Goal: Task Accomplishment & Management: Use online tool/utility

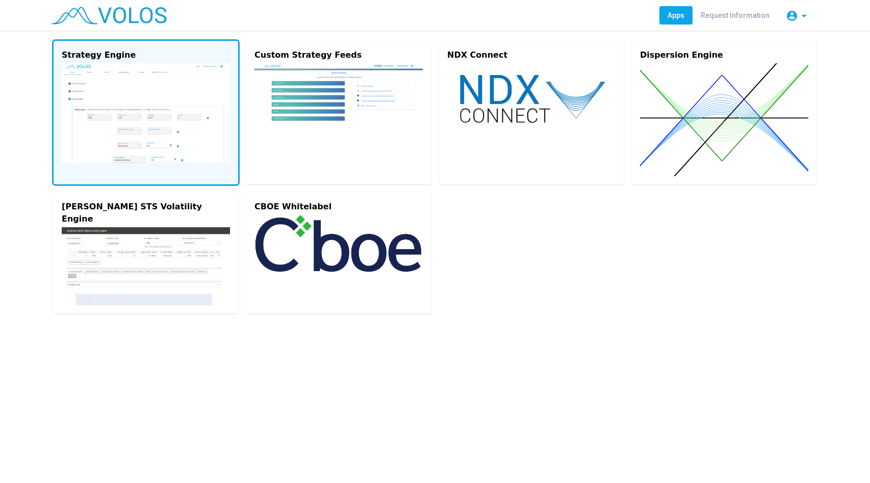
click at [144, 94] on img at bounding box center [146, 112] width 168 height 99
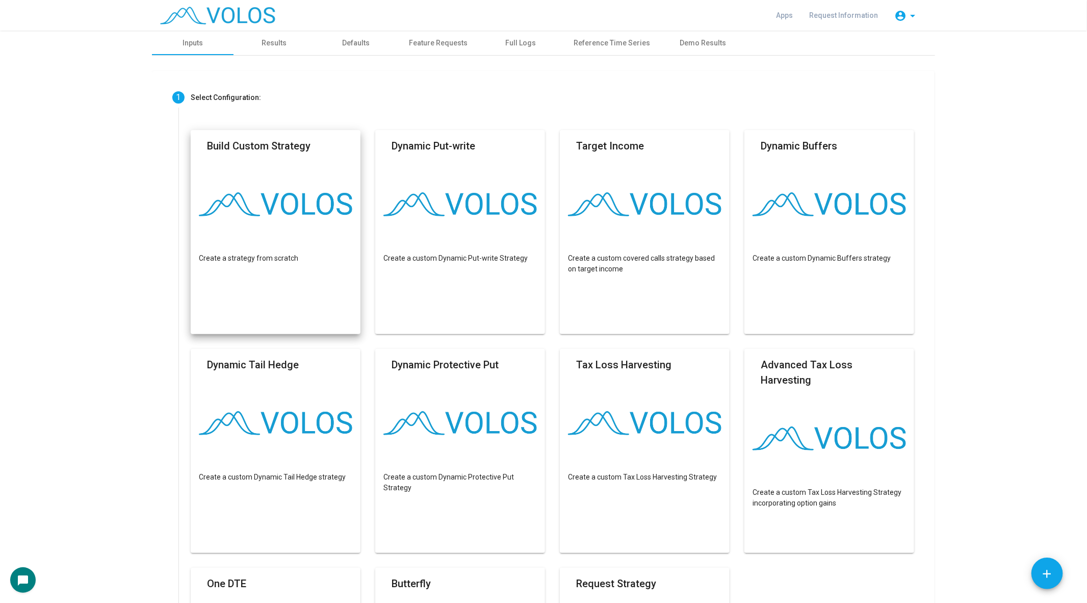
click at [86, 151] on as-strategy-engine-wrapper "**********" at bounding box center [543, 467] width 1087 height 872
click at [261, 45] on div "Results" at bounding box center [275, 43] width 82 height 24
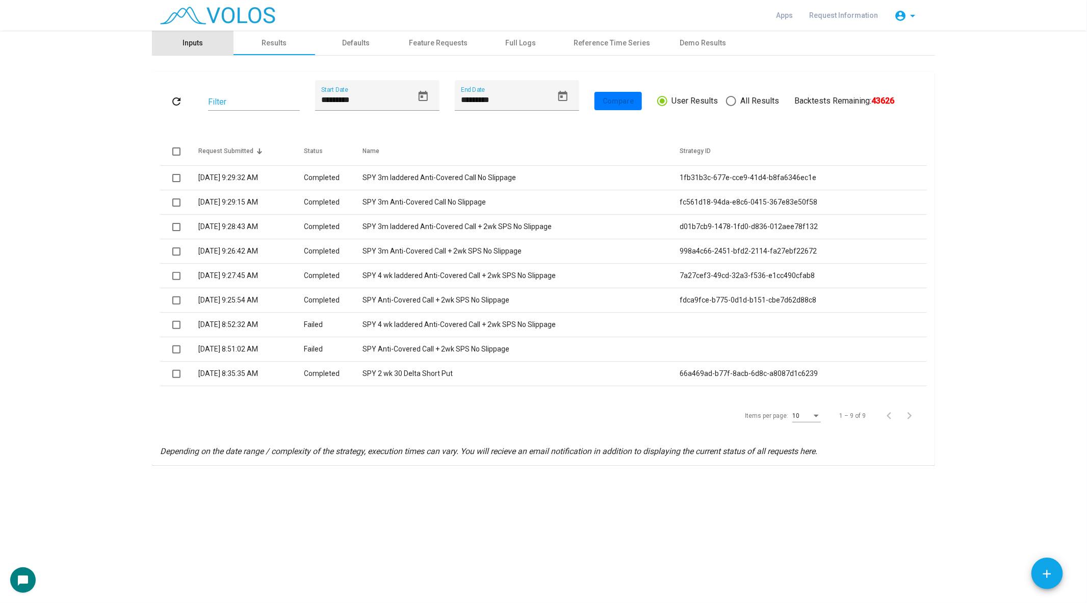
click at [194, 41] on div "Inputs" at bounding box center [193, 43] width 20 height 11
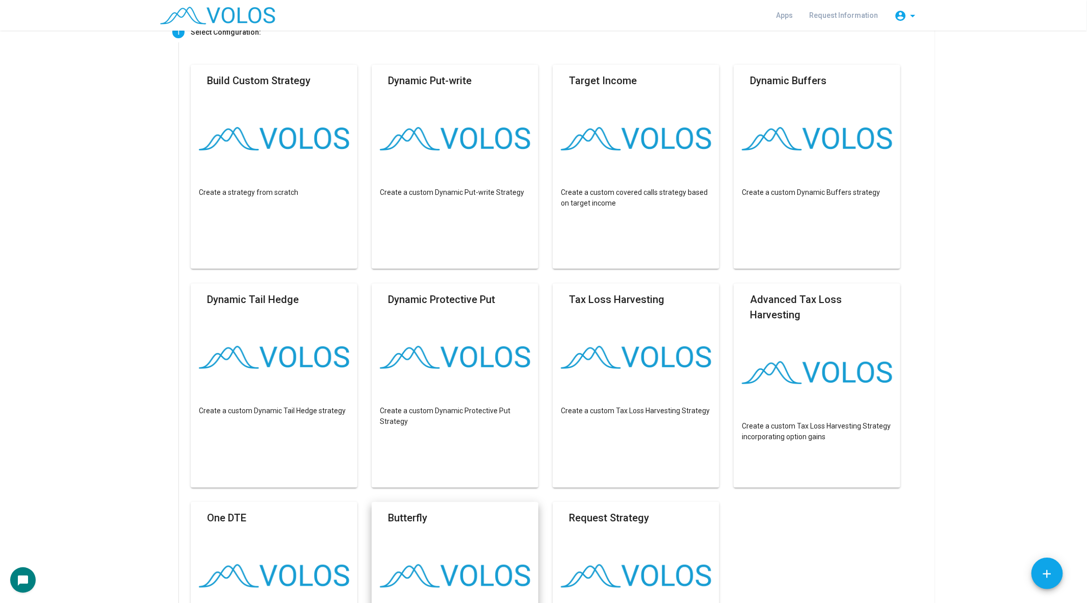
scroll to position [74, 0]
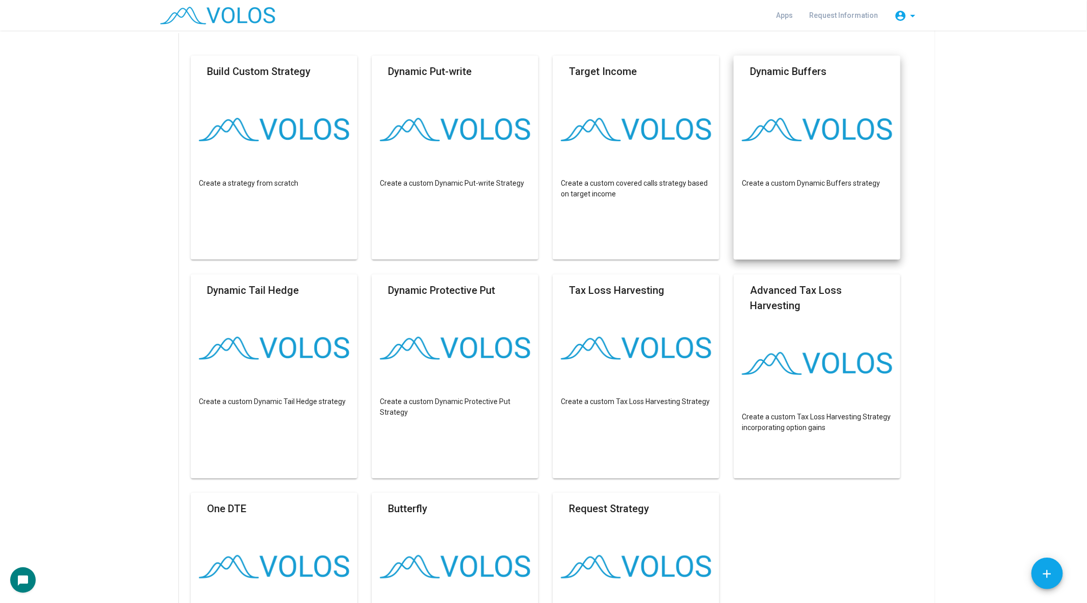
click at [815, 182] on p "Create a custom Dynamic Buffers strategy" at bounding box center [817, 183] width 150 height 11
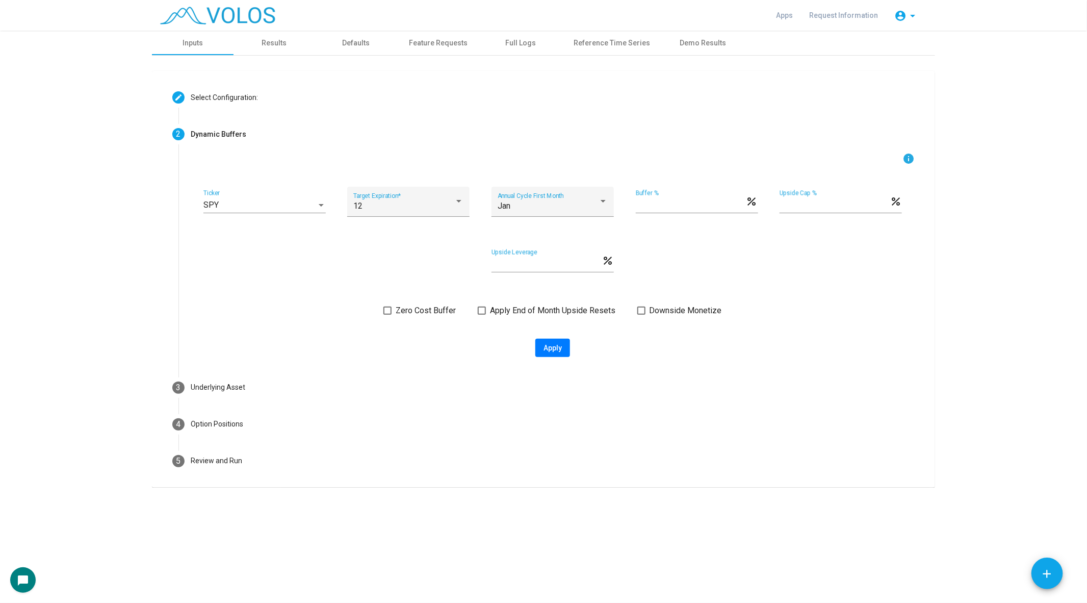
scroll to position [0, 0]
click at [300, 204] on div "SPY" at bounding box center [260, 204] width 113 height 9
click at [300, 283] on span "XLY" at bounding box center [265, 281] width 122 height 24
click at [437, 194] on div "12 Target Expiration *" at bounding box center [408, 205] width 110 height 24
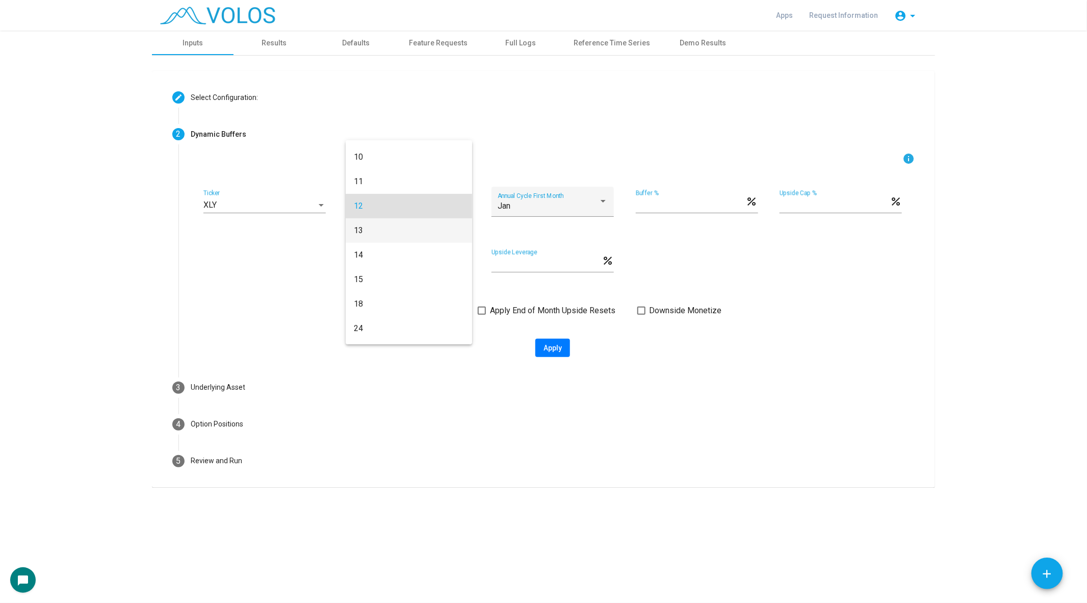
scroll to position [225, 0]
click at [433, 202] on span "12" at bounding box center [409, 196] width 110 height 24
click at [550, 201] on div "Jan" at bounding box center [548, 205] width 101 height 9
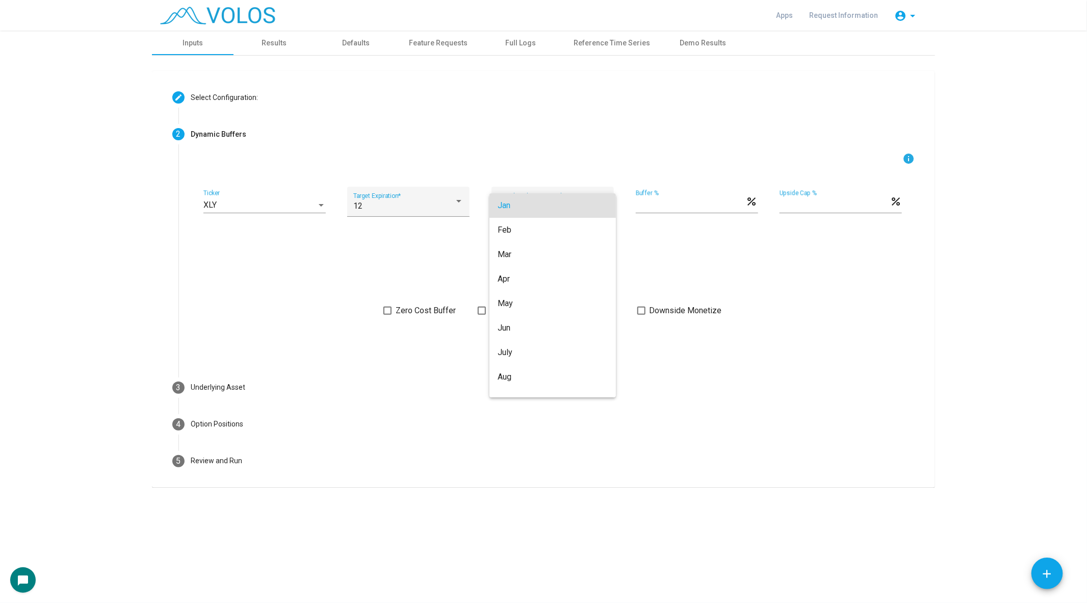
click at [551, 202] on span "Jan" at bounding box center [553, 205] width 110 height 24
click at [386, 310] on span at bounding box center [388, 311] width 8 height 8
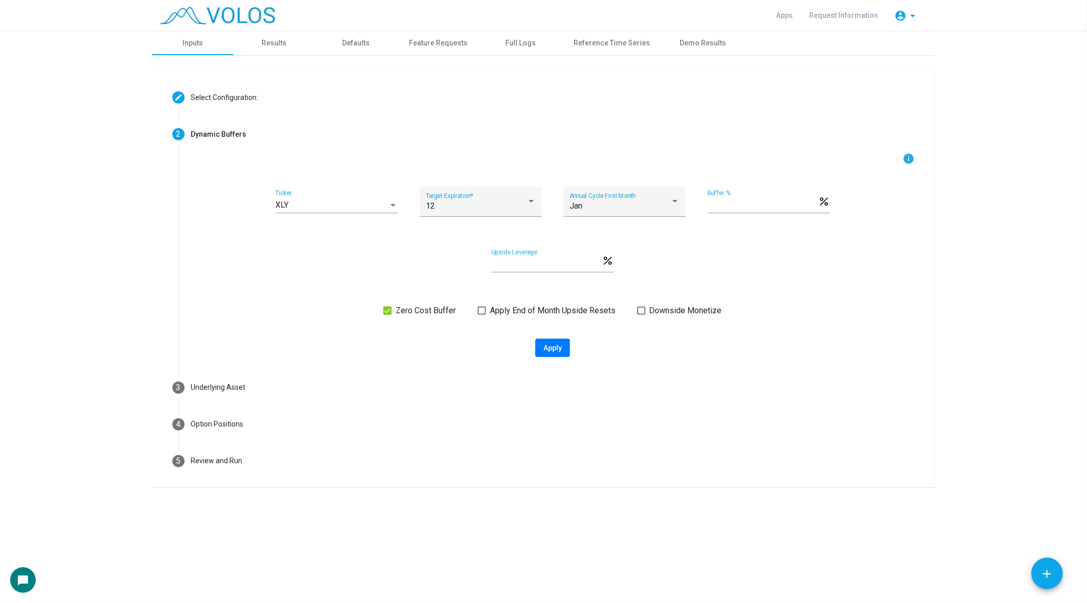
click at [560, 349] on span "Apply" at bounding box center [553, 348] width 18 height 8
type input "**********"
type textarea "**********"
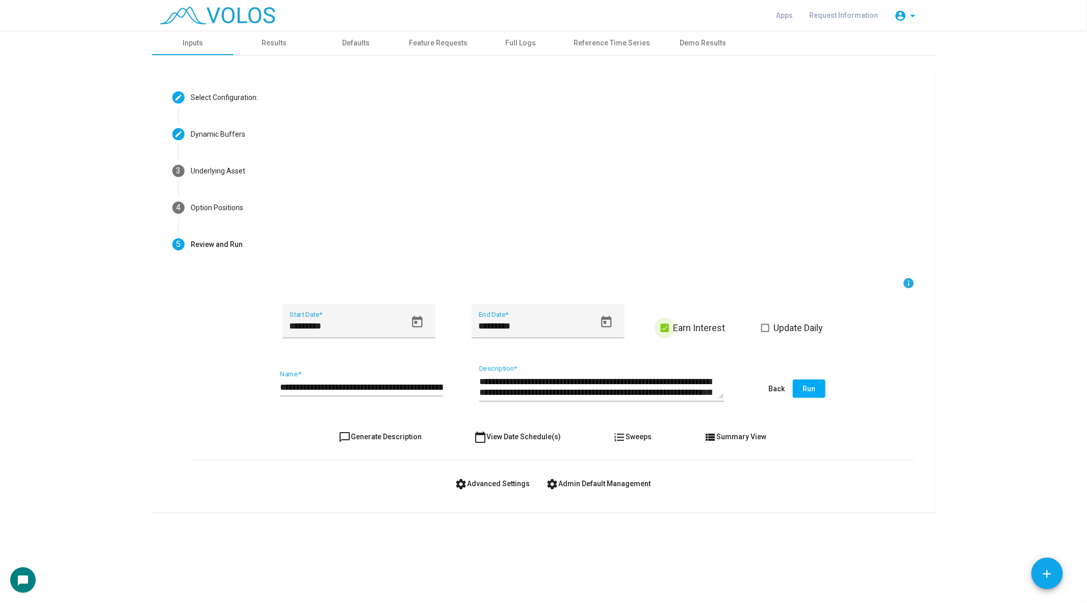
click at [662, 326] on span at bounding box center [665, 328] width 8 height 8
click at [764, 325] on span at bounding box center [766, 328] width 8 height 8
click at [467, 484] on mat-icon "settings" at bounding box center [461, 484] width 12 height 12
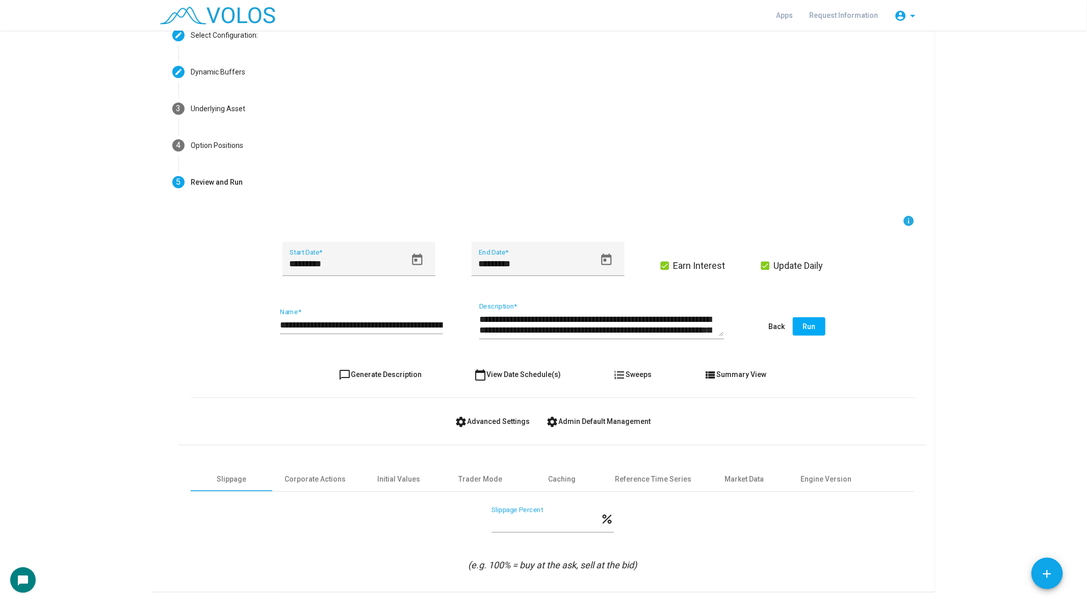
scroll to position [91, 0]
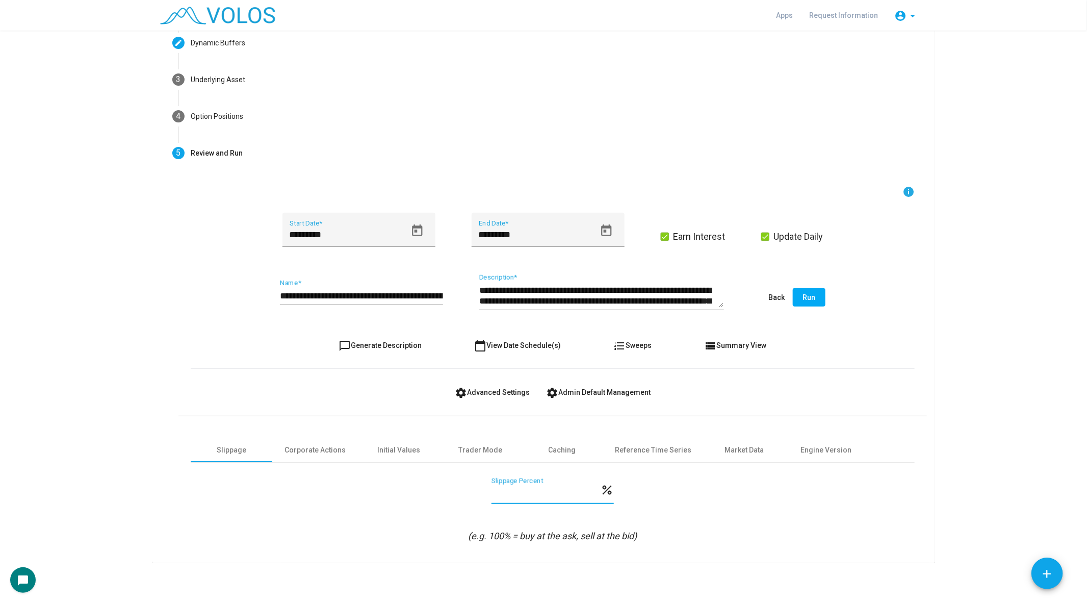
click at [517, 495] on input "***" at bounding box center [546, 494] width 109 height 10
drag, startPoint x: 518, startPoint y: 495, endPoint x: 456, endPoint y: 495, distance: 62.2
click at [456, 495] on div "*** Slippage Percent percent" at bounding box center [553, 496] width 724 height 38
type input "*"
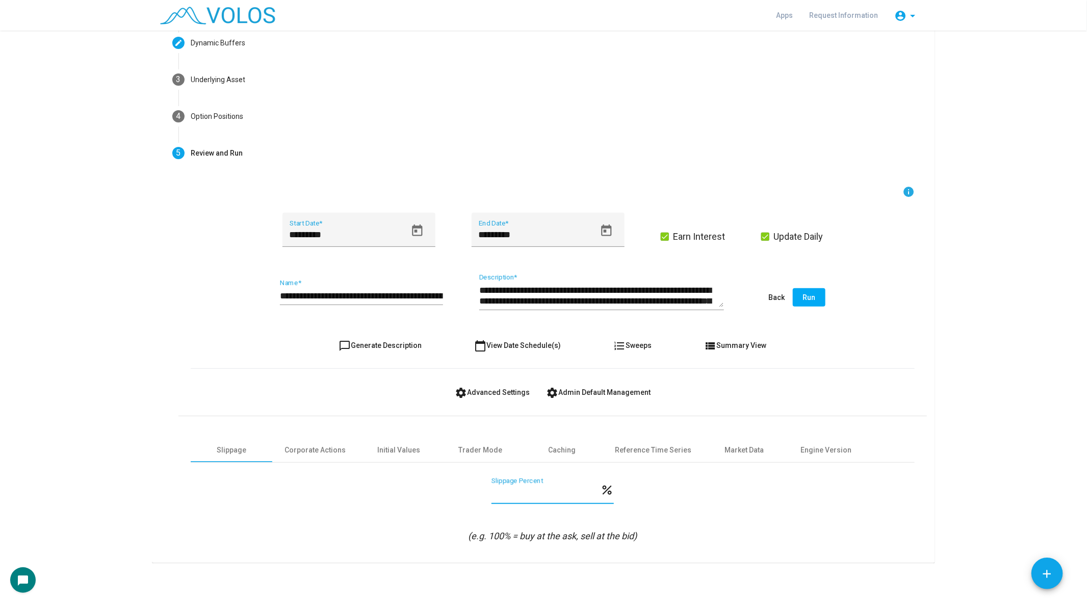
click at [279, 370] on form "**********" at bounding box center [553, 364] width 724 height 357
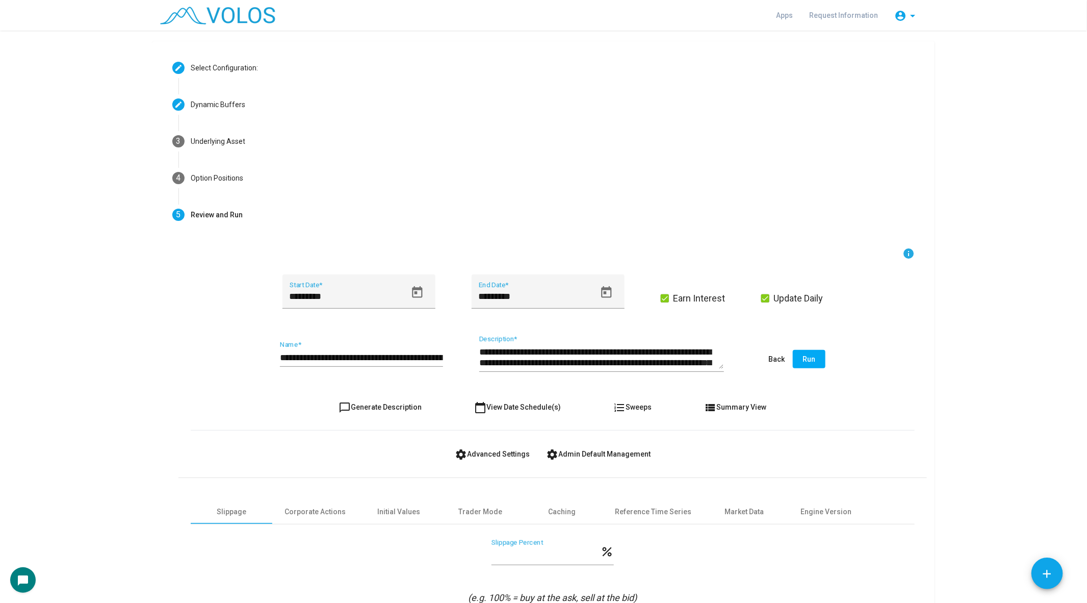
scroll to position [28, 0]
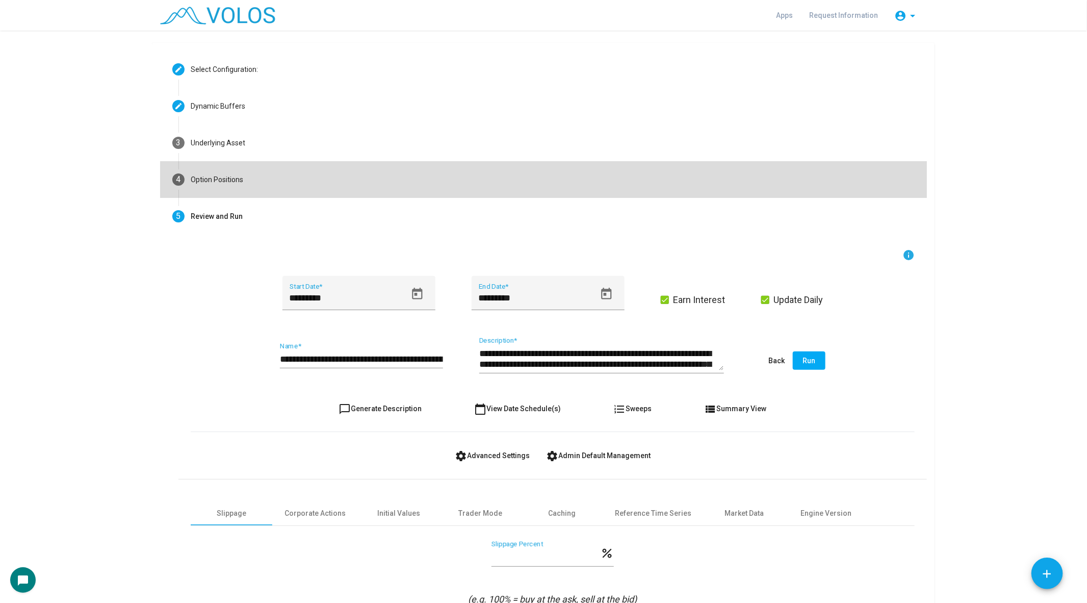
click at [276, 176] on mat-step-header "4 Option Positions" at bounding box center [543, 179] width 767 height 37
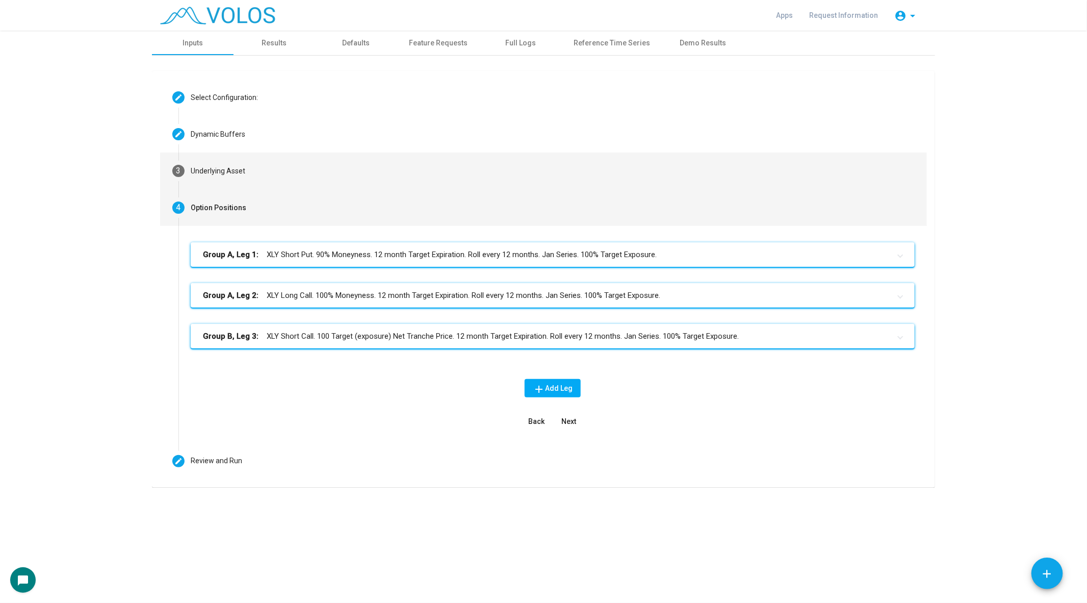
click at [232, 170] on div "Underlying Asset" at bounding box center [218, 171] width 55 height 11
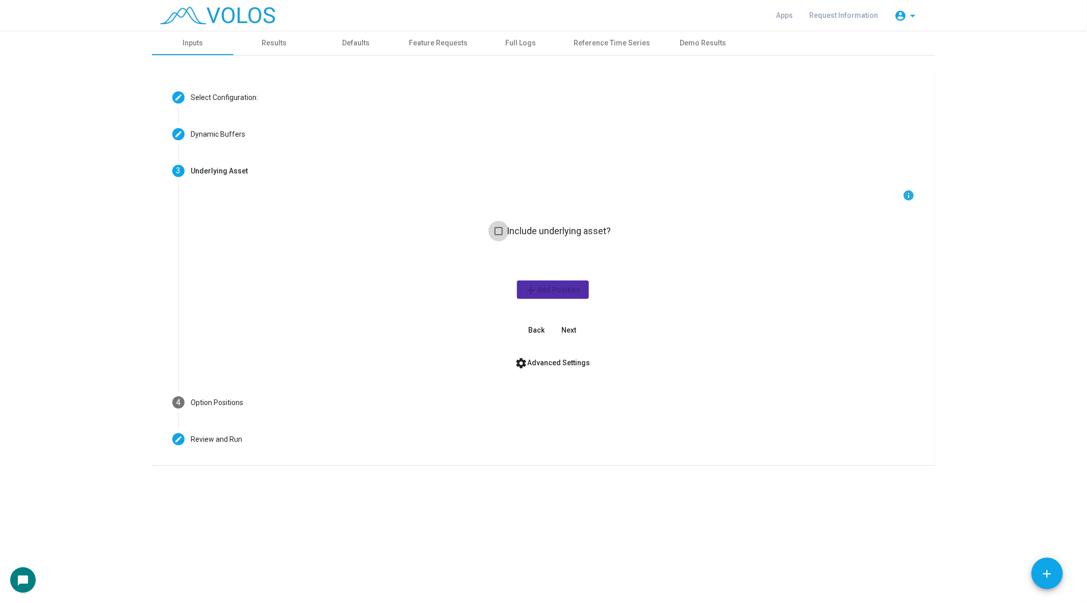
click at [498, 228] on span at bounding box center [499, 231] width 8 height 8
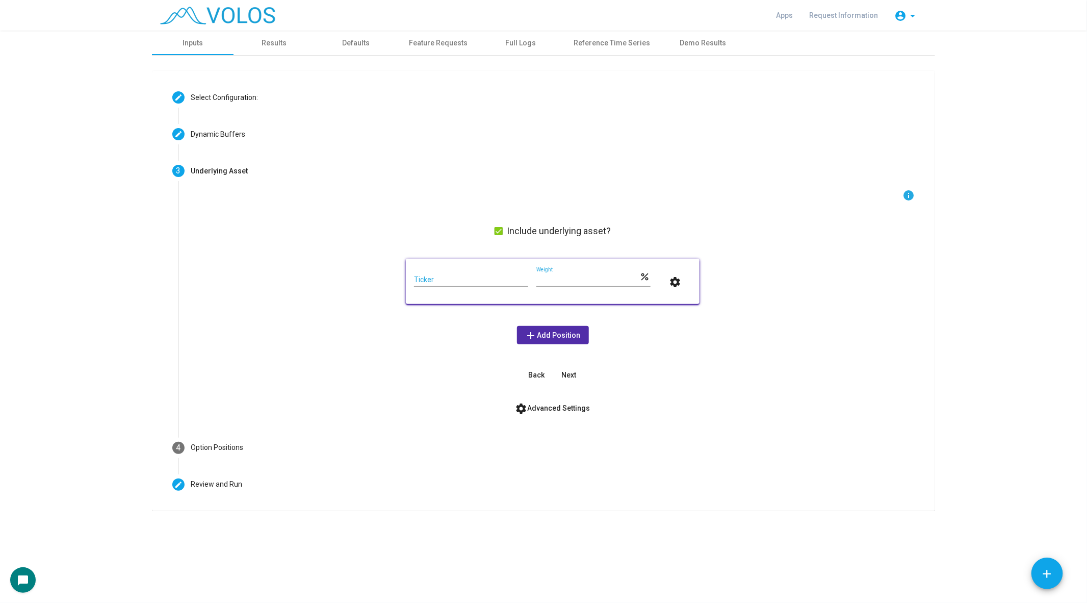
click at [459, 276] on input "Ticker" at bounding box center [471, 280] width 114 height 8
type input "***"
click at [548, 338] on span "add Add Position" at bounding box center [553, 335] width 56 height 8
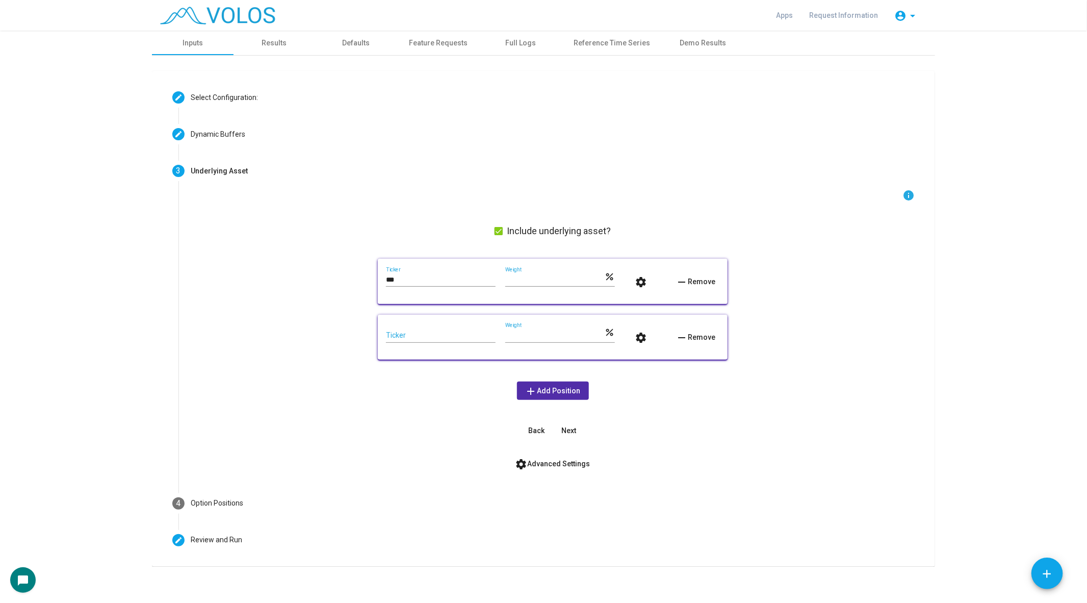
click at [440, 336] on input "Ticker" at bounding box center [441, 336] width 110 height 8
type input "***"
drag, startPoint x: 533, startPoint y: 337, endPoint x: 468, endPoint y: 326, distance: 66.1
click at [468, 326] on div "*** Ticker *** Weight percent settings remove Remove" at bounding box center [553, 337] width 334 height 29
type input "**"
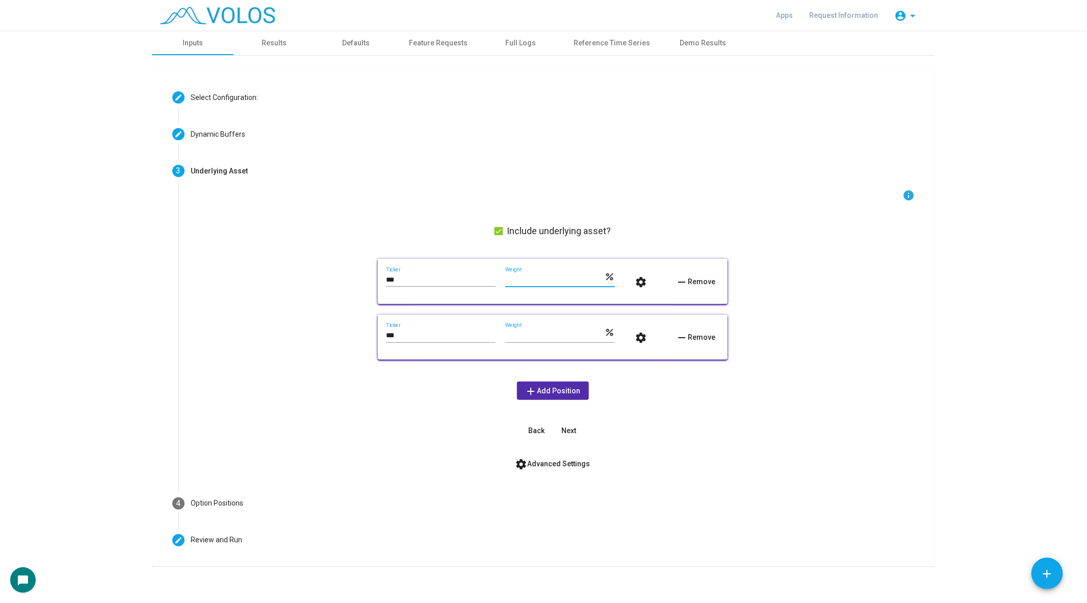
drag, startPoint x: 524, startPoint y: 279, endPoint x: 496, endPoint y: 279, distance: 28.1
click at [496, 279] on div "*** Ticker *** Weight percent settings remove Remove" at bounding box center [553, 281] width 334 height 29
type input "**"
click at [633, 286] on button "settings" at bounding box center [641, 281] width 33 height 18
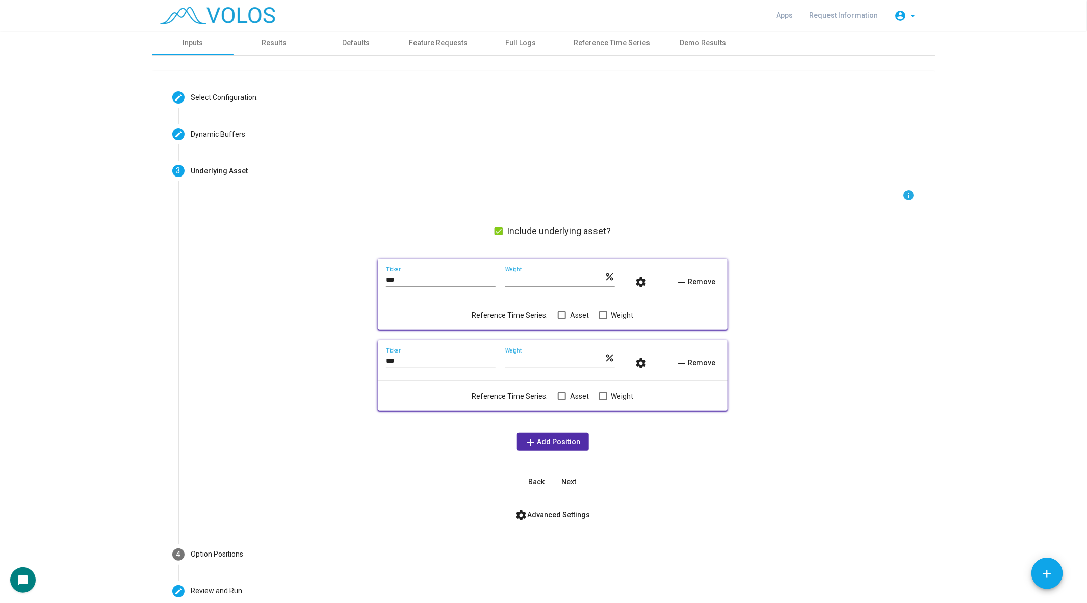
scroll to position [24, 0]
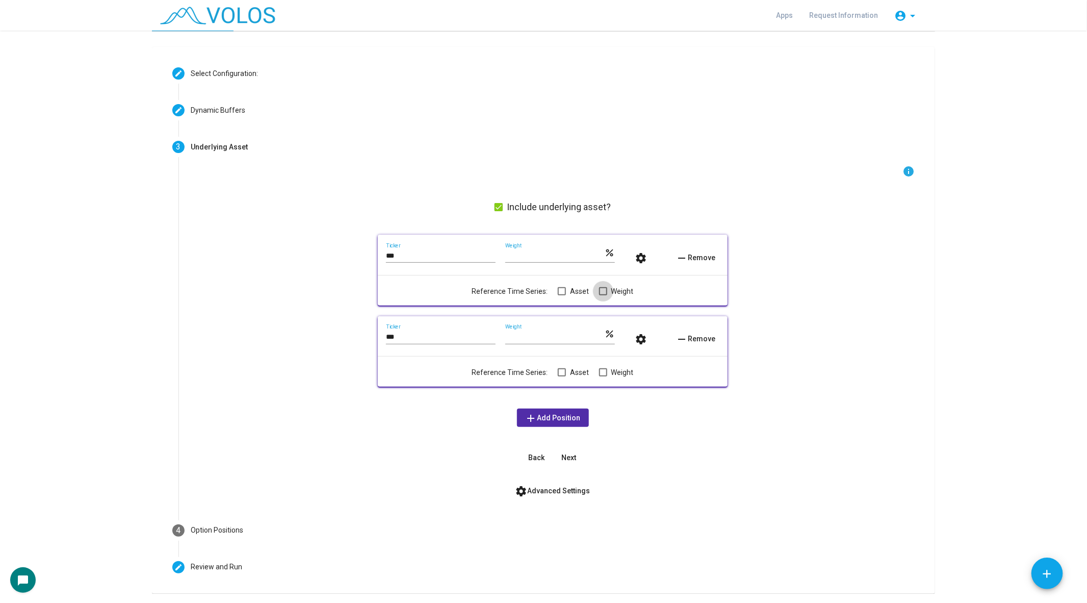
click at [612, 289] on span "Weight" at bounding box center [623, 291] width 22 height 12
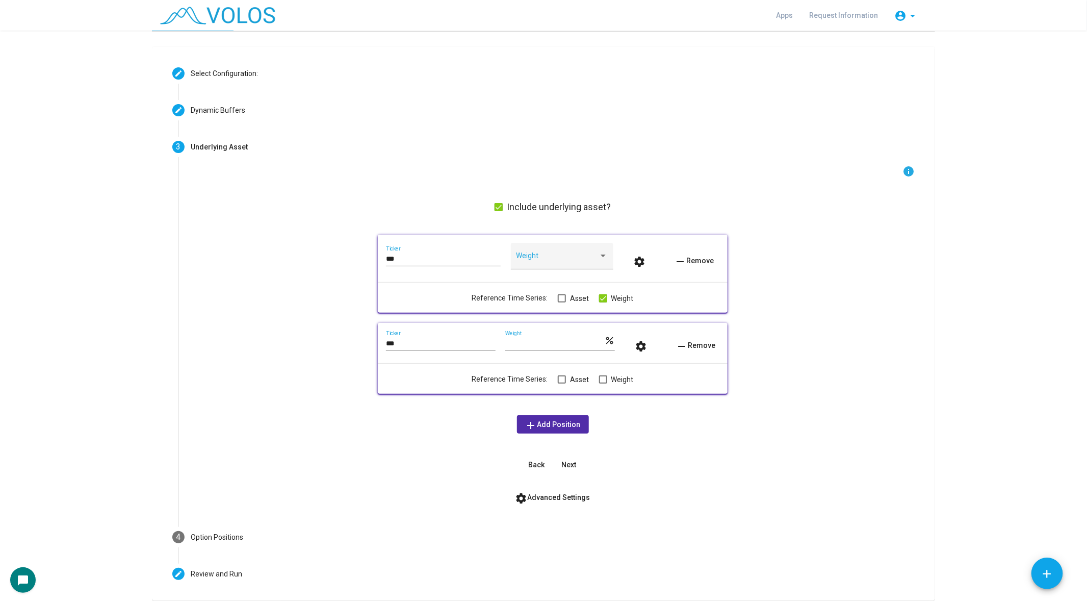
click at [612, 296] on span "Weight" at bounding box center [623, 298] width 22 height 12
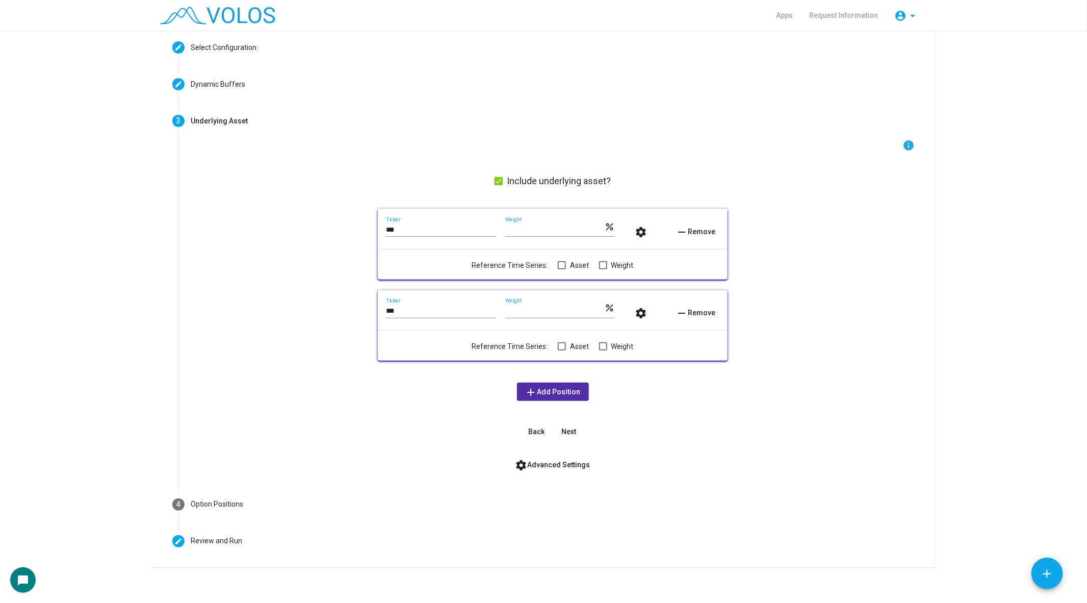
scroll to position [55, 0]
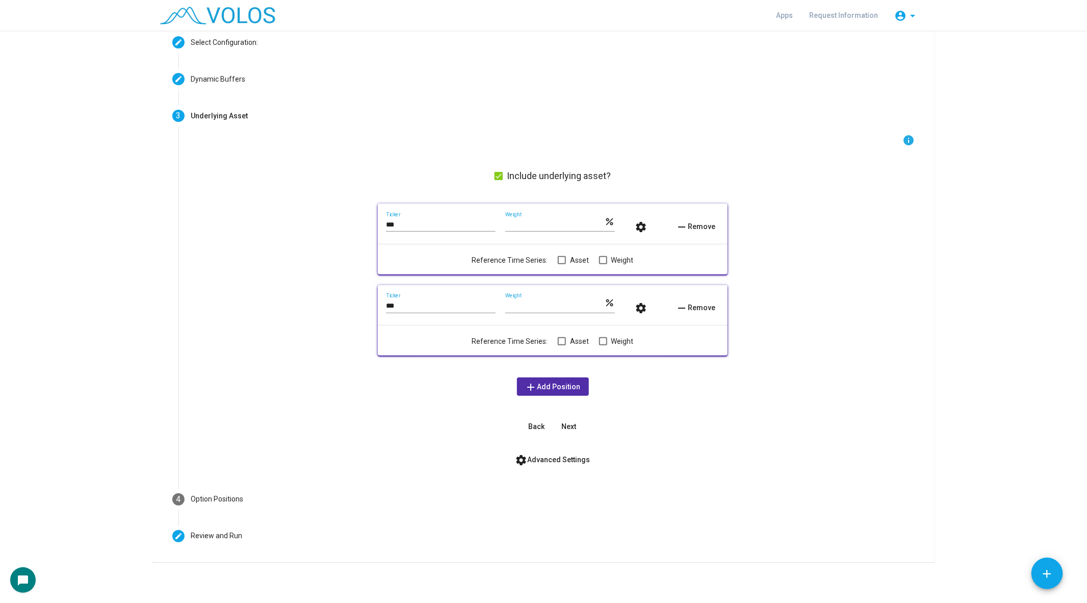
click at [520, 454] on mat-icon "settings" at bounding box center [522, 460] width 12 height 12
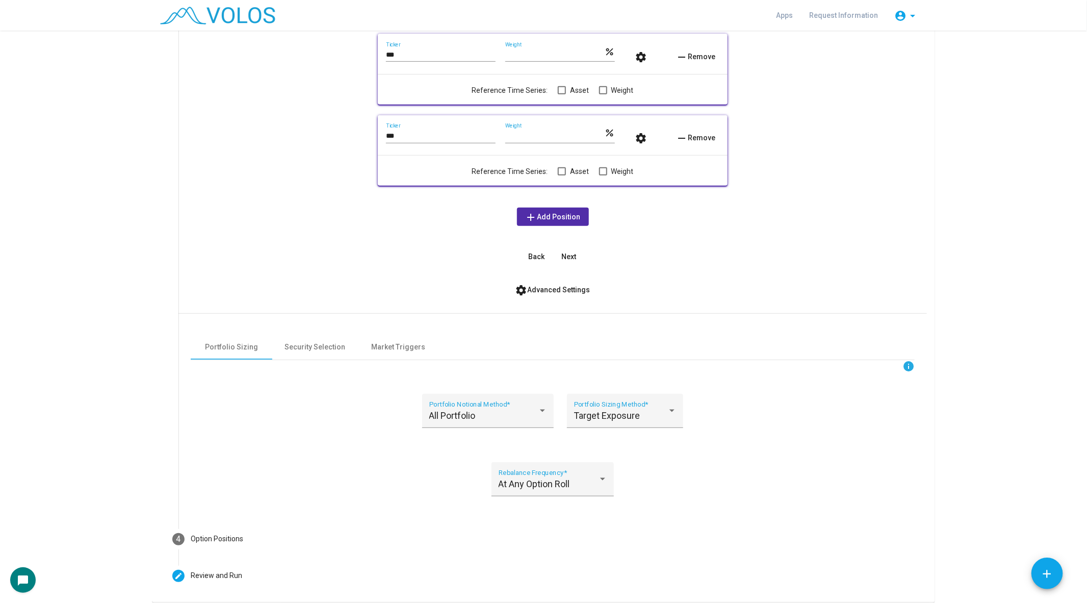
scroll to position [264, 0]
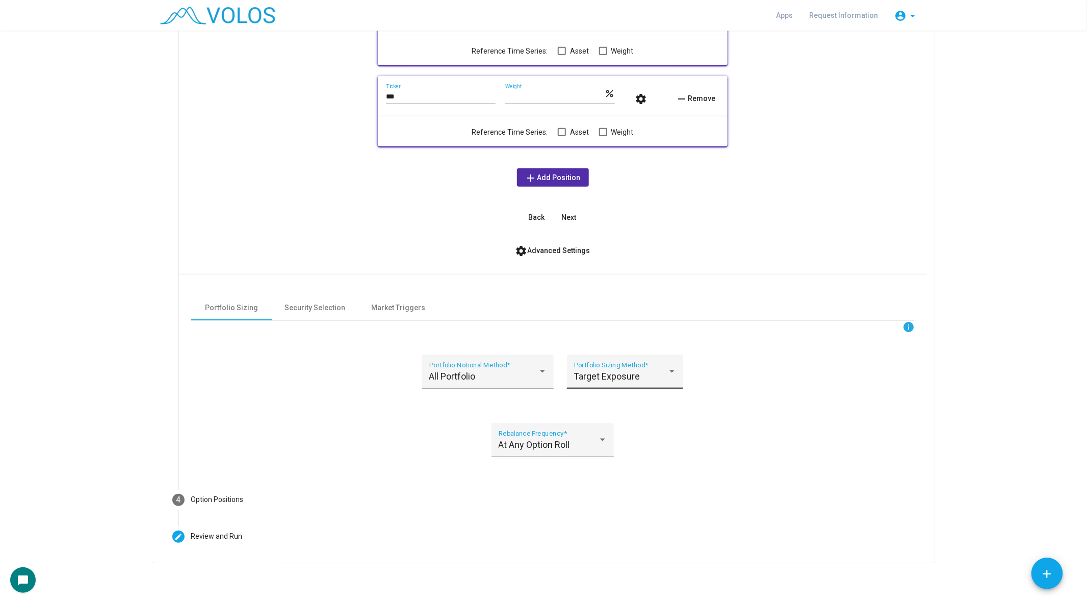
click at [673, 370] on div at bounding box center [672, 371] width 5 height 3
click at [796, 446] on div at bounding box center [543, 301] width 1087 height 603
click at [591, 433] on div "At Any Option Roll Rebalance Frequency *" at bounding box center [553, 442] width 109 height 27
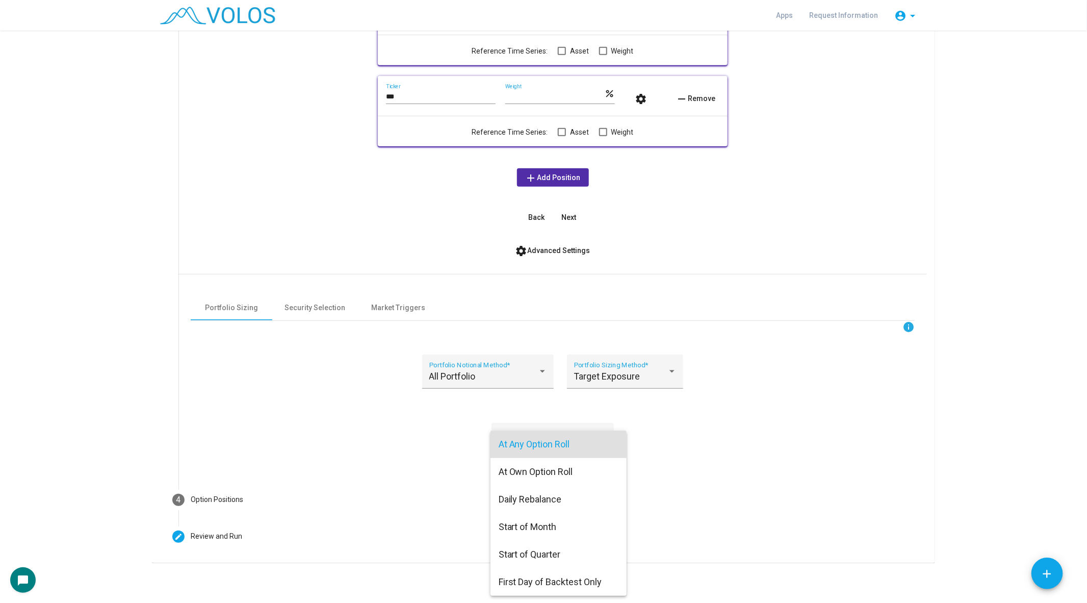
click at [590, 444] on span "At Any Option Roll" at bounding box center [559, 445] width 120 height 28
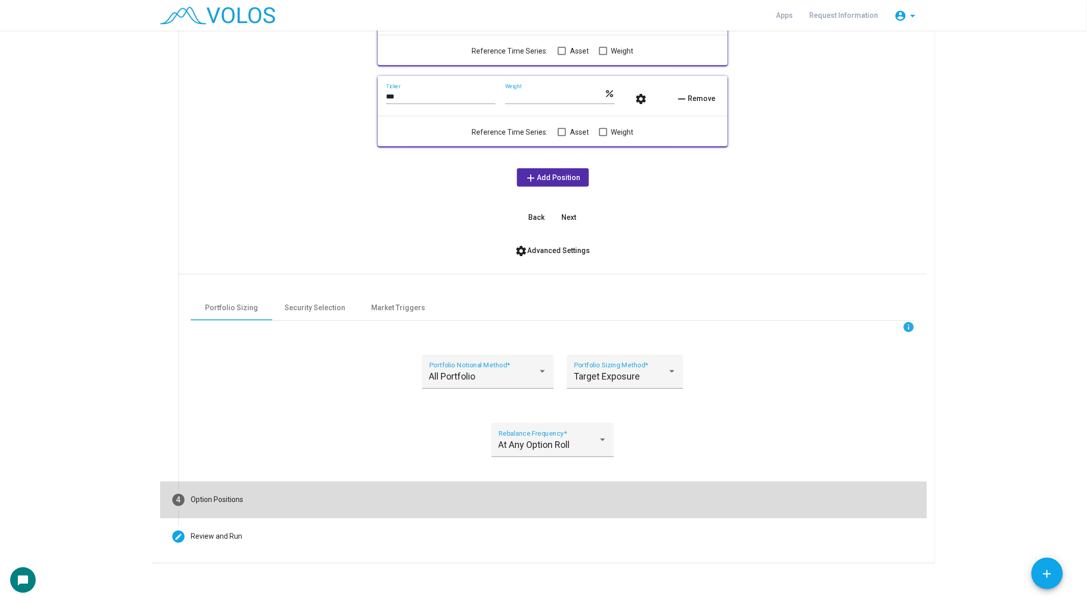
click at [255, 496] on mat-step-header "4 Option Positions" at bounding box center [543, 500] width 767 height 37
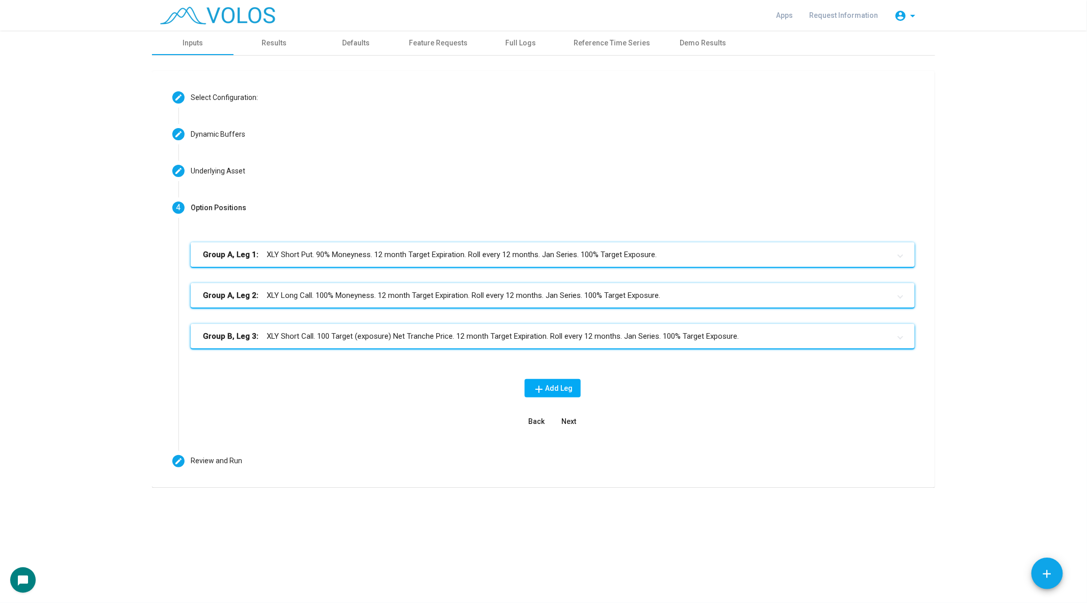
click at [292, 256] on mat-panel-title "Group A, Leg 1: XLY Short Put. 90% Moneyness. 12 month Target Expiration. Roll …" at bounding box center [547, 255] width 688 height 12
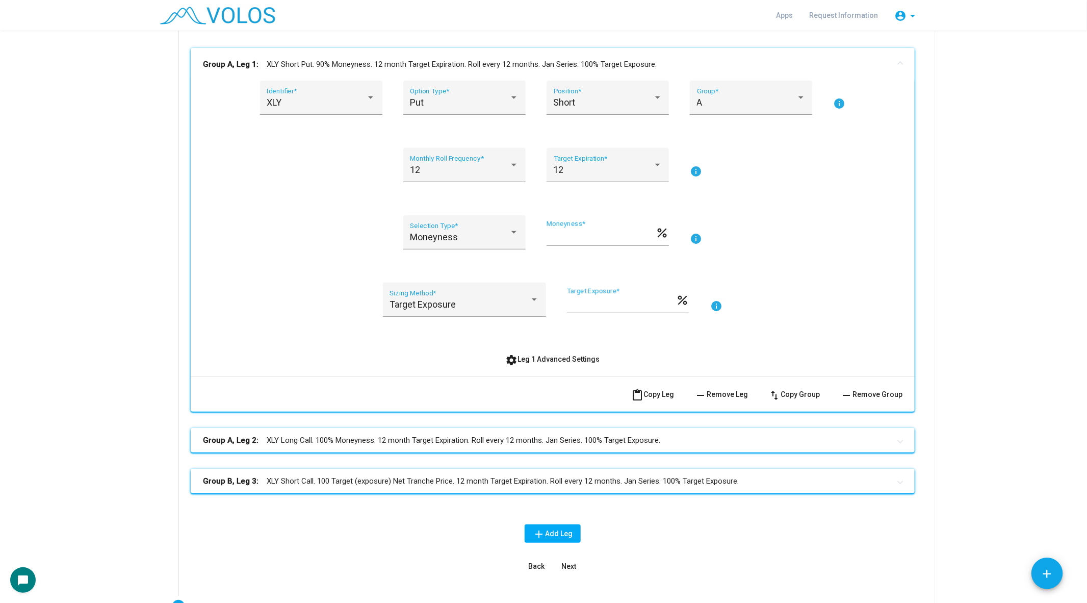
scroll to position [194, 0]
drag, startPoint x: 574, startPoint y: 236, endPoint x: 527, endPoint y: 233, distance: 46.5
click at [527, 233] on div "Moneyness Selection Type * ** Moneyness * percent info" at bounding box center [553, 239] width 700 height 46
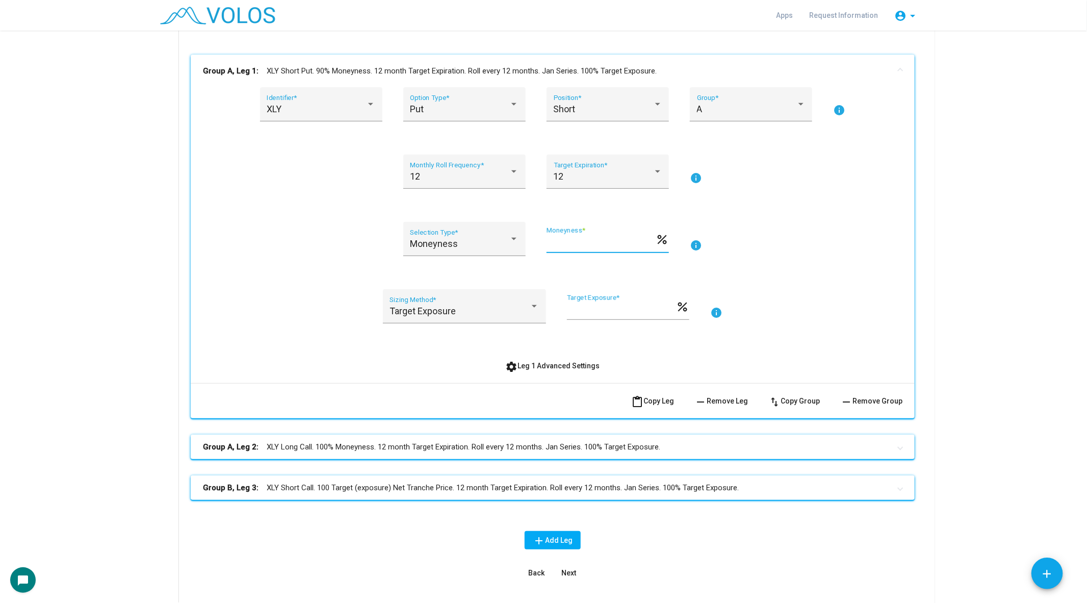
scroll to position [200, 0]
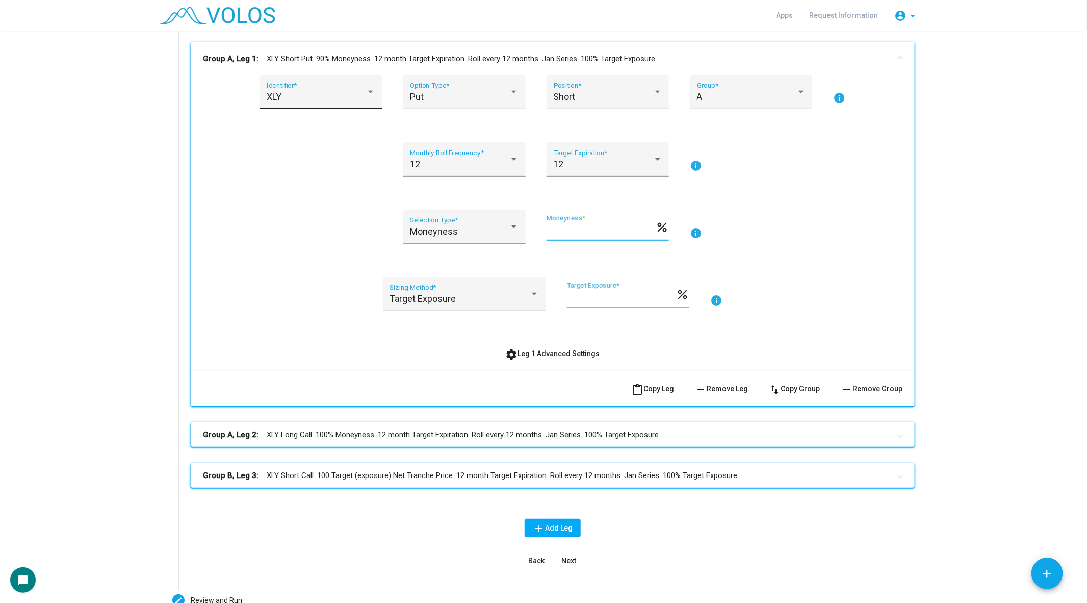
click at [309, 103] on div "XLY Identifier *" at bounding box center [321, 95] width 109 height 27
click at [309, 103] on span "XLY" at bounding box center [328, 97] width 122 height 28
click at [465, 87] on div "Put Option Type *" at bounding box center [464, 95] width 109 height 27
click at [459, 98] on span "Put" at bounding box center [465, 97] width 109 height 28
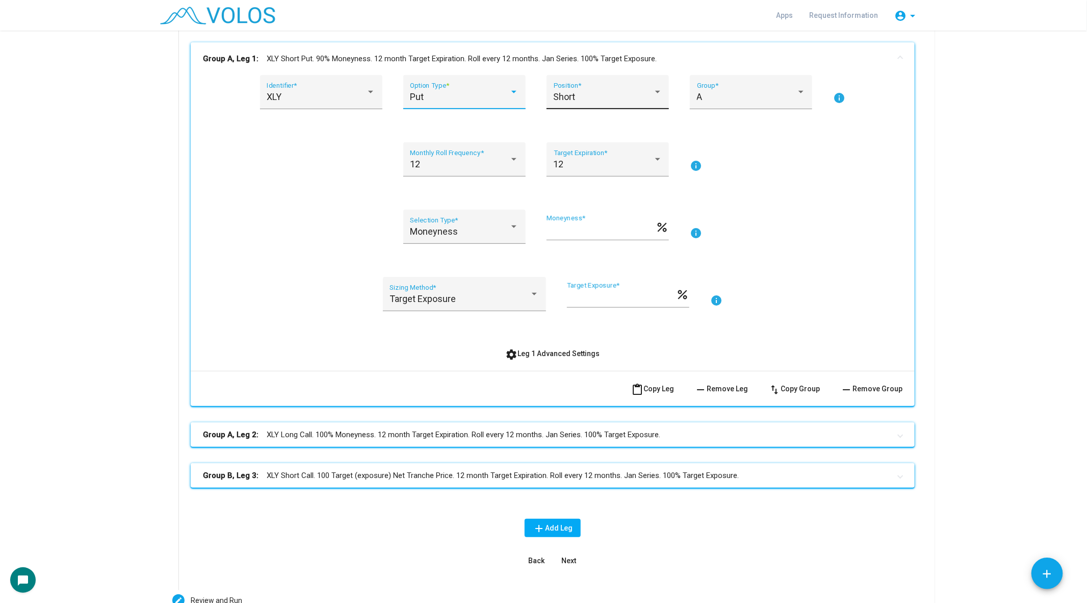
click at [614, 90] on div "Short Position *" at bounding box center [608, 95] width 109 height 27
click at [614, 90] on span "Short" at bounding box center [608, 97] width 109 height 28
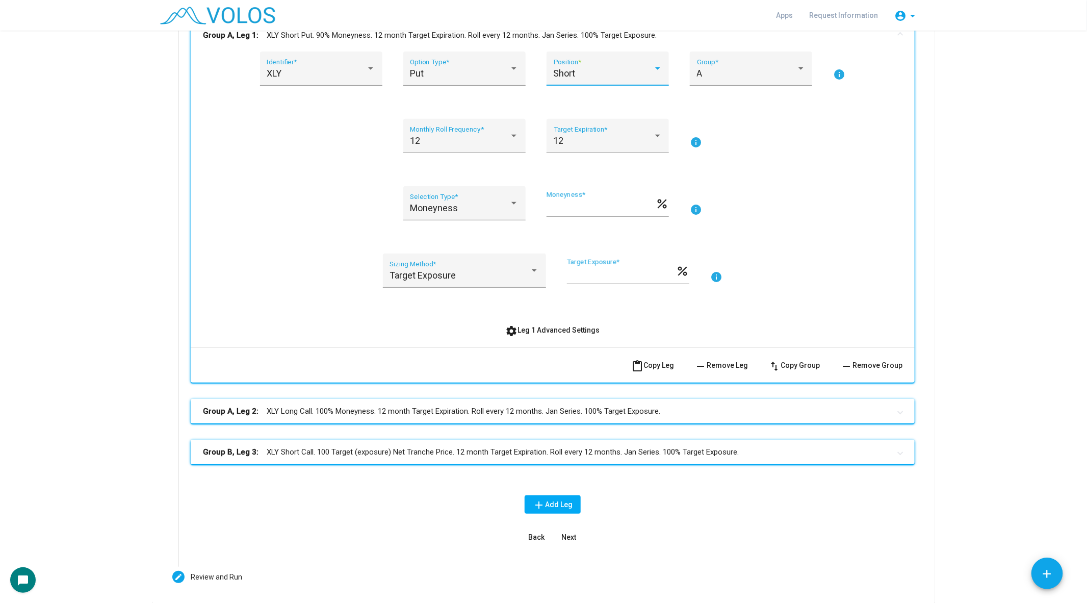
scroll to position [224, 0]
click at [799, 72] on div at bounding box center [801, 67] width 9 height 10
click at [794, 69] on span "A" at bounding box center [751, 73] width 109 height 28
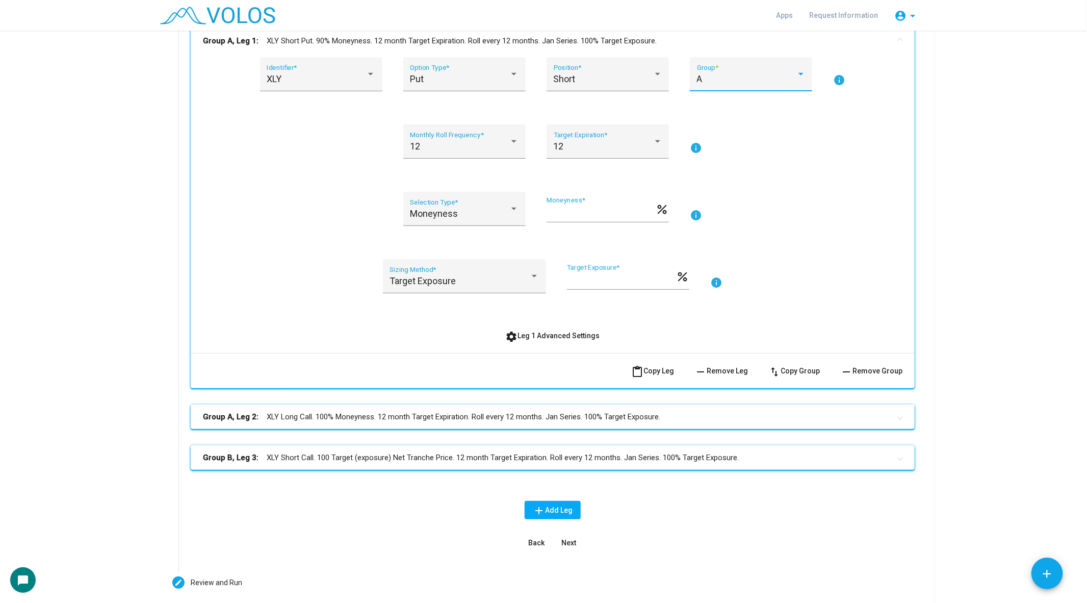
scroll to position [220, 0]
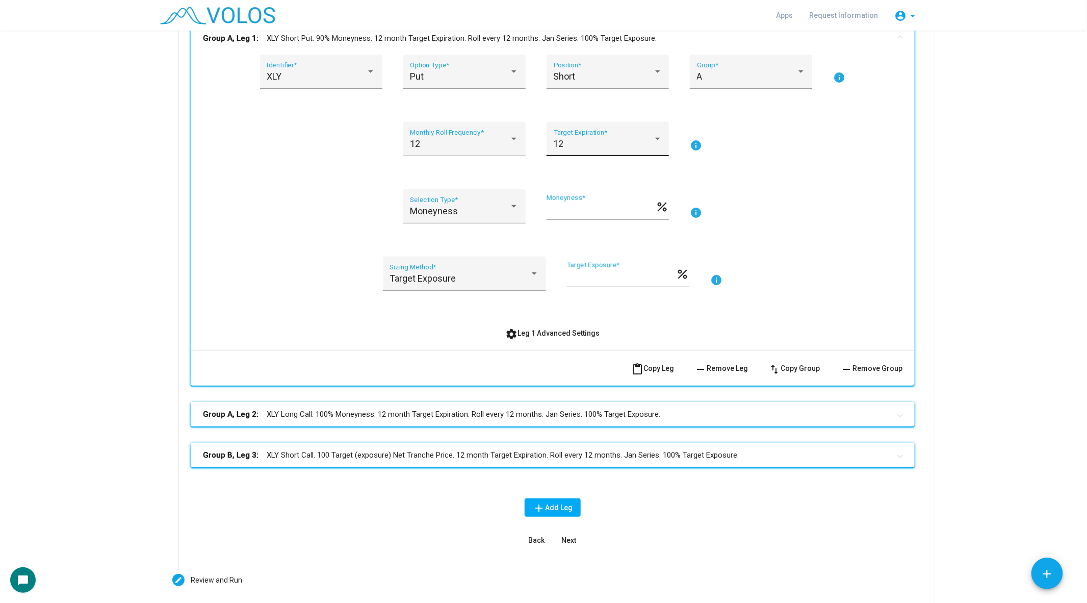
click at [605, 135] on div "12 Target Expiration *" at bounding box center [608, 142] width 109 height 27
click at [605, 135] on span "12" at bounding box center [608, 144] width 109 height 28
click at [487, 131] on div "12 Monthly Roll Frequency *" at bounding box center [464, 142] width 109 height 27
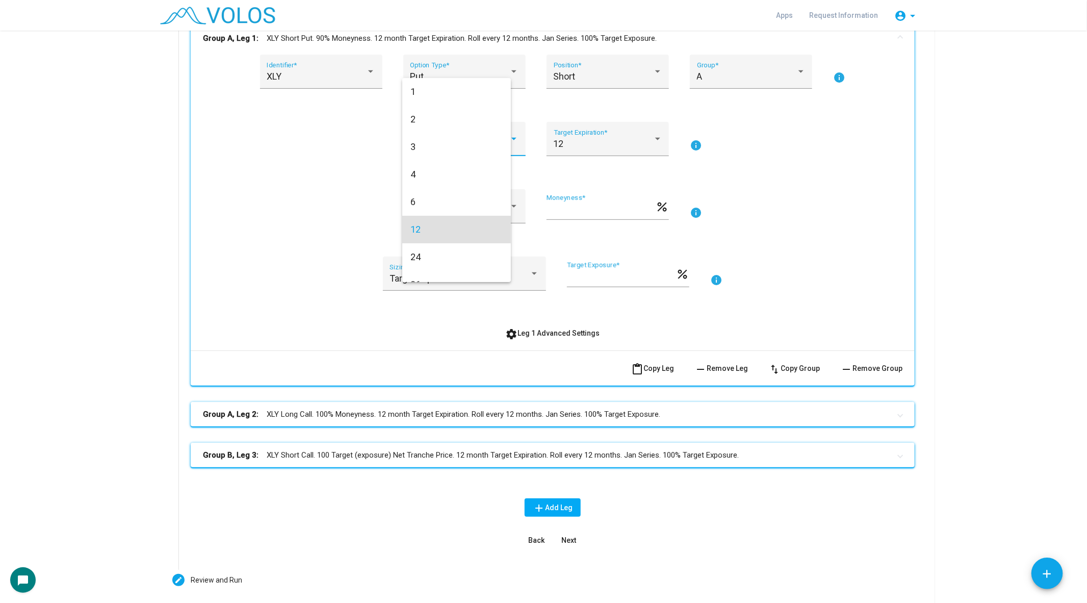
scroll to position [71, 0]
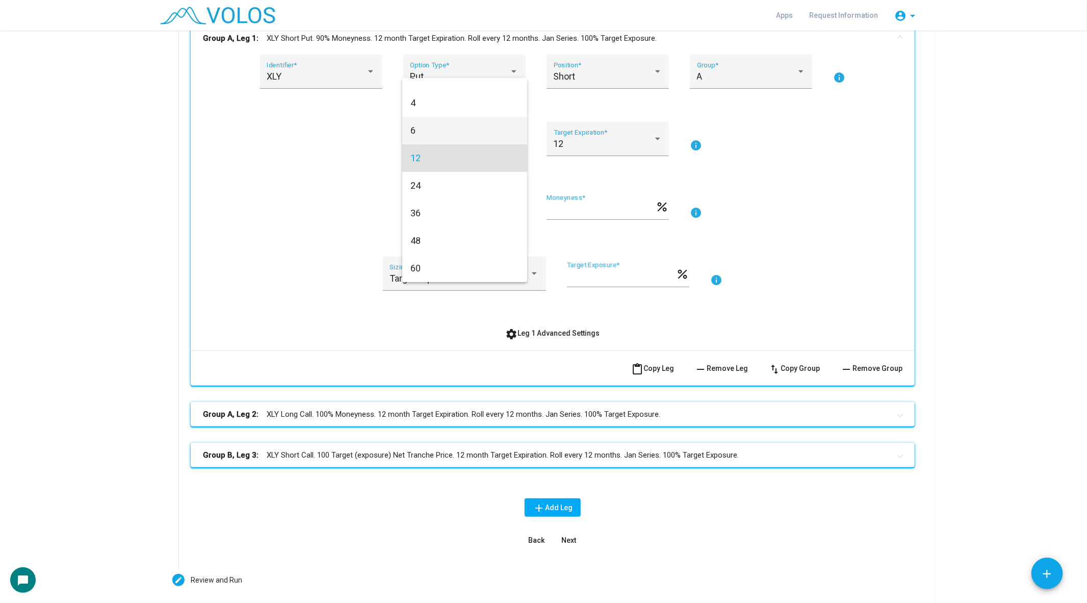
click at [477, 128] on span "6" at bounding box center [465, 131] width 109 height 28
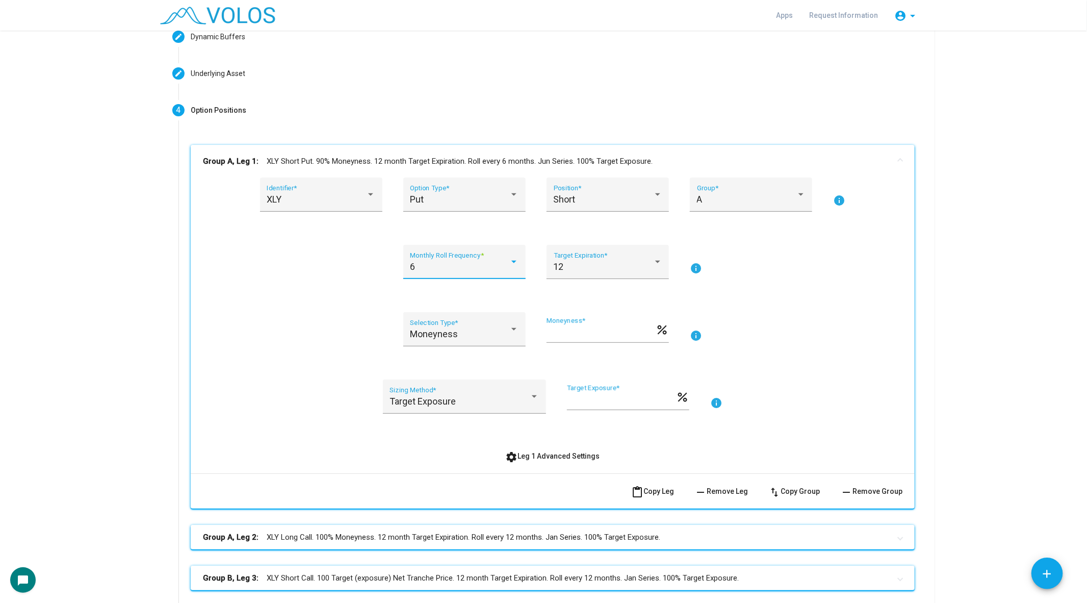
scroll to position [95, 0]
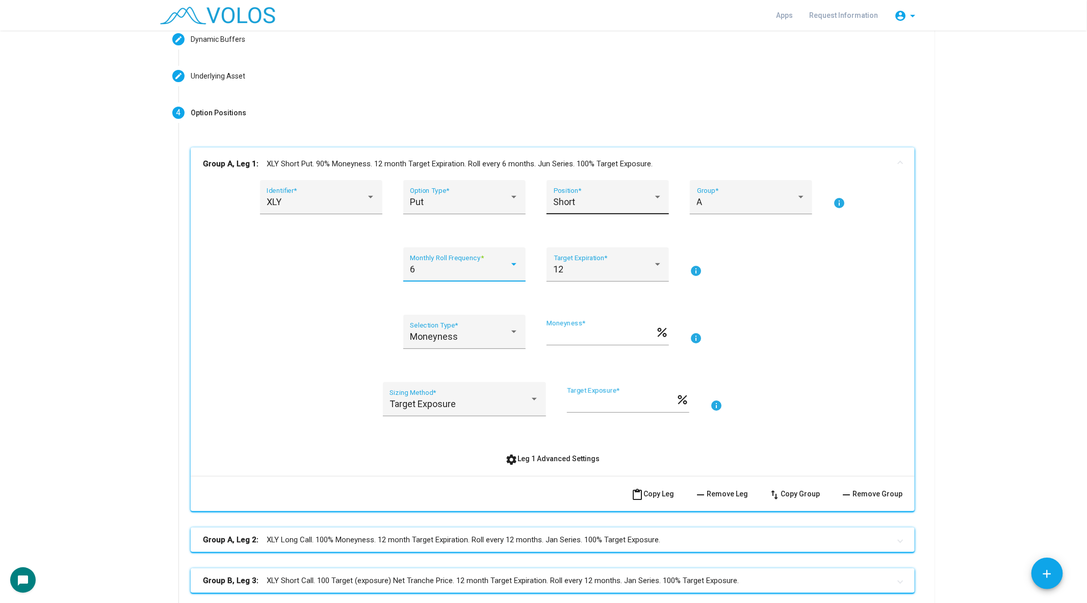
click at [590, 181] on div "Short Position *" at bounding box center [608, 197] width 122 height 34
click at [589, 179] on span "Long" at bounding box center [608, 174] width 109 height 28
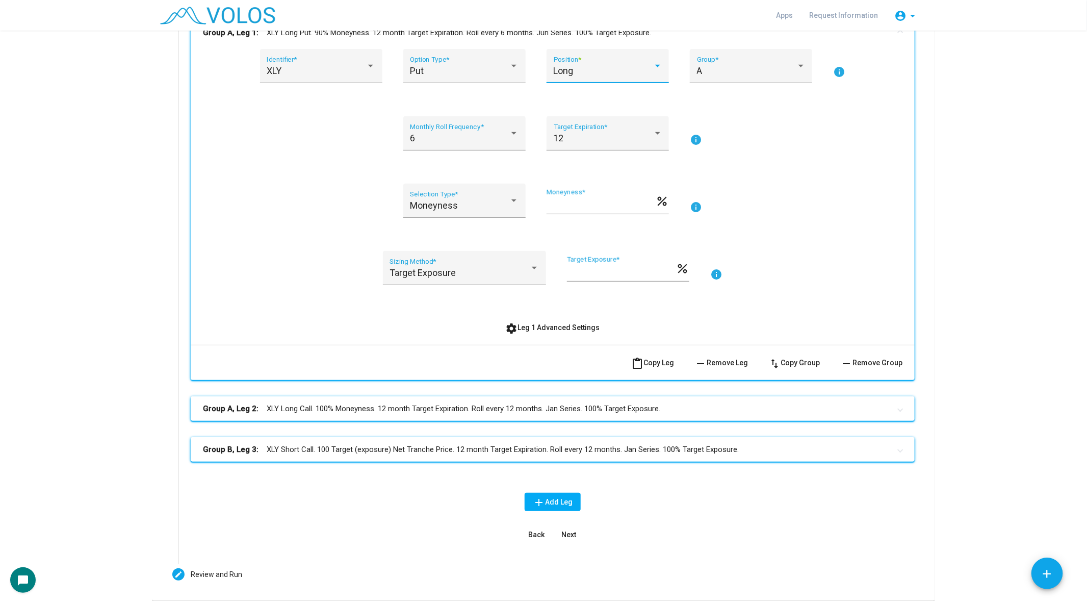
scroll to position [264, 0]
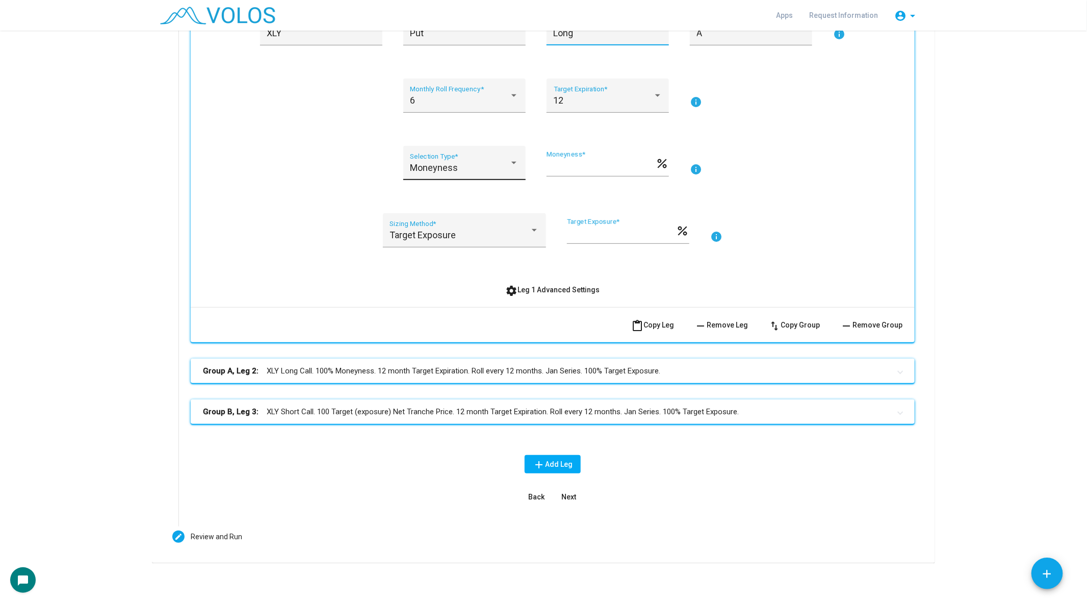
click at [490, 155] on div "Moneyness Selection Type *" at bounding box center [464, 166] width 109 height 27
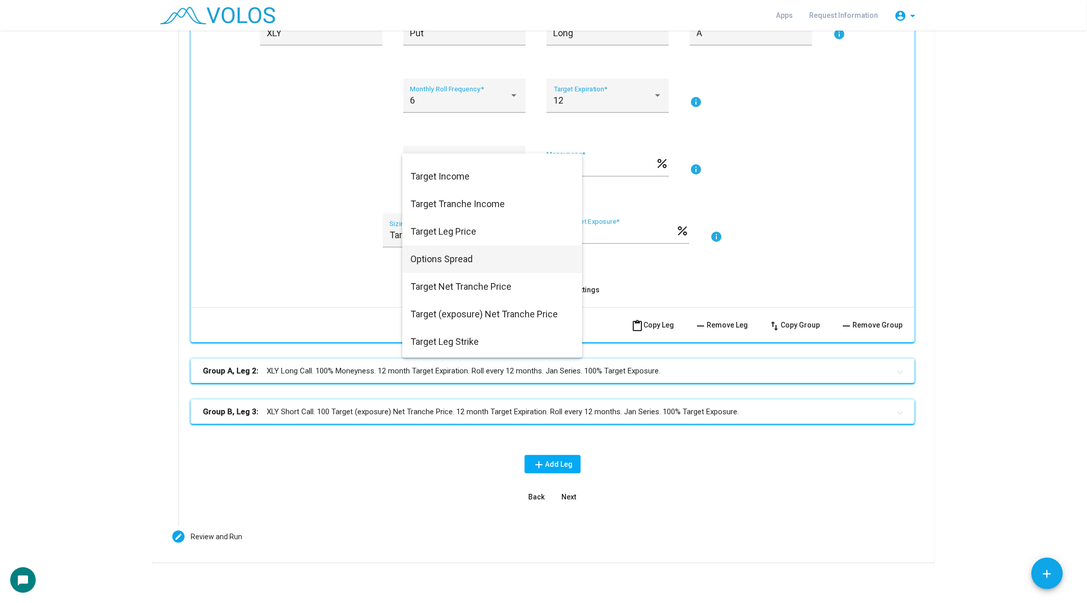
scroll to position [37, 0]
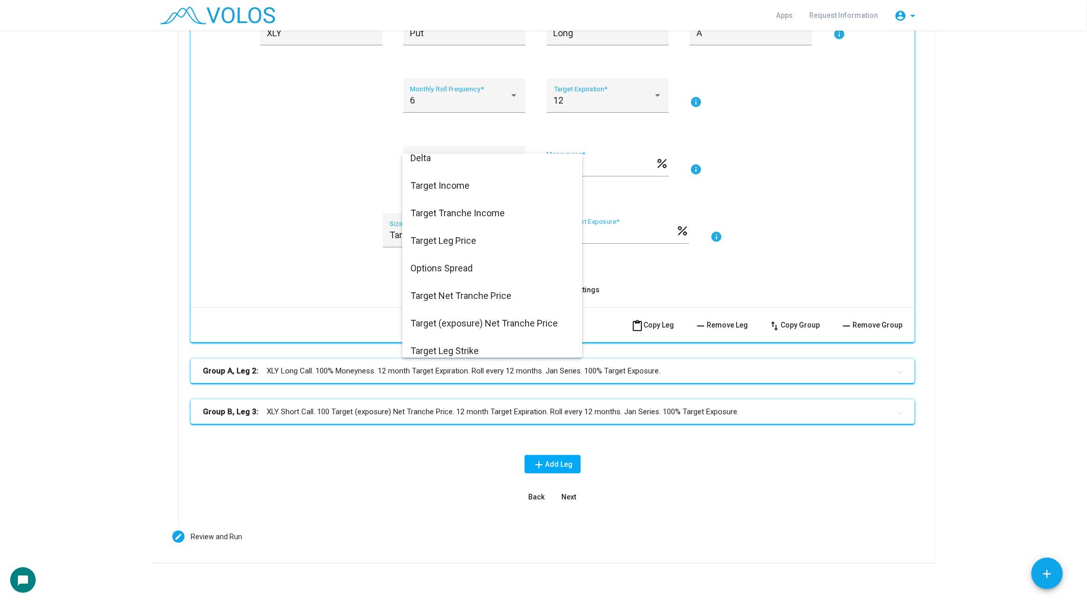
click at [354, 275] on div at bounding box center [543, 301] width 1087 height 603
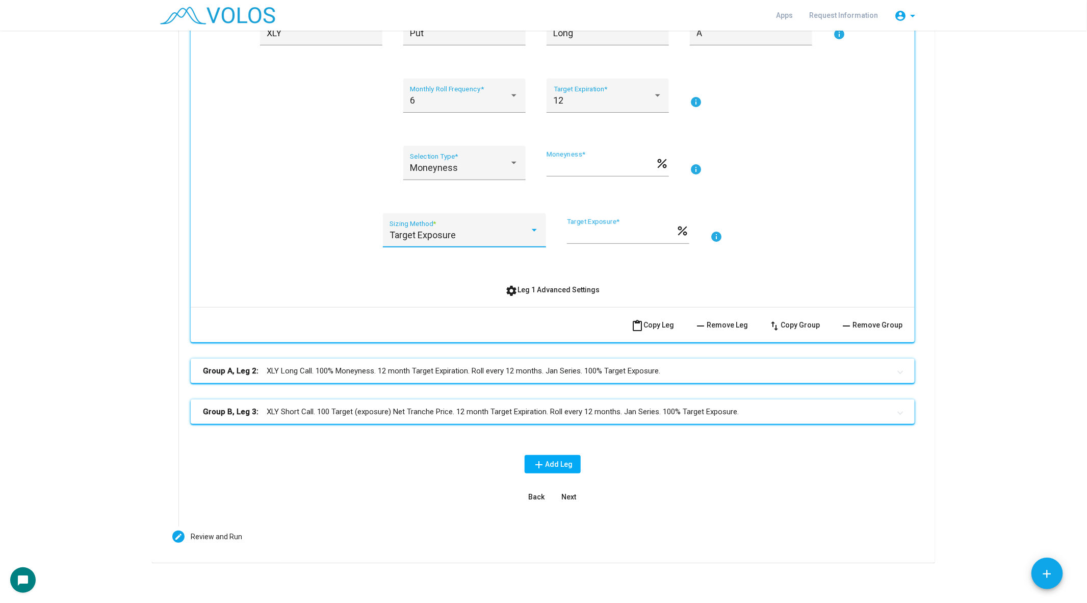
click at [445, 237] on span "Target Exposure" at bounding box center [423, 235] width 66 height 11
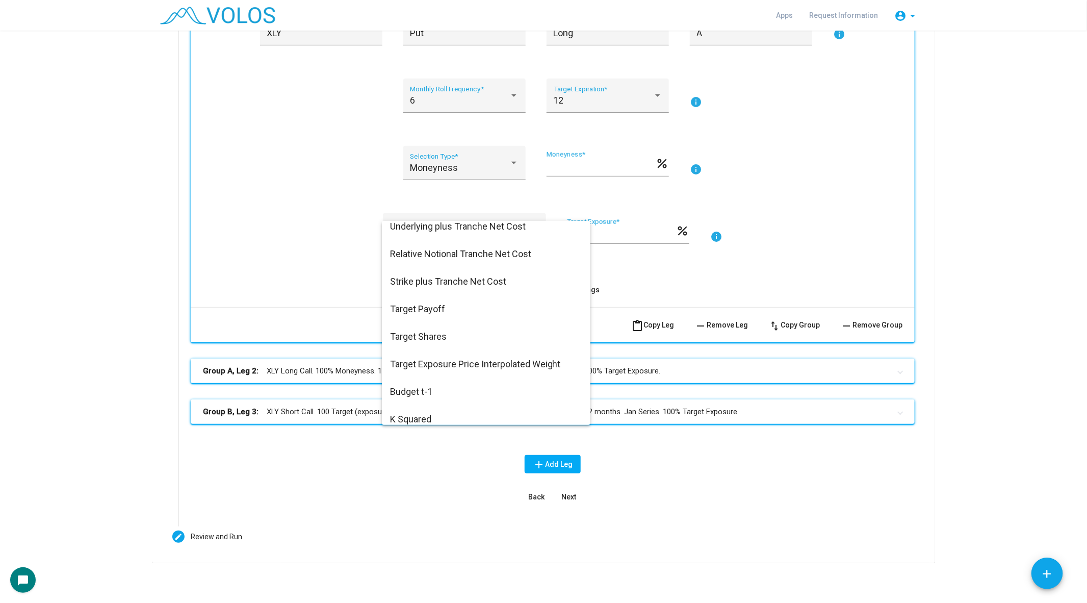
scroll to position [540, 0]
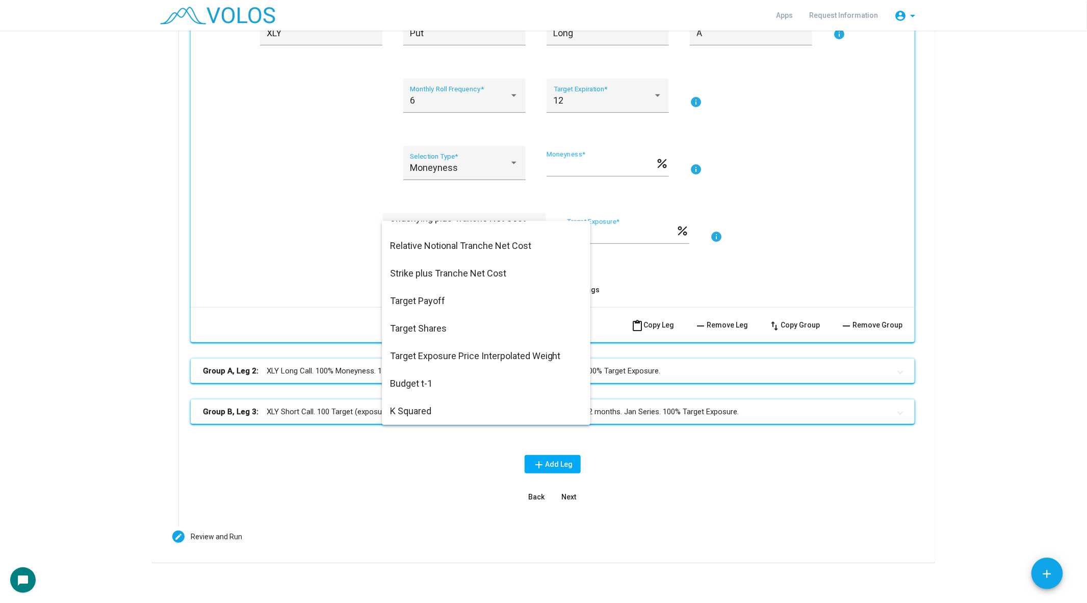
click at [230, 189] on div at bounding box center [543, 301] width 1087 height 603
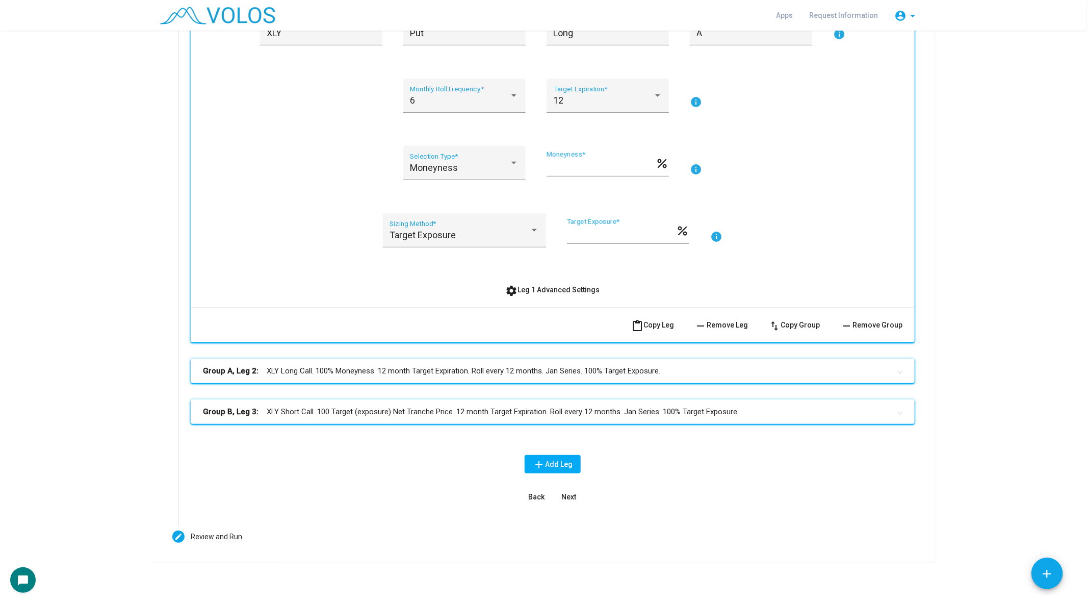
click at [543, 284] on button "settings Leg 1 Advanced Settings" at bounding box center [553, 290] width 111 height 18
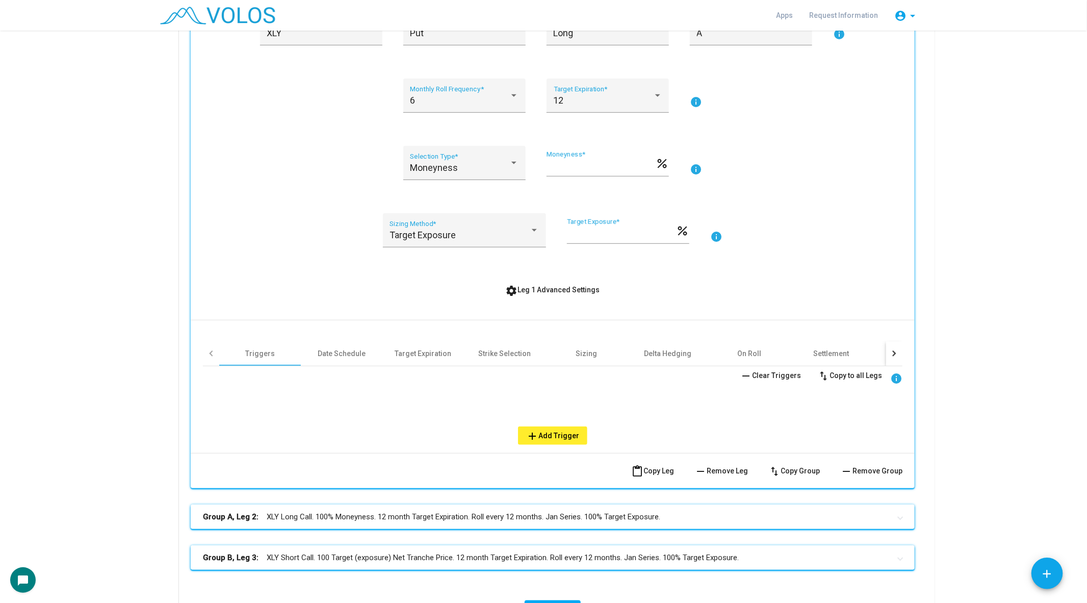
scroll to position [355, 0]
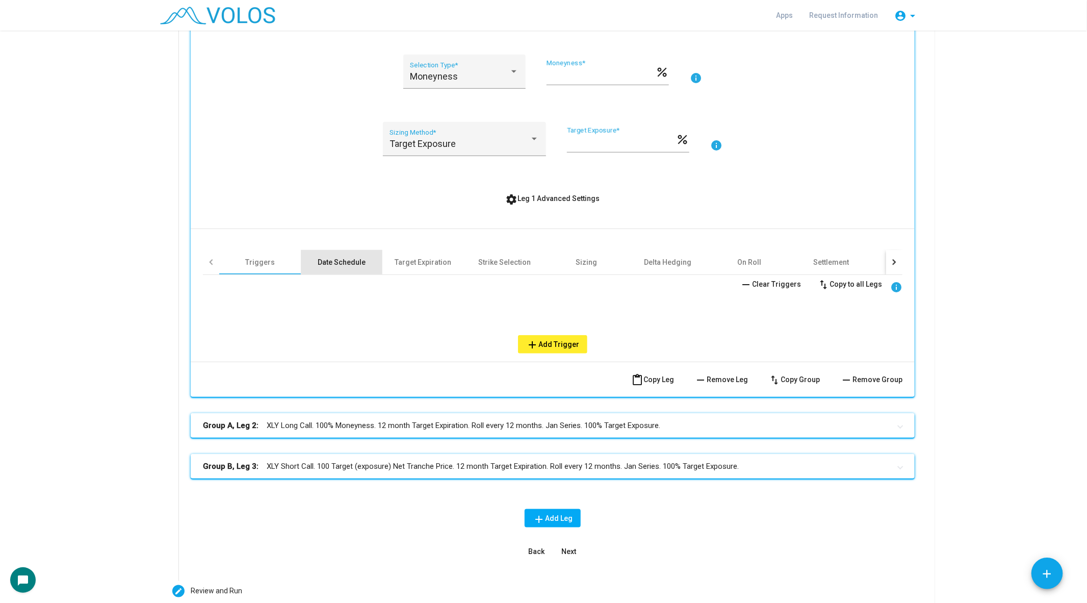
click at [333, 260] on div "Date Schedule" at bounding box center [342, 262] width 48 height 10
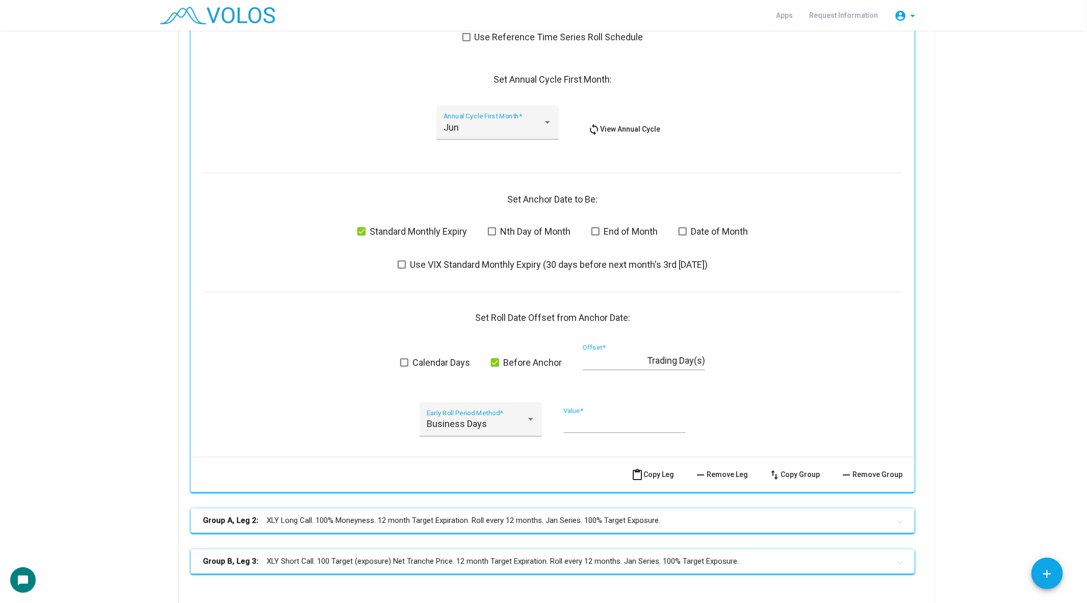
scroll to position [693, 0]
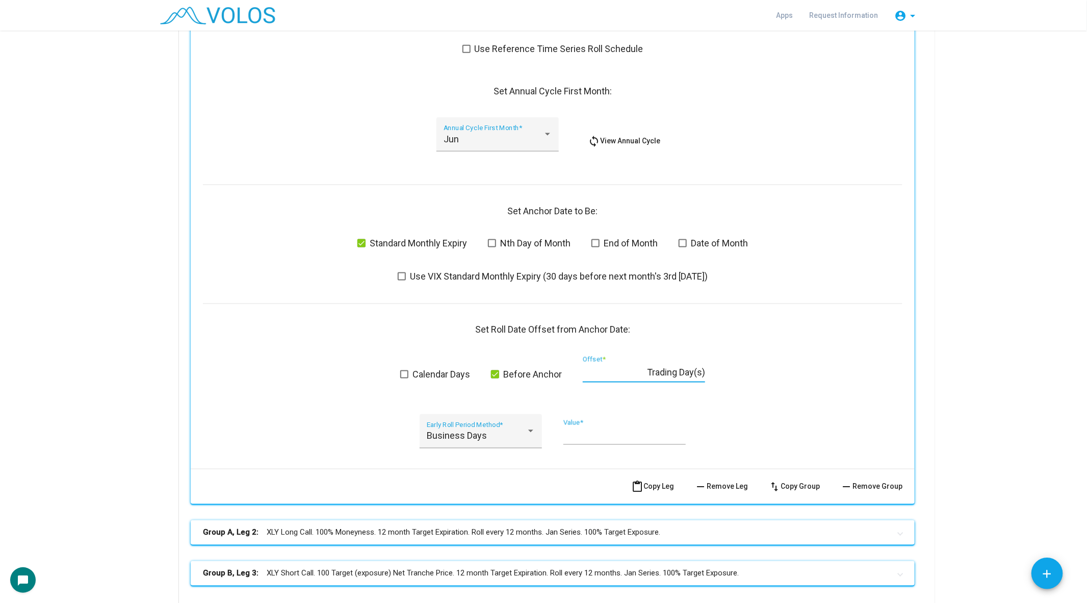
click at [612, 375] on input "*" at bounding box center [615, 372] width 64 height 10
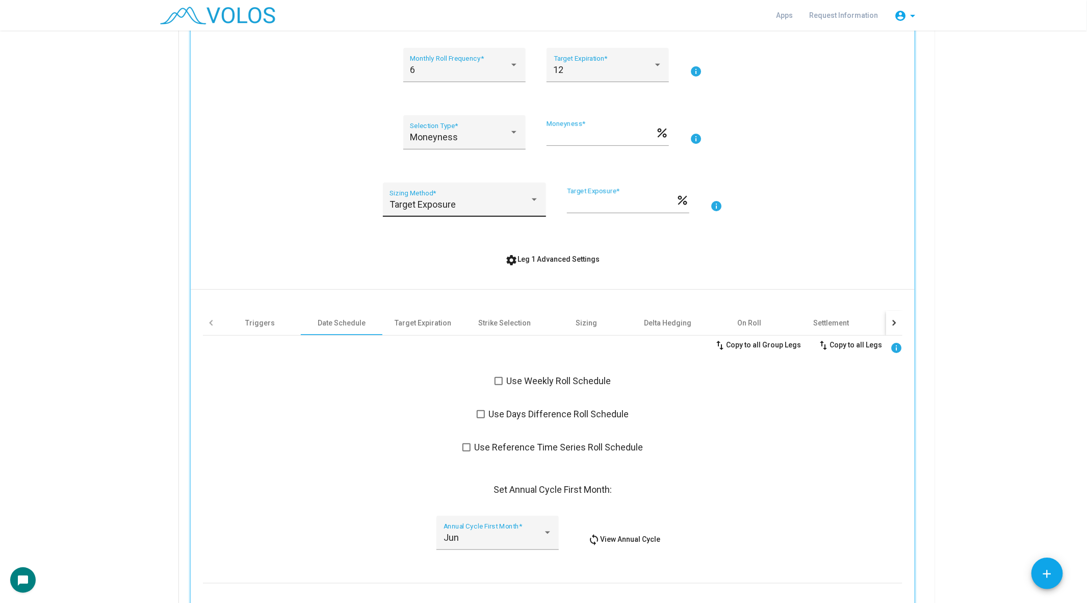
scroll to position [217, 0]
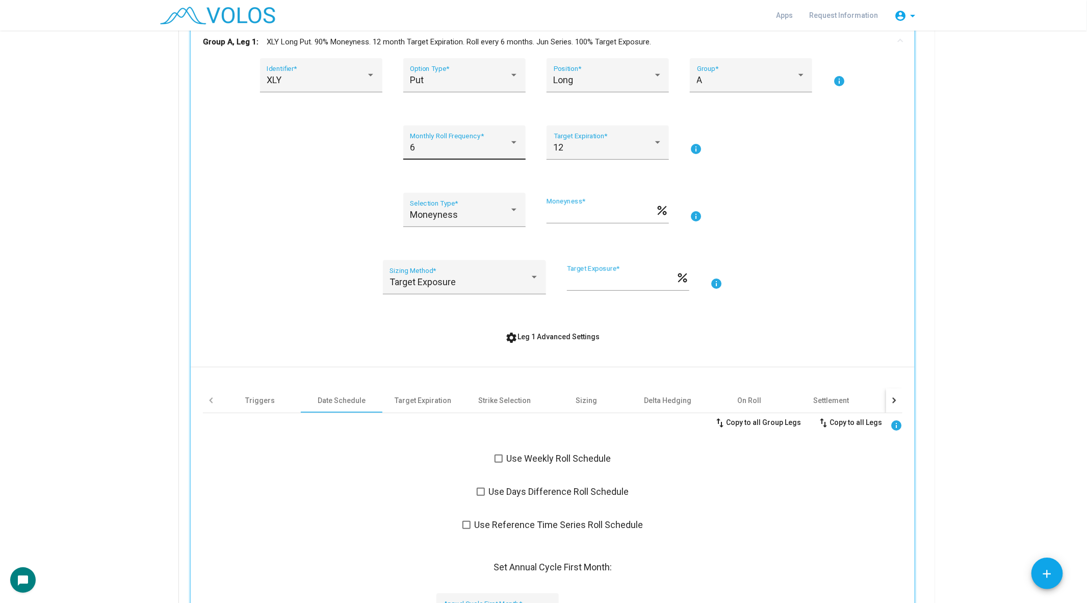
click at [461, 156] on div "6 Monthly Roll Frequency *" at bounding box center [464, 146] width 109 height 27
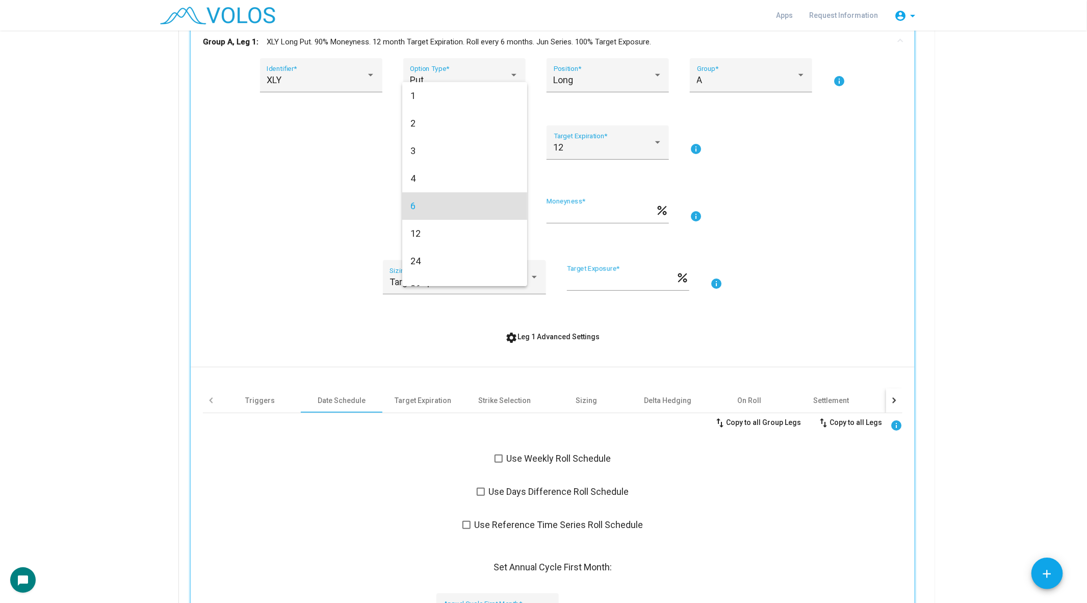
scroll to position [59, 0]
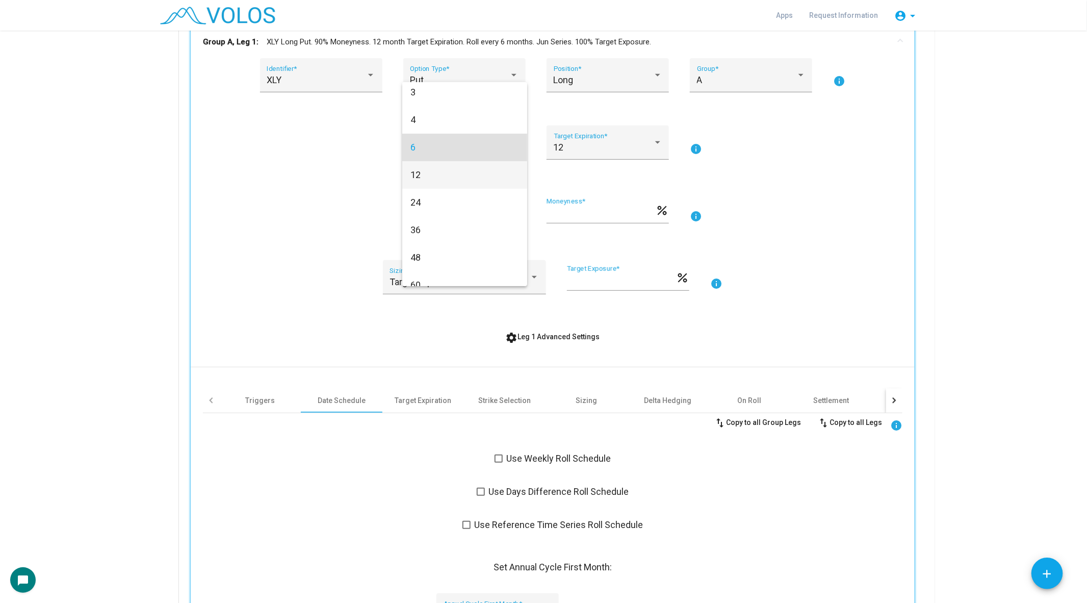
click at [455, 171] on span "12" at bounding box center [465, 175] width 109 height 28
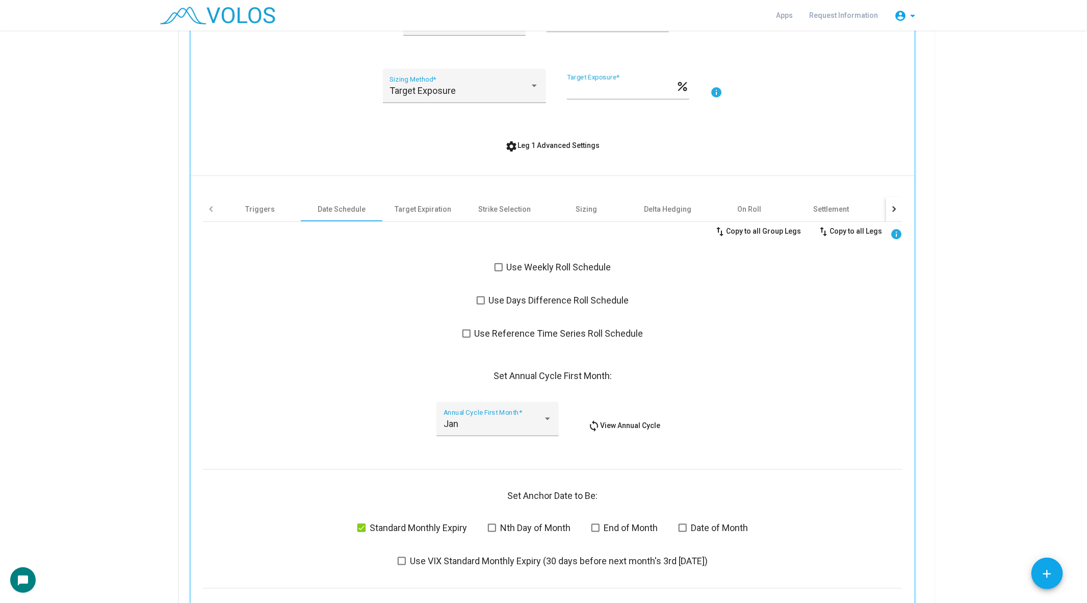
scroll to position [392, 0]
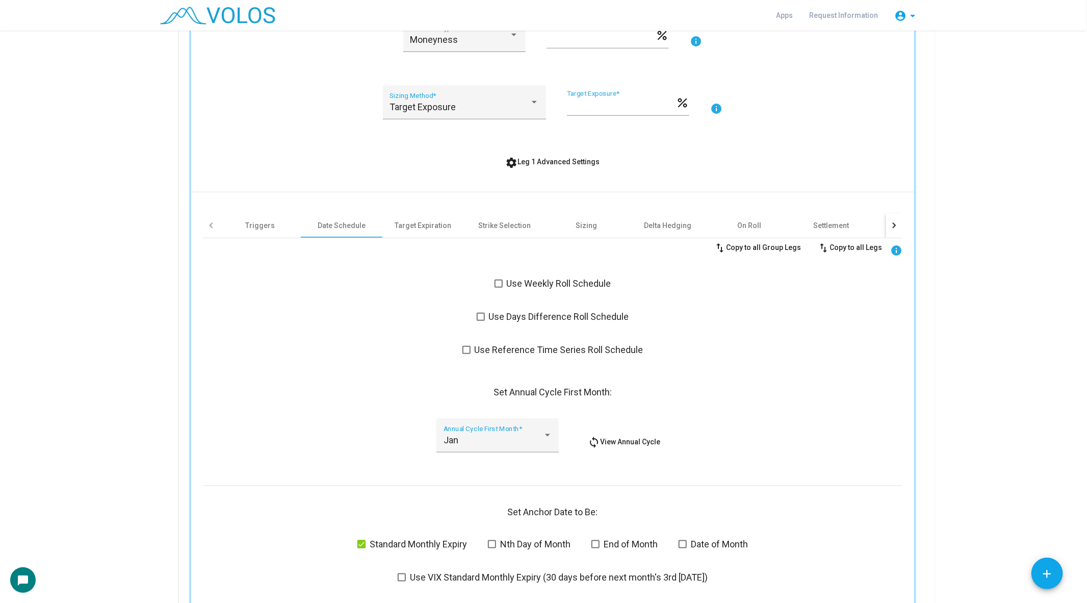
click at [500, 285] on span at bounding box center [499, 284] width 8 height 8
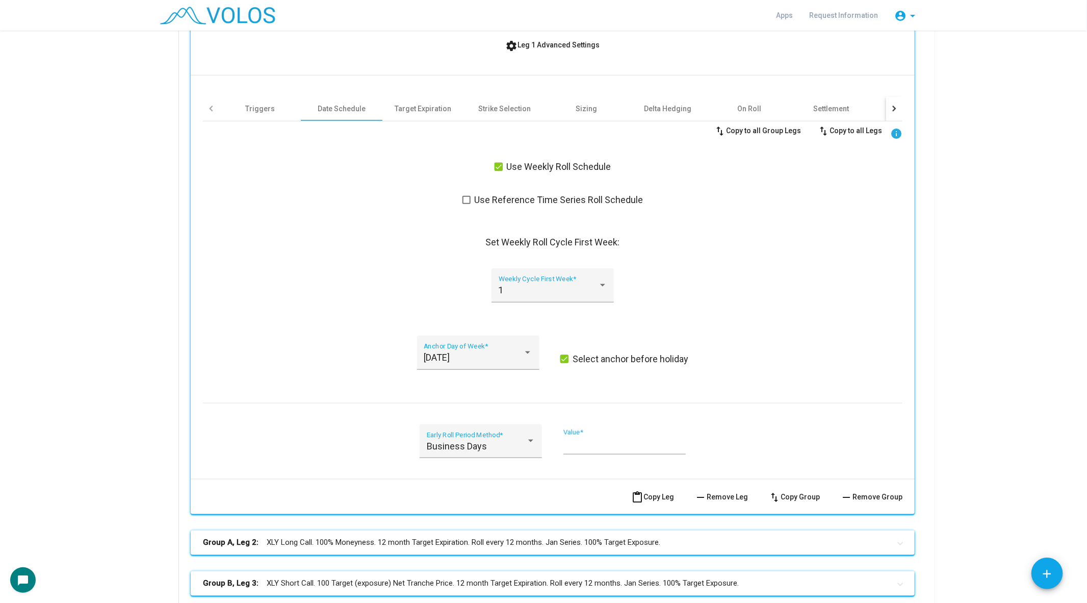
scroll to position [509, 0]
click at [496, 168] on span at bounding box center [499, 166] width 8 height 8
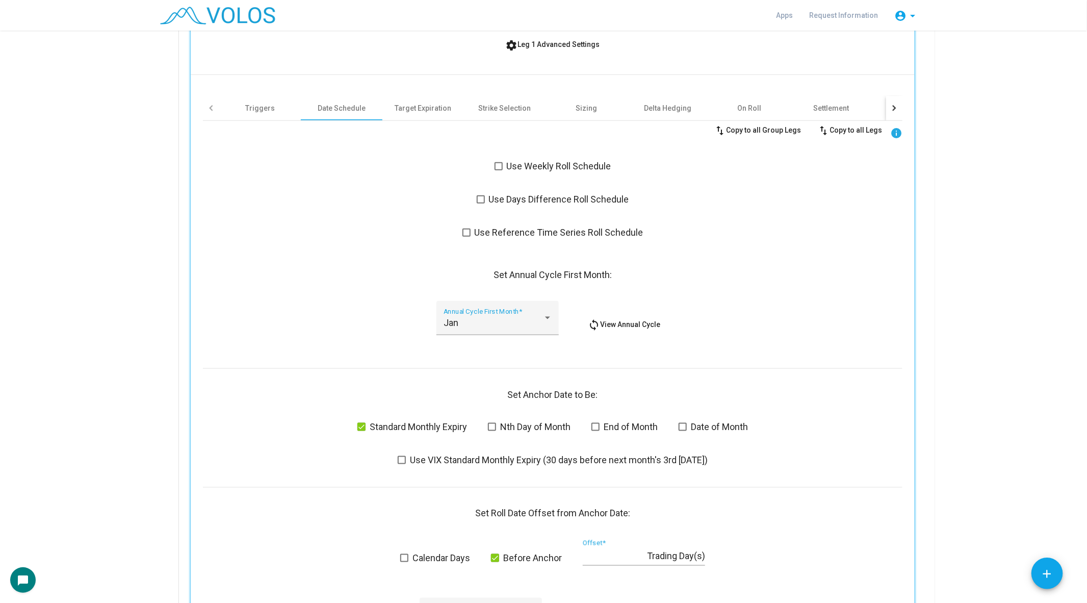
click at [483, 197] on span at bounding box center [481, 199] width 8 height 8
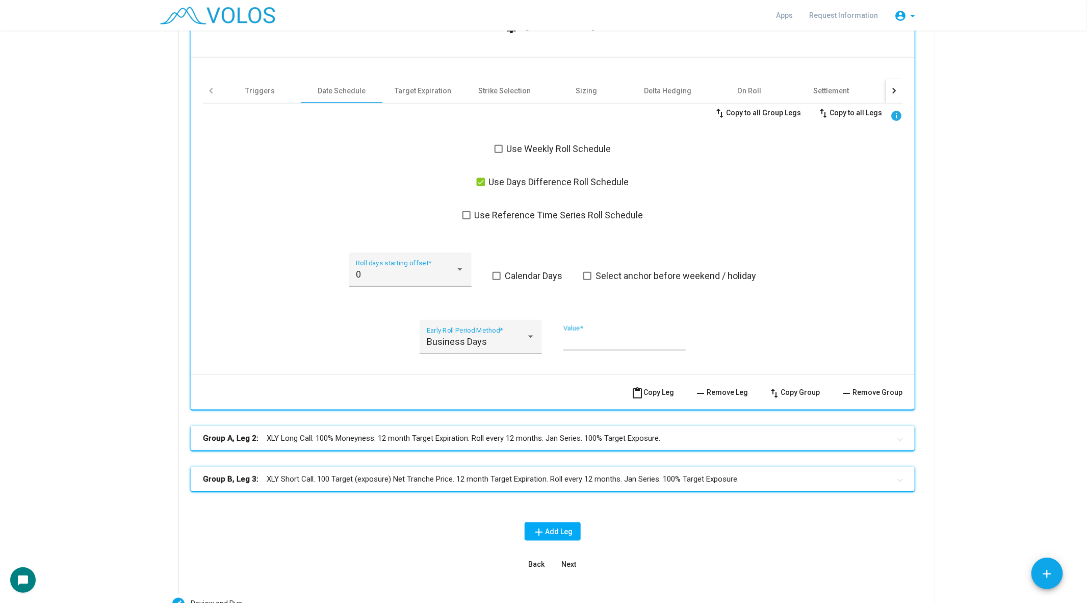
scroll to position [544, 0]
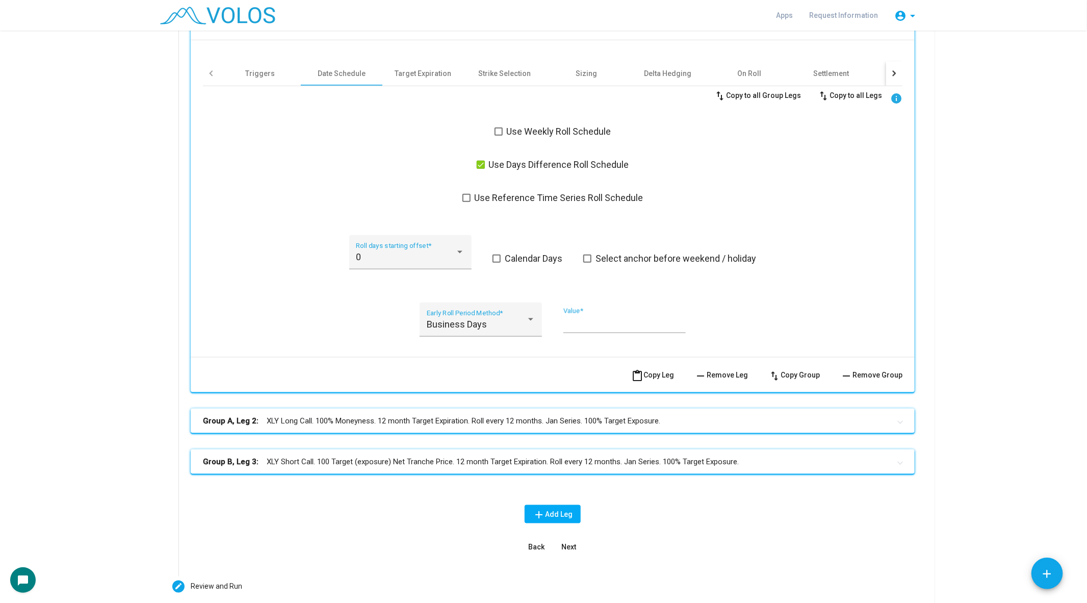
click at [483, 164] on span at bounding box center [481, 165] width 8 height 8
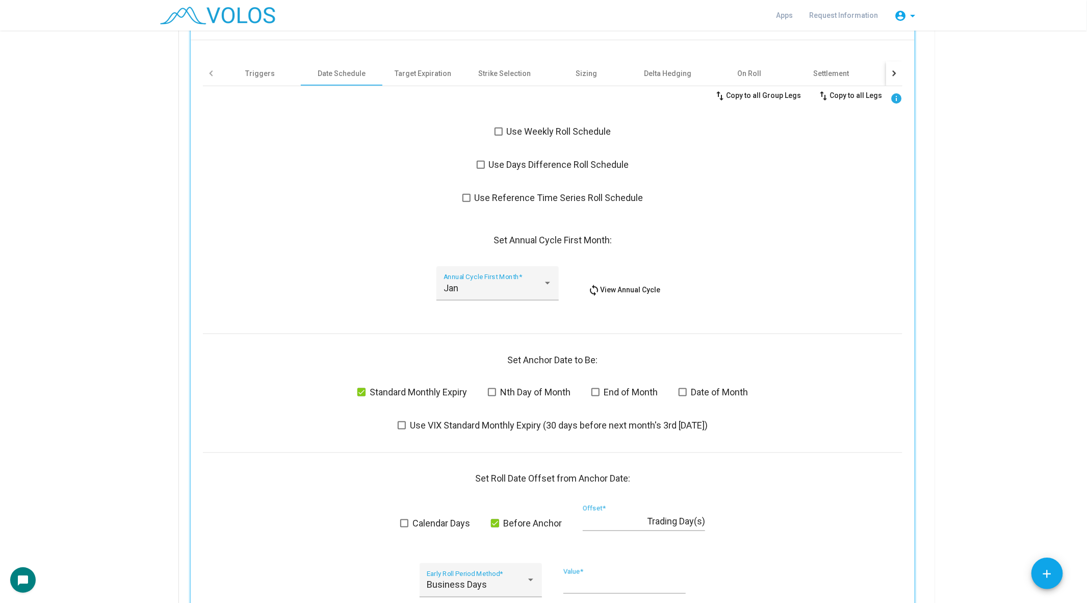
click at [465, 197] on span at bounding box center [467, 198] width 8 height 8
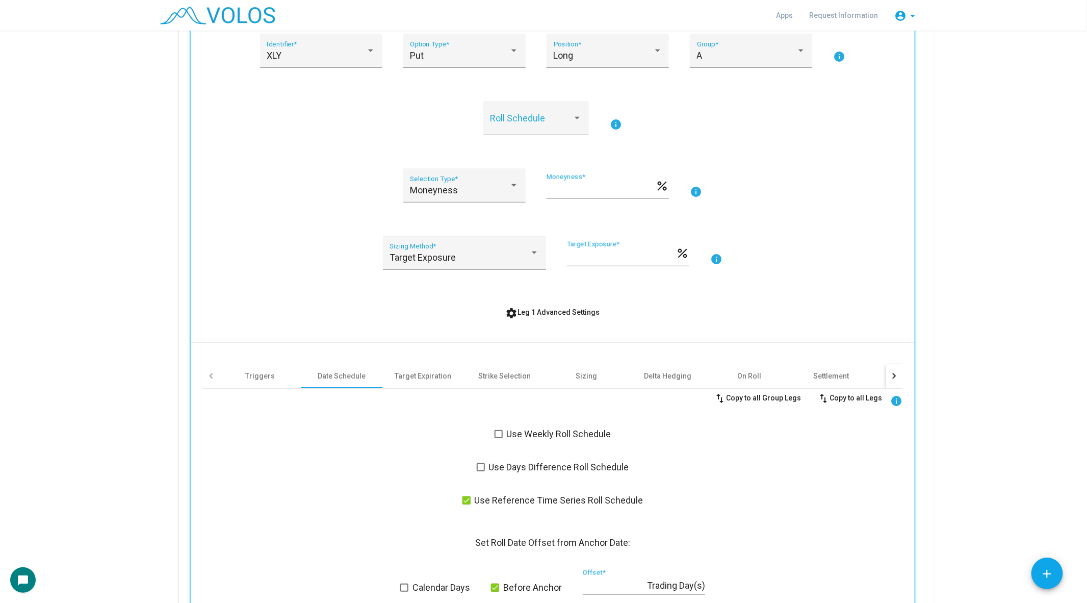
scroll to position [220, 0]
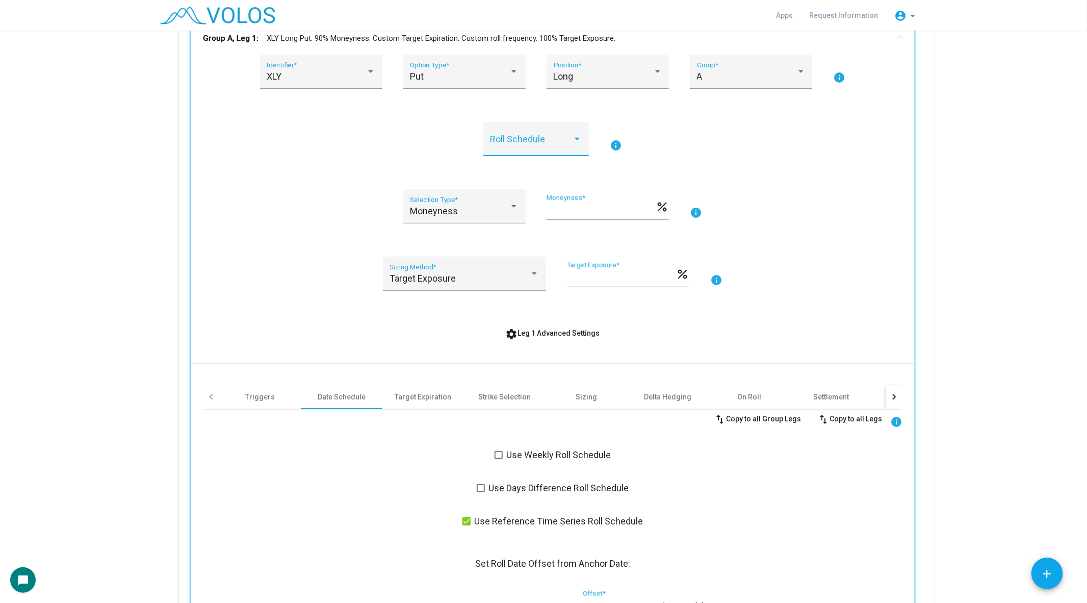
click at [512, 140] on span at bounding box center [531, 144] width 83 height 10
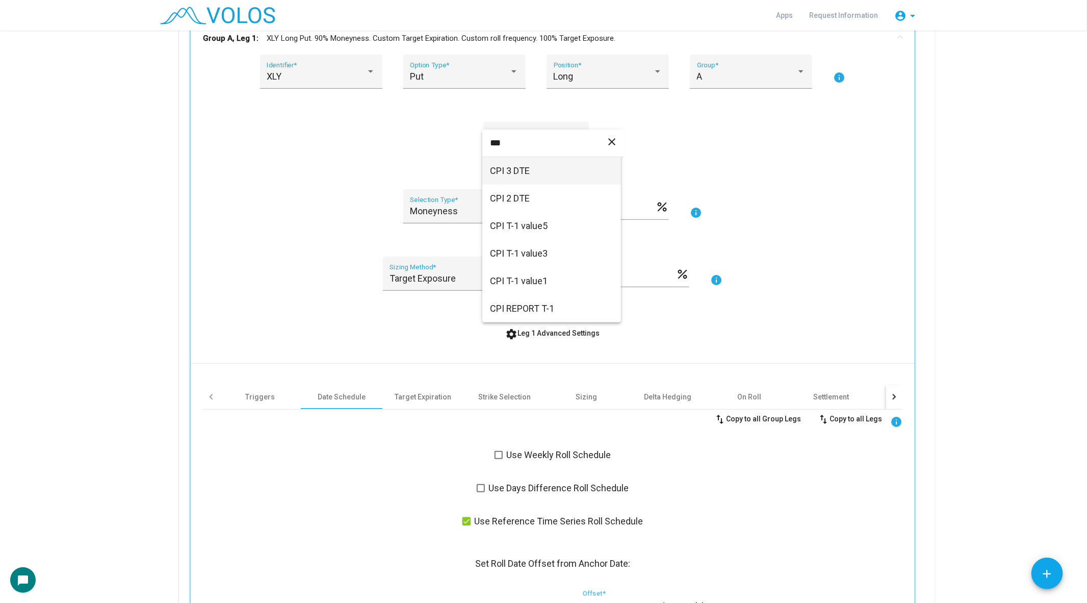
type input "***"
click at [572, 169] on span "CPI 3 DTE" at bounding box center [552, 171] width 122 height 28
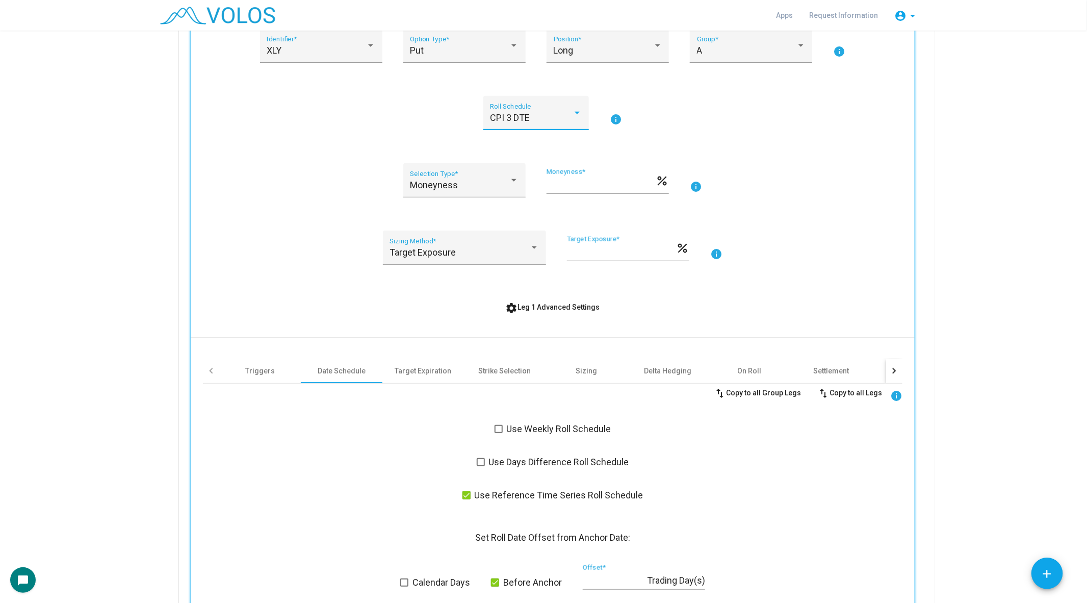
scroll to position [247, 0]
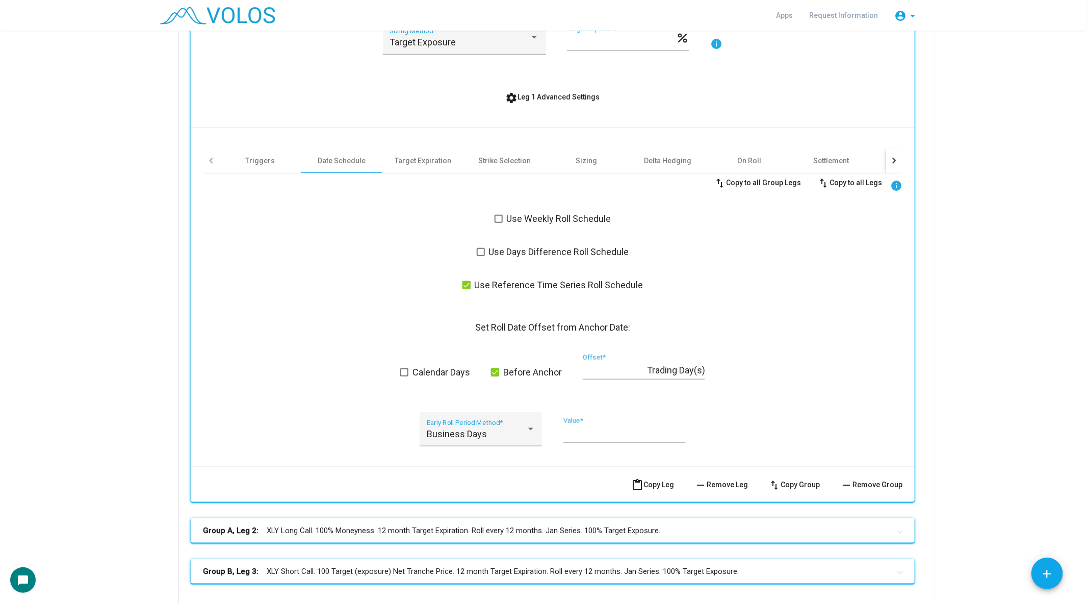
click at [473, 285] on label "Use Reference Time Series Roll Schedule" at bounding box center [553, 285] width 181 height 12
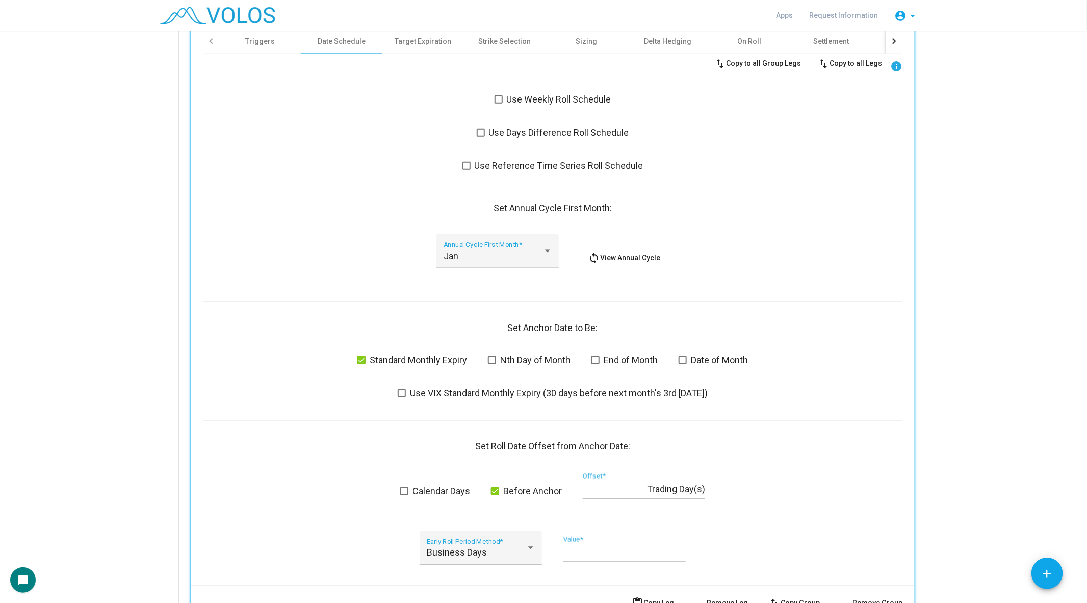
scroll to position [574, 0]
click at [474, 244] on div "Jan Annual Cycle First Month *" at bounding box center [498, 256] width 109 height 27
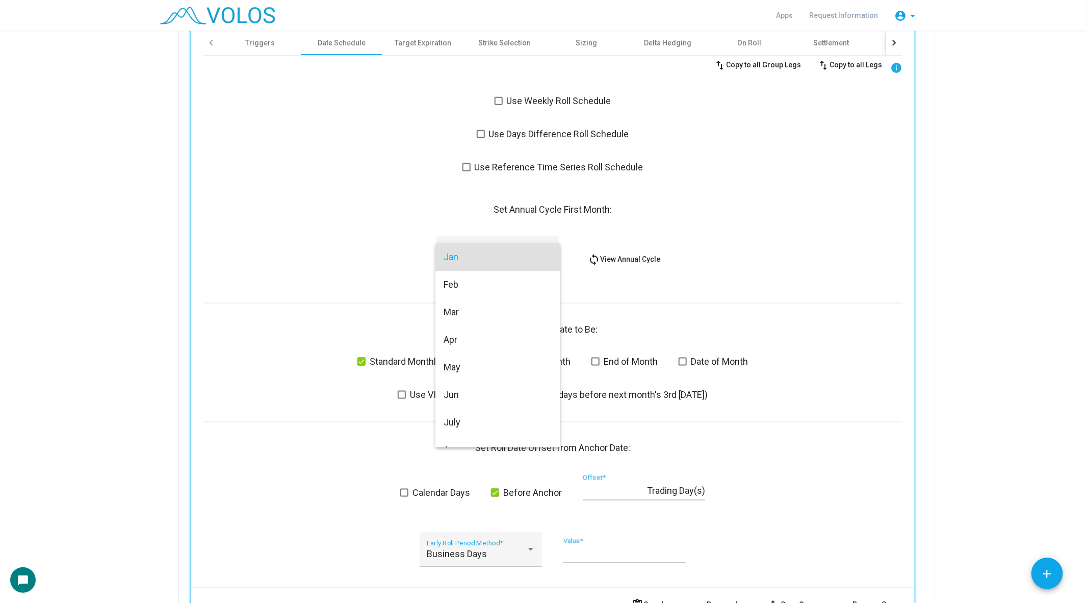
click at [474, 244] on span "Jan" at bounding box center [498, 257] width 109 height 28
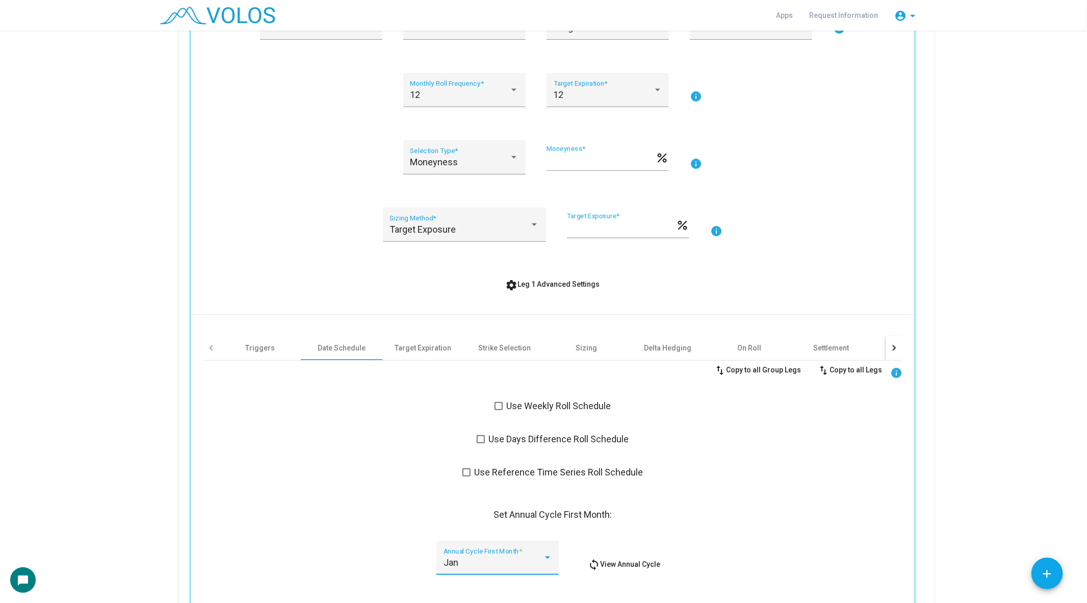
click at [556, 279] on button "settings Leg 1 Advanced Settings" at bounding box center [553, 284] width 111 height 18
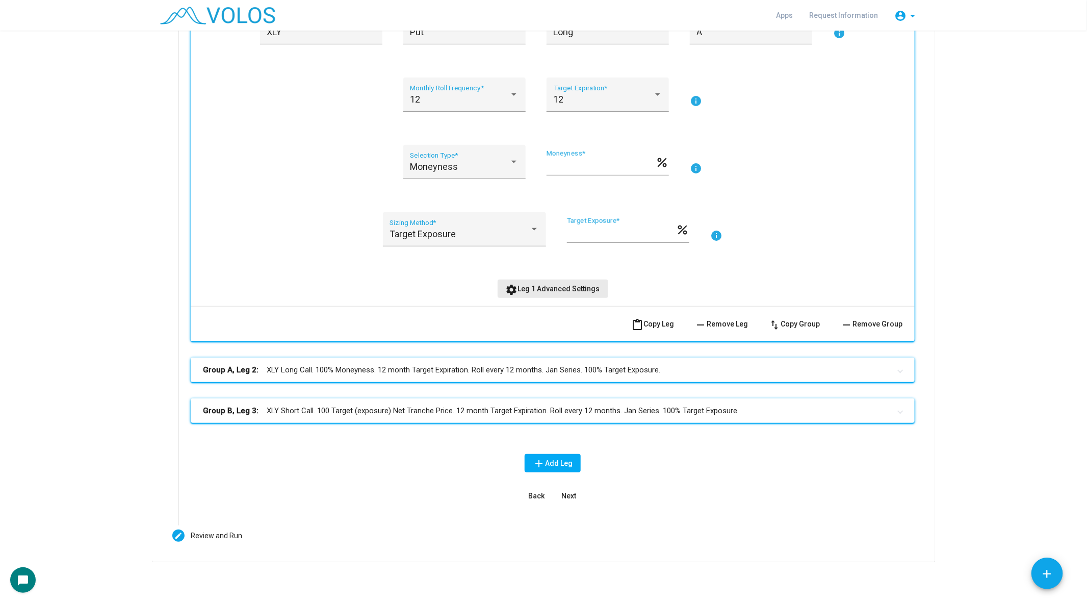
scroll to position [264, 0]
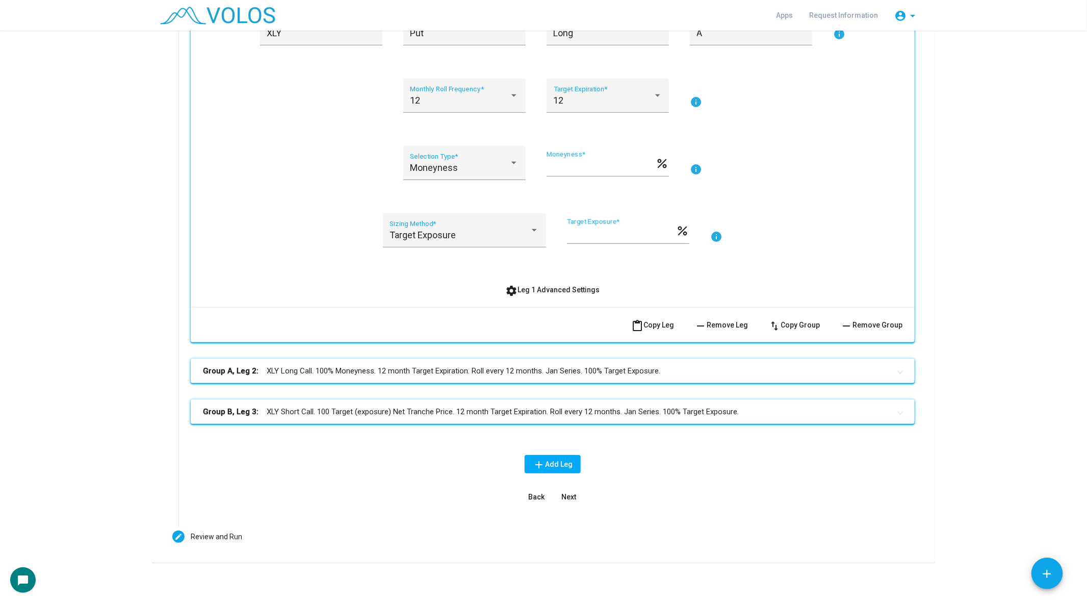
click at [871, 322] on span "remove Remove Group" at bounding box center [872, 325] width 62 height 8
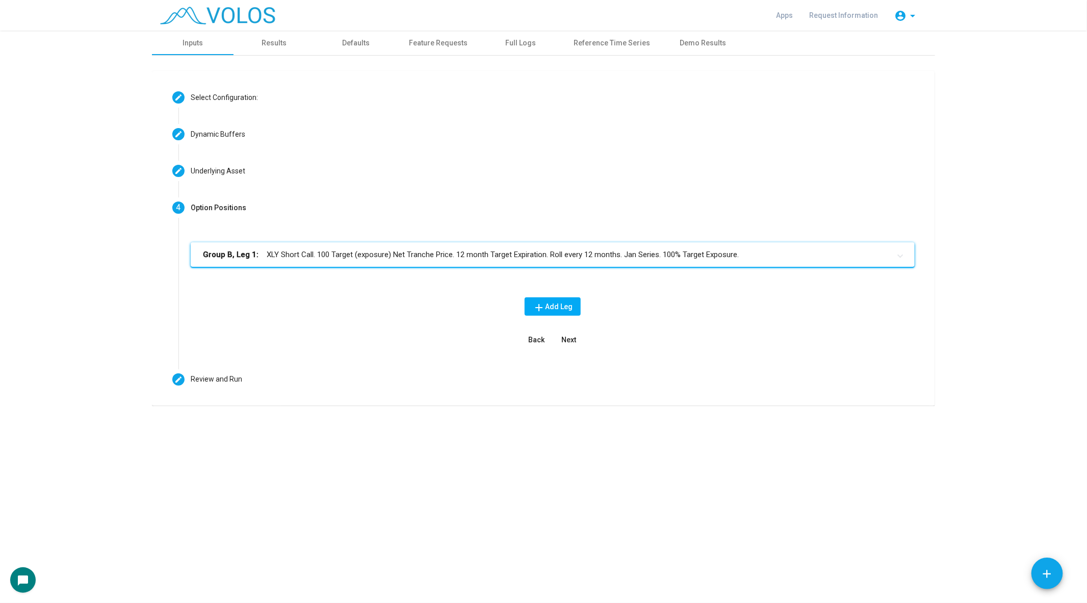
click at [705, 235] on div "Group B, Leg 1: XLY Short Call. 100 Target (exposure) Net Tranche Price. 12 mon…" at bounding box center [553, 293] width 749 height 135
click at [705, 252] on mat-panel-title "Group B, Leg 1: XLY Short Call. 100 Target (exposure) Net Tranche Price. 12 mon…" at bounding box center [547, 255] width 688 height 12
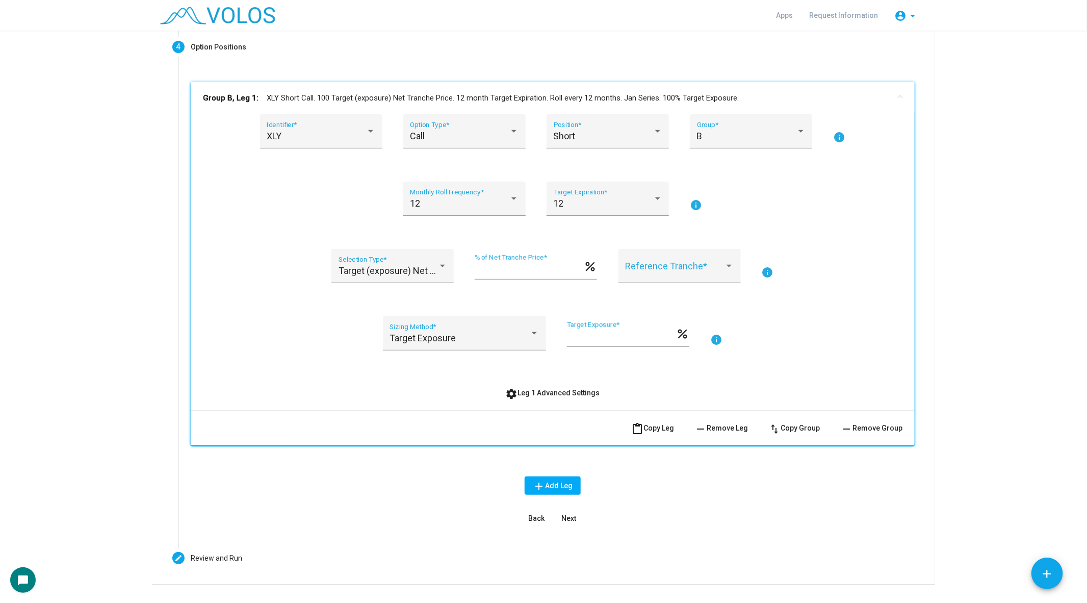
scroll to position [180, 0]
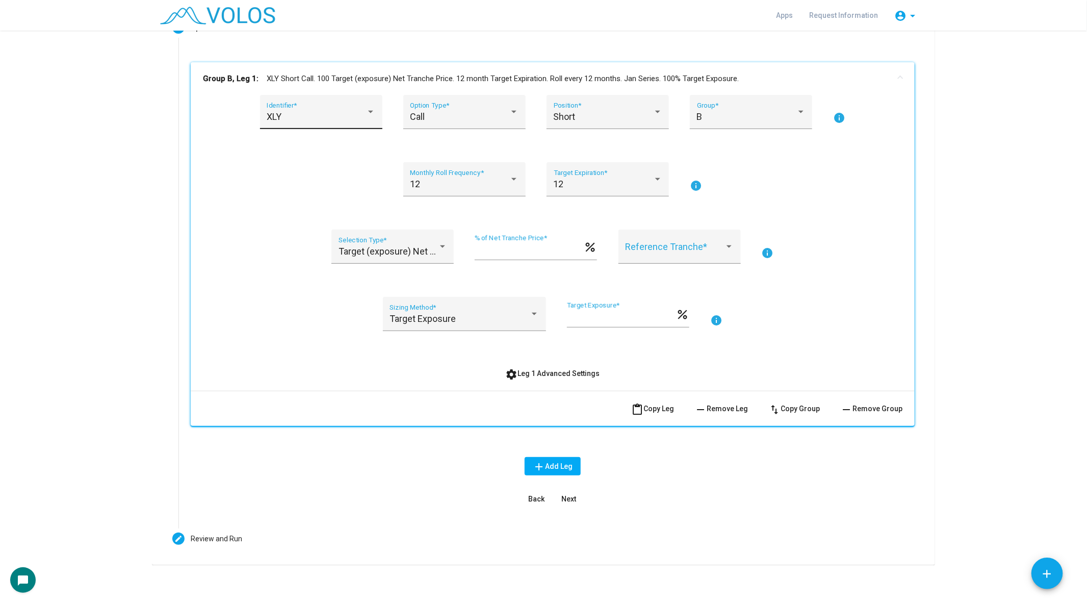
click at [265, 96] on div "XLY Identifier *" at bounding box center [321, 112] width 122 height 34
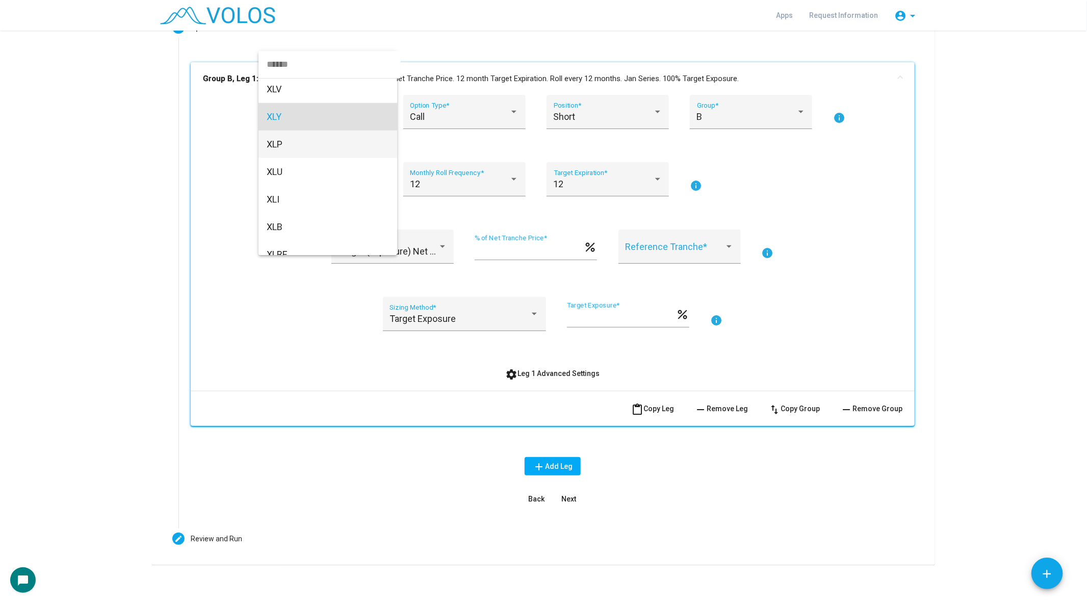
scroll to position [0, 0]
click at [298, 101] on span "SPY" at bounding box center [328, 93] width 122 height 28
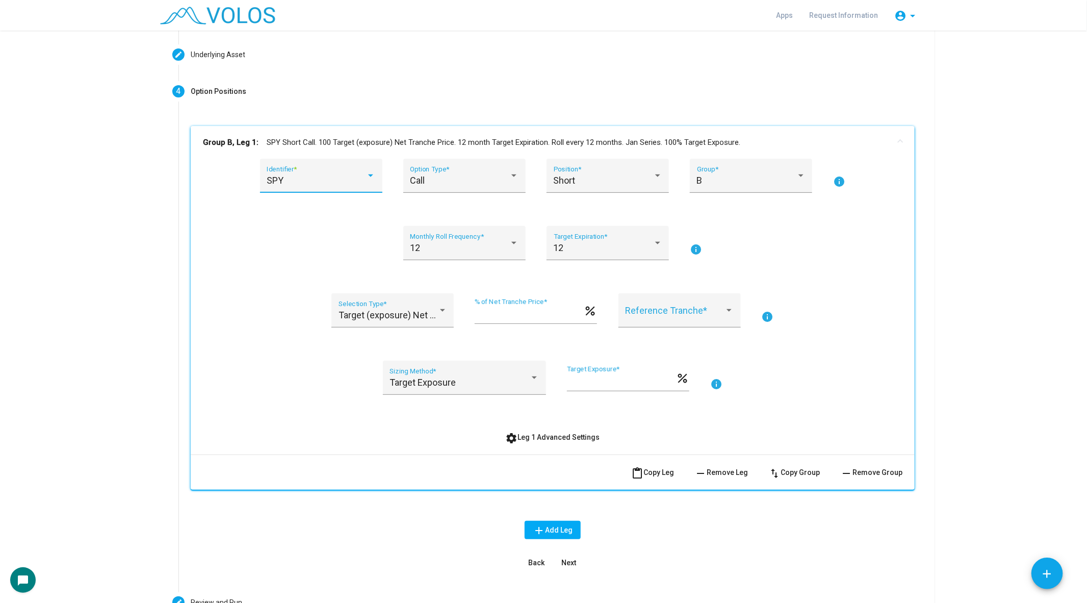
scroll to position [108, 0]
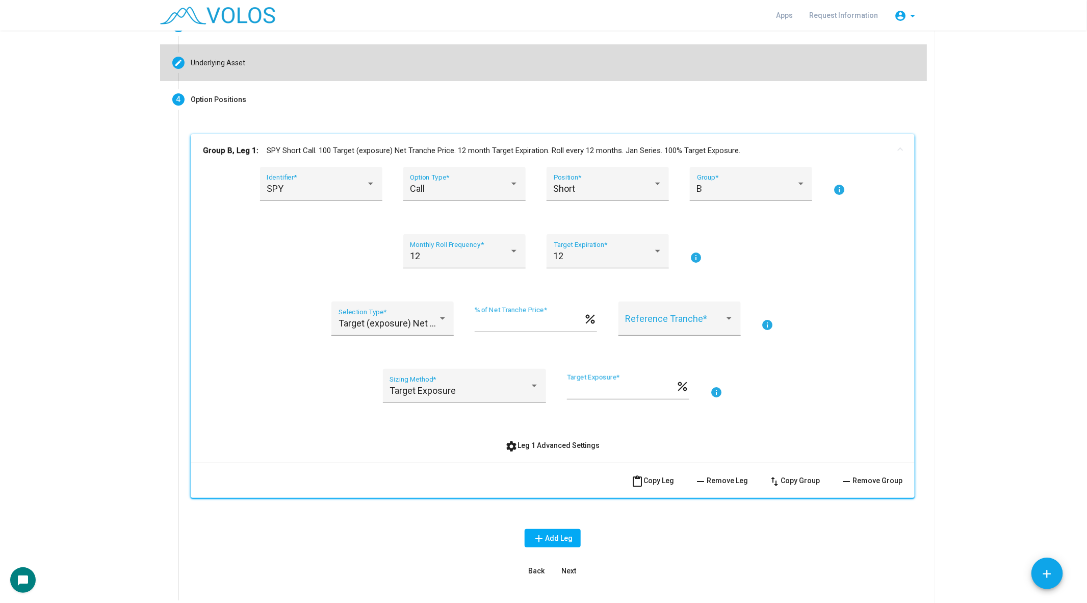
click at [276, 69] on mat-step-header "Editable create Underlying Asset" at bounding box center [543, 62] width 767 height 37
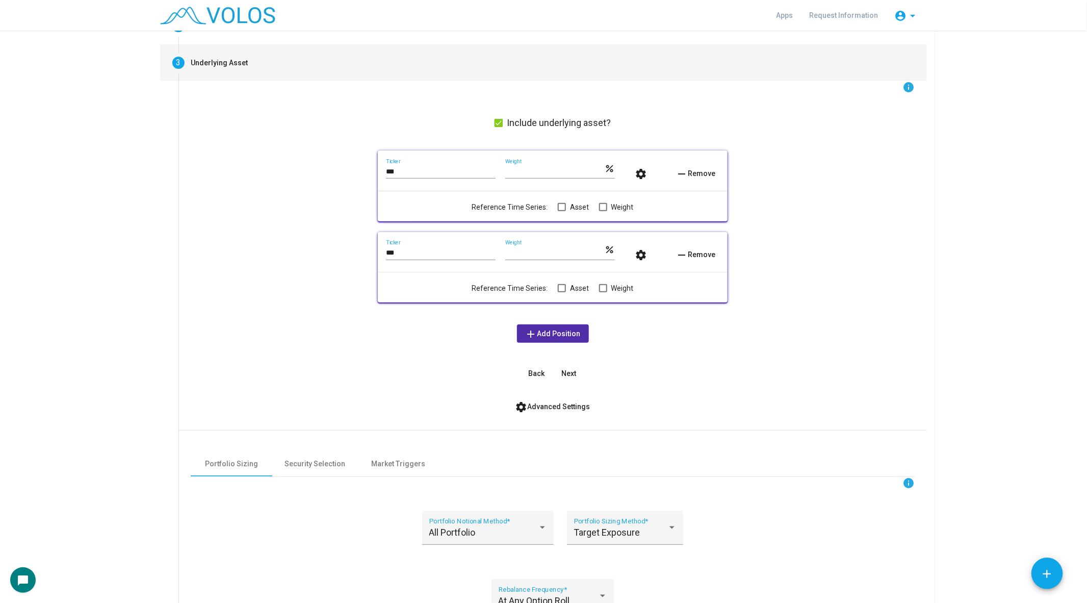
click at [689, 250] on span "remove Remove" at bounding box center [696, 254] width 40 height 8
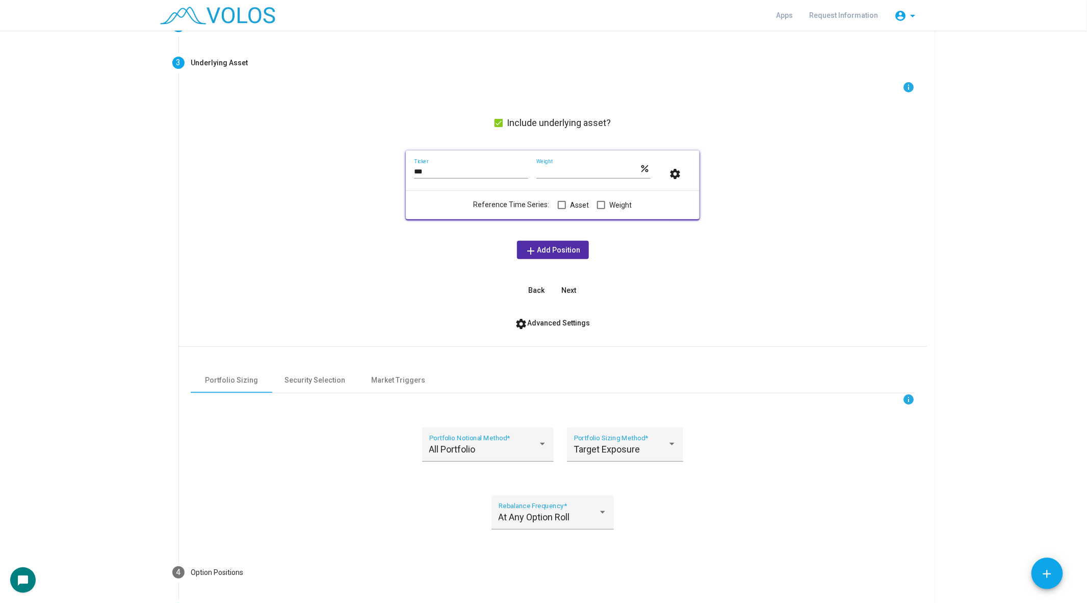
click at [563, 168] on input "**" at bounding box center [589, 172] width 104 height 8
type input "*"
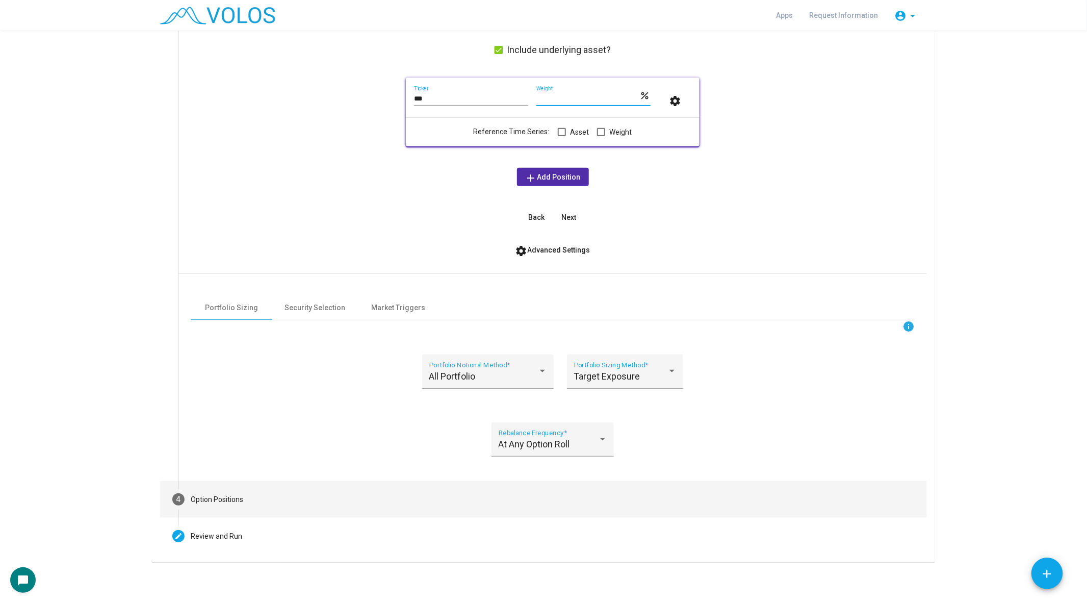
click at [278, 488] on mat-step-header "4 Option Positions" at bounding box center [543, 499] width 767 height 37
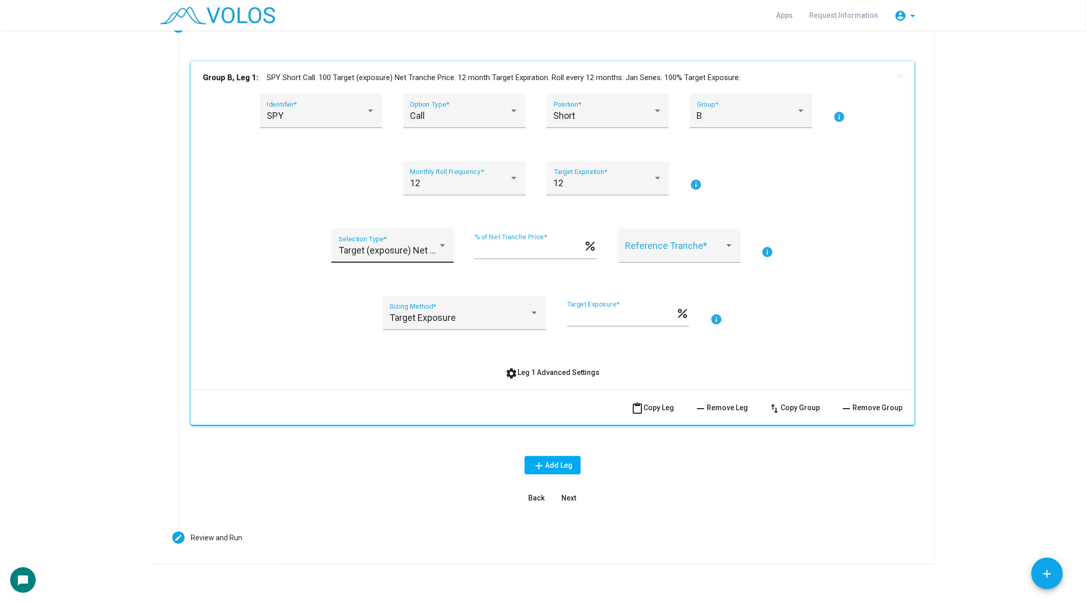
click at [433, 238] on div "Target (exposure) Net Tranche Price Selection Type *" at bounding box center [393, 249] width 109 height 27
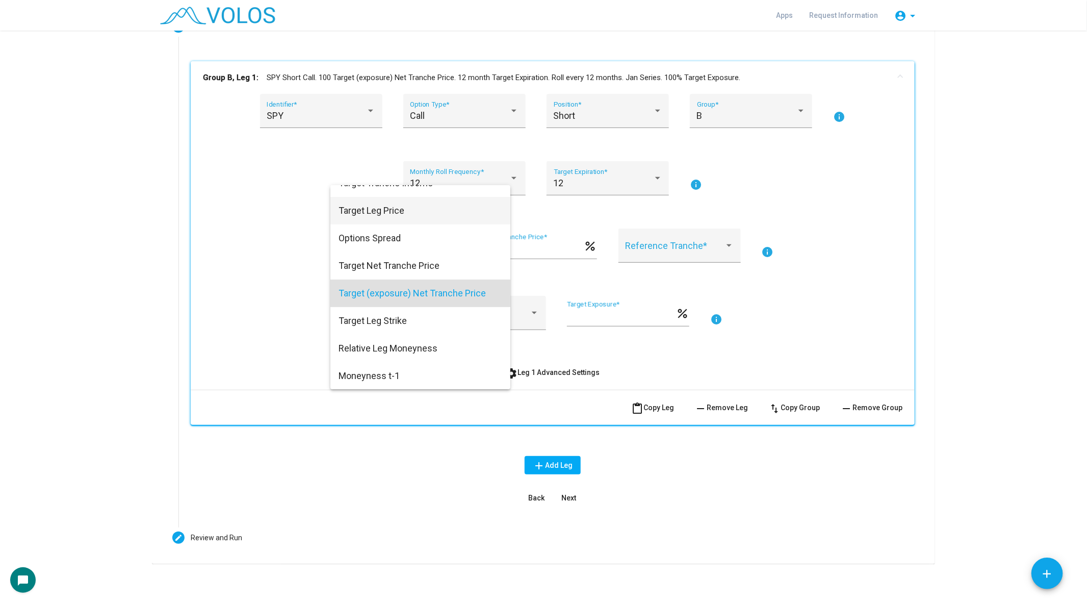
scroll to position [0, 0]
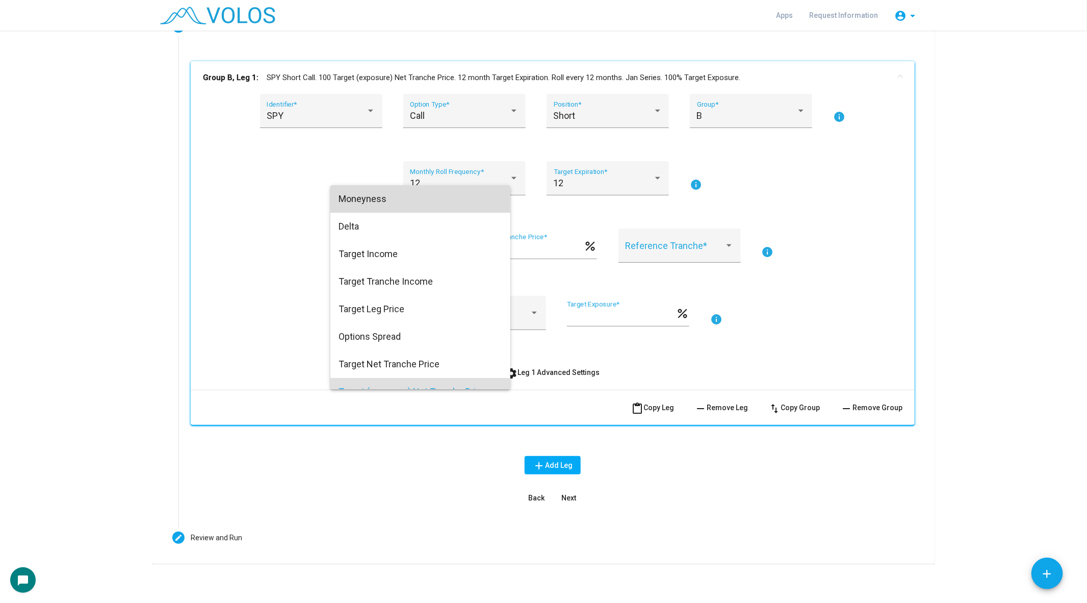
click at [447, 201] on span "Moneyness" at bounding box center [421, 199] width 164 height 28
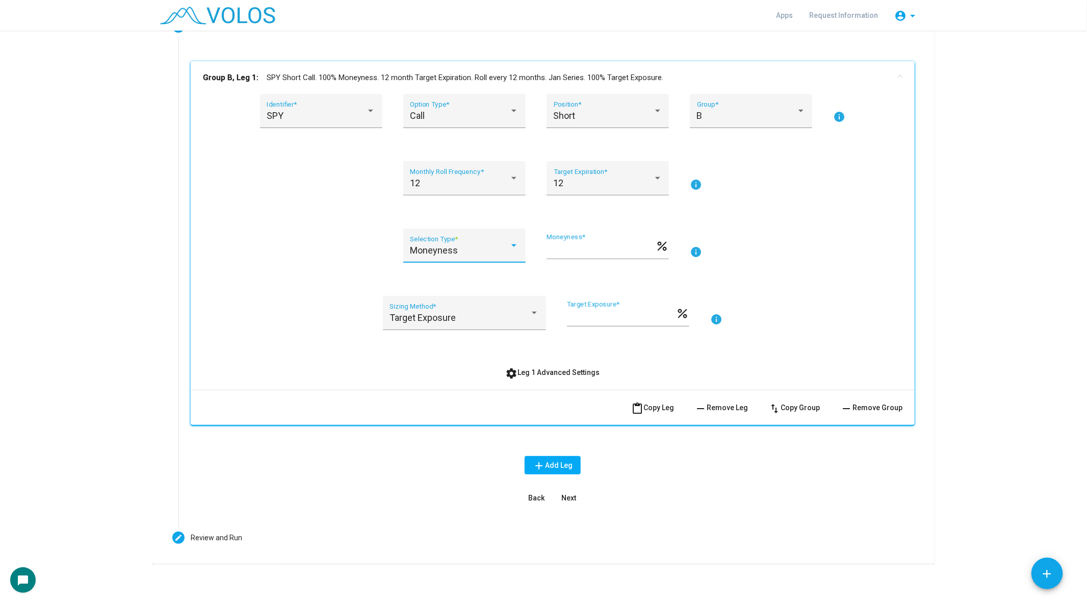
scroll to position [182, 0]
click at [525, 375] on button "settings Leg 1 Advanced Settings" at bounding box center [553, 371] width 111 height 18
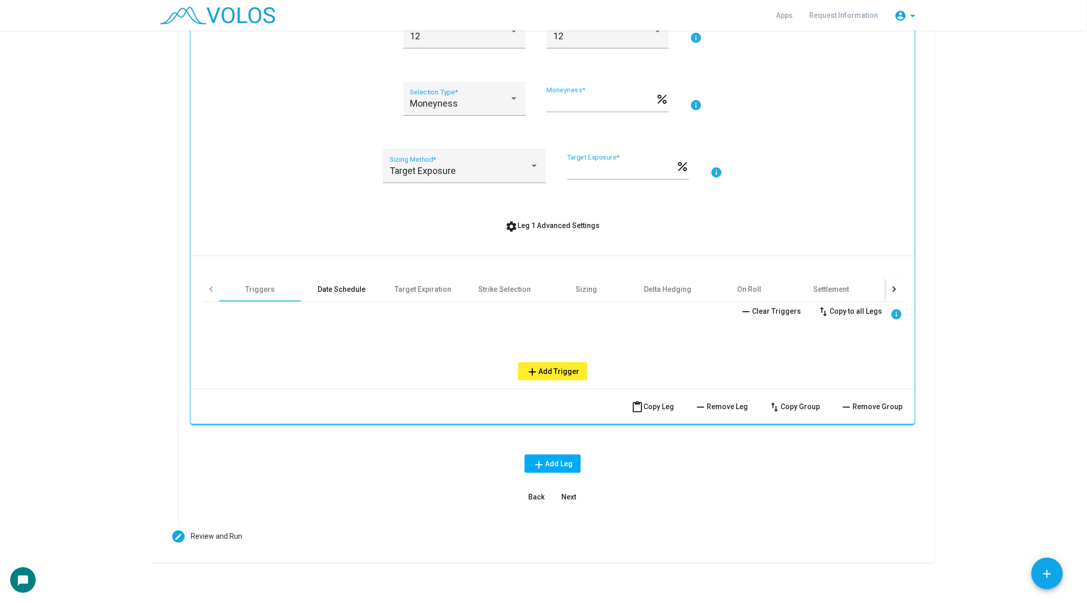
click at [335, 293] on div "Date Schedule" at bounding box center [342, 289] width 48 height 10
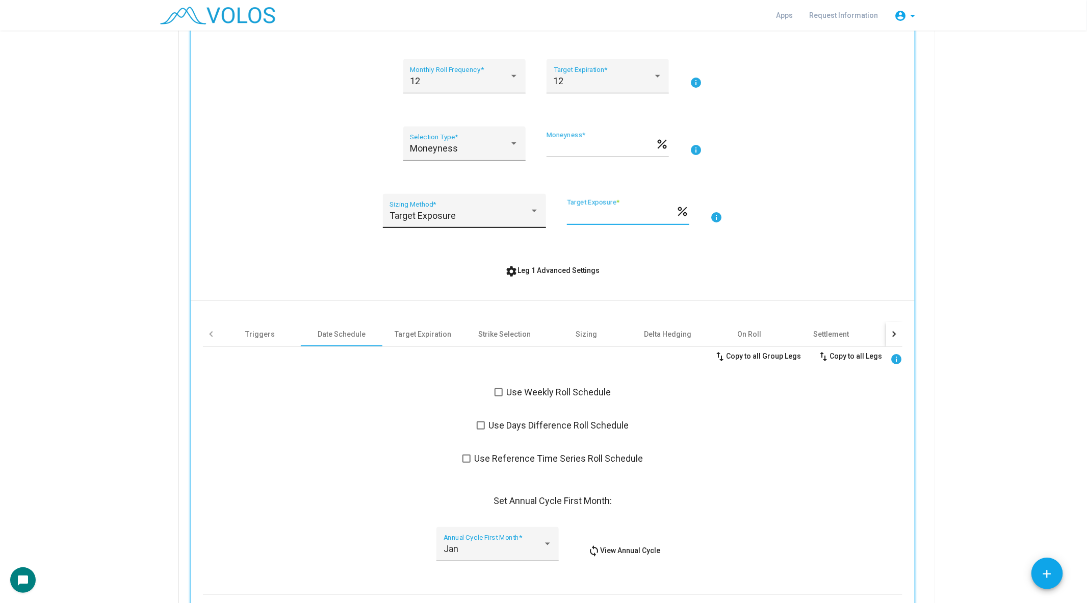
scroll to position [0, 0]
drag, startPoint x: 592, startPoint y: 216, endPoint x: 534, endPoint y: 216, distance: 58.1
click at [534, 216] on div "Target Exposure Sizing Method * *** Target Exposure * percent info" at bounding box center [553, 217] width 700 height 46
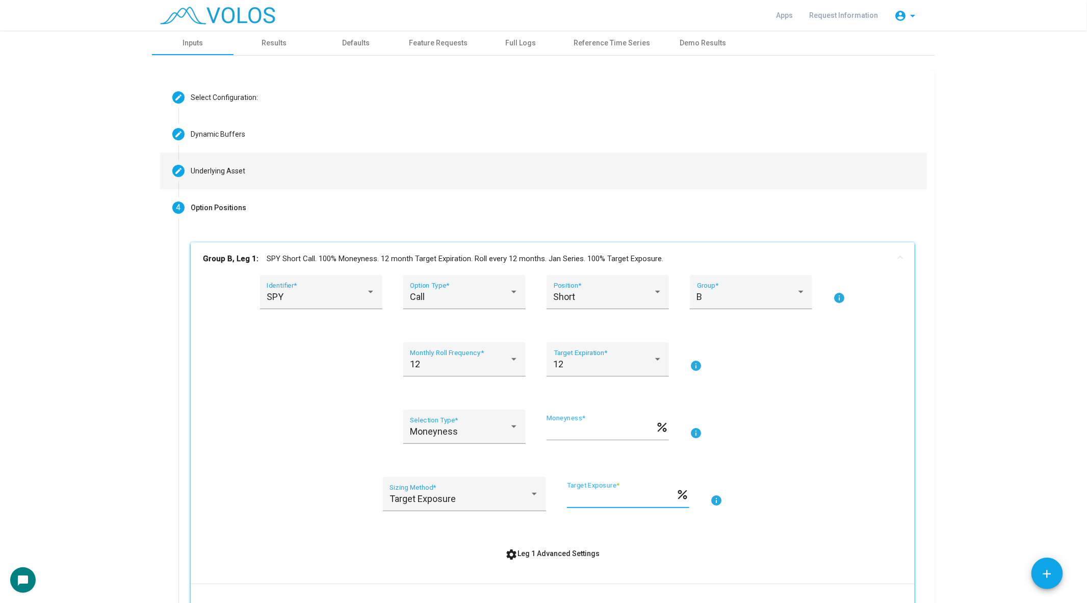
click at [356, 170] on mat-step-header "Editable create Underlying Asset" at bounding box center [543, 171] width 767 height 37
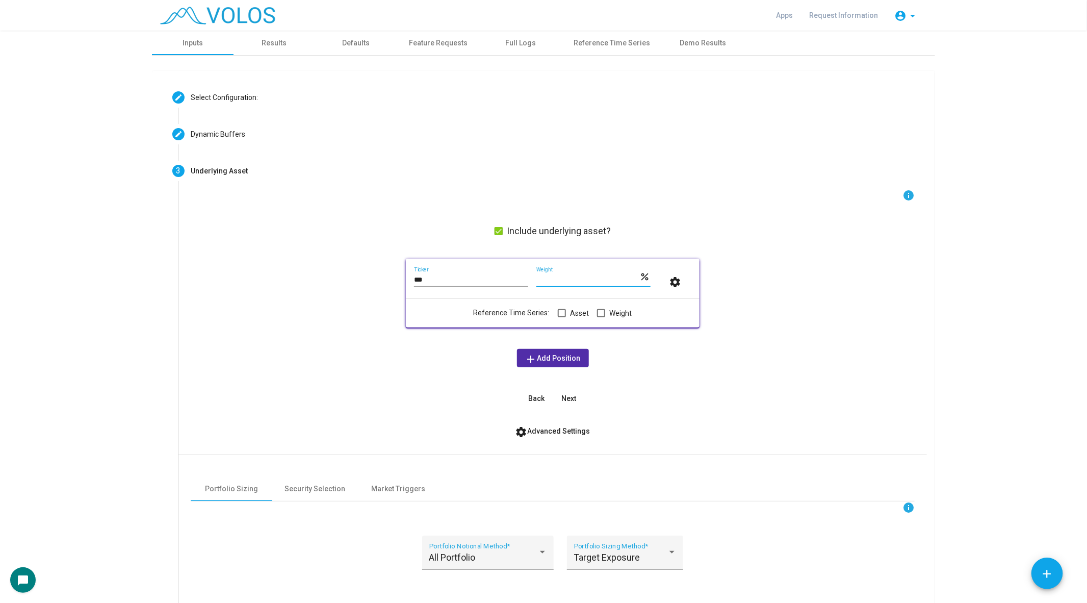
drag, startPoint x: 556, startPoint y: 281, endPoint x: 512, endPoint y: 281, distance: 43.9
click at [512, 281] on div "*** Ticker *** Weight percent settings" at bounding box center [552, 281] width 277 height 29
type input "***"
click at [308, 307] on div "info Include underlying asset? *** Ticker *** Weight percent settings Reference…" at bounding box center [553, 298] width 724 height 218
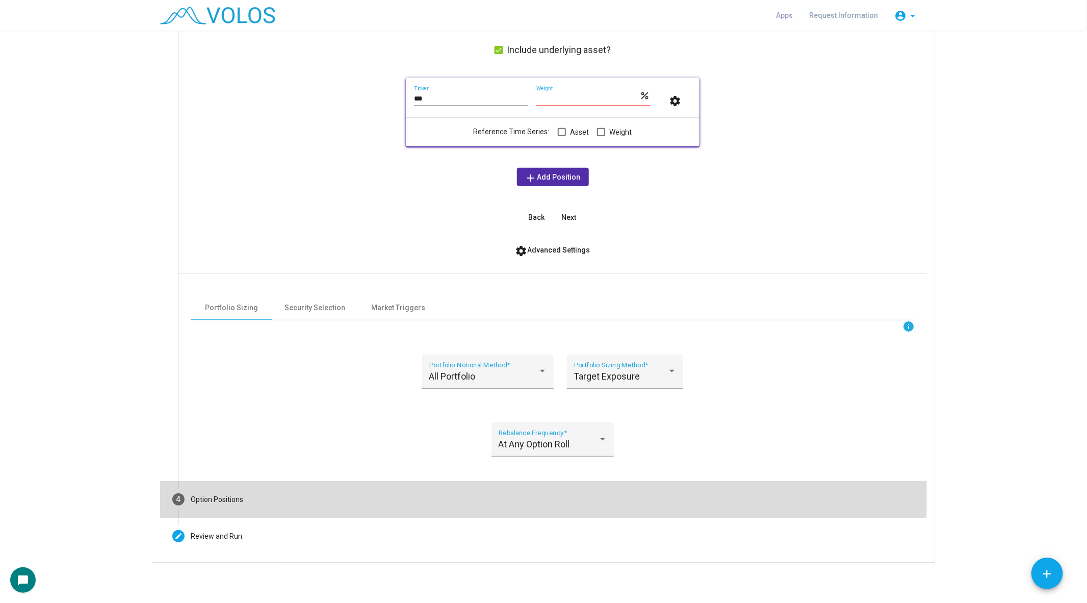
click at [246, 486] on mat-step-header "4 Option Positions" at bounding box center [543, 499] width 767 height 37
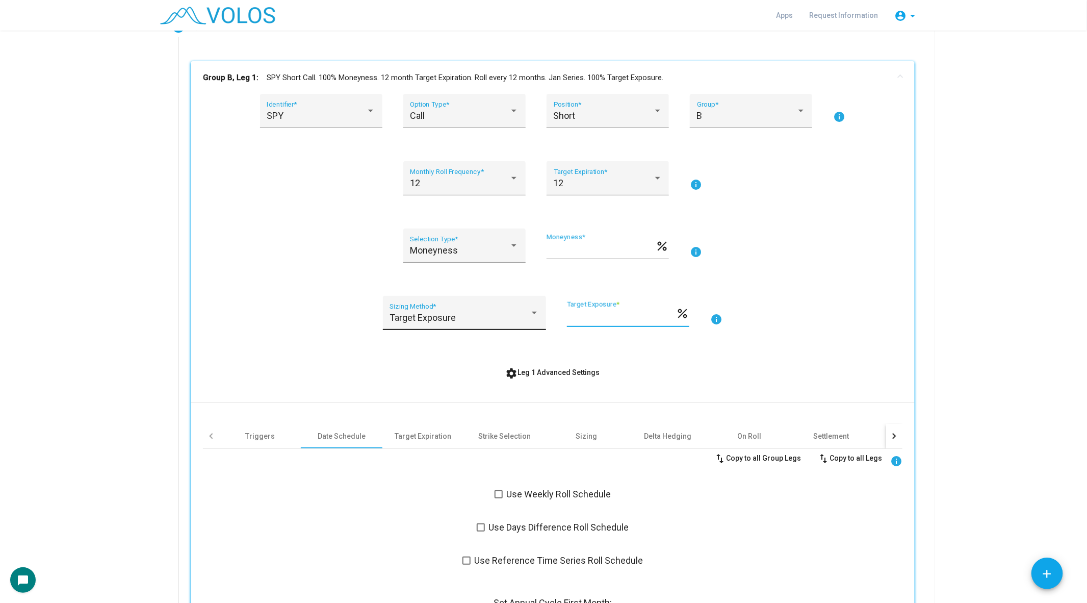
drag, startPoint x: 598, startPoint y: 317, endPoint x: 535, endPoint y: 317, distance: 63.2
click at [535, 317] on div "Target Exposure Sizing Method * *** Target Exposure * percent info" at bounding box center [553, 319] width 700 height 46
type input "**"
click at [344, 351] on div "SPY Identifier * Call Option Type * Short Position * B Group * info 12 Monthly …" at bounding box center [553, 533] width 700 height 878
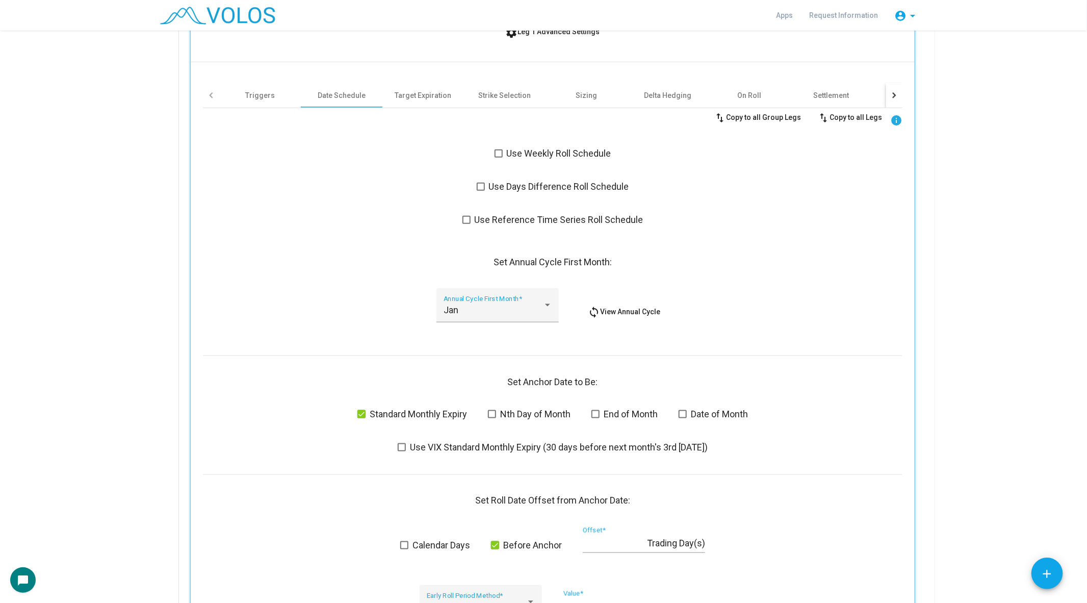
scroll to position [541, 0]
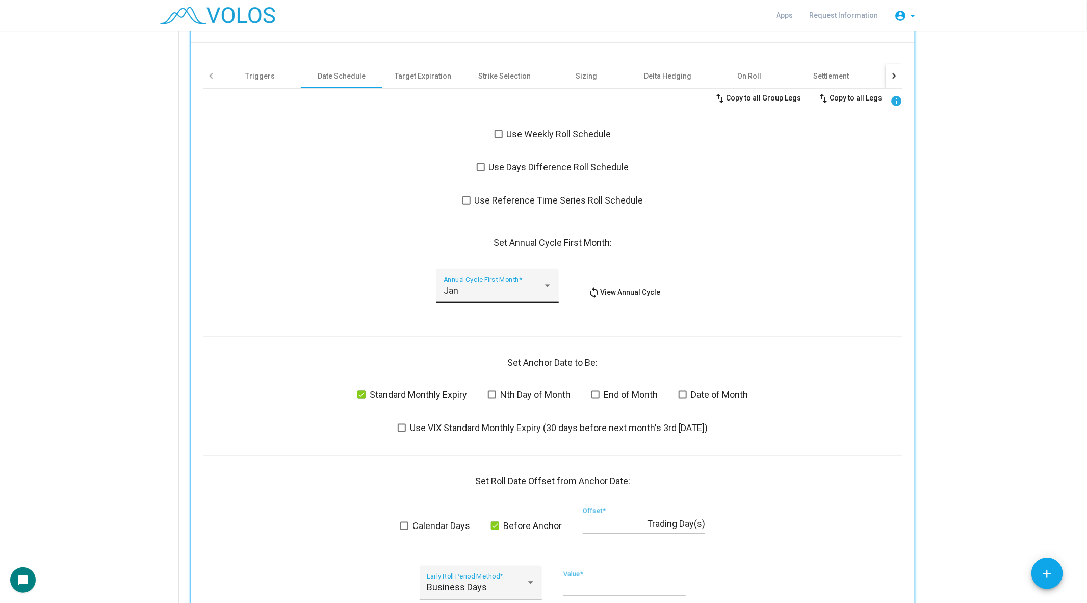
click at [513, 283] on div "Jan Annual Cycle First Month *" at bounding box center [498, 289] width 109 height 27
click at [423, 280] on div at bounding box center [543, 301] width 1087 height 603
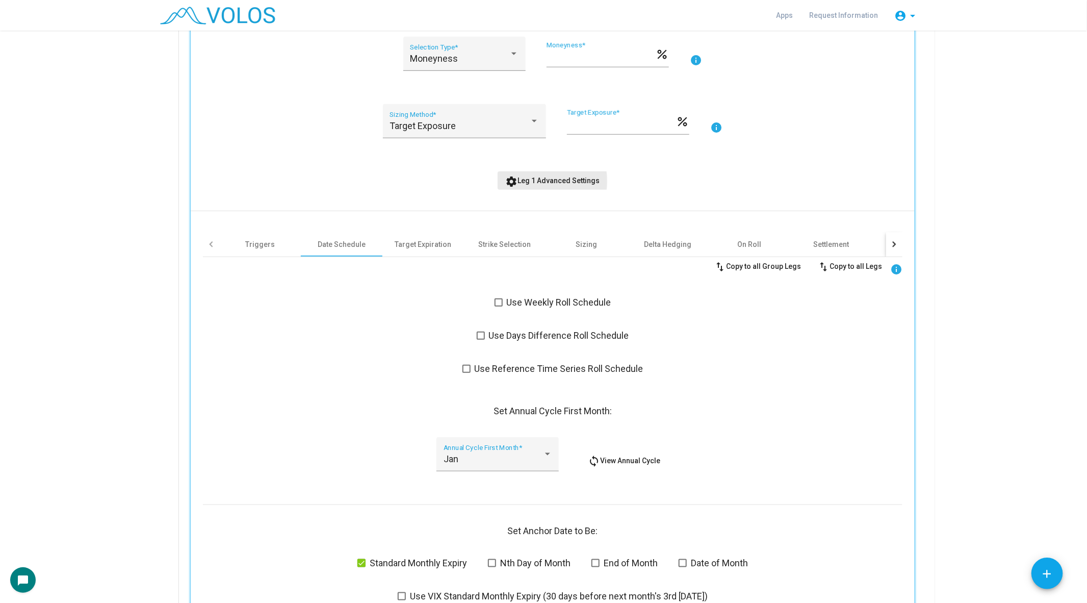
click at [524, 181] on span "settings Leg 1 Advanced Settings" at bounding box center [553, 180] width 94 height 8
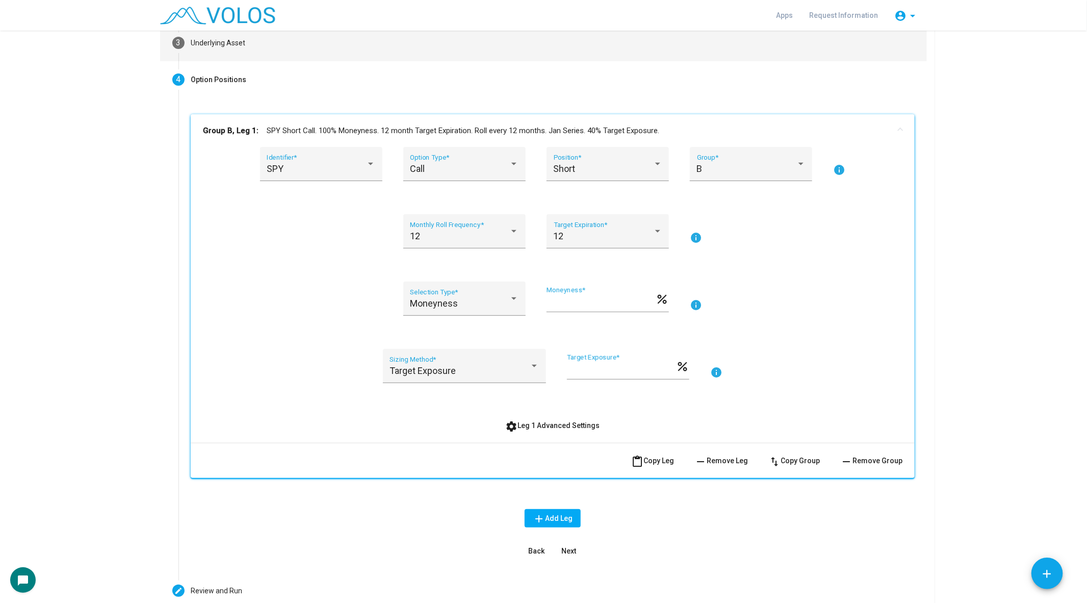
scroll to position [134, 0]
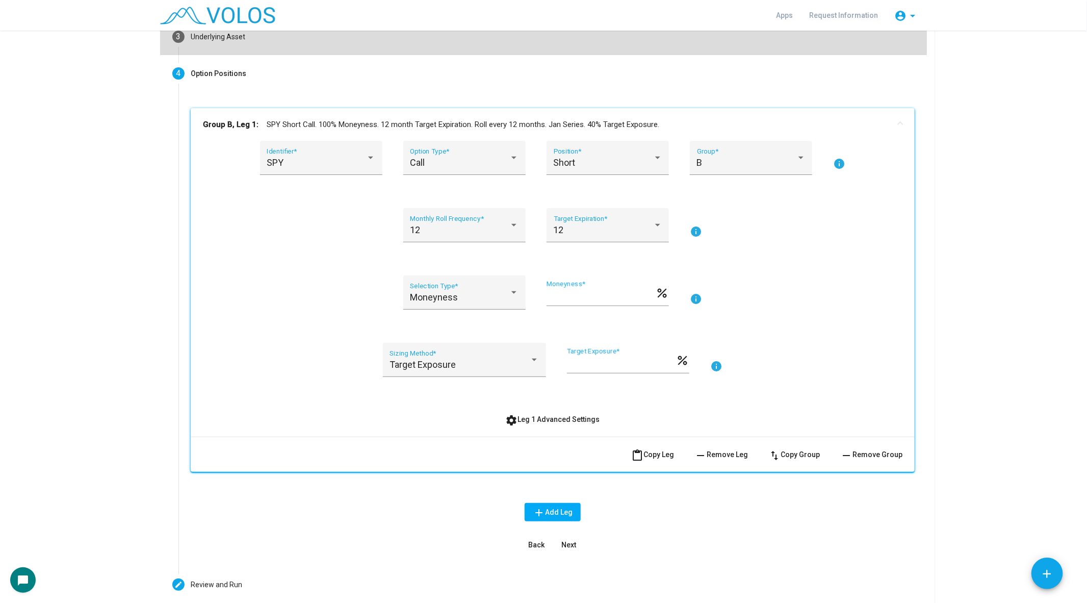
click at [244, 51] on mat-step-header "3 Underlying Asset" at bounding box center [543, 36] width 767 height 37
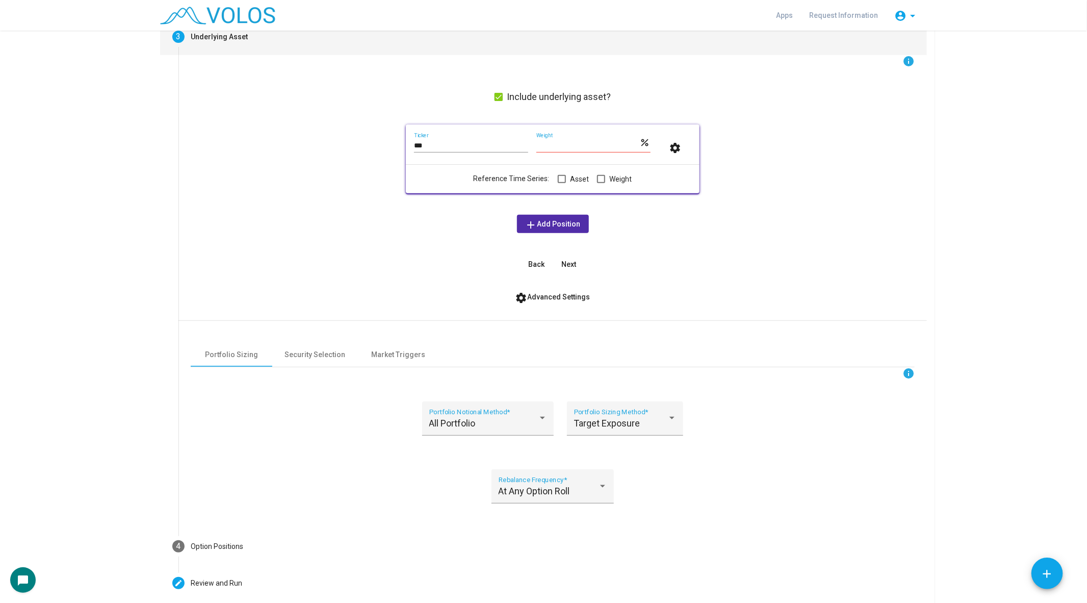
scroll to position [181, 0]
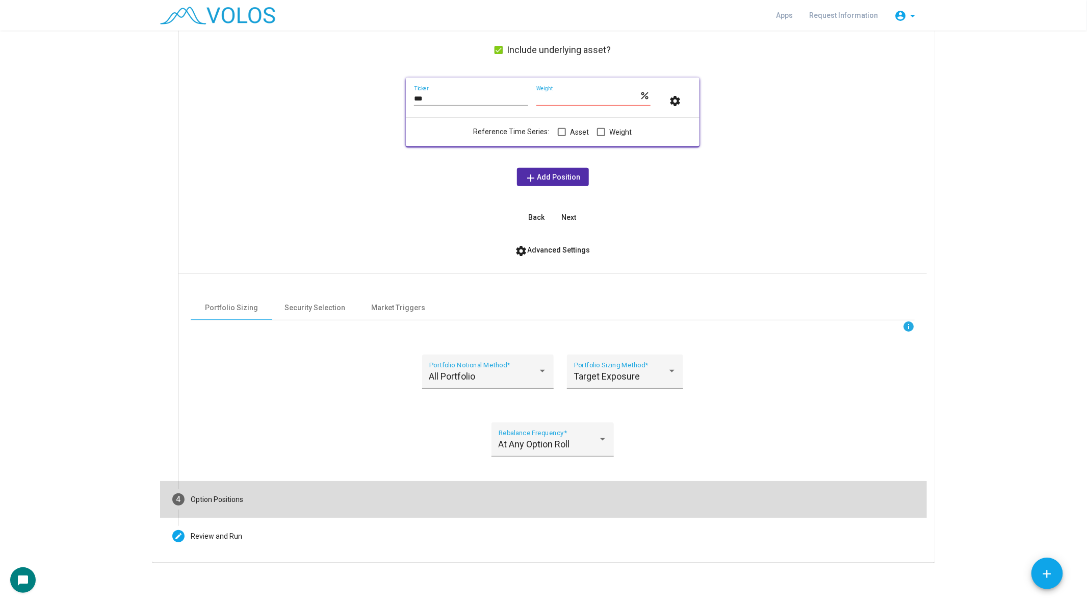
click at [206, 500] on div "Option Positions" at bounding box center [217, 499] width 53 height 11
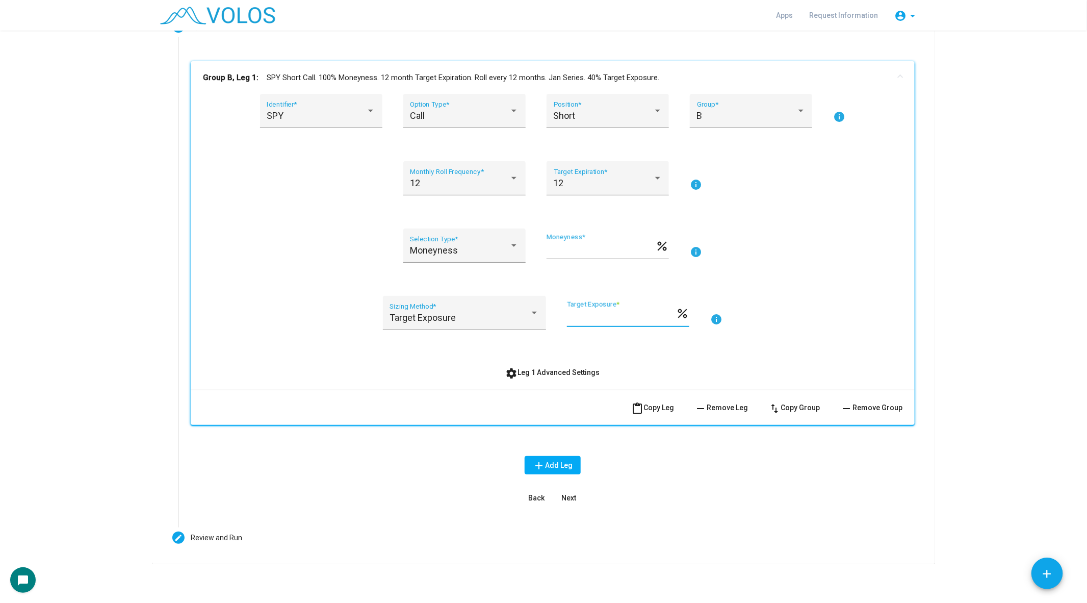
click at [598, 318] on input "**" at bounding box center [621, 317] width 109 height 10
drag, startPoint x: 598, startPoint y: 318, endPoint x: 503, endPoint y: 318, distance: 94.9
click at [503, 318] on div "Target Exposure Sizing Method * ** Target Exposure * percent info" at bounding box center [553, 319] width 700 height 46
click at [566, 381] on button "settings Leg 1 Advanced Settings" at bounding box center [553, 372] width 111 height 18
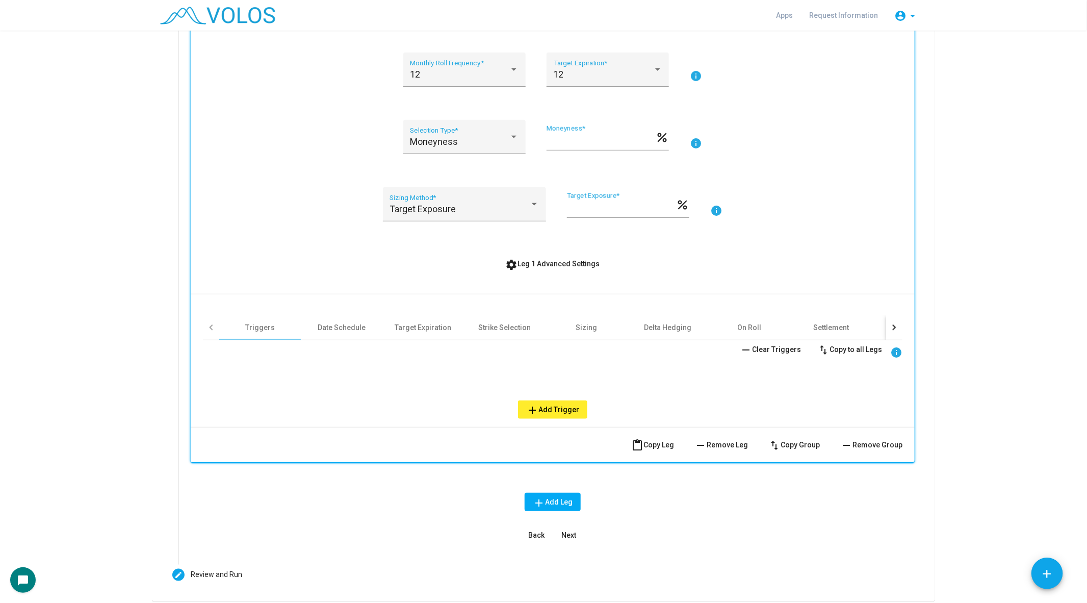
scroll to position [328, 0]
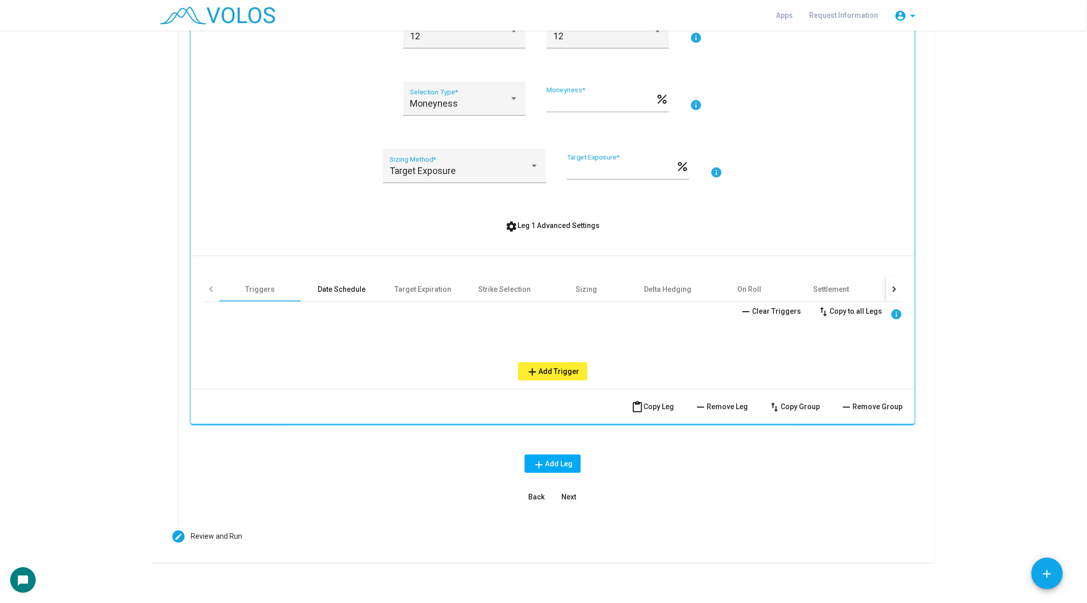
click at [359, 293] on div "Date Schedule" at bounding box center [342, 289] width 48 height 10
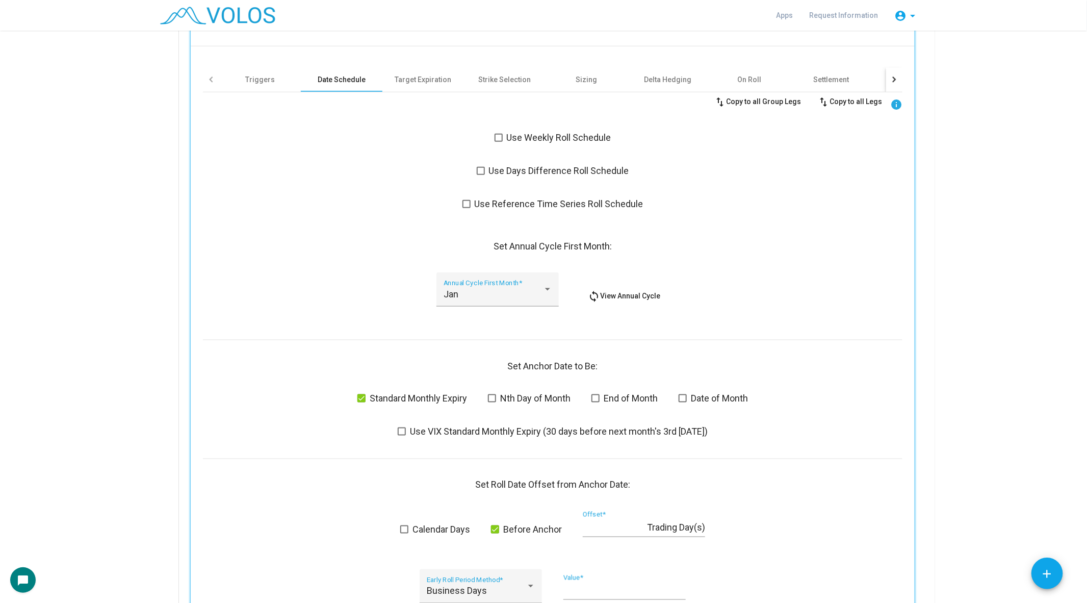
scroll to position [544, 0]
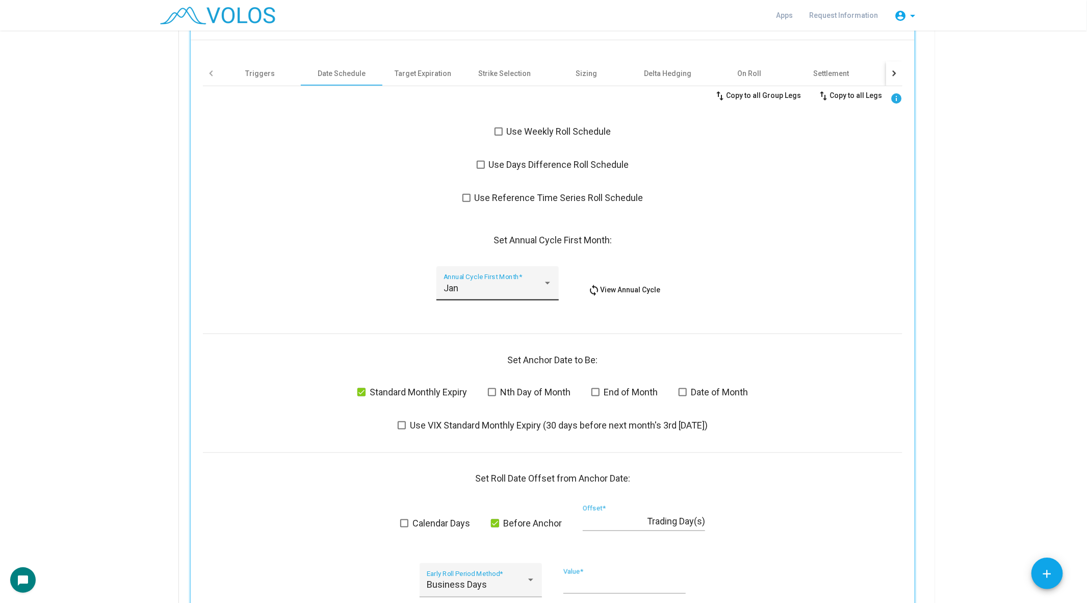
click at [469, 285] on div "Jan" at bounding box center [493, 288] width 99 height 10
click at [298, 261] on div at bounding box center [543, 301] width 1087 height 603
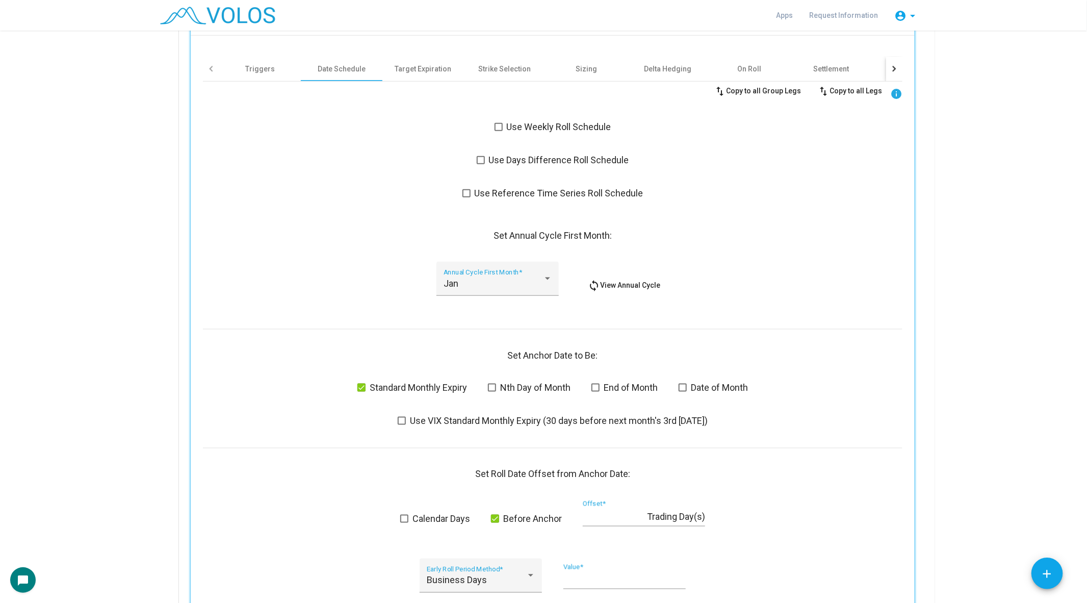
scroll to position [550, 0]
click at [519, 274] on div "Jan Annual Cycle First Month *" at bounding box center [498, 280] width 109 height 27
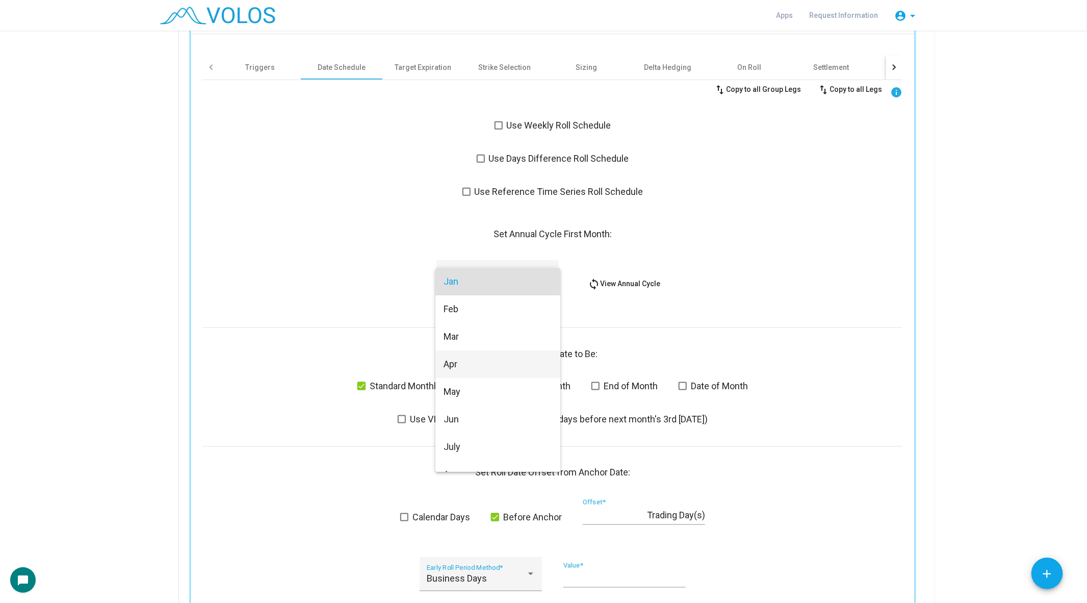
click at [519, 366] on span "Apr" at bounding box center [498, 364] width 109 height 28
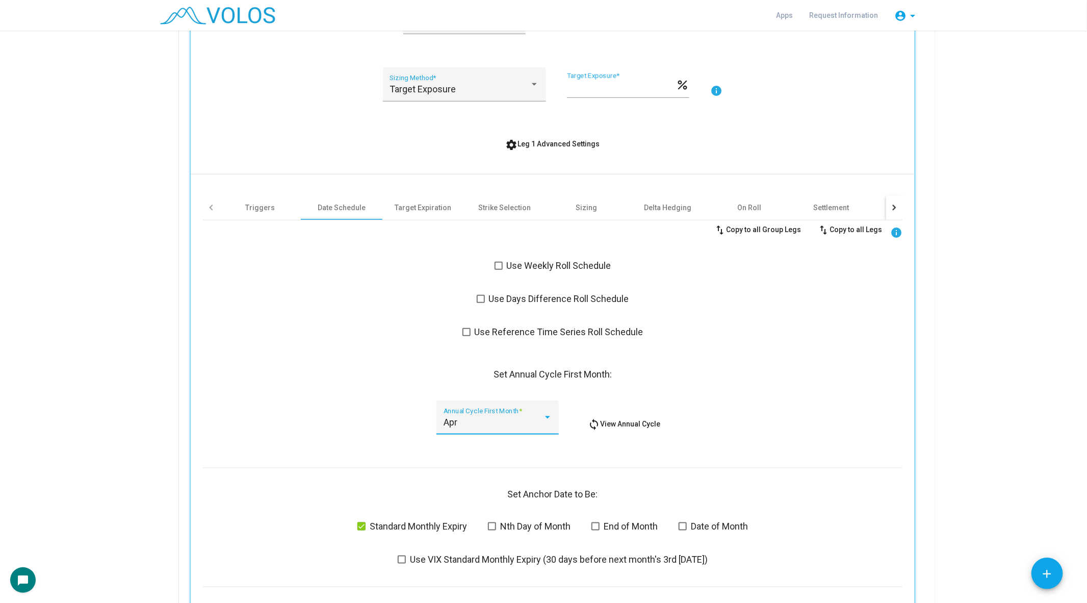
click at [552, 146] on span "settings Leg 1 Advanced Settings" at bounding box center [553, 144] width 94 height 8
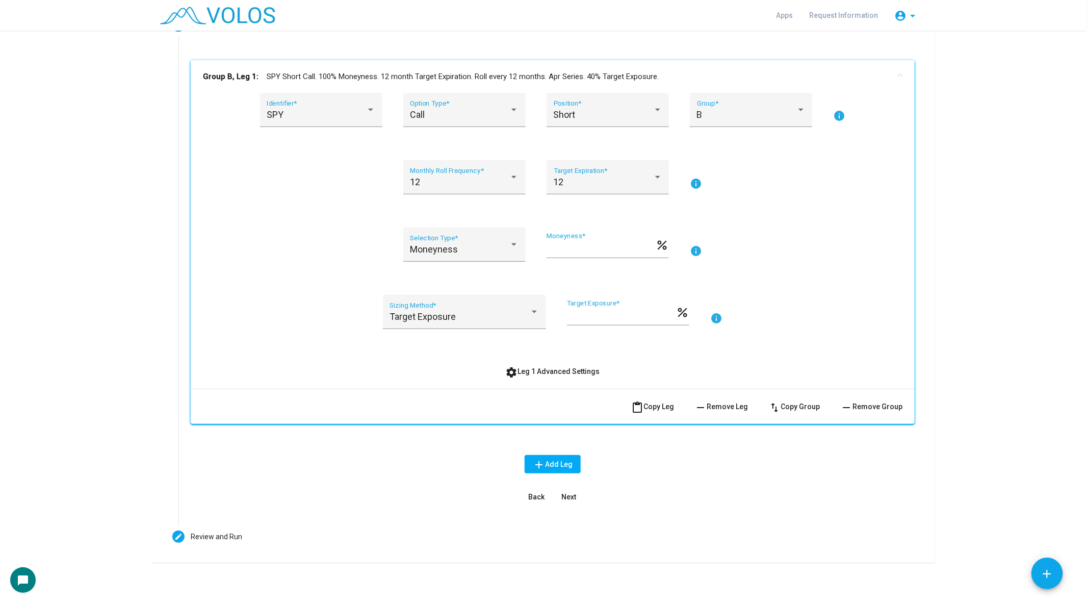
click at [665, 409] on span "content_paste Copy Leg" at bounding box center [652, 406] width 43 height 8
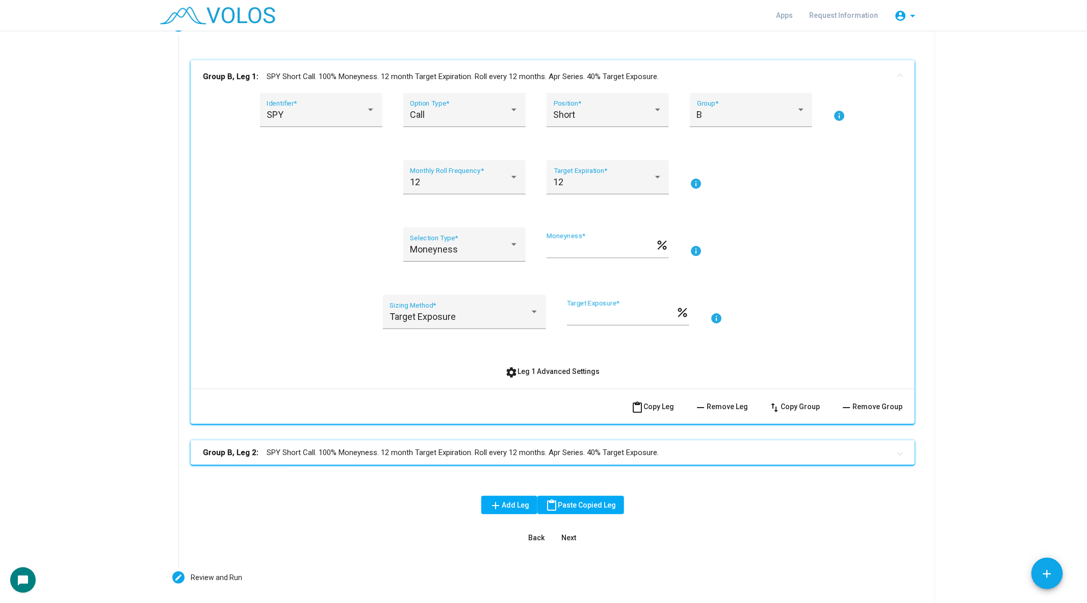
click at [614, 447] on mat-panel-title "Group B, Leg 2: SPY Short Call. 100% Moneyness. 12 month Target Expiration. Rol…" at bounding box center [547, 453] width 688 height 12
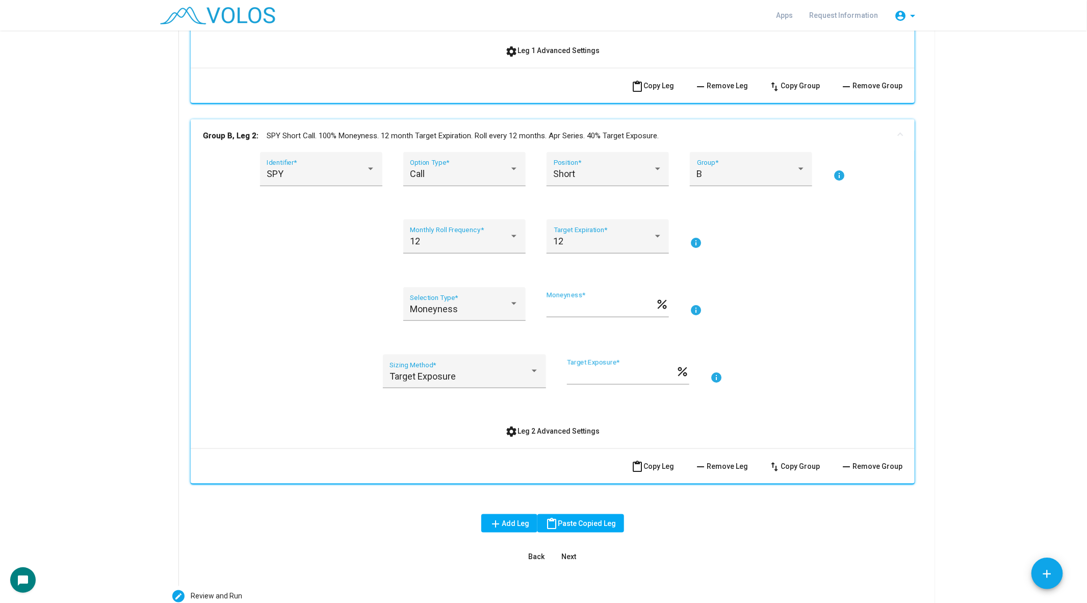
scroll to position [562, 0]
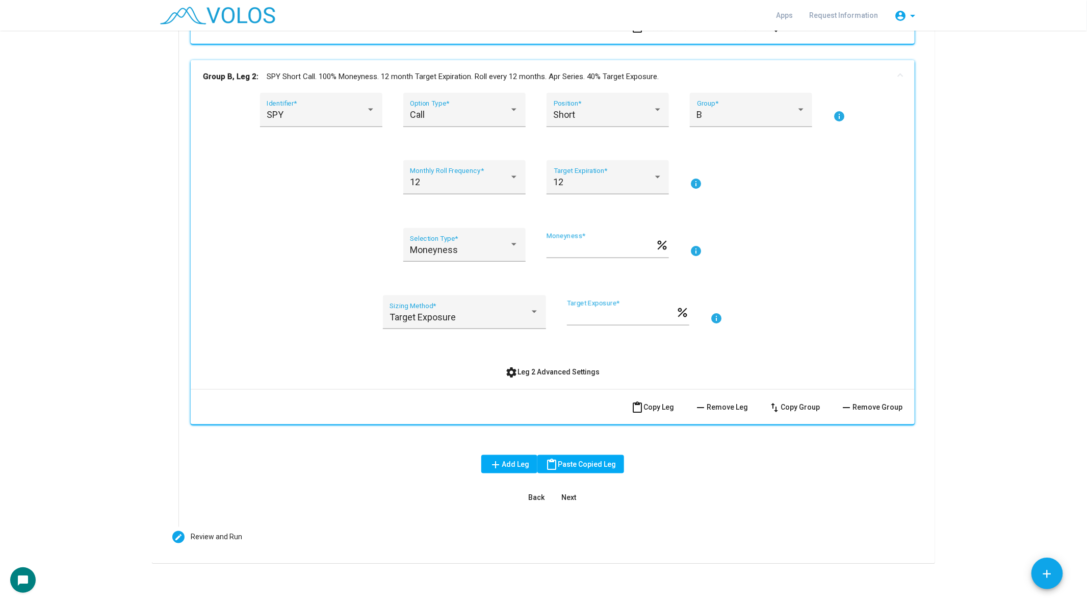
click at [550, 385] on div "SPY Identifier * Call Option Type * Short Position * B Group * info 12 Monthly …" at bounding box center [553, 241] width 724 height 296
click at [546, 366] on button "settings Leg 2 Advanced Settings" at bounding box center [553, 372] width 111 height 18
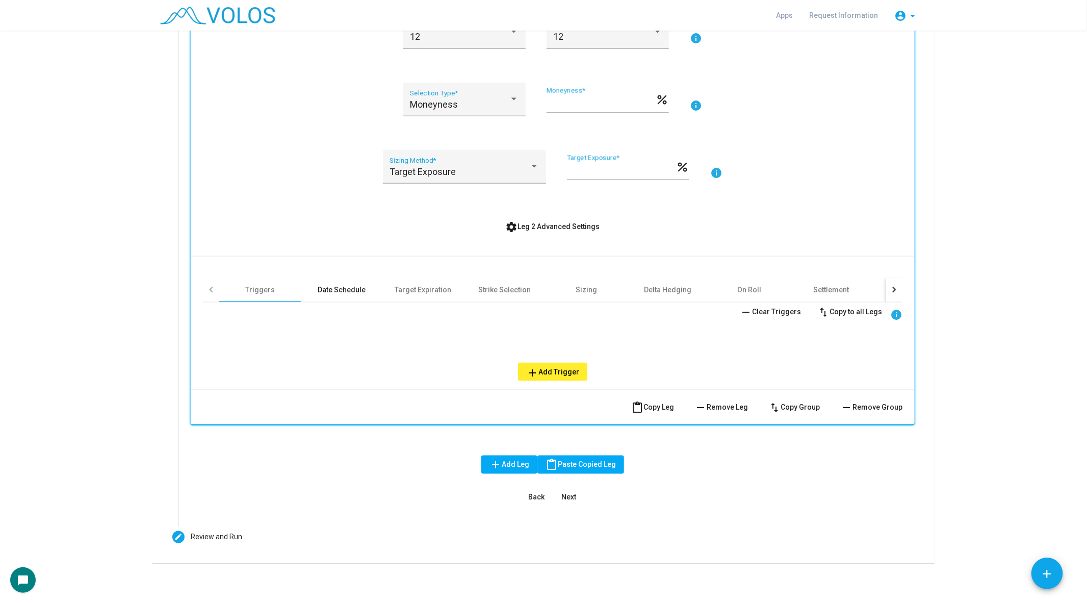
click at [363, 287] on div "Date Schedule" at bounding box center [342, 290] width 48 height 10
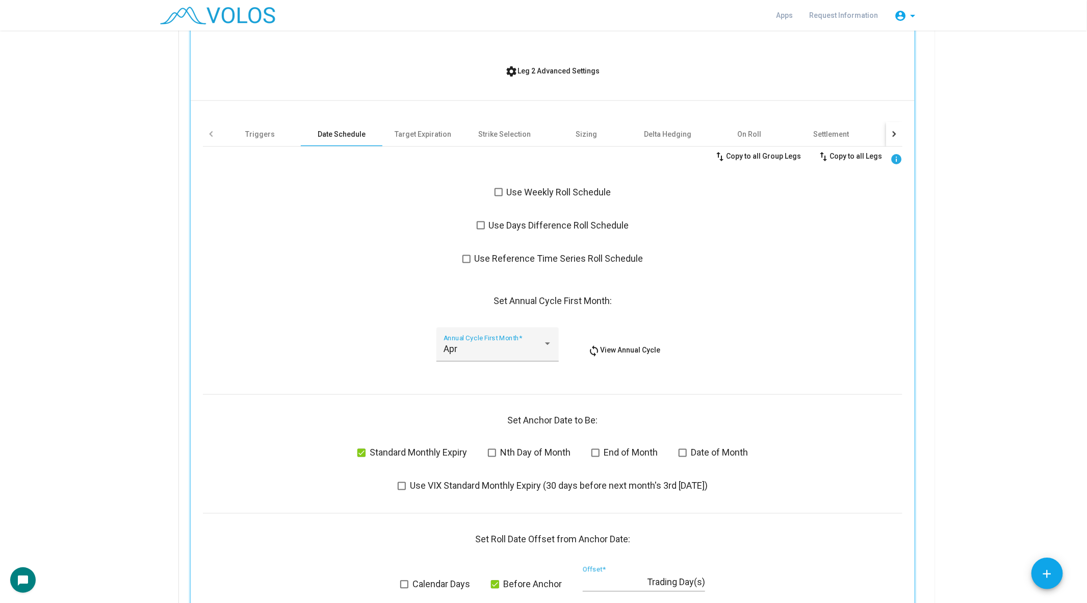
scroll to position [881, 0]
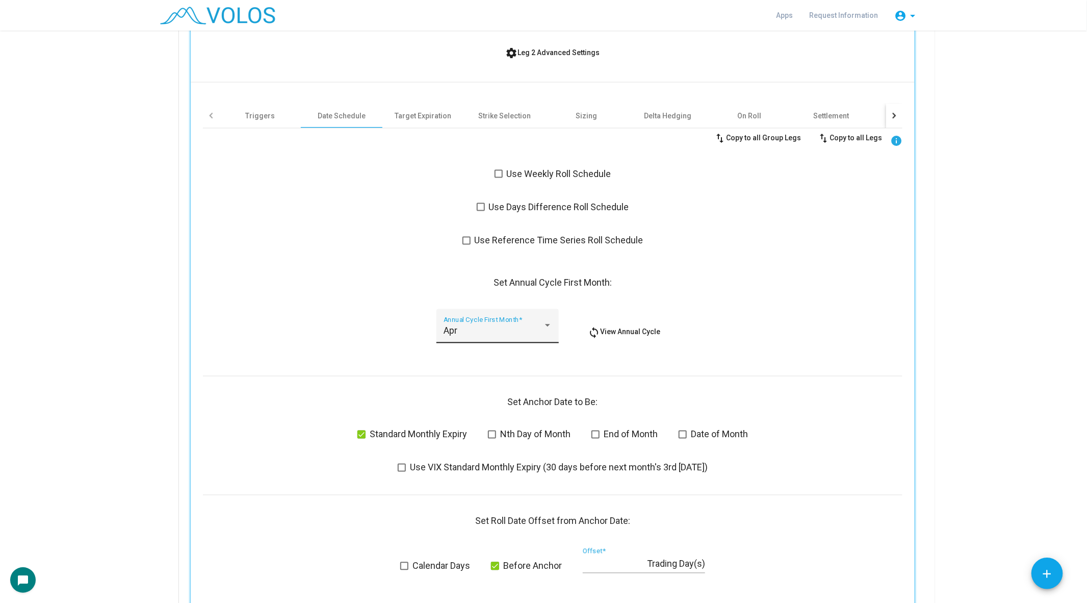
click at [465, 324] on div "Apr Annual Cycle First Month *" at bounding box center [498, 329] width 109 height 27
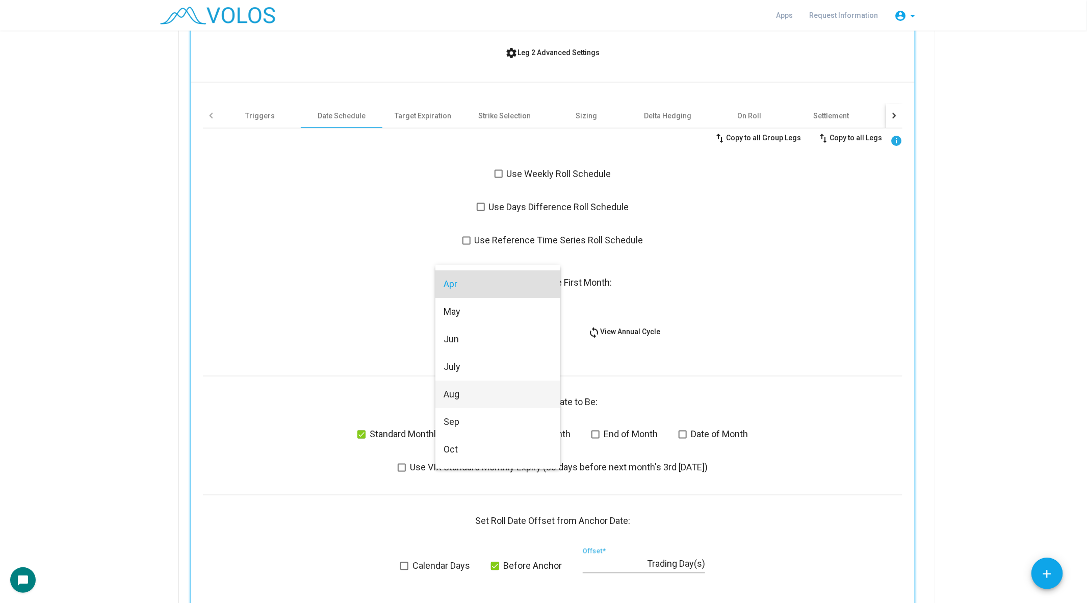
click at [465, 399] on span "Aug" at bounding box center [498, 395] width 109 height 28
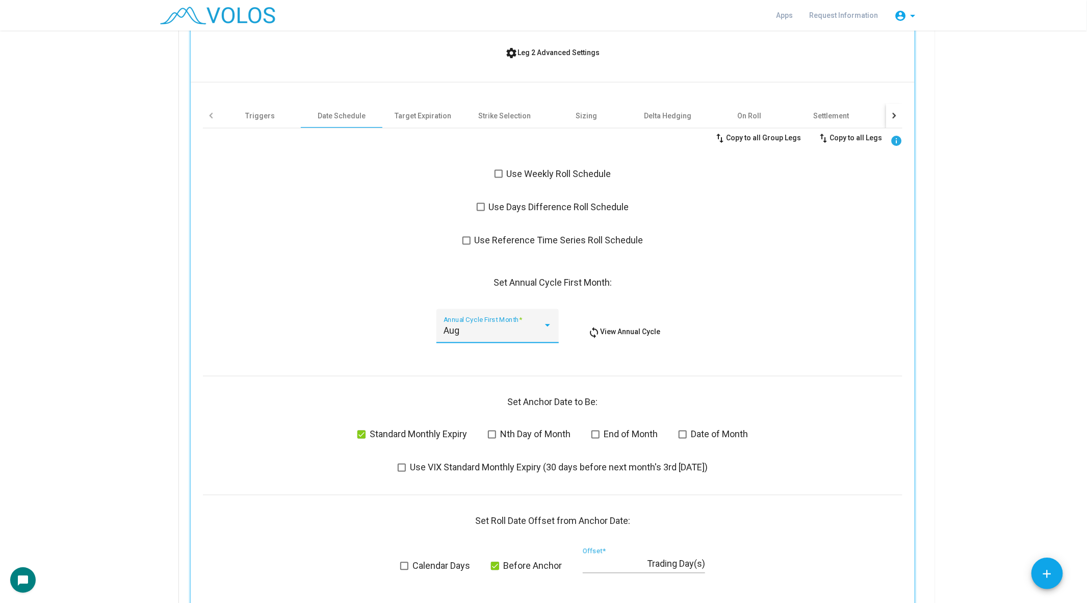
click at [330, 346] on div "Aug Annual Cycle First Month * loop View Annual Cycle" at bounding box center [553, 332] width 700 height 46
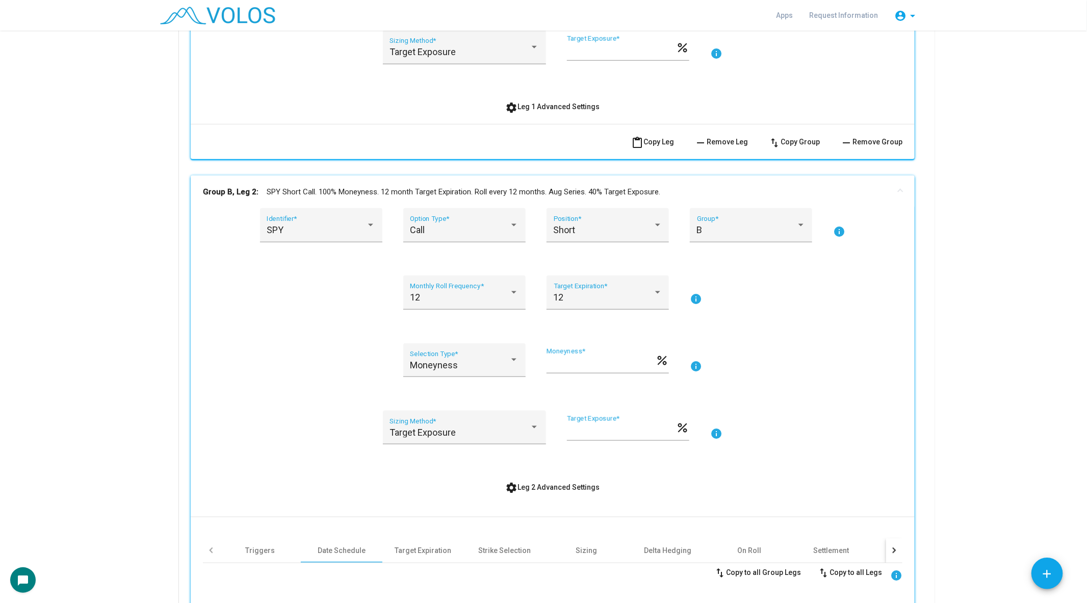
click at [356, 186] on mat-panel-title "Group B, Leg 2: SPY Short Call. 100% Moneyness. 12 month Target Expiration. Rol…" at bounding box center [547, 192] width 688 height 12
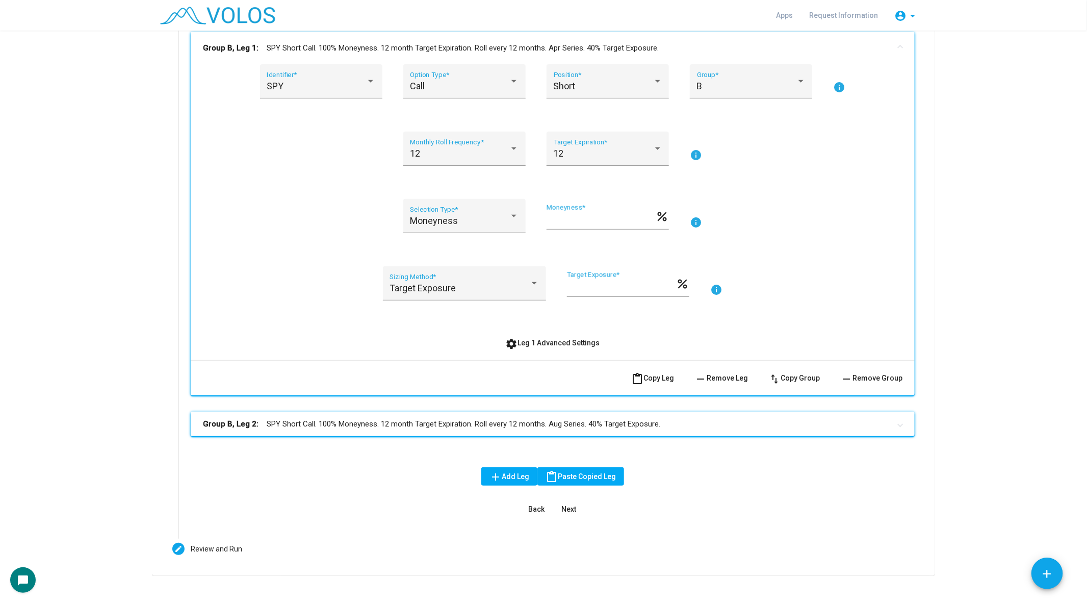
scroll to position [223, 0]
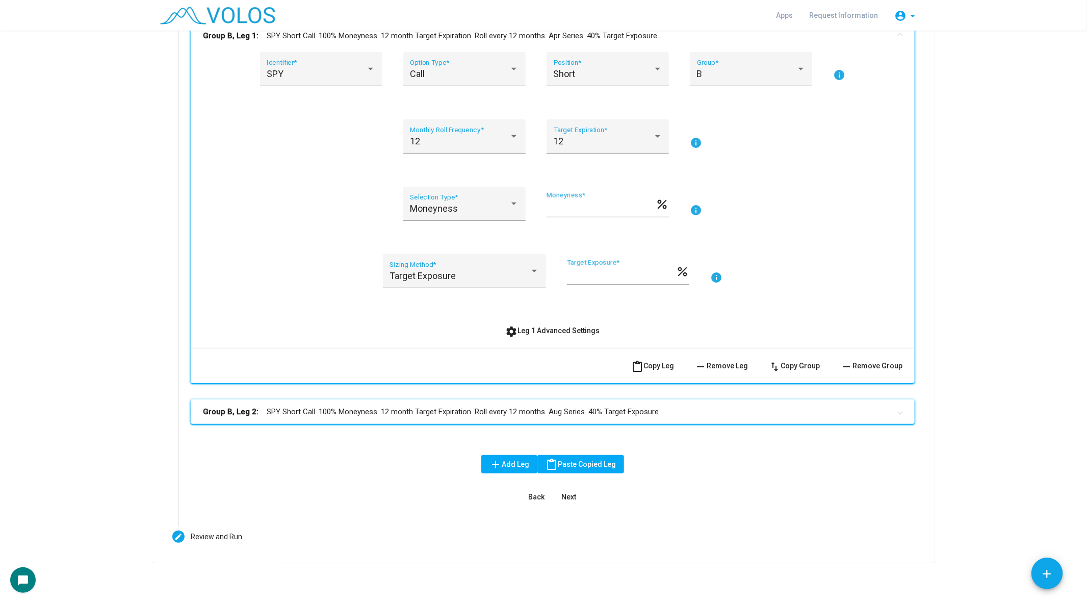
click at [443, 423] on div "Group B, Leg 1: SPY Short Call. 100% Moneyness. 12 month Target Expiration. Rol…" at bounding box center [553, 229] width 724 height 421
click at [452, 397] on div "Group B, Leg 1: SPY Short Call. 100% Moneyness. 12 month Target Expiration. Rol…" at bounding box center [553, 229] width 724 height 421
click at [452, 403] on mat-expansion-panel-header "Group B, Leg 2: SPY Short Call. 100% Moneyness. 12 month Target Expiration. Rol…" at bounding box center [553, 411] width 724 height 24
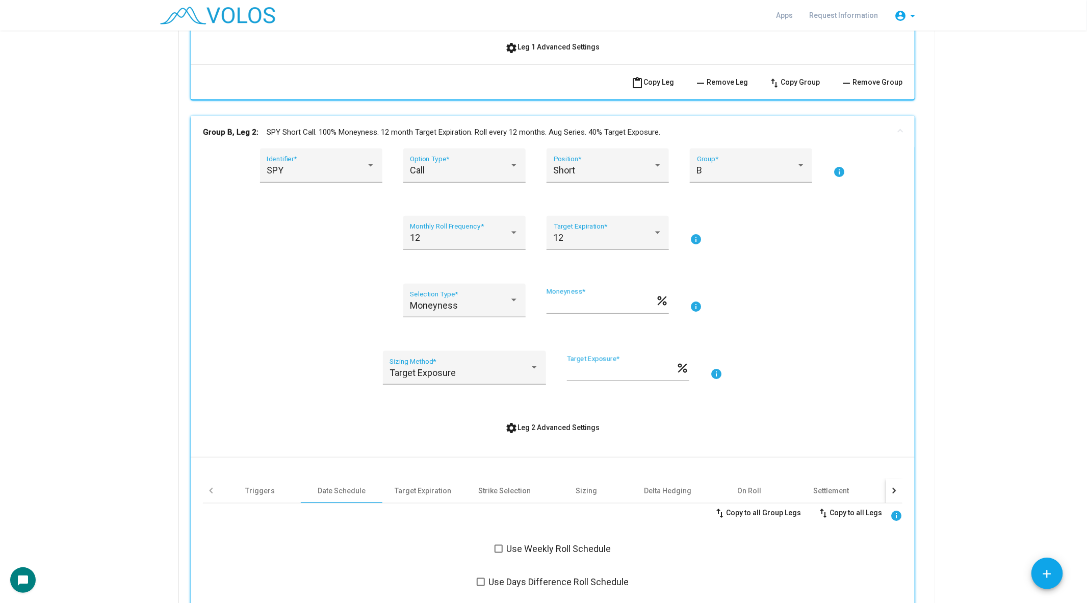
scroll to position [837, 0]
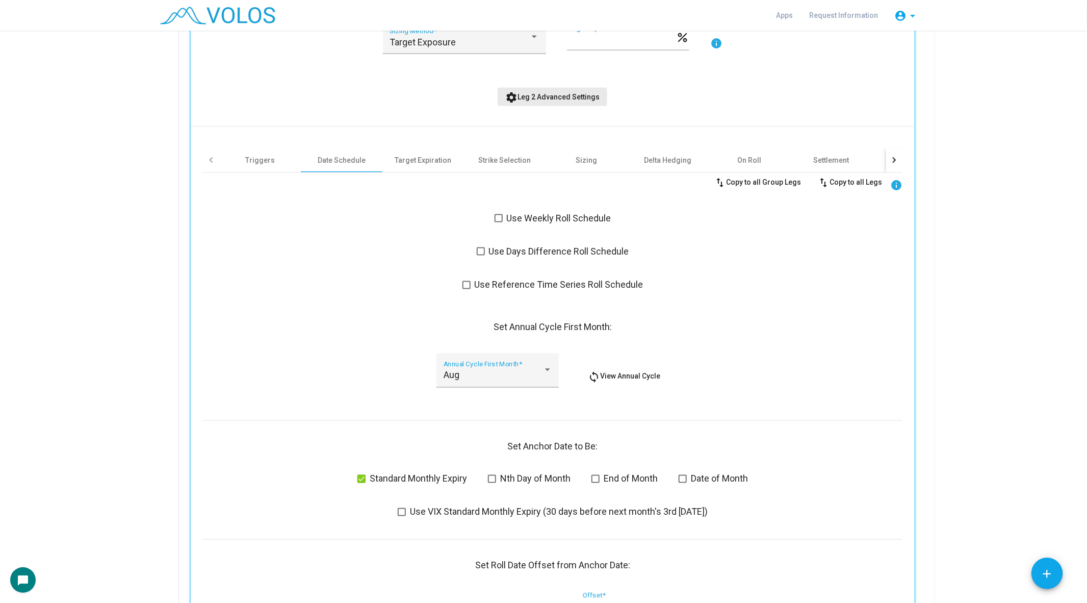
click at [515, 96] on mat-icon "settings" at bounding box center [512, 97] width 12 height 12
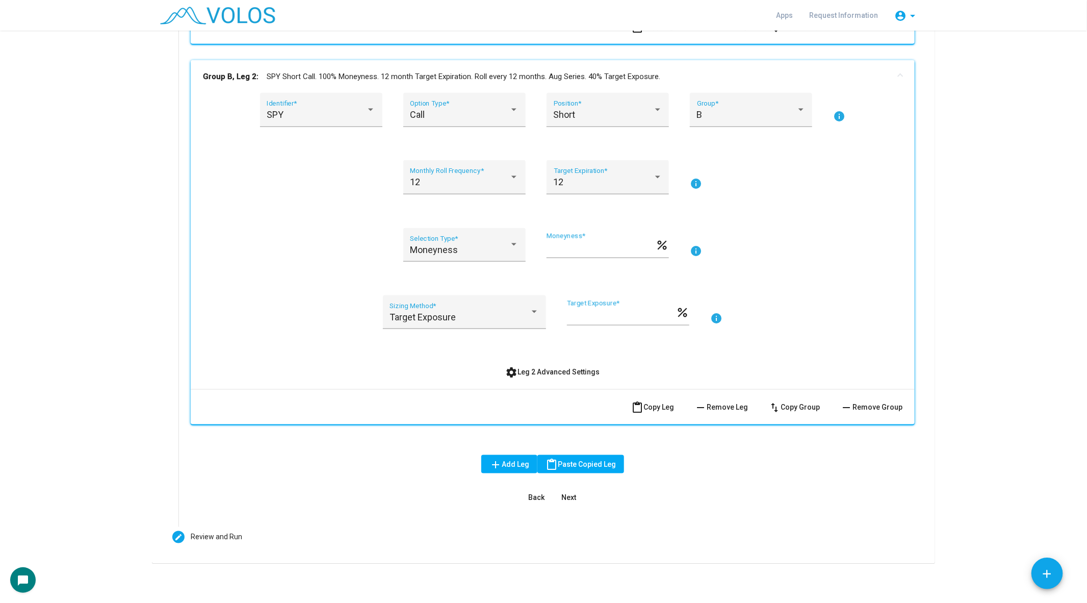
click at [666, 404] on span "content_paste Copy Leg" at bounding box center [652, 407] width 43 height 8
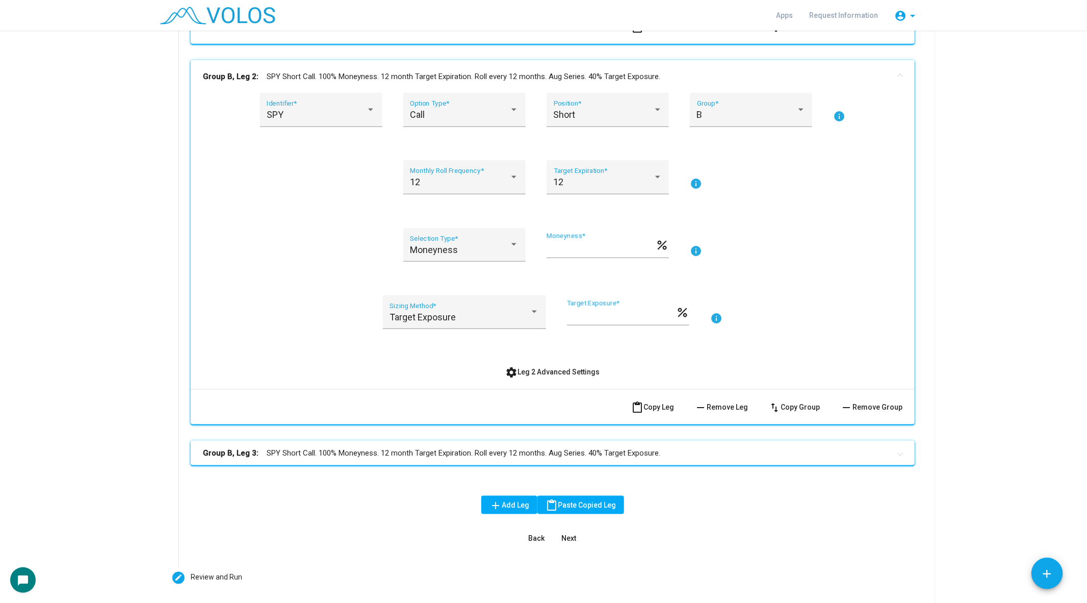
click at [559, 458] on mat-expansion-panel-header "Group B, Leg 3: SPY Short Call. 100% Moneyness. 12 month Target Expiration. Rol…" at bounding box center [553, 453] width 724 height 24
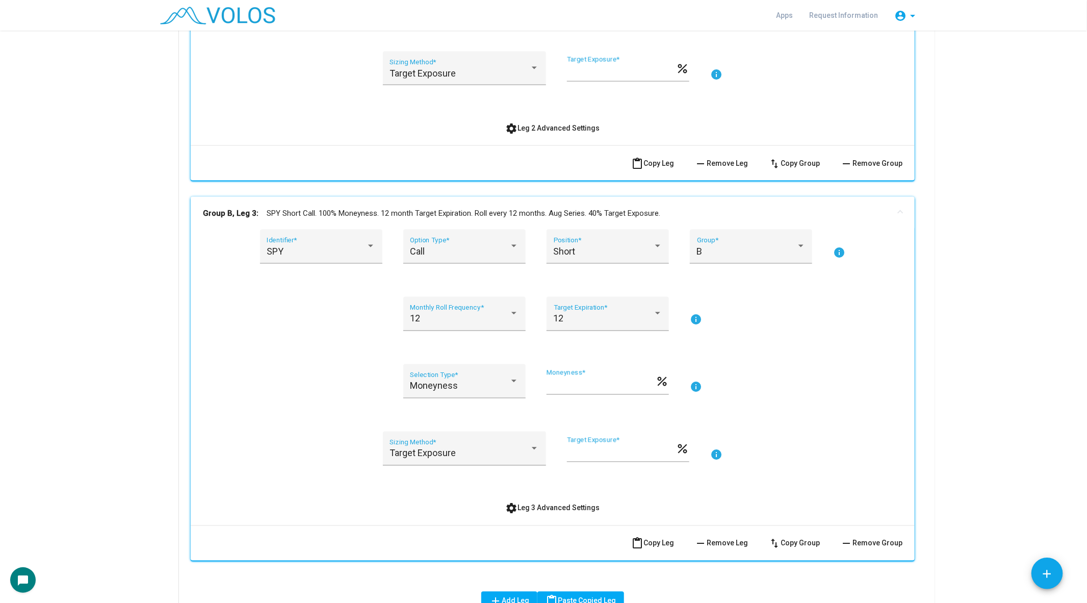
scroll to position [942, 0]
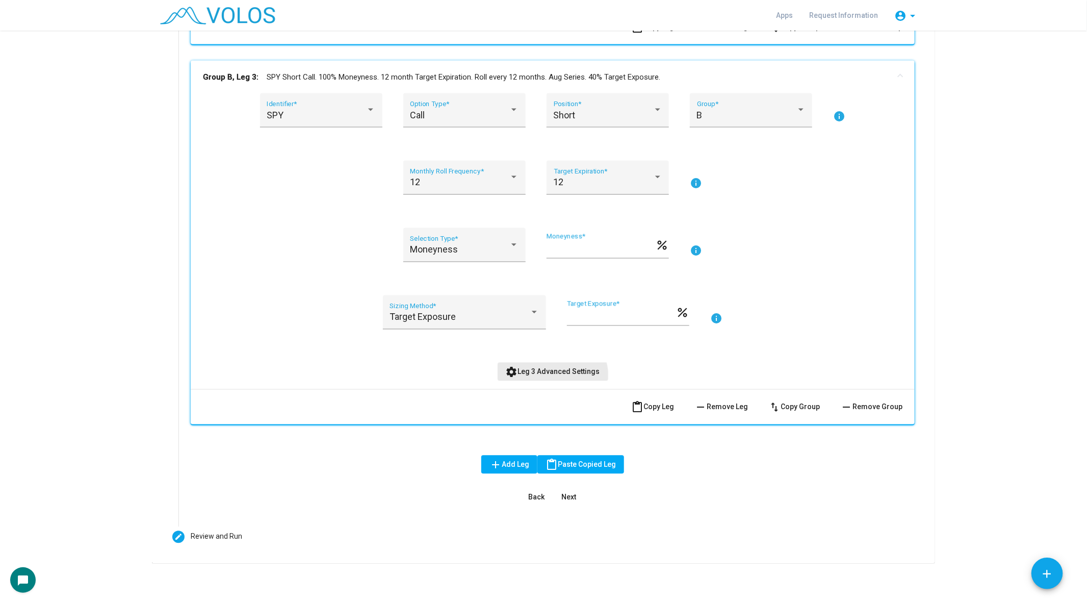
click at [536, 378] on button "settings Leg 3 Advanced Settings" at bounding box center [553, 372] width 111 height 18
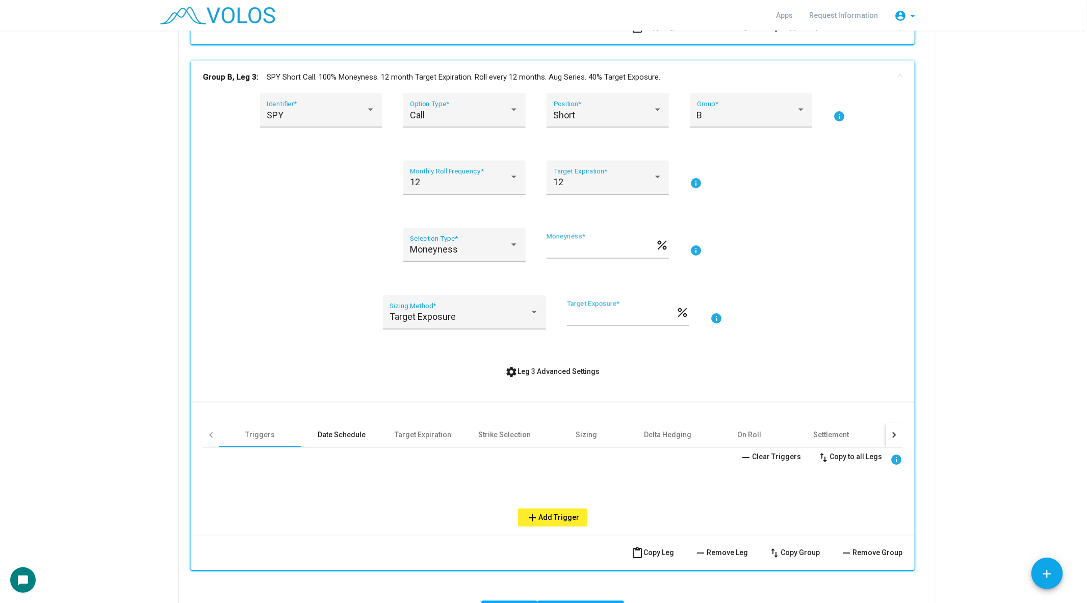
click at [347, 438] on div "Date Schedule" at bounding box center [342, 435] width 48 height 10
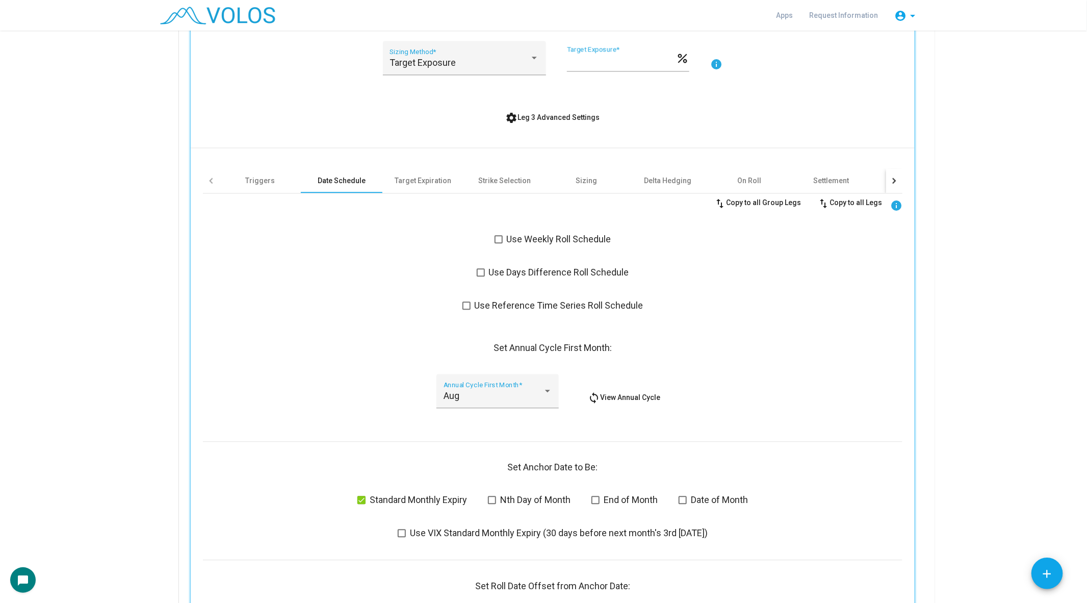
scroll to position [1283, 0]
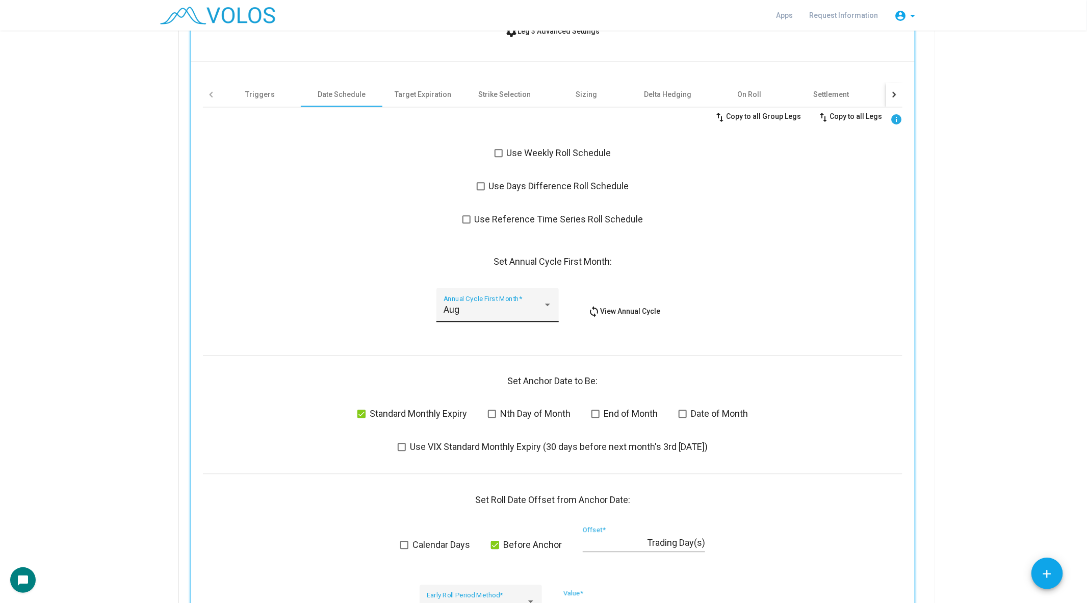
click at [522, 299] on div "Aug Annual Cycle First Month *" at bounding box center [498, 308] width 109 height 27
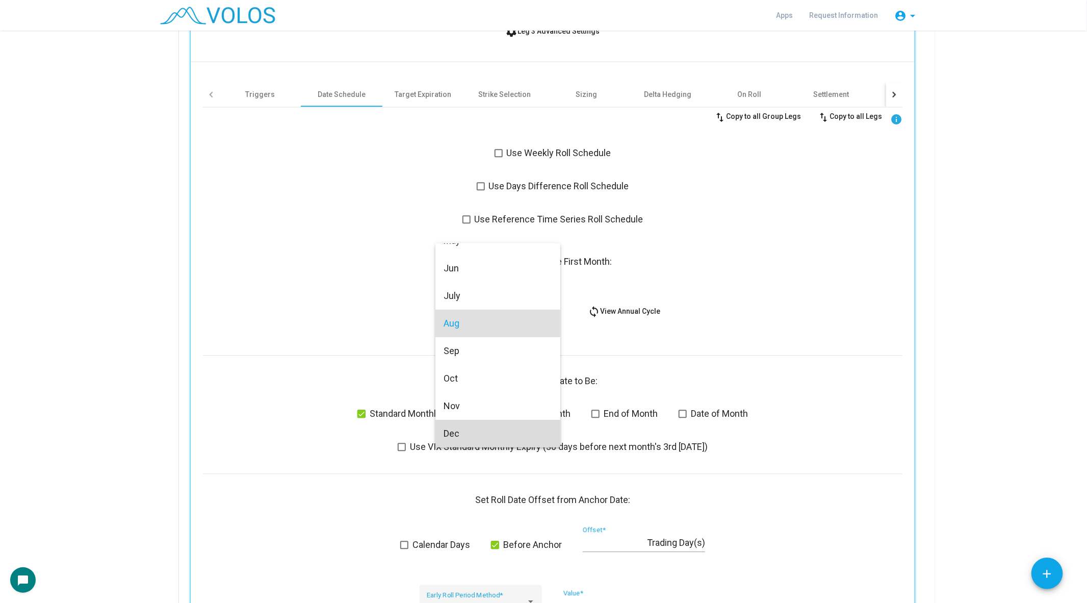
click at [489, 428] on span "Dec" at bounding box center [498, 434] width 109 height 28
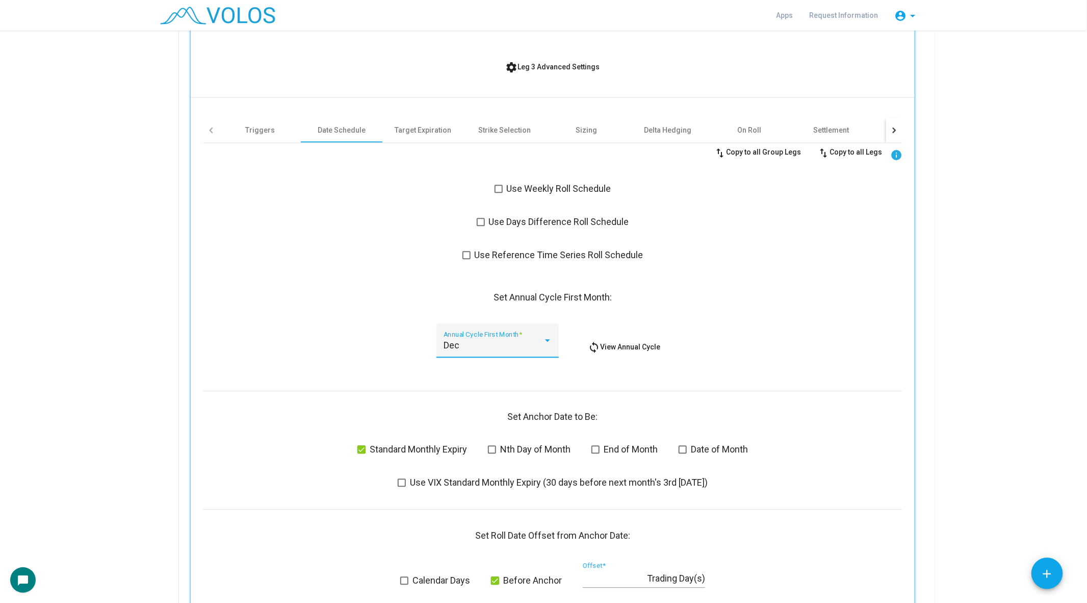
scroll to position [1228, 0]
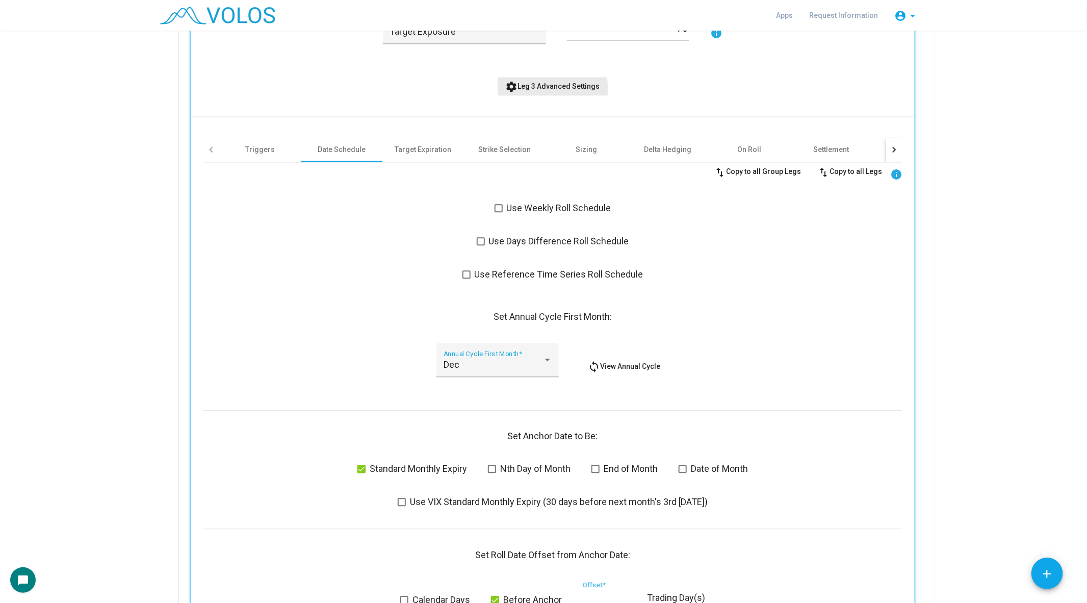
click at [535, 89] on button "settings Leg 3 Advanced Settings" at bounding box center [553, 86] width 111 height 18
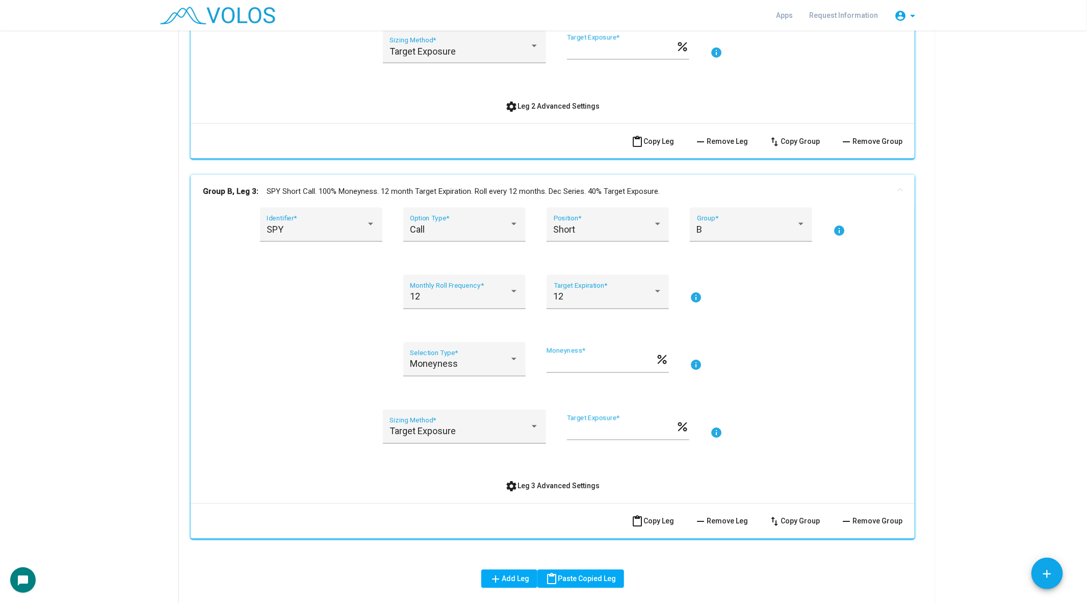
click at [509, 181] on mat-expansion-panel-header "Group B, Leg 3: SPY Short Call. 100% Moneyness. 12 month Target Expiration. Rol…" at bounding box center [553, 191] width 724 height 33
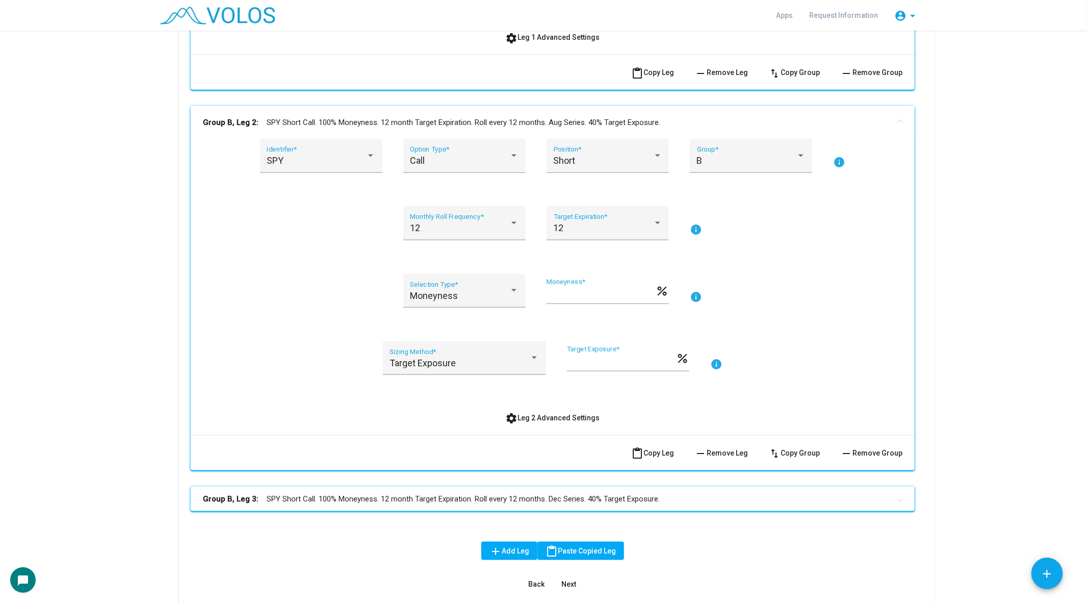
click at [496, 125] on mat-panel-title "Group B, Leg 2: SPY Short Call. 100% Moneyness. 12 month Target Expiration. Rol…" at bounding box center [547, 123] width 688 height 12
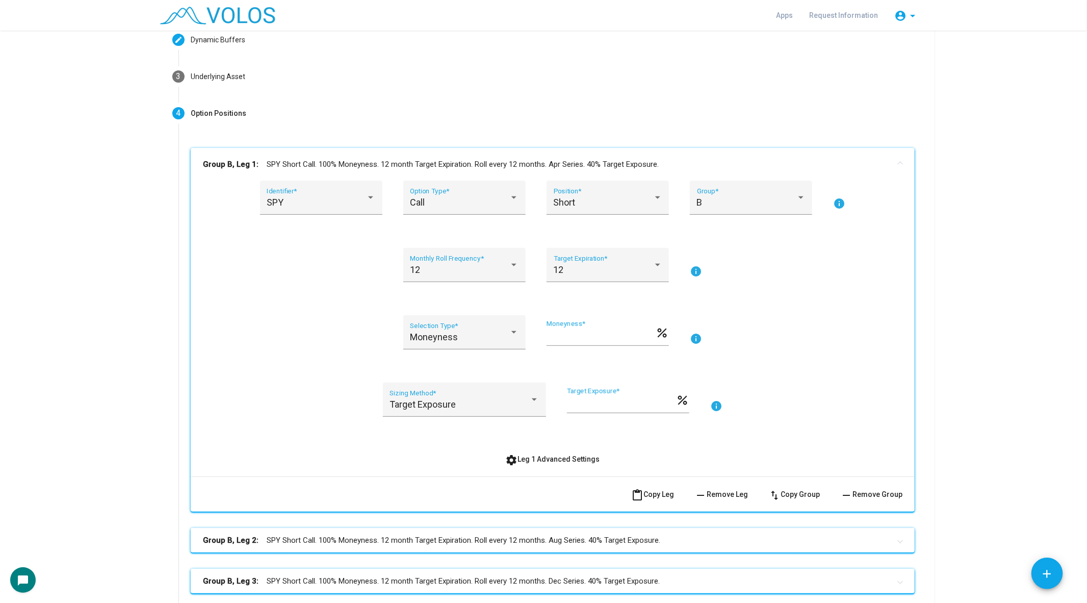
scroll to position [89, 0]
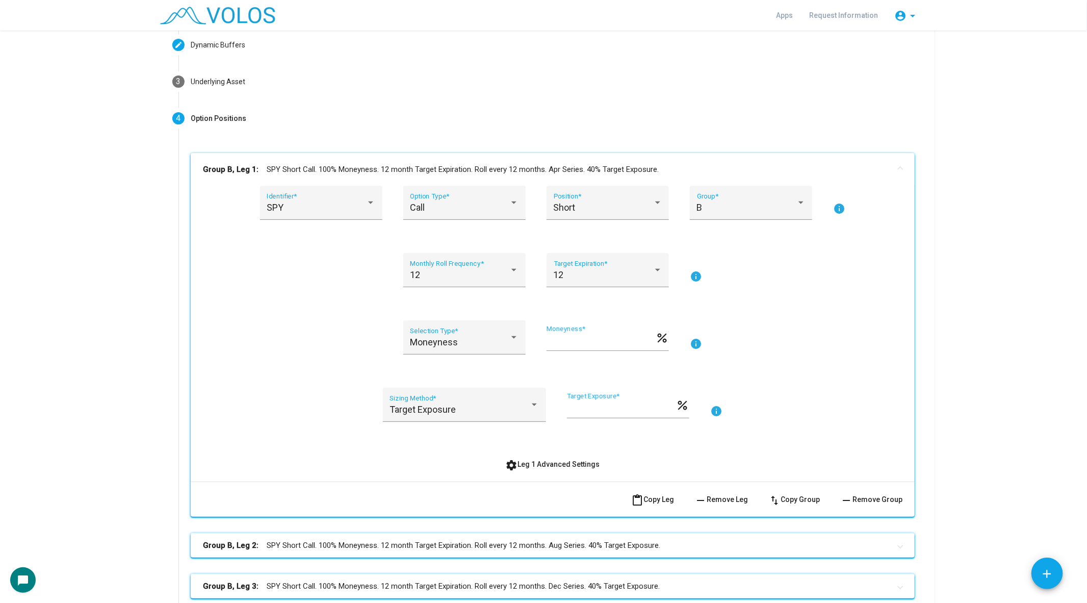
click at [482, 170] on mat-panel-title "Group B, Leg 1: SPY Short Call. 100% Moneyness. 12 month Target Expiration. Rol…" at bounding box center [547, 170] width 688 height 12
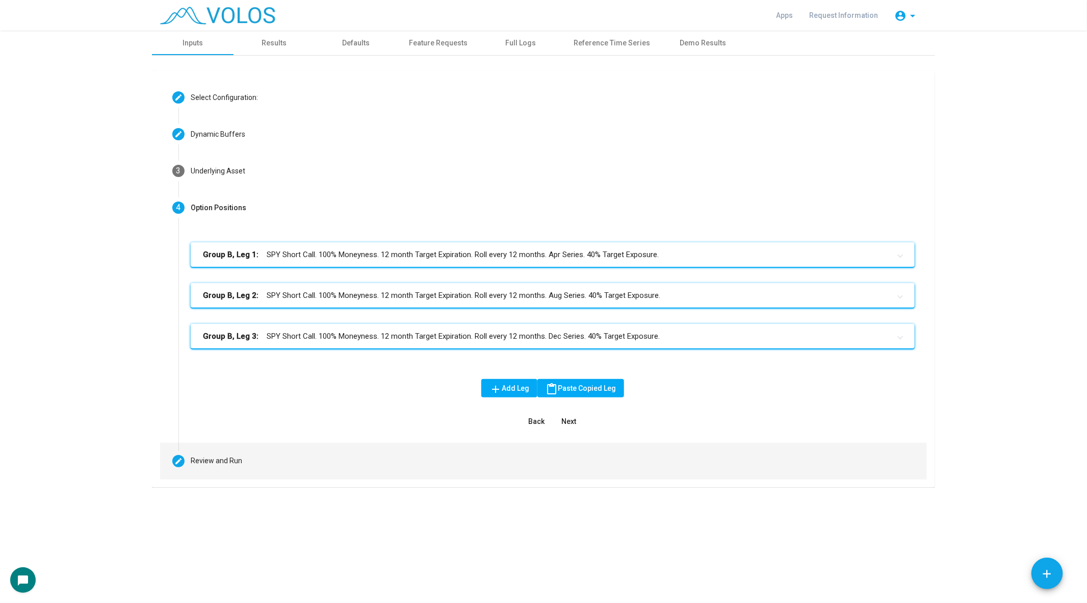
click at [254, 453] on mat-step-header "Editable create Review and Run" at bounding box center [543, 461] width 767 height 37
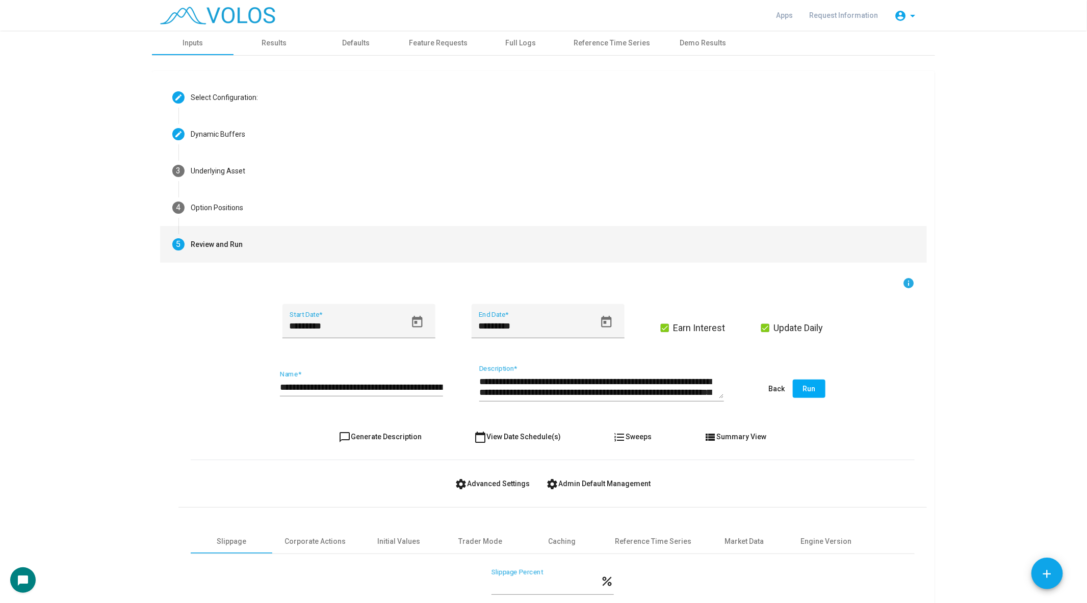
click at [360, 390] on input "**********" at bounding box center [361, 387] width 163 height 10
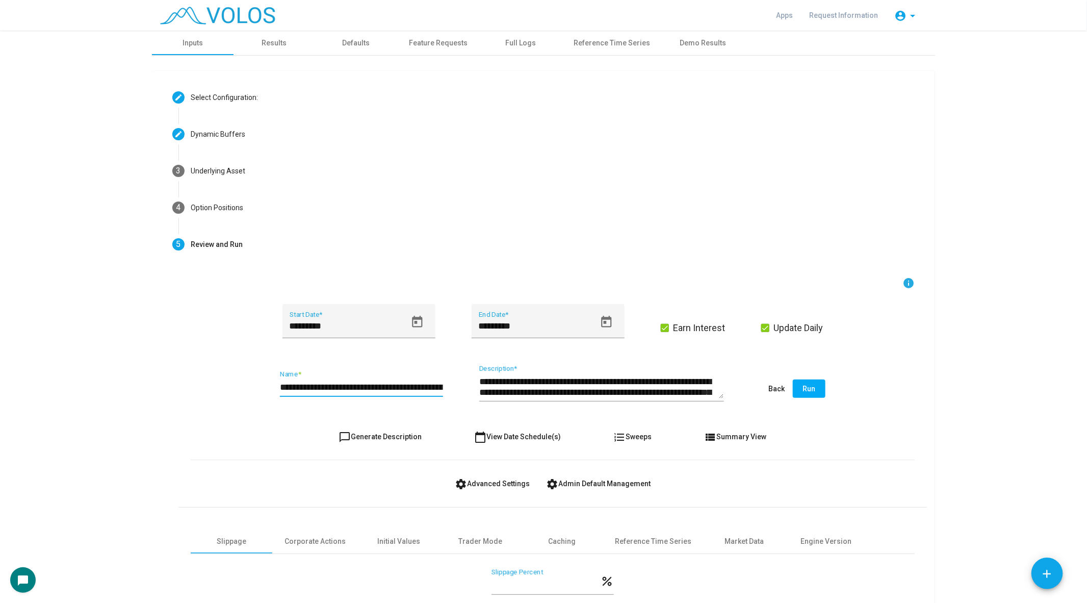
click at [358, 434] on span "chat_bubble_outline Generate Description" at bounding box center [380, 437] width 83 height 8
type textarea "**********"
click at [358, 434] on span "chat_bubble_outline Generate Description" at bounding box center [380, 437] width 83 height 8
click at [360, 386] on input "**********" at bounding box center [361, 387] width 163 height 10
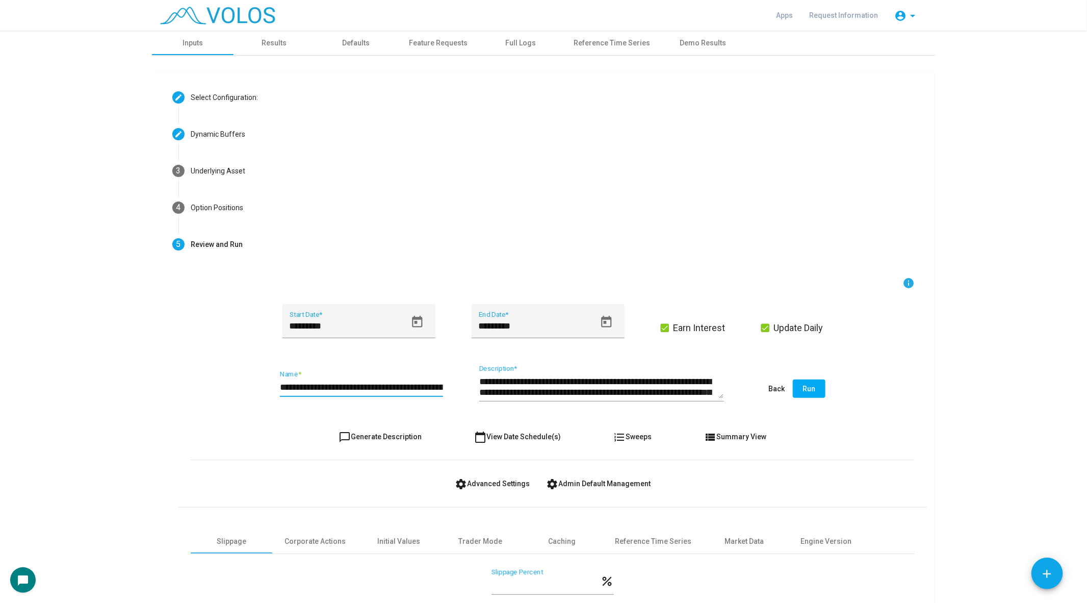
click at [360, 386] on input "**********" at bounding box center [361, 387] width 163 height 10
type input "**********"
click at [420, 320] on icon "Open calendar" at bounding box center [418, 322] width 14 height 14
click at [329, 348] on div "SEP 2024" at bounding box center [357, 354] width 151 height 32
click at [314, 356] on span "SEP 2024" at bounding box center [303, 360] width 21 height 8
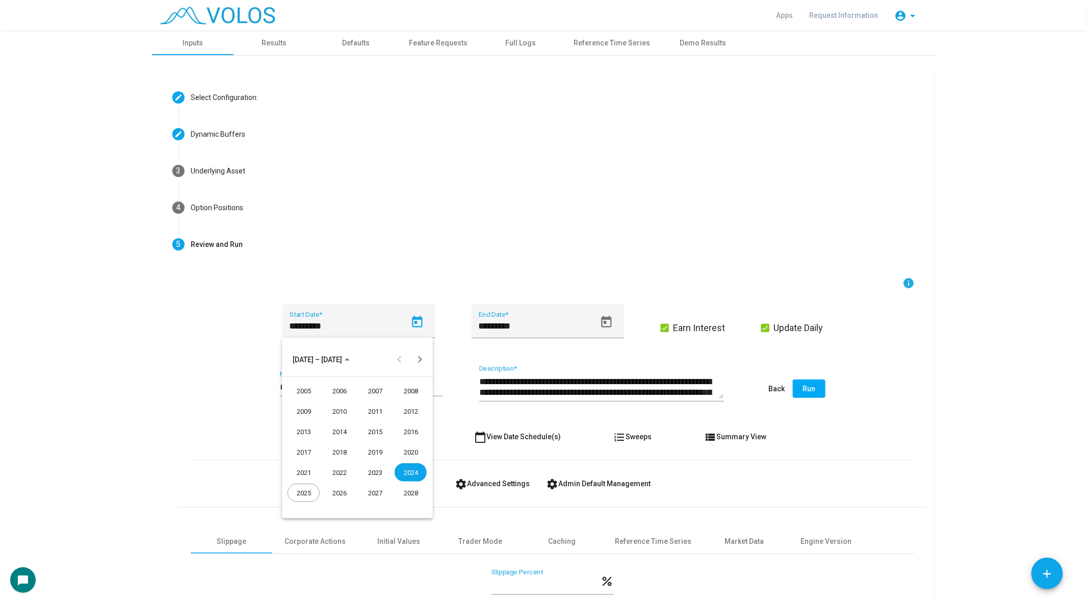
click at [410, 447] on div "2020" at bounding box center [411, 452] width 32 height 18
click at [309, 407] on div "JAN" at bounding box center [304, 411] width 32 height 18
click at [397, 358] on button "Previous month" at bounding box center [400, 359] width 20 height 20
click at [341, 501] on div "31" at bounding box center [337, 505] width 18 height 18
type input "**********"
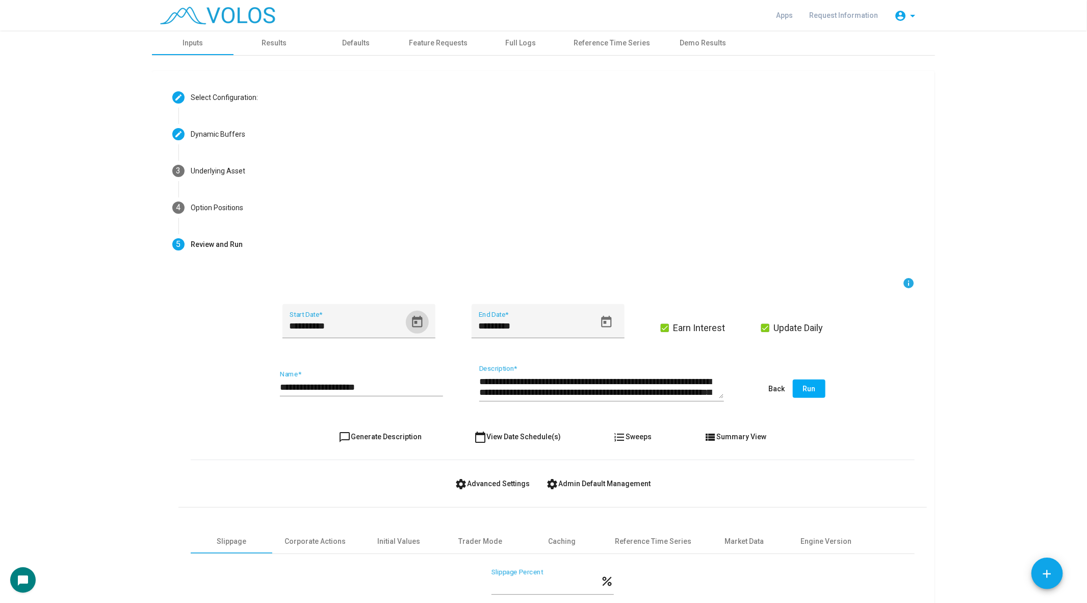
click at [392, 440] on button "chat_bubble_outline Generate Description" at bounding box center [380, 436] width 99 height 18
click at [392, 440] on span "chat_bubble_outline Generate Description" at bounding box center [380, 437] width 83 height 8
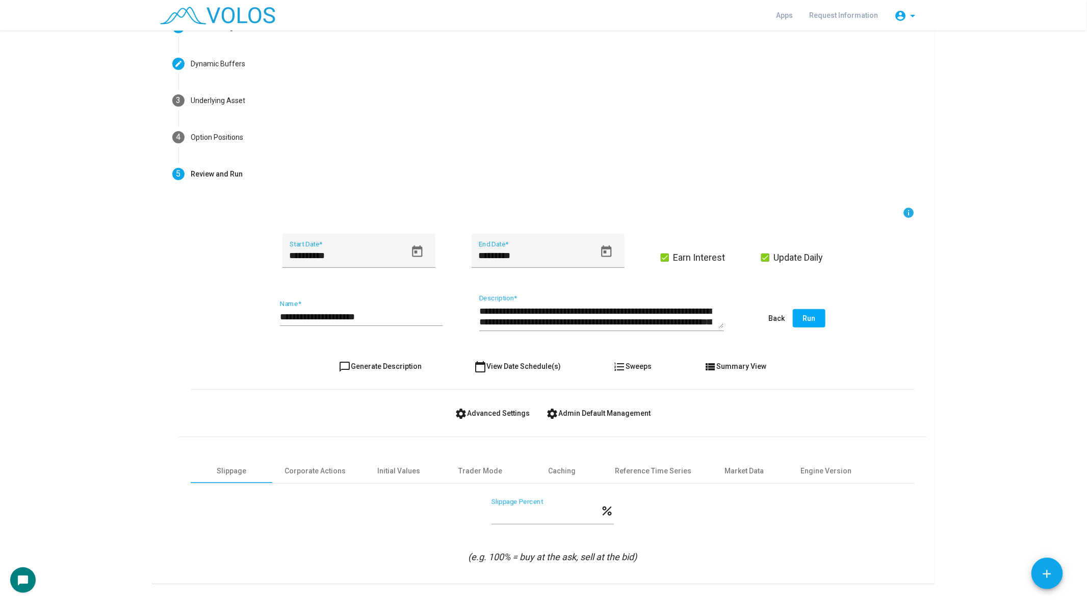
scroll to position [91, 0]
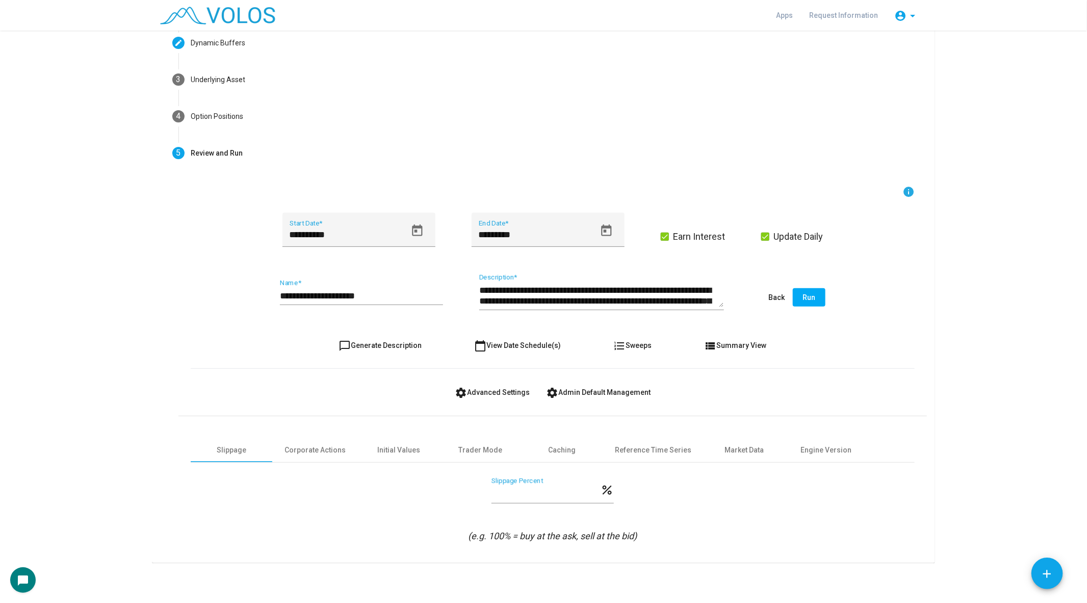
click at [509, 487] on div "* Slippage Percent" at bounding box center [546, 490] width 109 height 26
type input "***"
click at [410, 289] on div "**********" at bounding box center [361, 292] width 163 height 26
type input "**********"
click at [364, 341] on span "chat_bubble_outline Generate Description" at bounding box center [380, 345] width 83 height 8
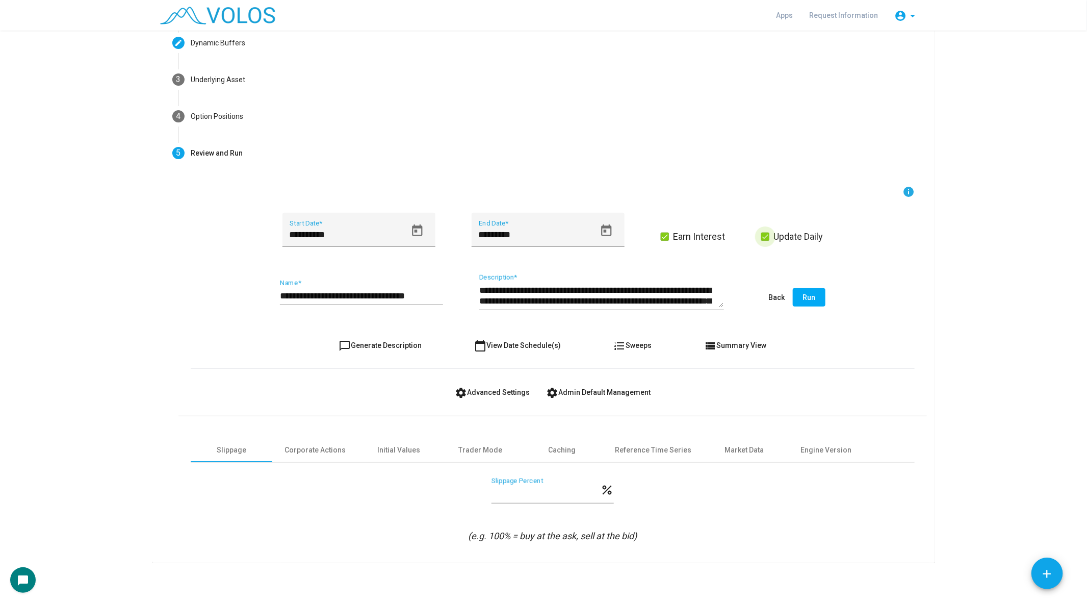
click at [791, 236] on span "Update Daily" at bounding box center [798, 237] width 49 height 12
click at [809, 299] on span "Run" at bounding box center [809, 297] width 13 height 8
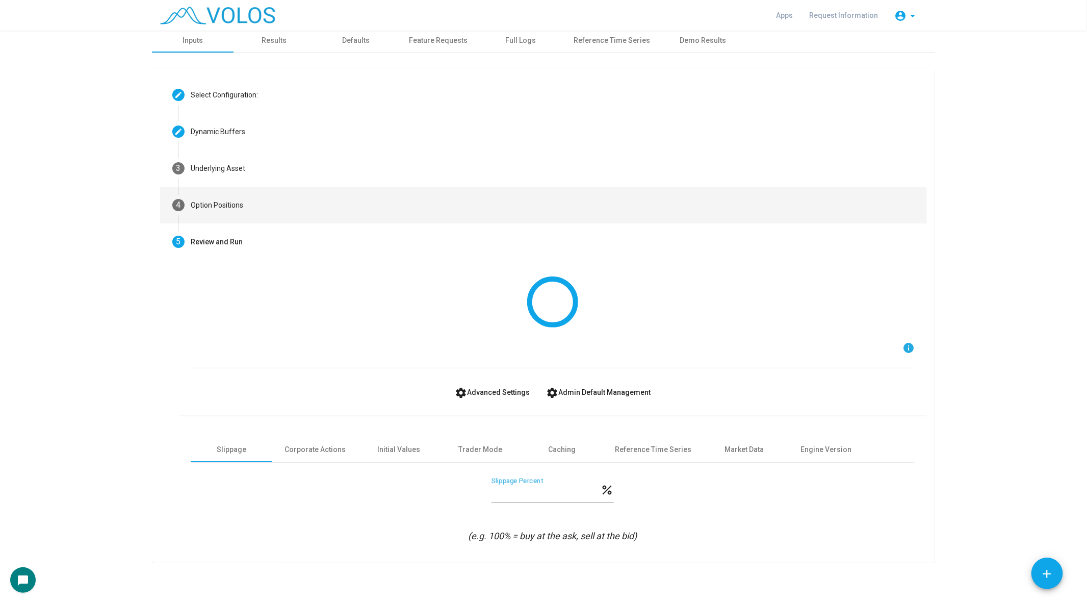
scroll to position [0, 0]
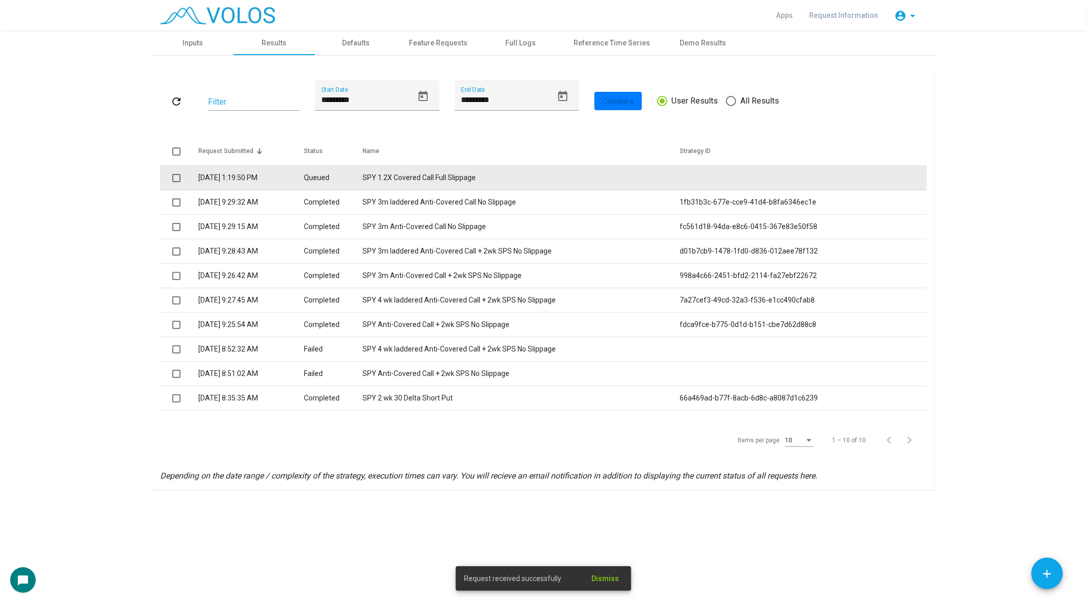
click at [363, 167] on td "Queued" at bounding box center [333, 178] width 59 height 24
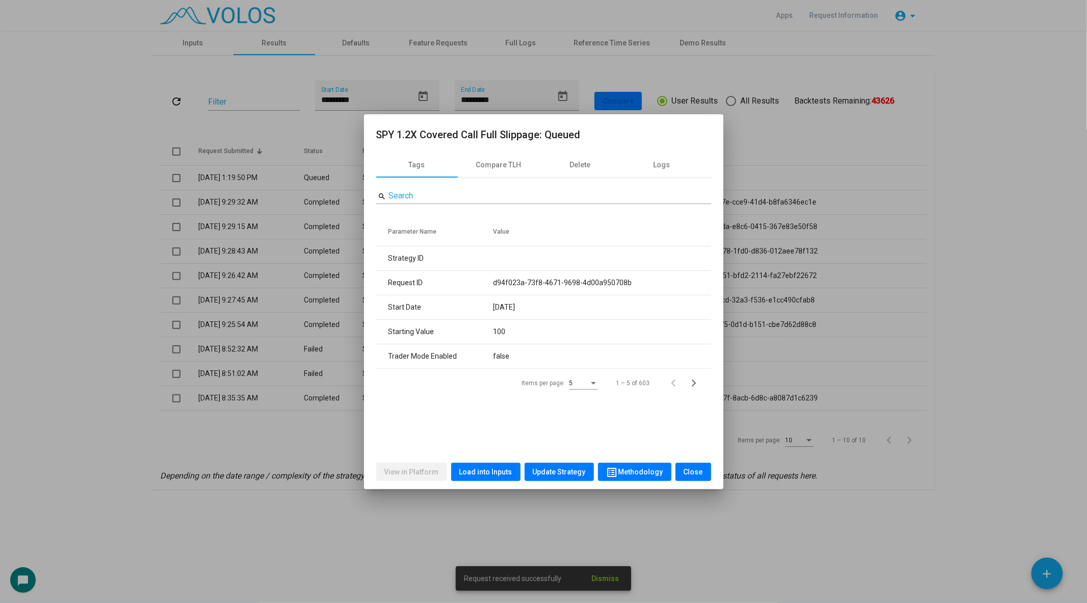
click at [490, 481] on div "View in Platform Load into Inputs Update Strategy list_alt Methodology Close" at bounding box center [543, 471] width 335 height 35
click at [492, 470] on span "Load into Inputs" at bounding box center [486, 472] width 53 height 8
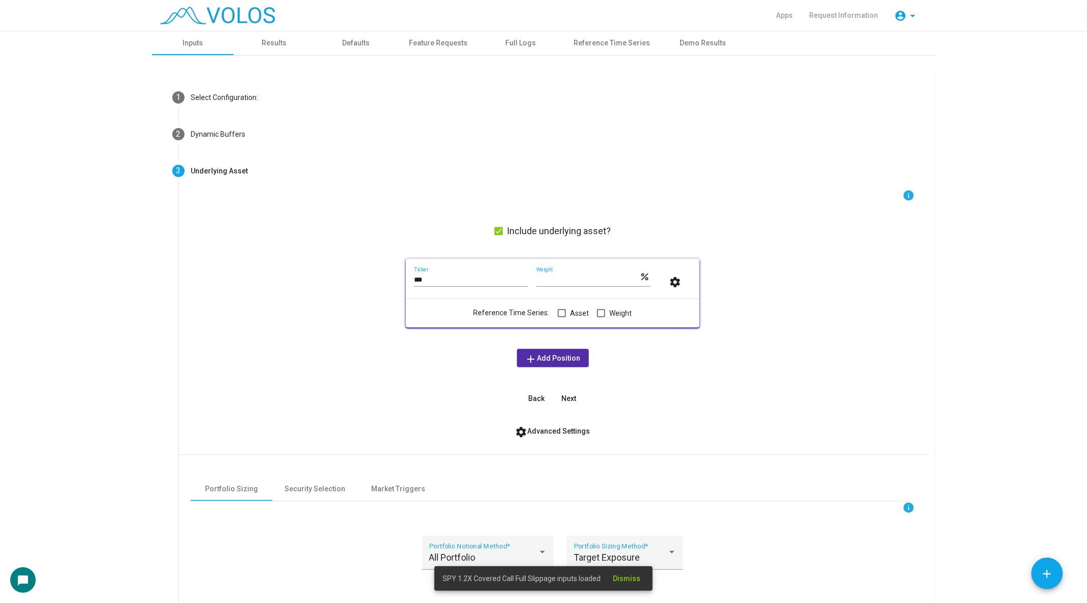
scroll to position [181, 0]
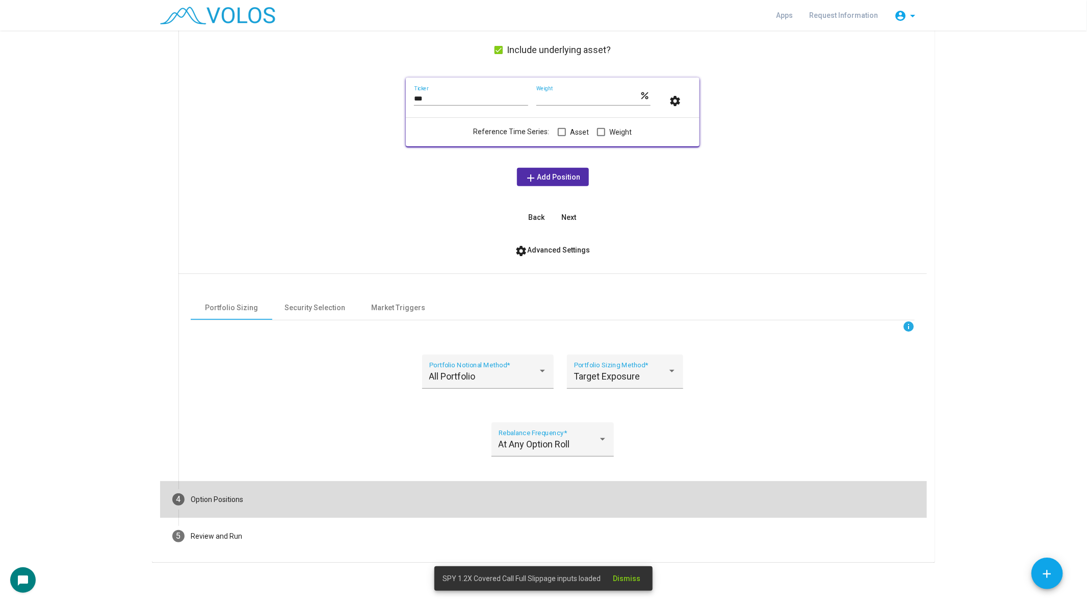
click at [258, 485] on mat-step-header "4 Option Positions" at bounding box center [543, 499] width 767 height 37
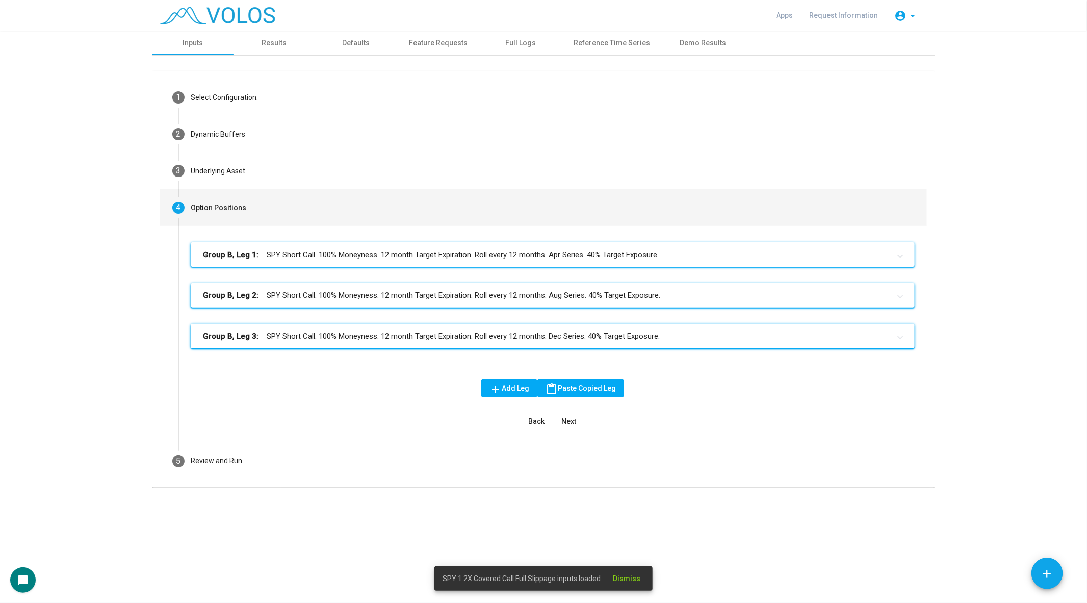
click at [312, 257] on mat-panel-title "Group B, Leg 1: SPY Short Call. 100% Moneyness. 12 month Target Expiration. Rol…" at bounding box center [547, 255] width 688 height 12
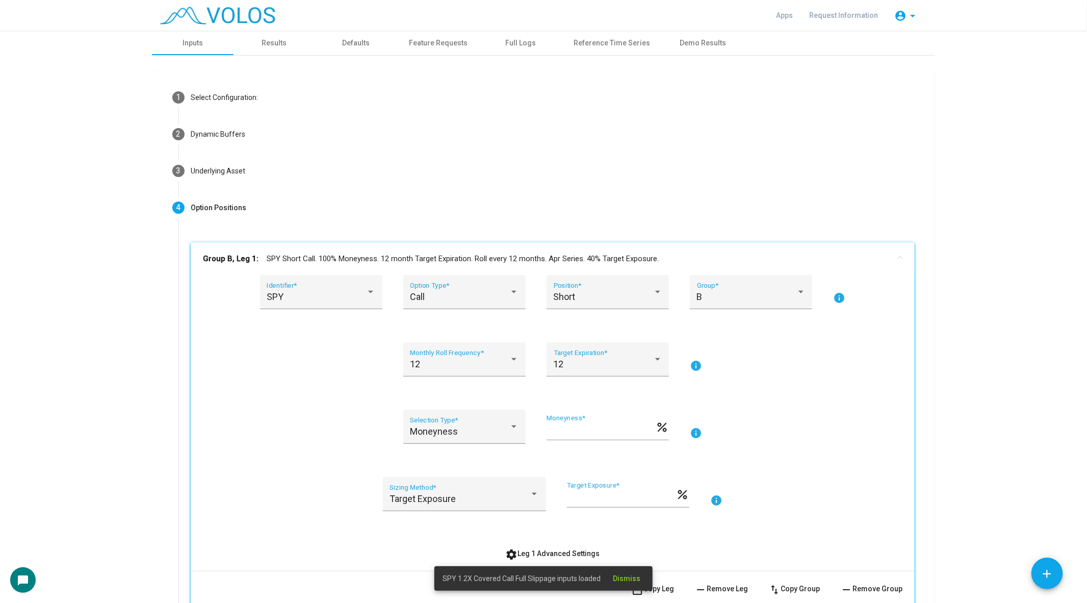
scroll to position [264, 0]
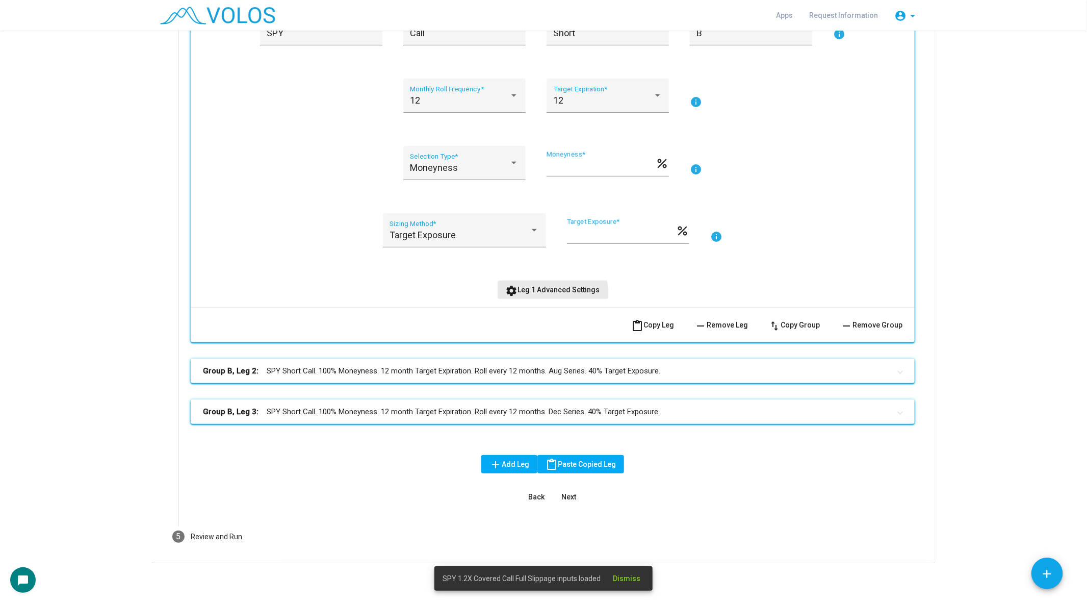
click at [521, 297] on button "settings Leg 1 Advanced Settings" at bounding box center [553, 290] width 111 height 18
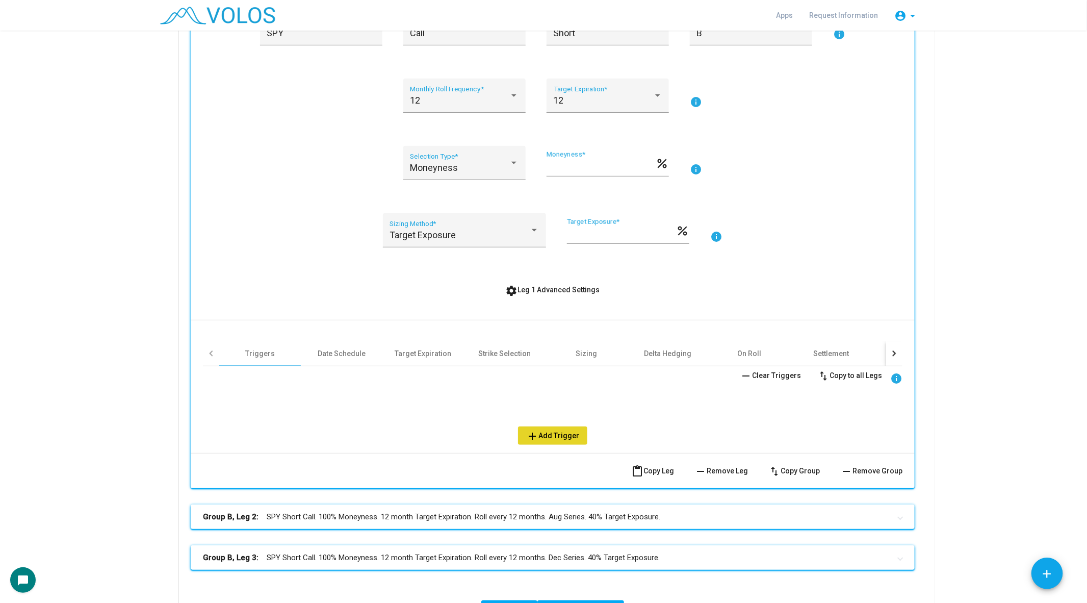
click at [570, 427] on button "add Add Trigger" at bounding box center [552, 435] width 69 height 18
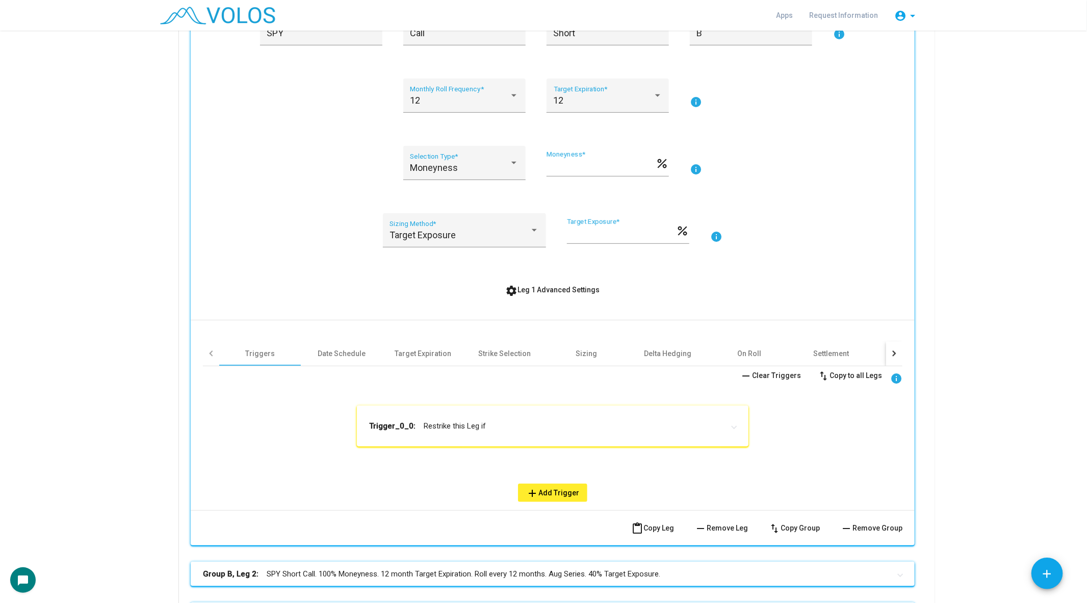
click at [527, 419] on mat-expansion-panel-header "Trigger_0_0: Restrike this Leg if" at bounding box center [553, 426] width 392 height 41
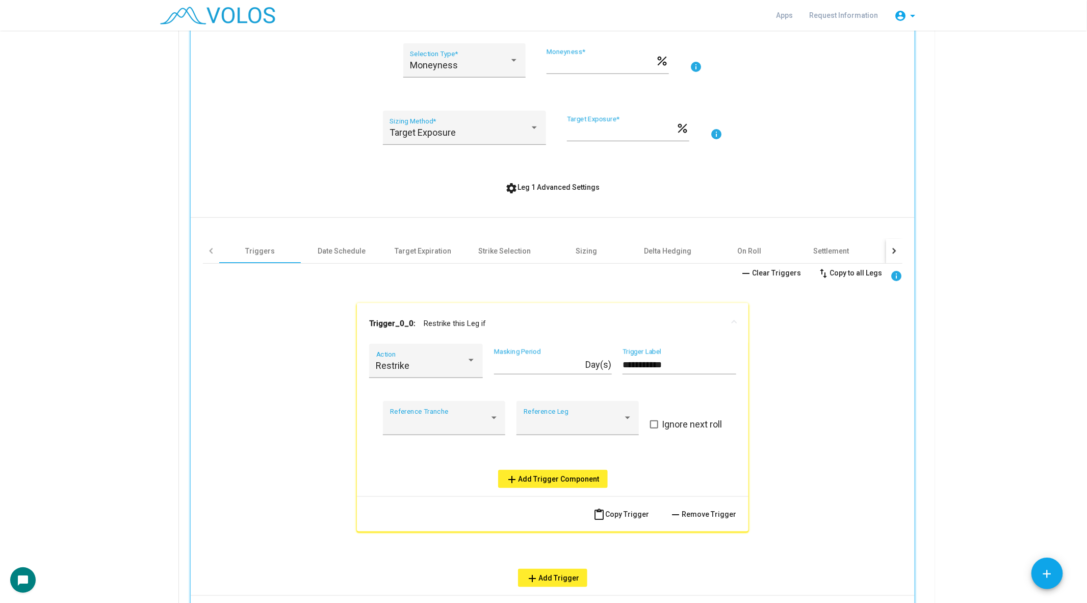
scroll to position [297, 0]
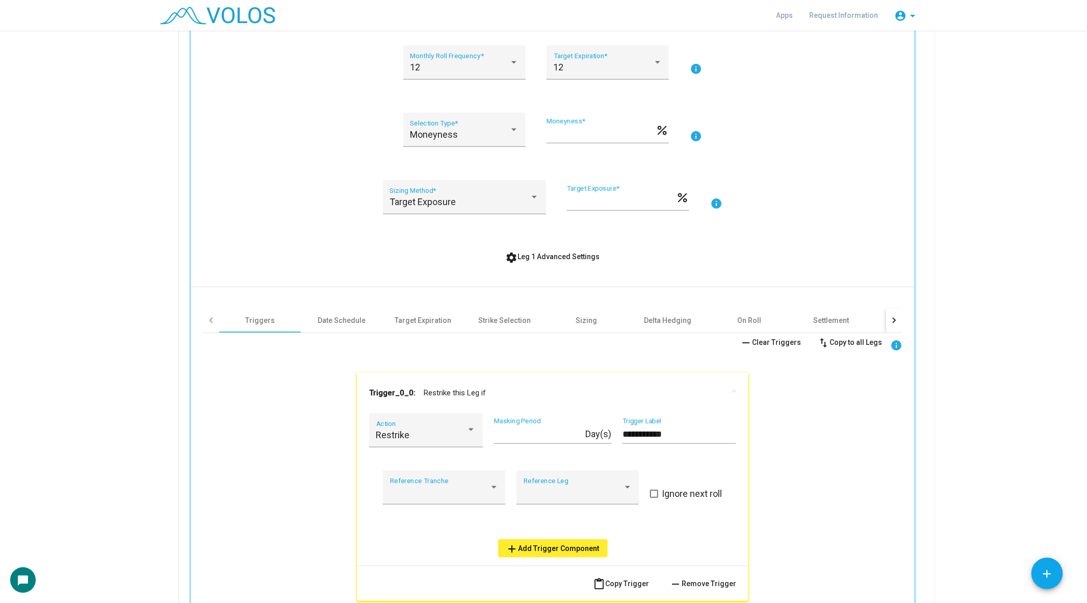
click at [588, 199] on input "**" at bounding box center [621, 201] width 109 height 10
type input "*"
type input "***"
click at [334, 326] on div "Date Schedule" at bounding box center [342, 320] width 82 height 24
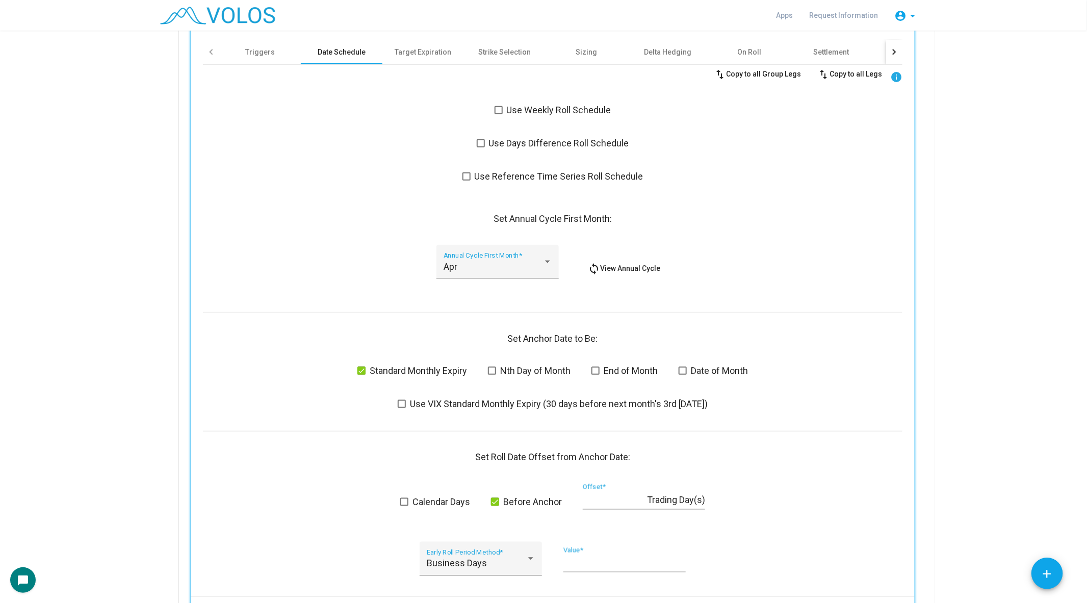
scroll to position [571, 0]
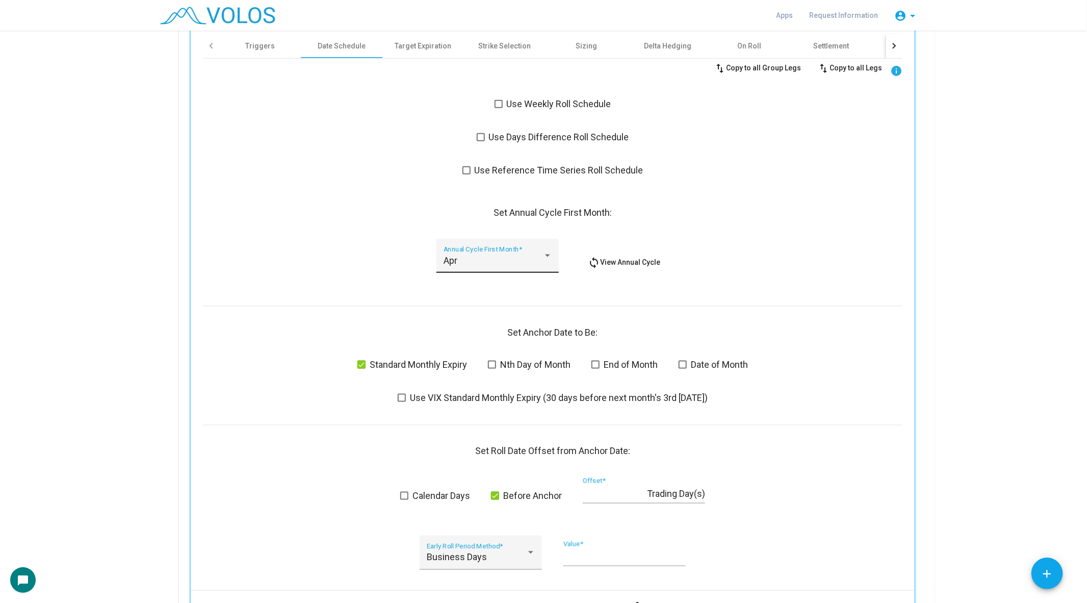
click at [480, 266] on div "Apr Annual Cycle First Month *" at bounding box center [498, 259] width 109 height 27
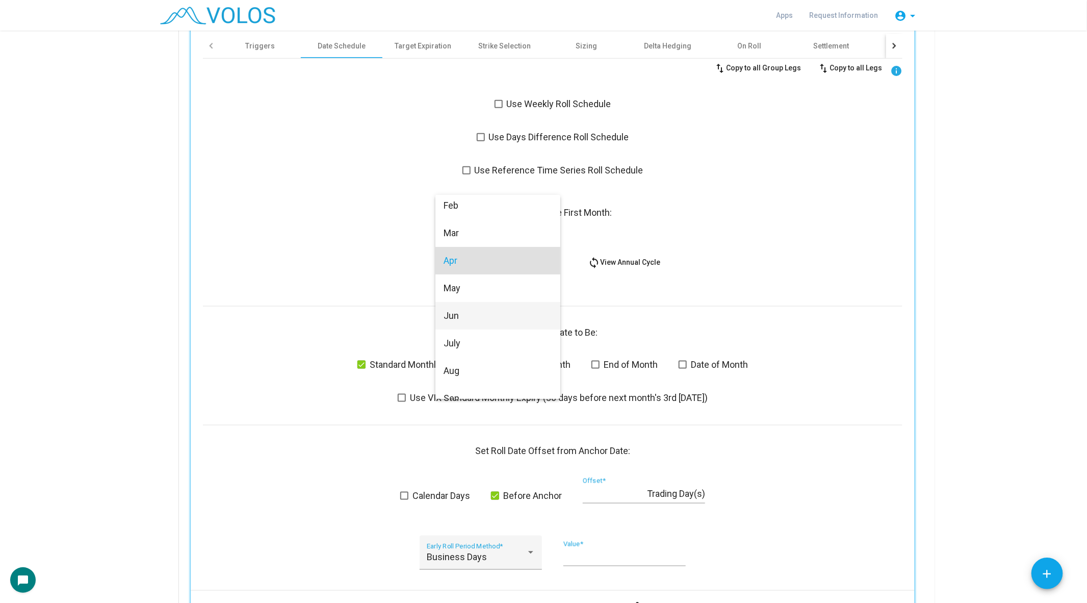
scroll to position [0, 0]
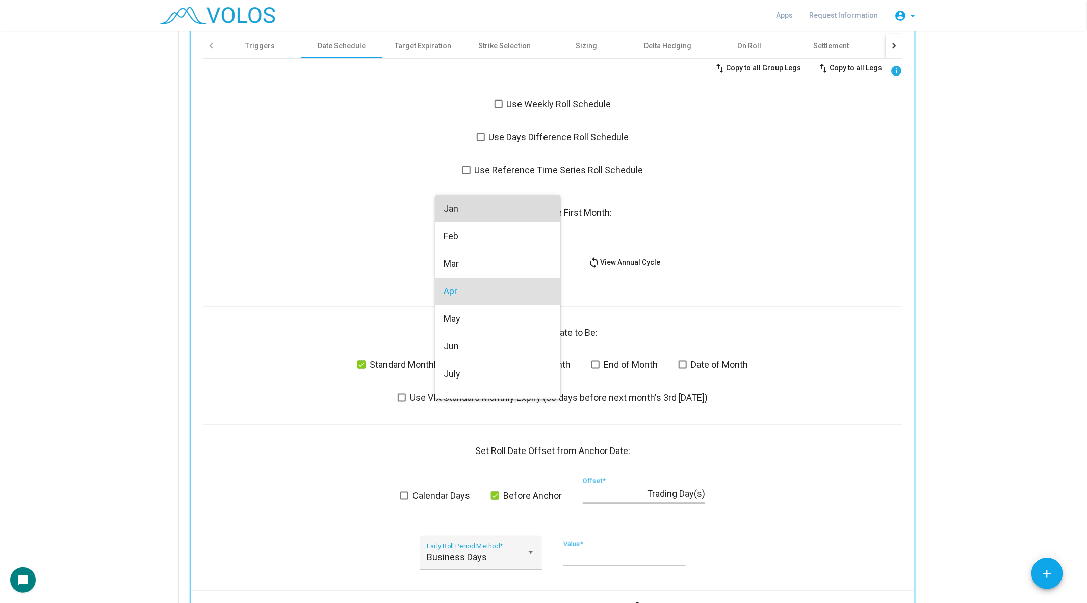
click at [470, 209] on span "Jan" at bounding box center [498, 209] width 109 height 28
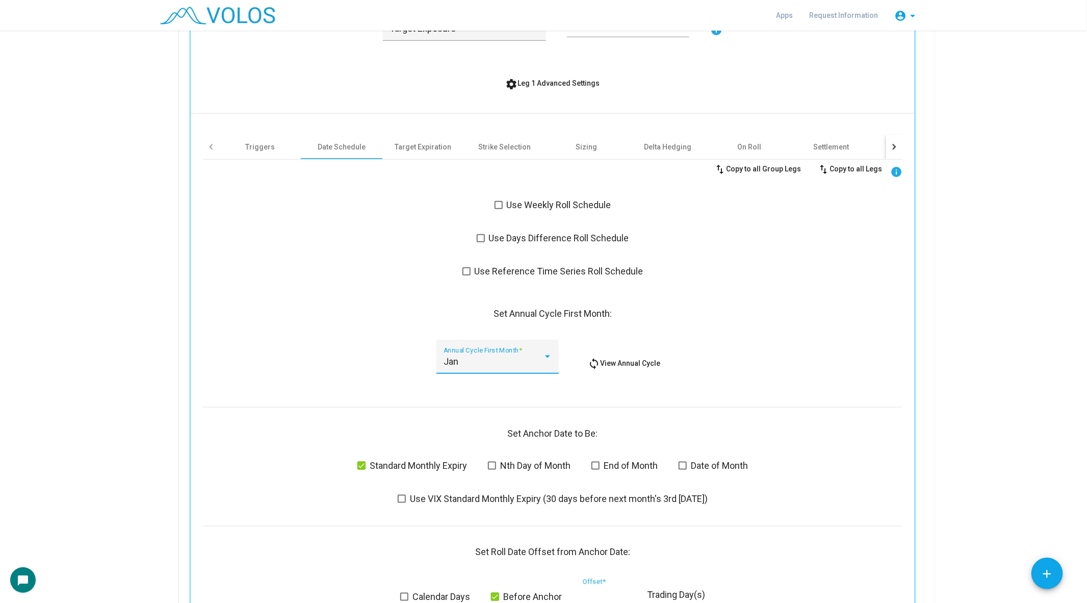
click at [546, 88] on button "settings Leg 1 Advanced Settings" at bounding box center [553, 83] width 111 height 18
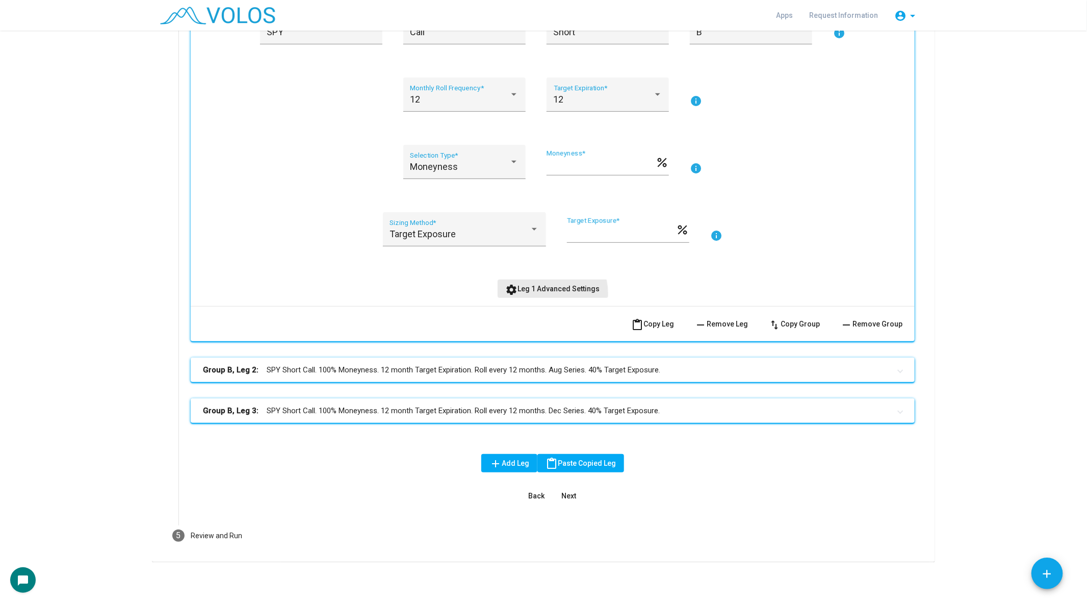
scroll to position [264, 0]
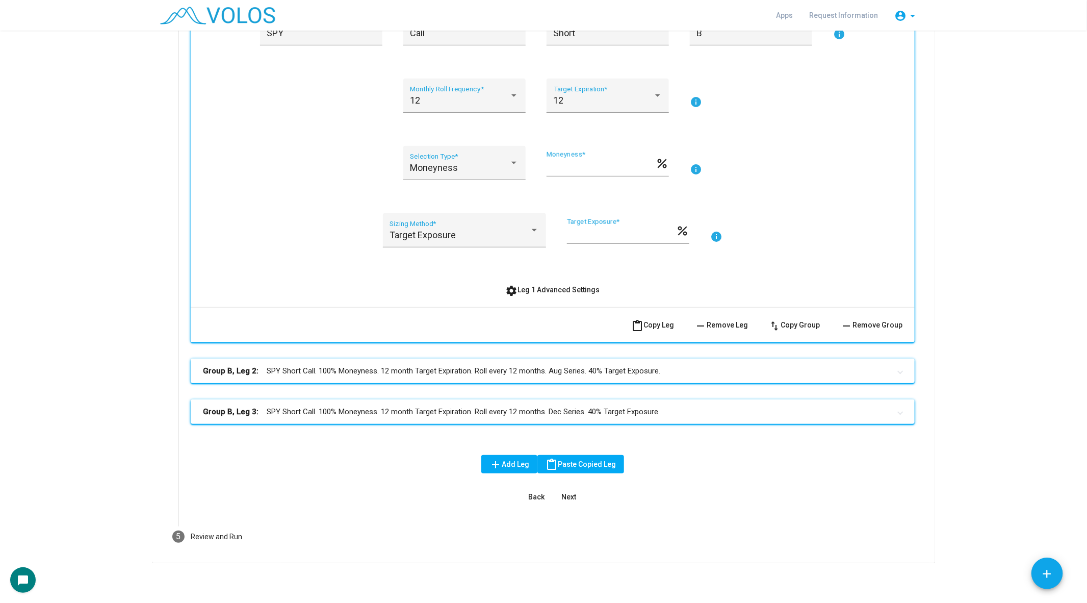
click at [503, 362] on mat-expansion-panel-header "Group B, Leg 2: SPY Short Call. 100% Moneyness. 12 month Target Expiration. Rol…" at bounding box center [553, 371] width 724 height 24
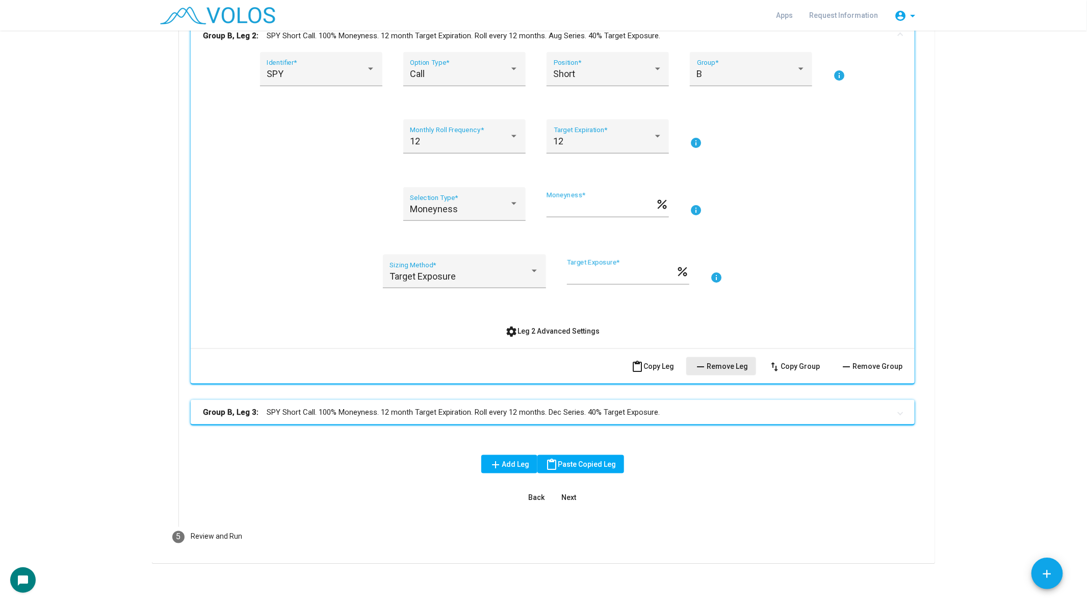
click at [740, 369] on button "remove Remove Leg" at bounding box center [722, 366] width 70 height 18
click at [738, 412] on mat-panel-title "Group B, Leg 2: SPY Short Call. 100% Moneyness. 12 month Target Expiration. Rol…" at bounding box center [547, 412] width 688 height 12
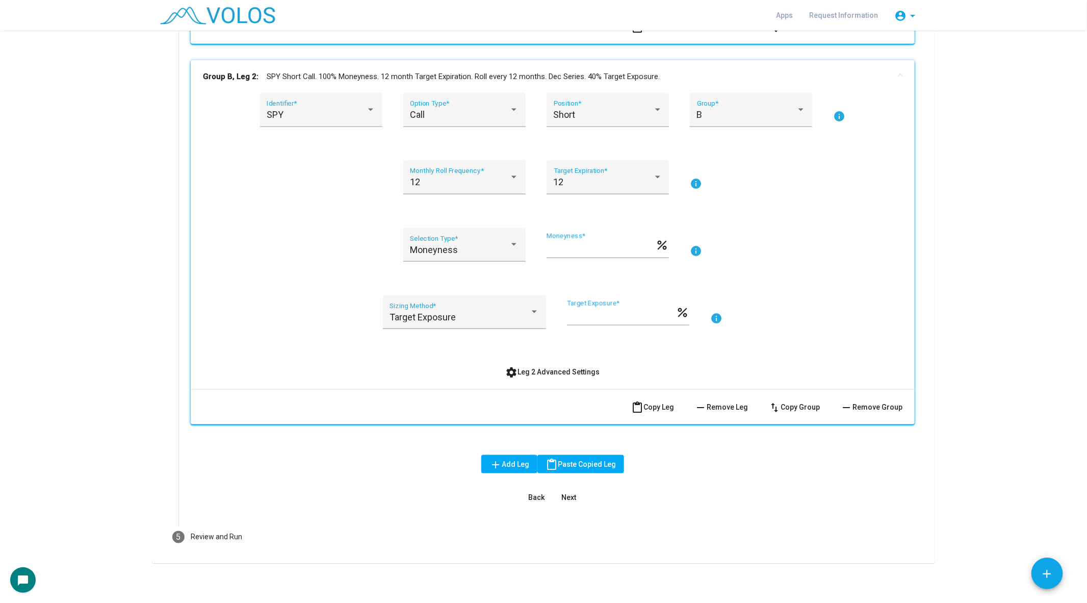
click at [731, 409] on span "remove Remove Leg" at bounding box center [722, 407] width 54 height 8
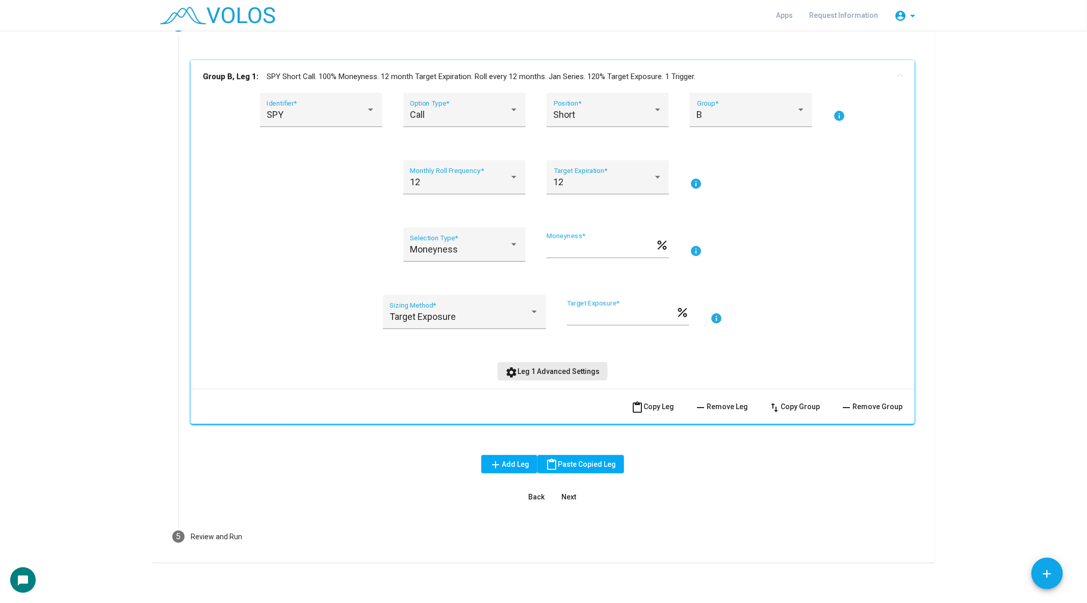
click at [545, 369] on span "settings Leg 1 Advanced Settings" at bounding box center [553, 371] width 94 height 8
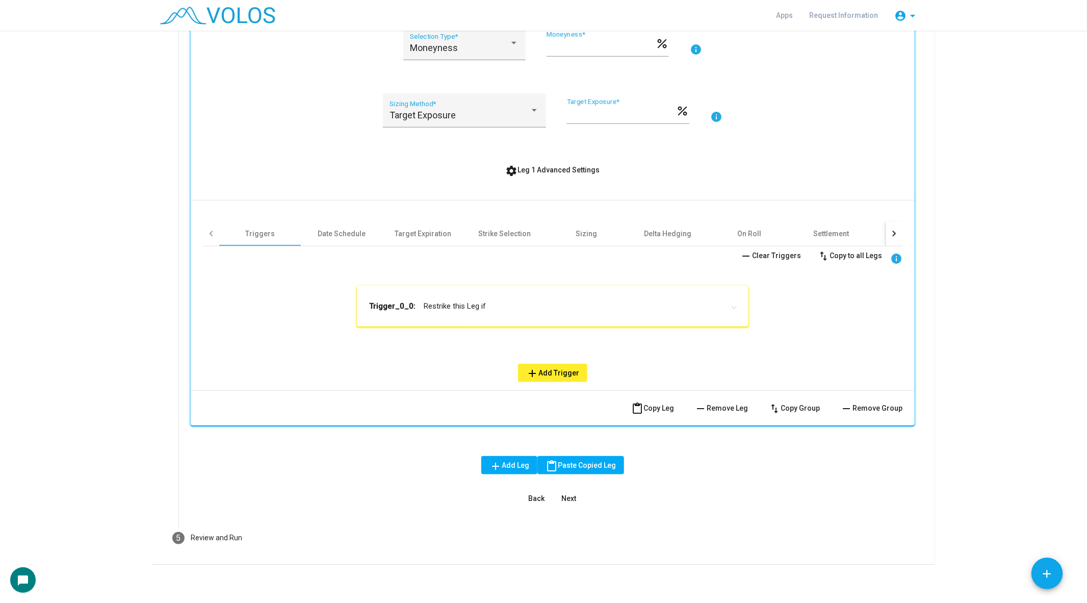
scroll to position [385, 0]
click at [431, 305] on mat-panel-title "Trigger_0_0: Restrike this Leg if" at bounding box center [546, 304] width 355 height 10
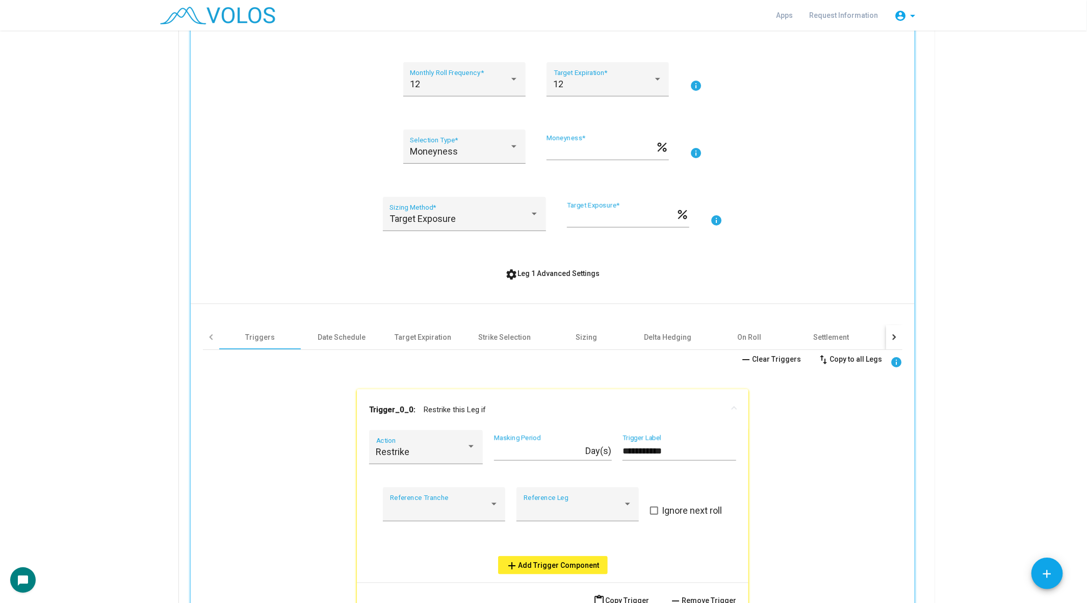
scroll to position [288, 0]
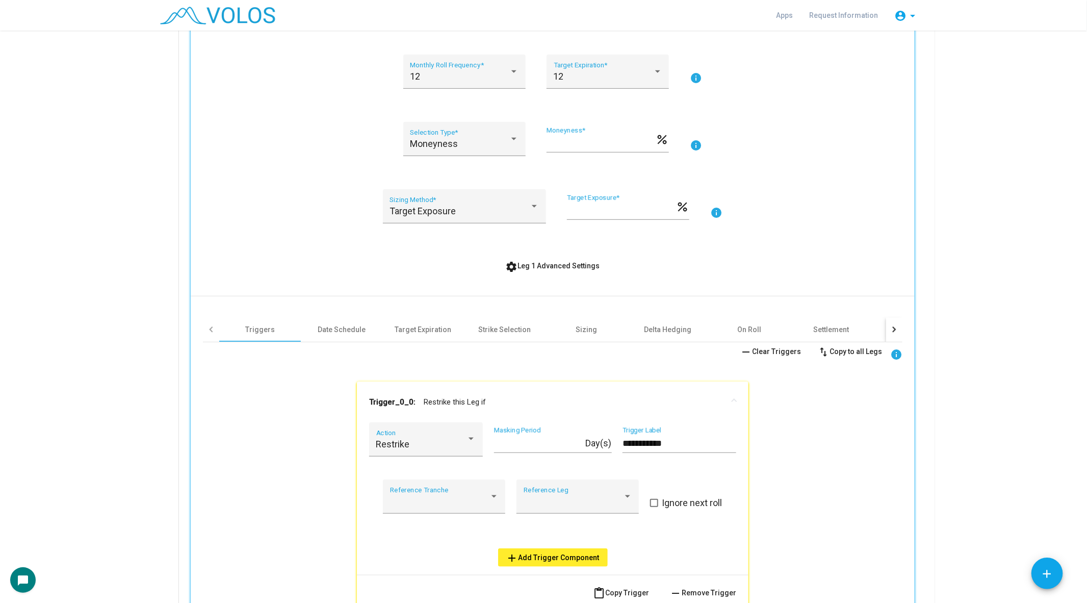
click at [574, 143] on input "***" at bounding box center [601, 143] width 109 height 10
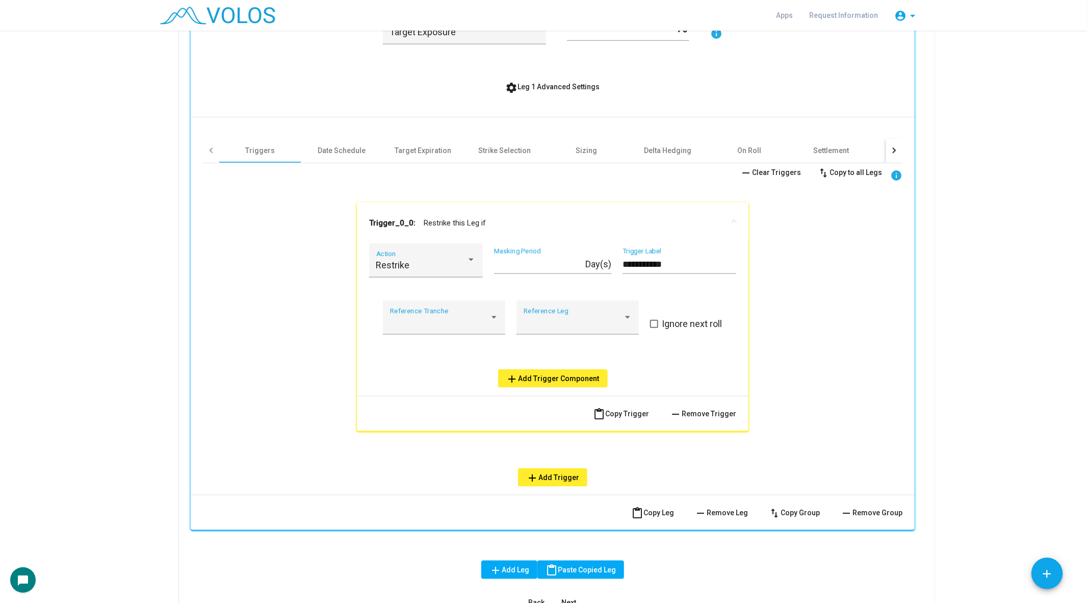
click at [438, 240] on mat-expansion-panel-header "Trigger_0_0: Restrike this Leg if" at bounding box center [553, 222] width 392 height 41
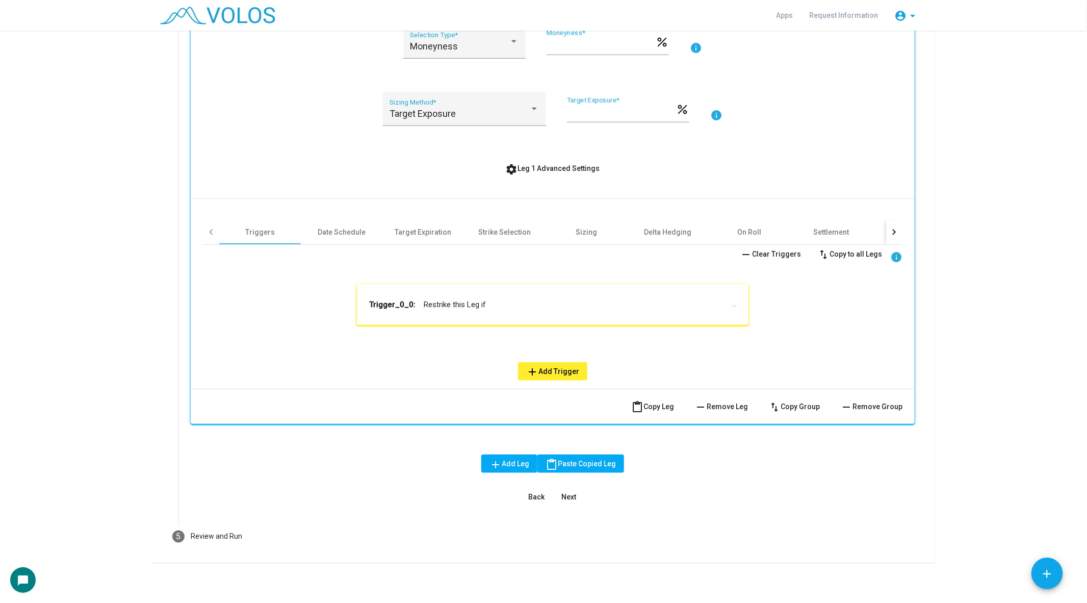
click at [435, 285] on mat-expansion-panel-header "Trigger_0_0: Restrike this Leg if" at bounding box center [553, 304] width 392 height 41
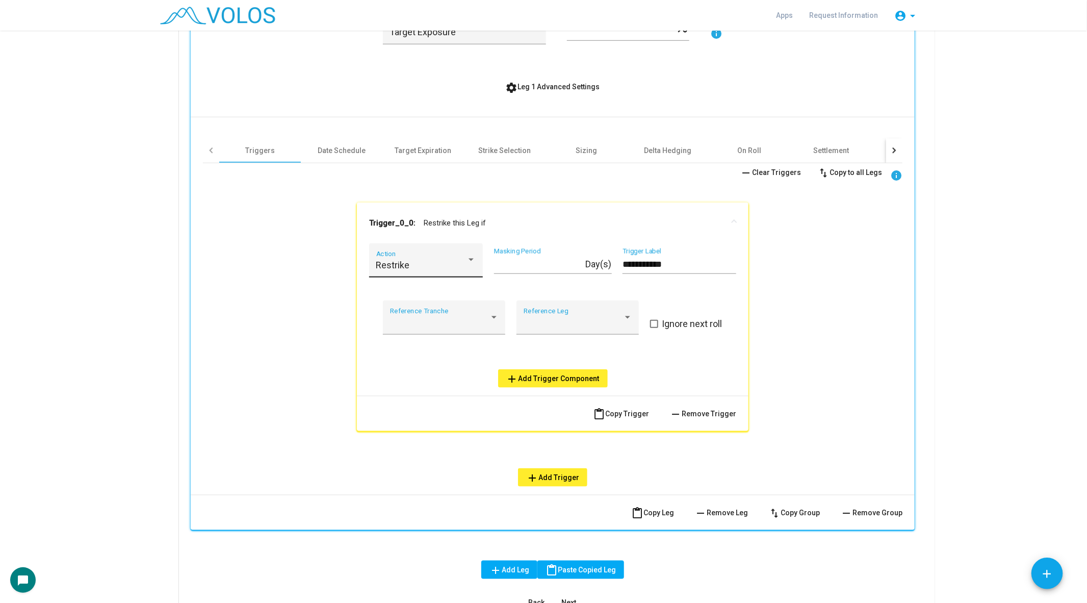
click at [428, 269] on div "Restrike" at bounding box center [421, 265] width 91 height 10
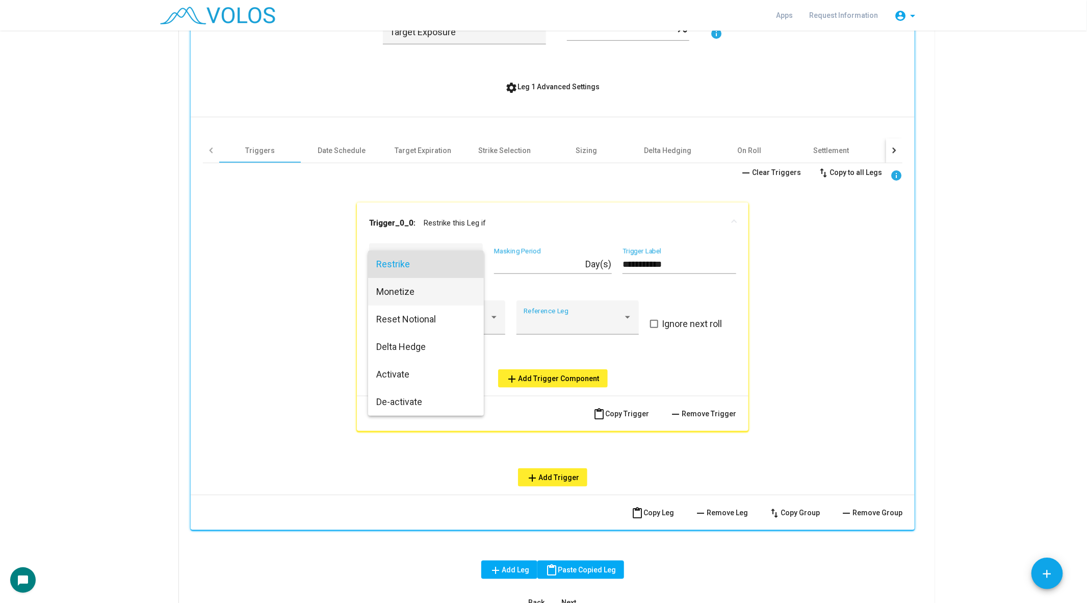
click at [445, 298] on span "Monetize" at bounding box center [426, 292] width 100 height 28
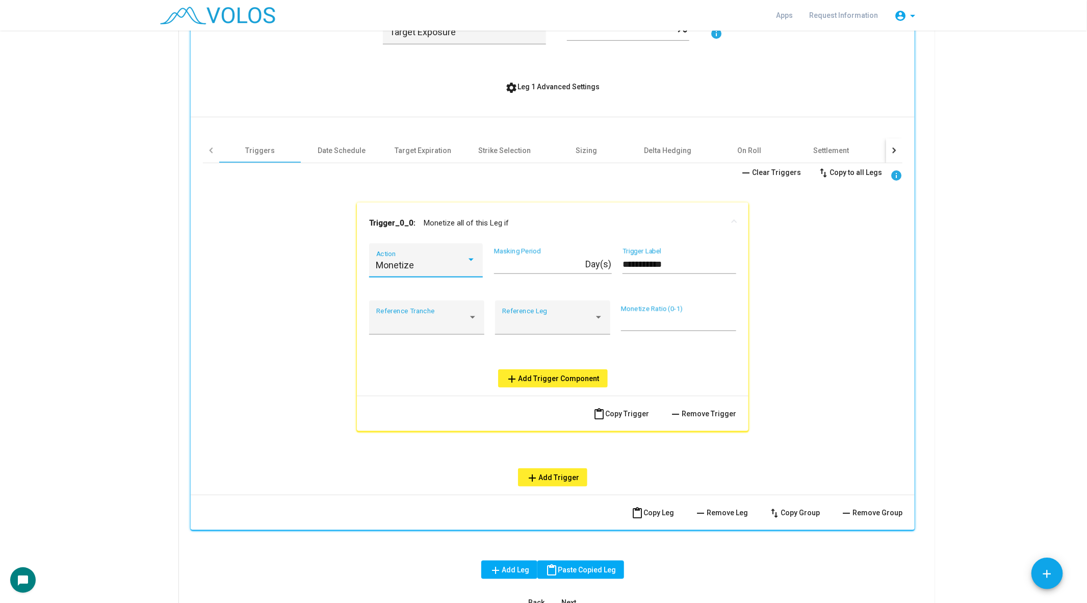
click at [424, 263] on div "Monetize" at bounding box center [421, 265] width 91 height 10
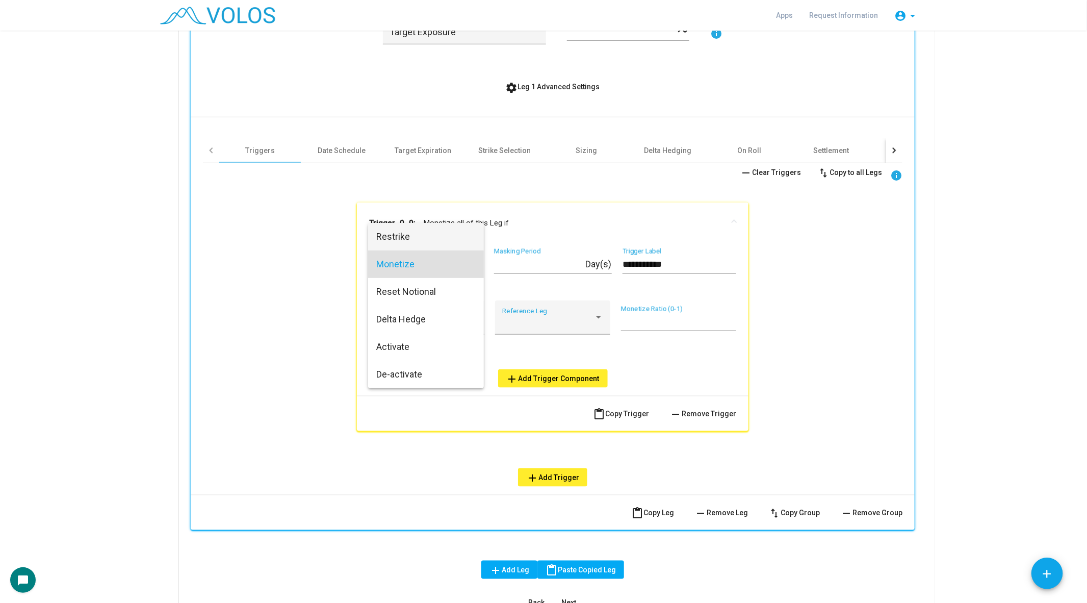
click at [416, 244] on span "Restrike" at bounding box center [426, 237] width 100 height 28
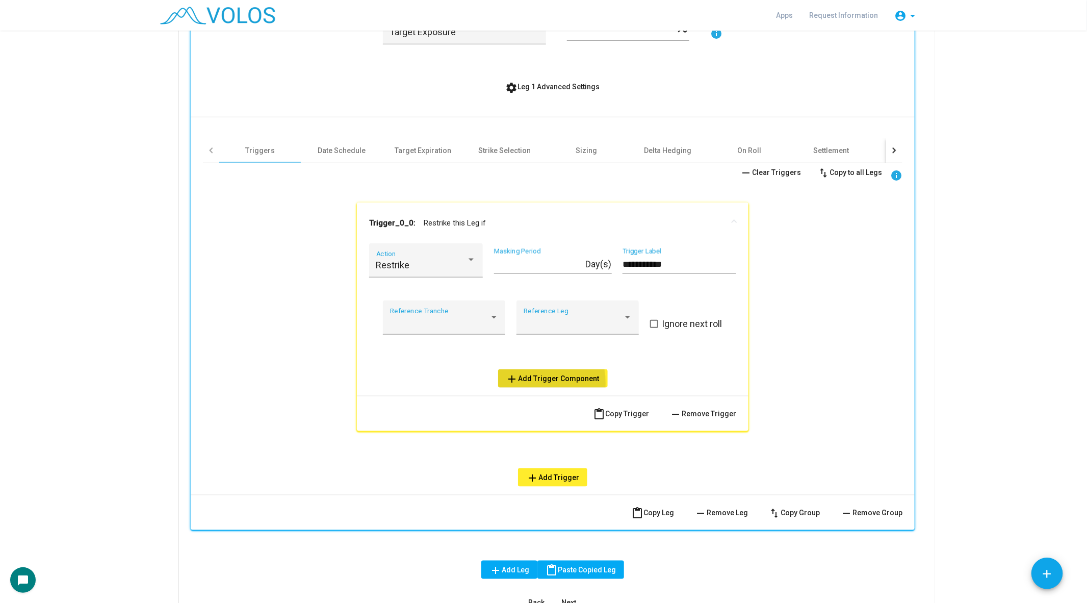
click at [526, 382] on button "add Add Trigger Component" at bounding box center [553, 378] width 110 height 18
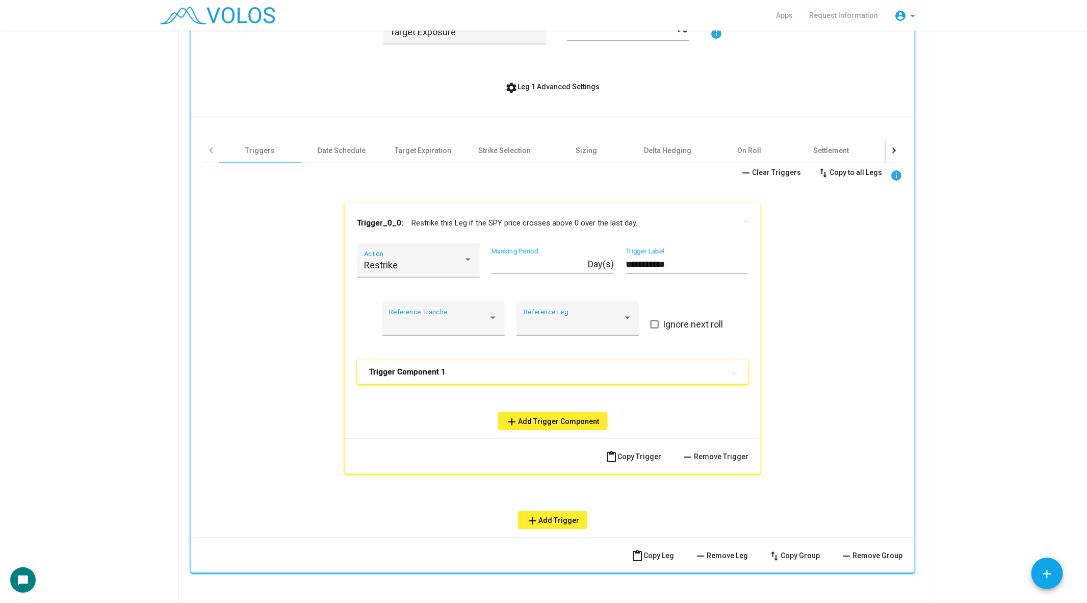
click at [503, 378] on mat-expansion-panel-header "Trigger Component 1" at bounding box center [553, 372] width 392 height 24
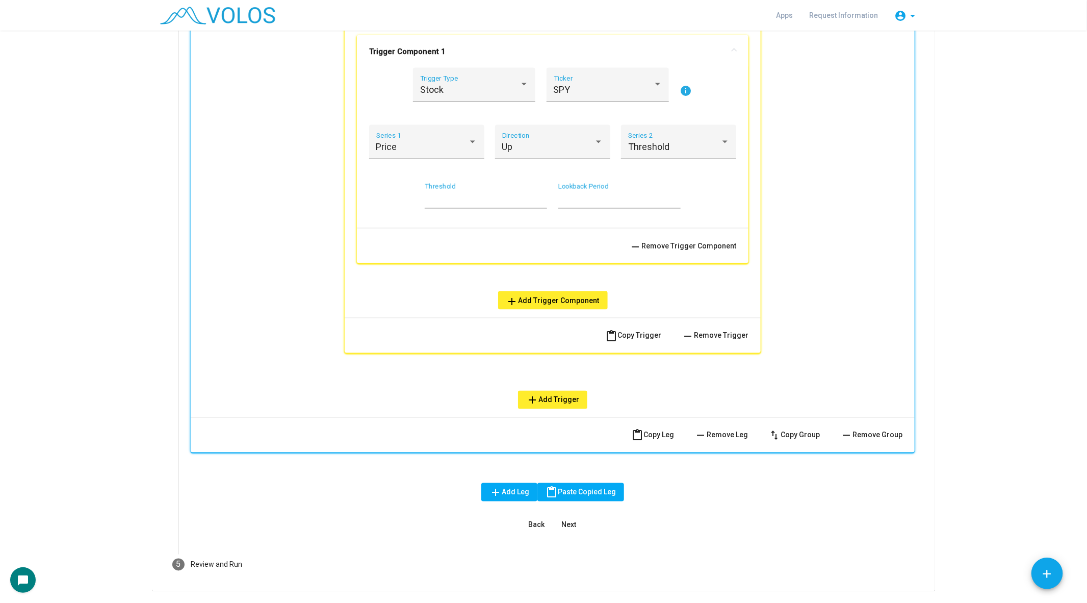
scroll to position [819, 0]
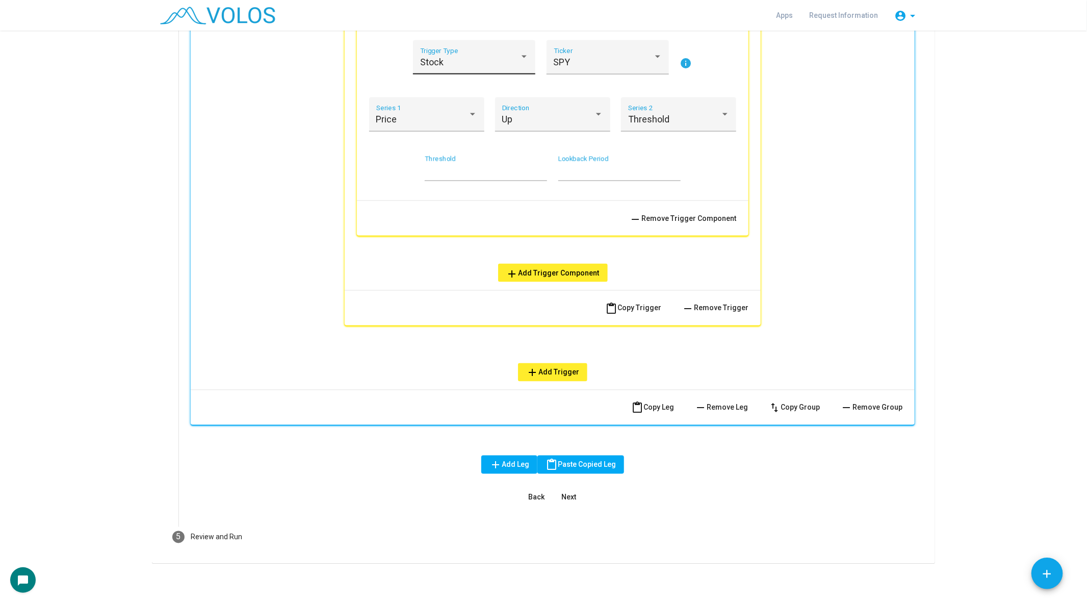
click at [471, 65] on div "Stock" at bounding box center [469, 62] width 99 height 10
click at [474, 86] on span "Option" at bounding box center [474, 89] width 109 height 28
click at [425, 125] on div "Series 1" at bounding box center [427, 118] width 102 height 27
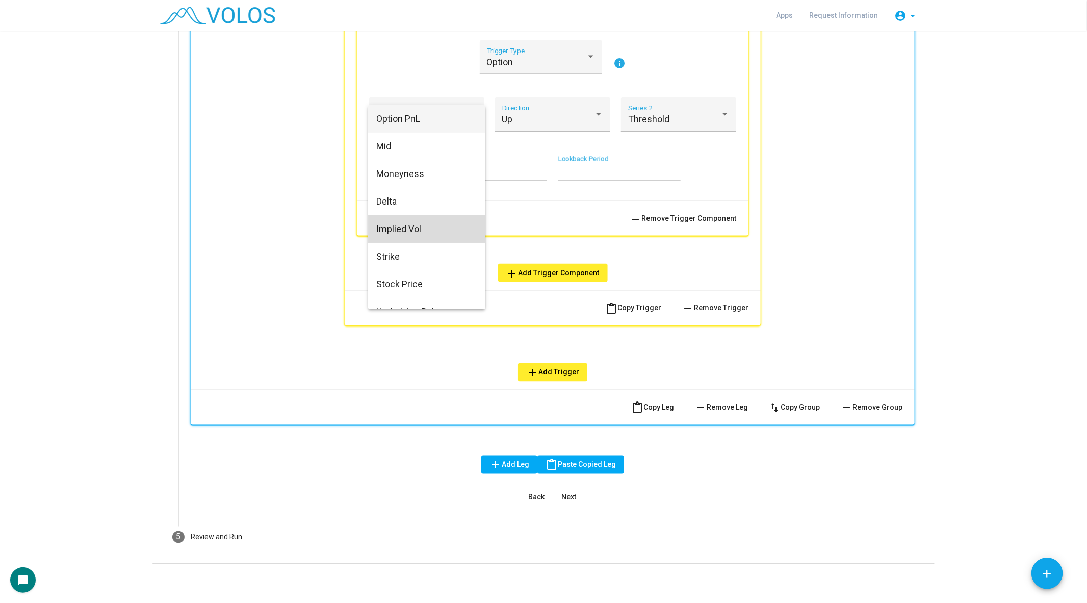
click at [418, 215] on span "Implied Vol" at bounding box center [427, 229] width 102 height 28
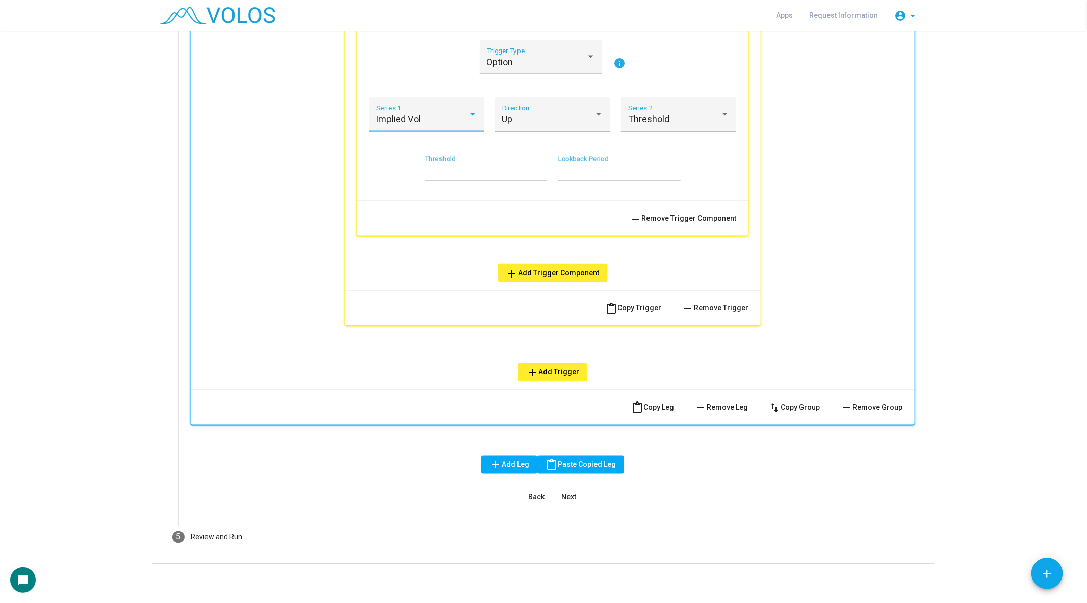
click at [425, 118] on div "Implied Vol" at bounding box center [422, 119] width 92 height 10
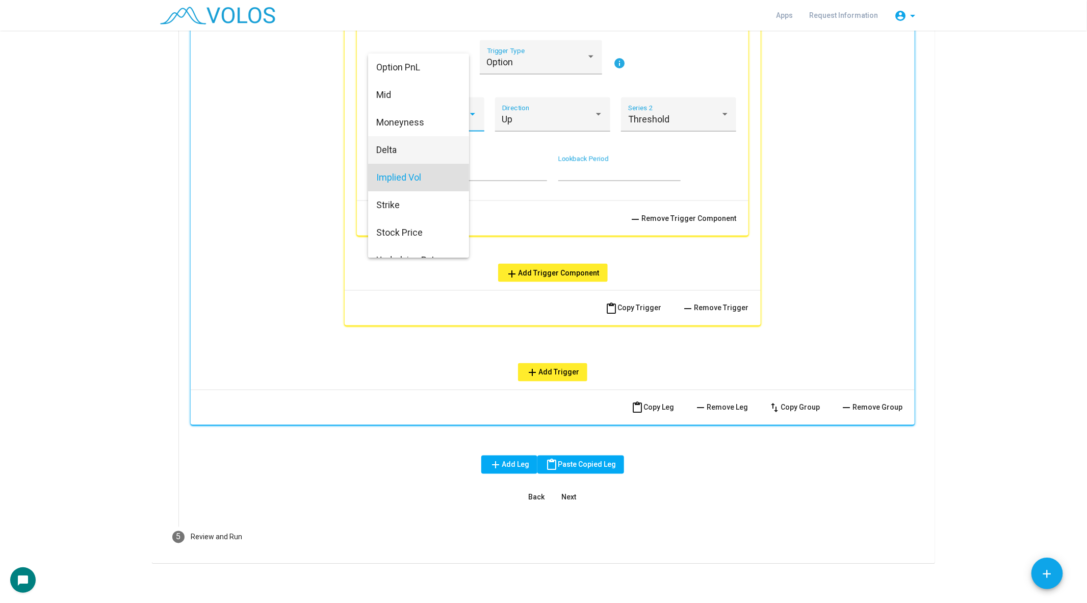
scroll to position [44, 0]
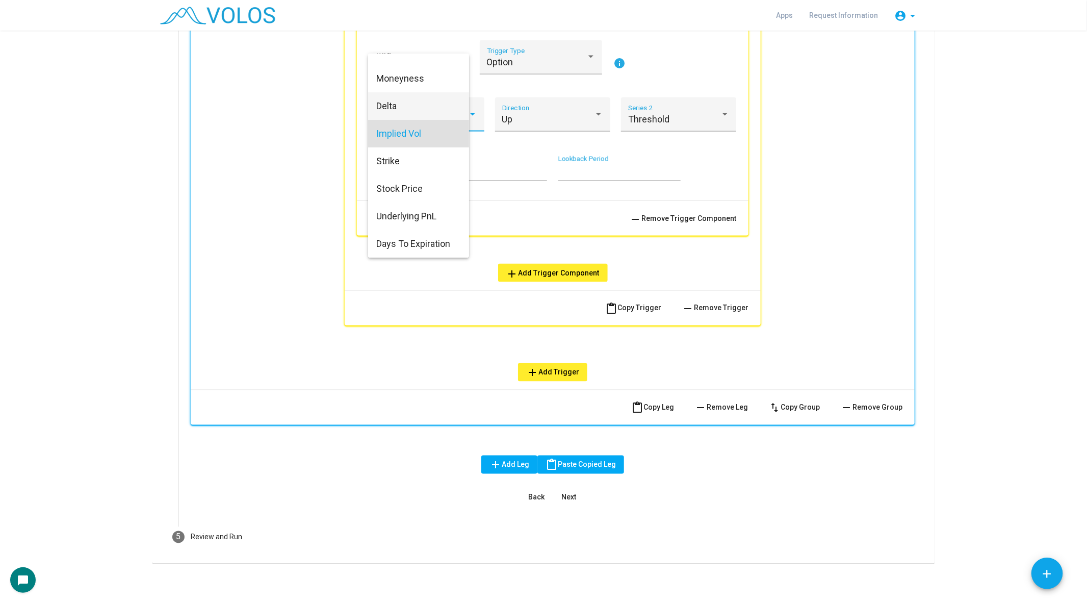
drag, startPoint x: 425, startPoint y: 118, endPoint x: 424, endPoint y: 125, distance: 7.7
click at [425, 120] on div "Option PnL Mid Moneyness Delta Implied Vol Strike Stock Price Underlying PnL Da…" at bounding box center [419, 156] width 102 height 204
click at [424, 106] on span "Delta" at bounding box center [427, 106] width 102 height 28
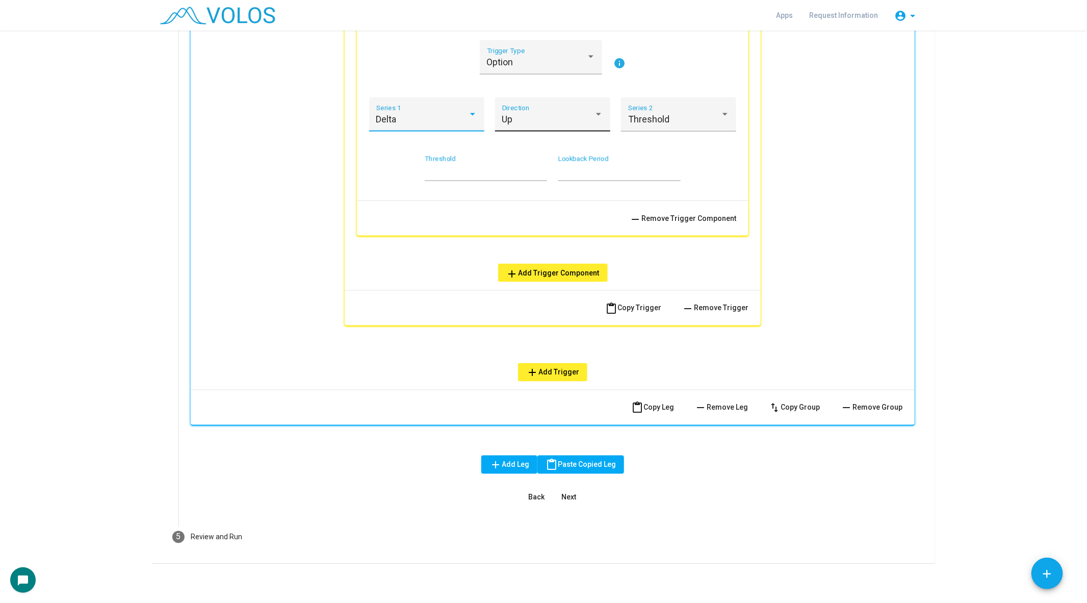
click at [540, 123] on div "Up" at bounding box center [548, 119] width 92 height 10
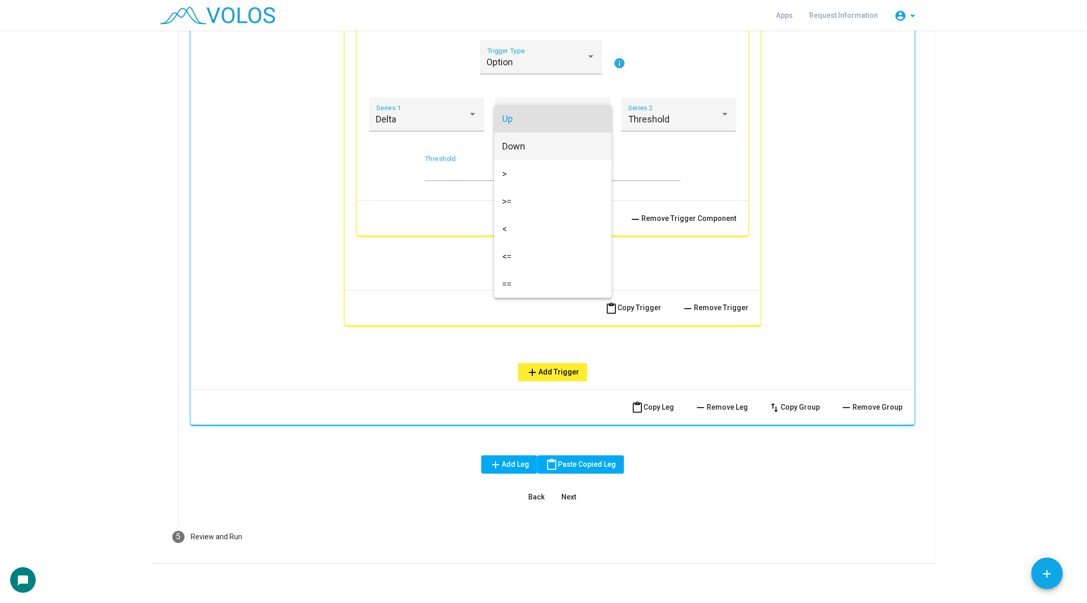
click at [535, 148] on span "Down" at bounding box center [553, 147] width 102 height 28
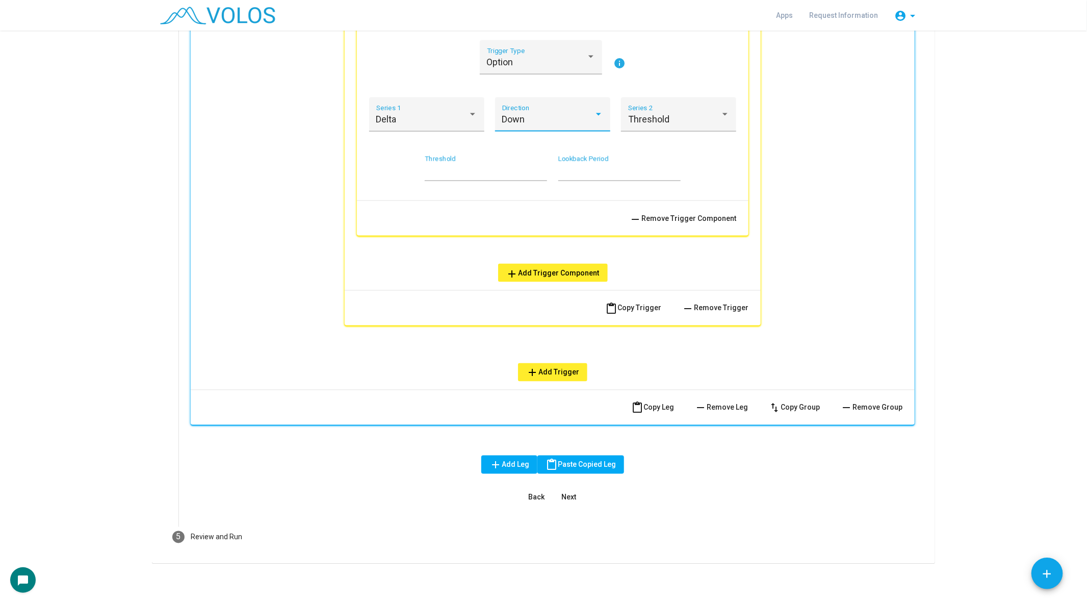
click at [463, 170] on input "*" at bounding box center [486, 172] width 122 height 10
type input "***"
click at [363, 178] on div "Option Trigger Type info Delta Series 1 Down Direction Threshold Series 2 *** T…" at bounding box center [553, 120] width 392 height 161
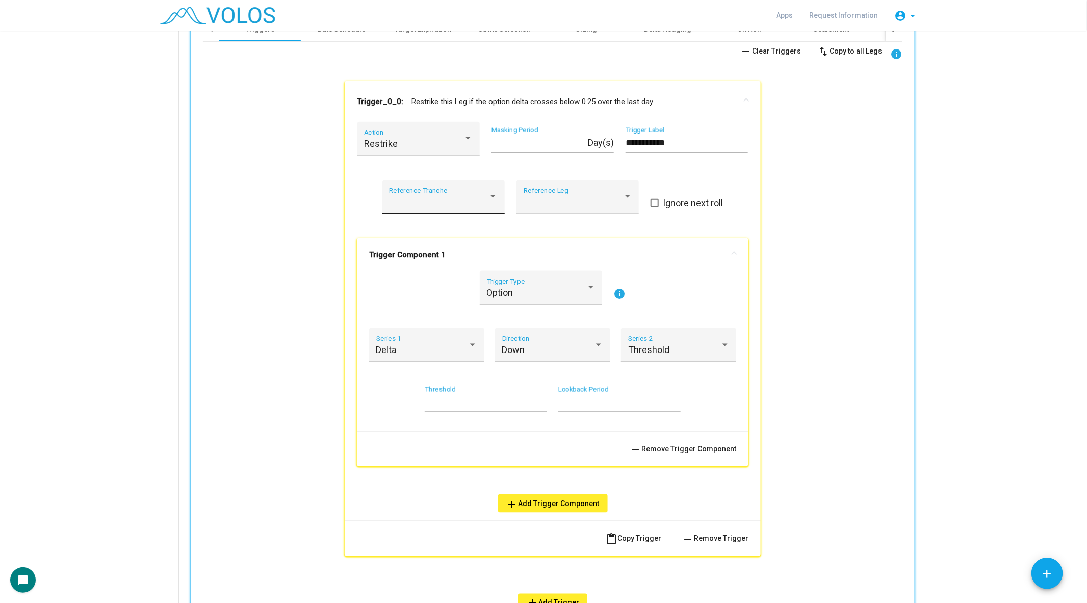
scroll to position [586, 0]
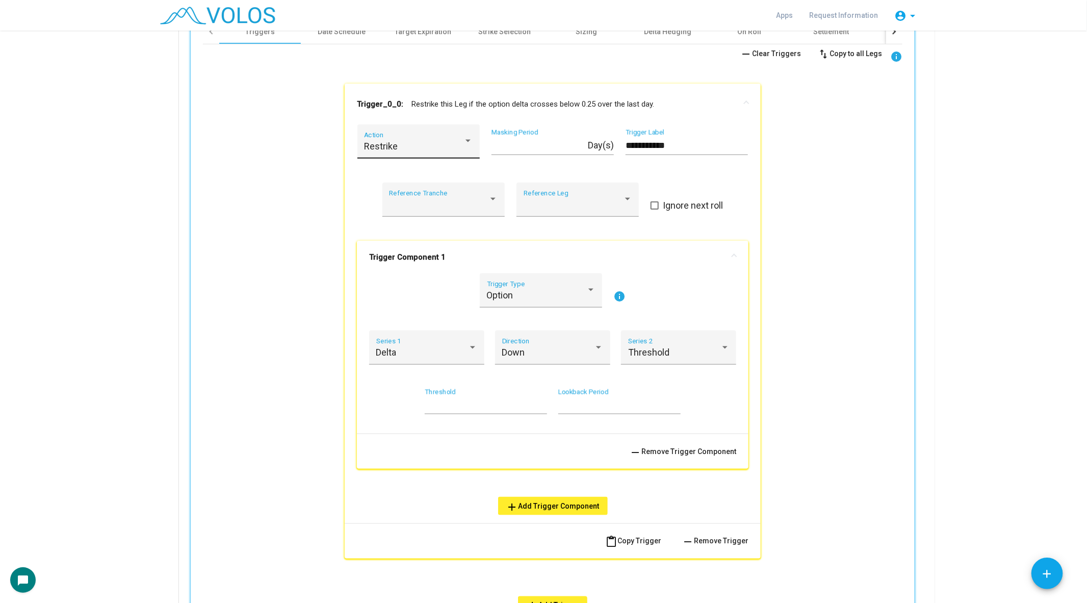
click at [392, 142] on span "Restrike" at bounding box center [381, 146] width 34 height 11
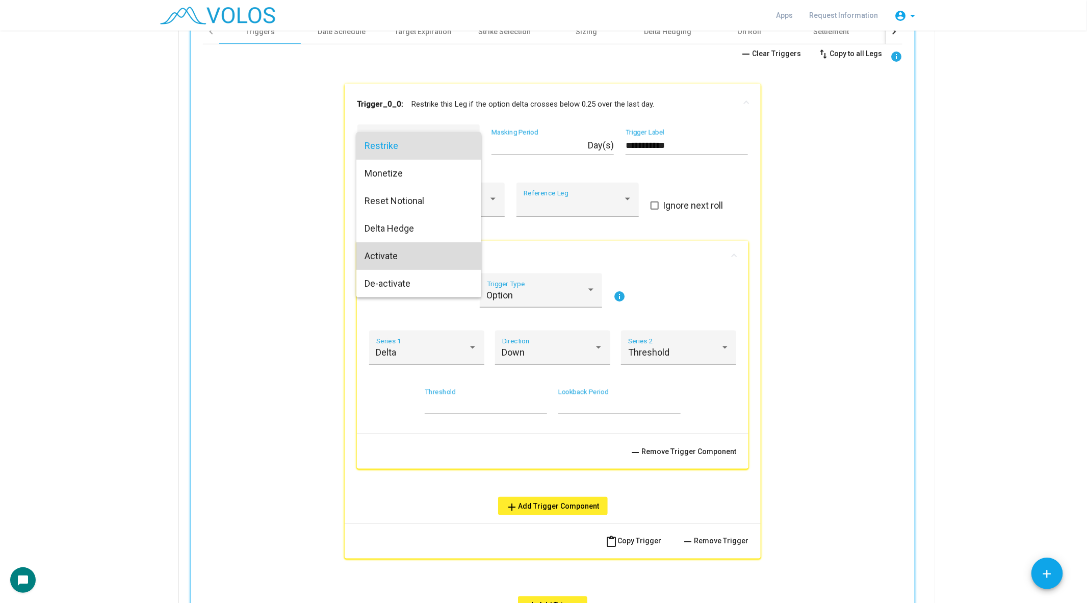
click at [396, 260] on span "Activate" at bounding box center [419, 256] width 109 height 28
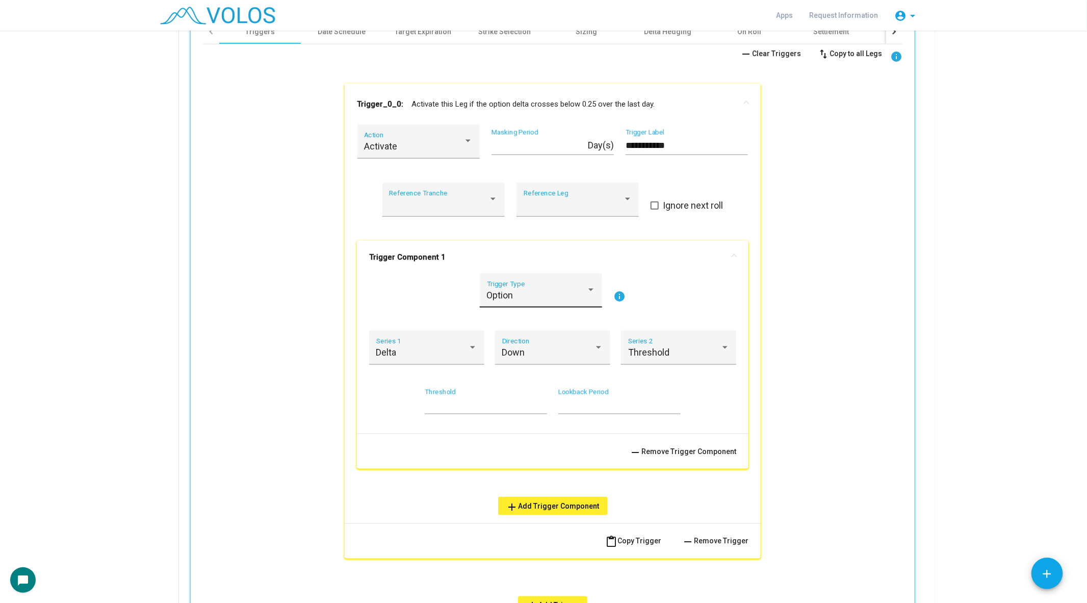
click at [541, 283] on div "Option Trigger Type" at bounding box center [541, 293] width 109 height 27
click at [533, 268] on span "Stock" at bounding box center [541, 268] width 109 height 28
click at [594, 263] on mat-expansion-panel-header "Trigger Component 1" at bounding box center [553, 257] width 392 height 33
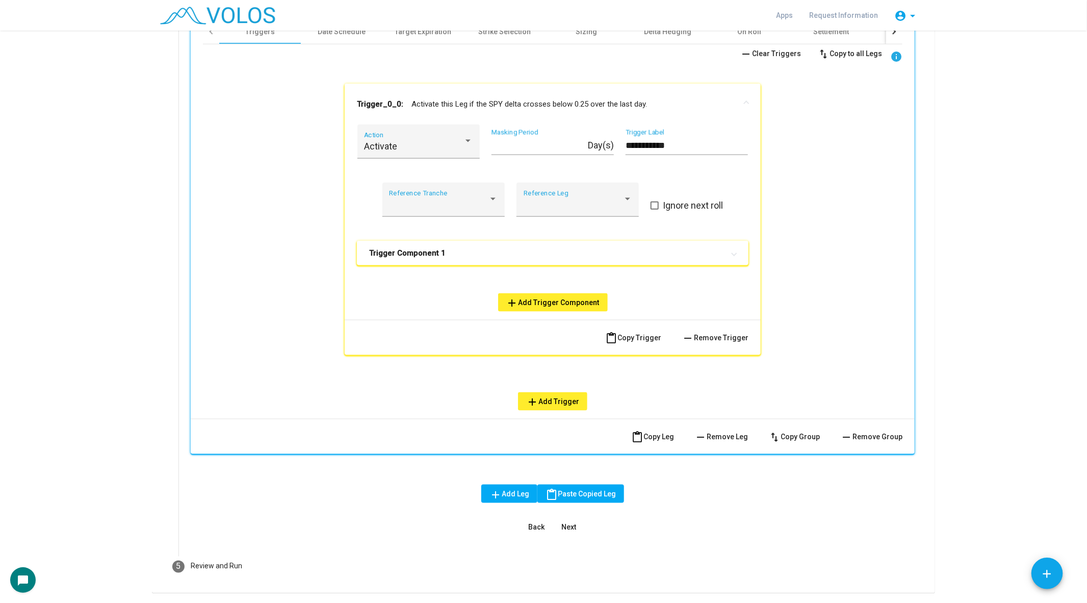
click at [586, 243] on mat-expansion-panel-header "Trigger Component 1" at bounding box center [553, 253] width 392 height 24
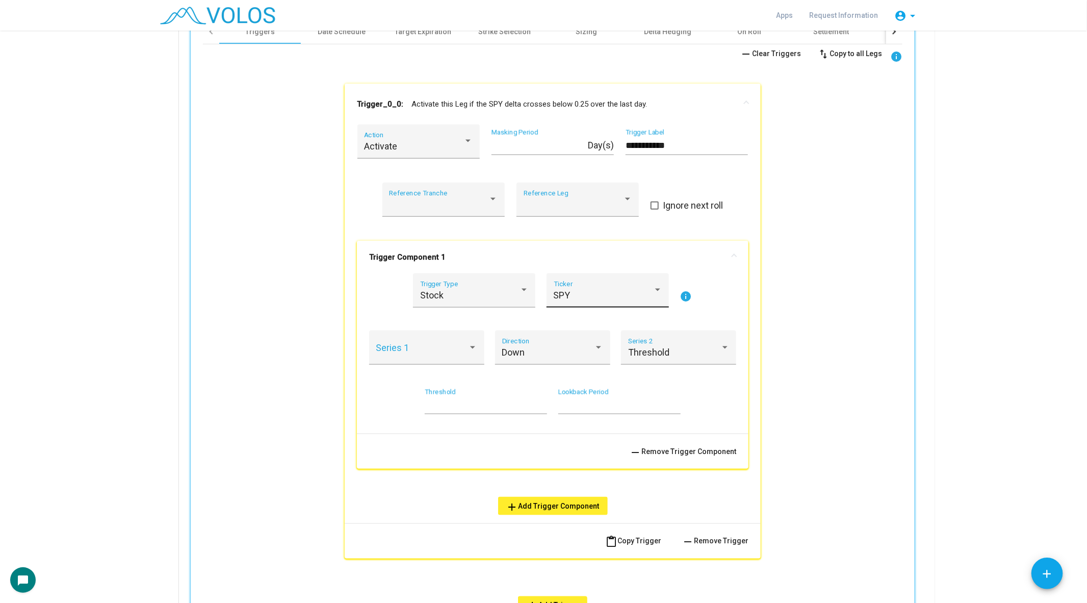
click at [589, 296] on div "SPY" at bounding box center [603, 295] width 99 height 10
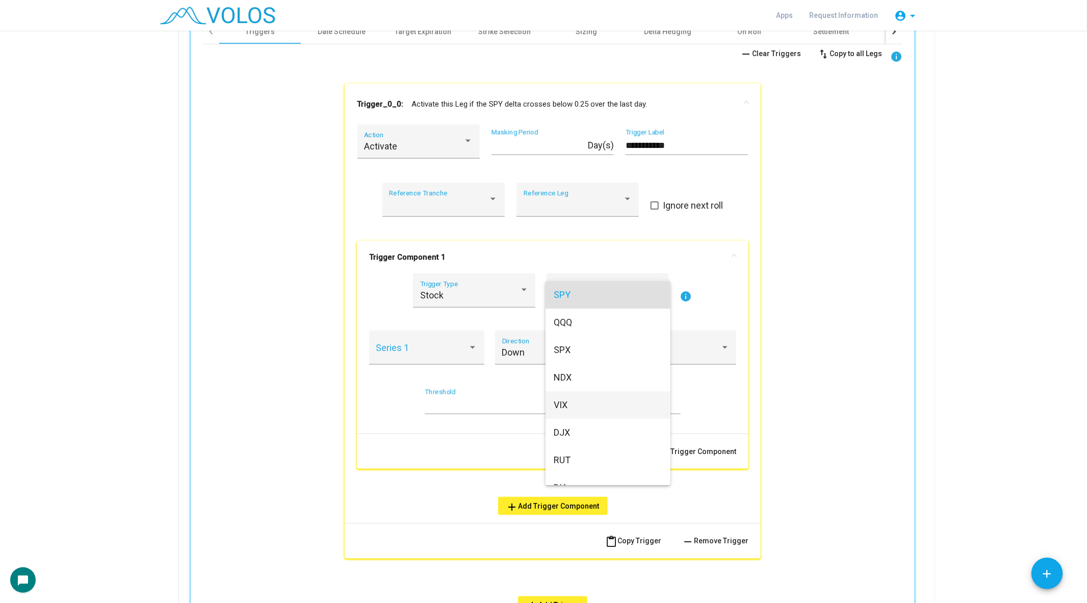
click at [577, 402] on span "VIX" at bounding box center [608, 405] width 109 height 28
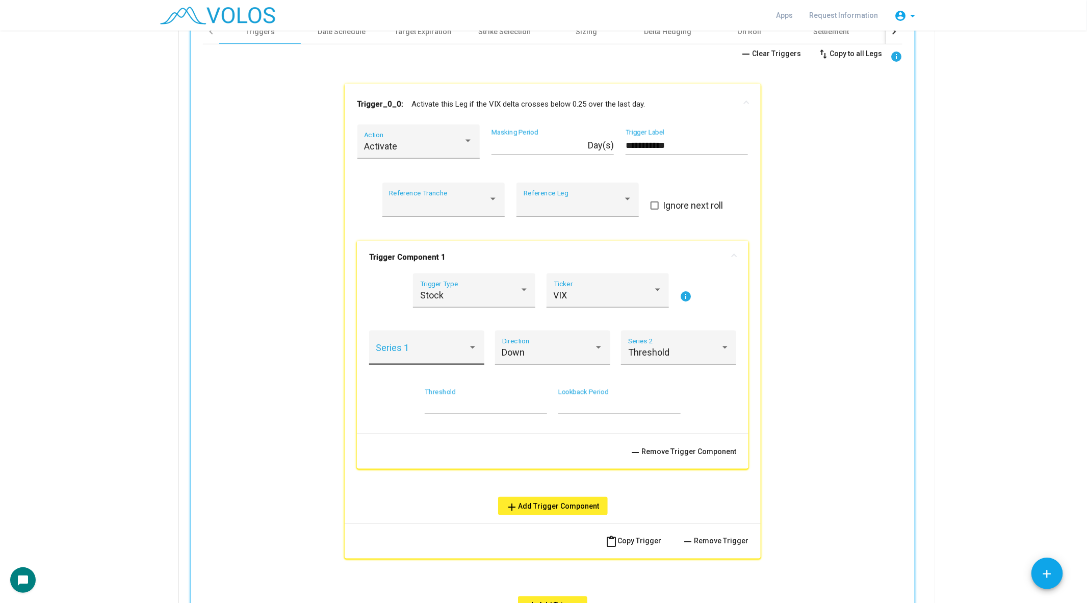
click at [428, 346] on div "Series 1" at bounding box center [427, 351] width 102 height 27
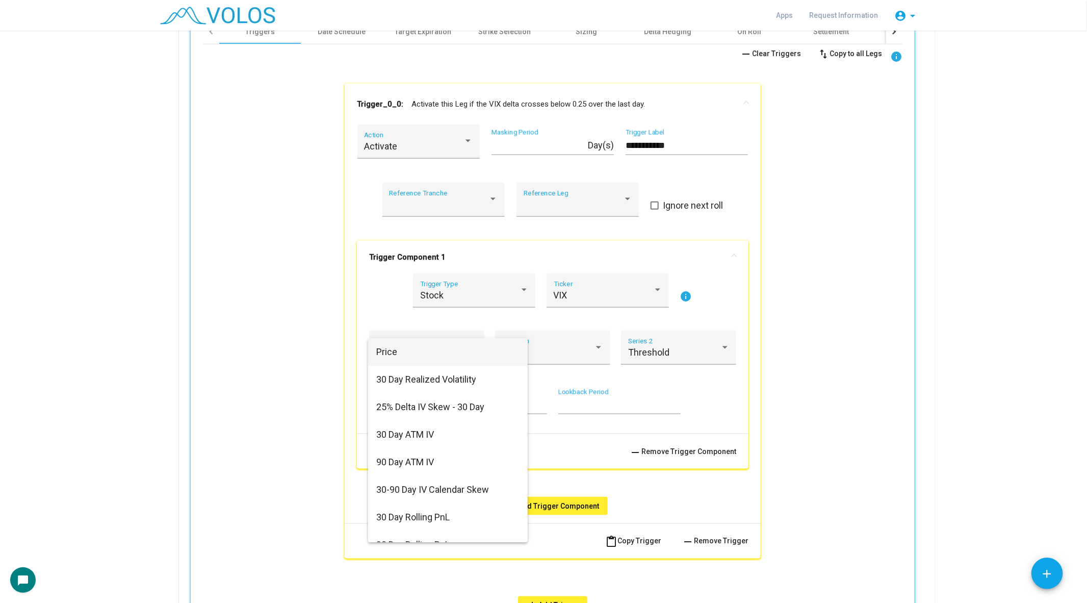
click at [422, 357] on span "Price" at bounding box center [447, 352] width 143 height 28
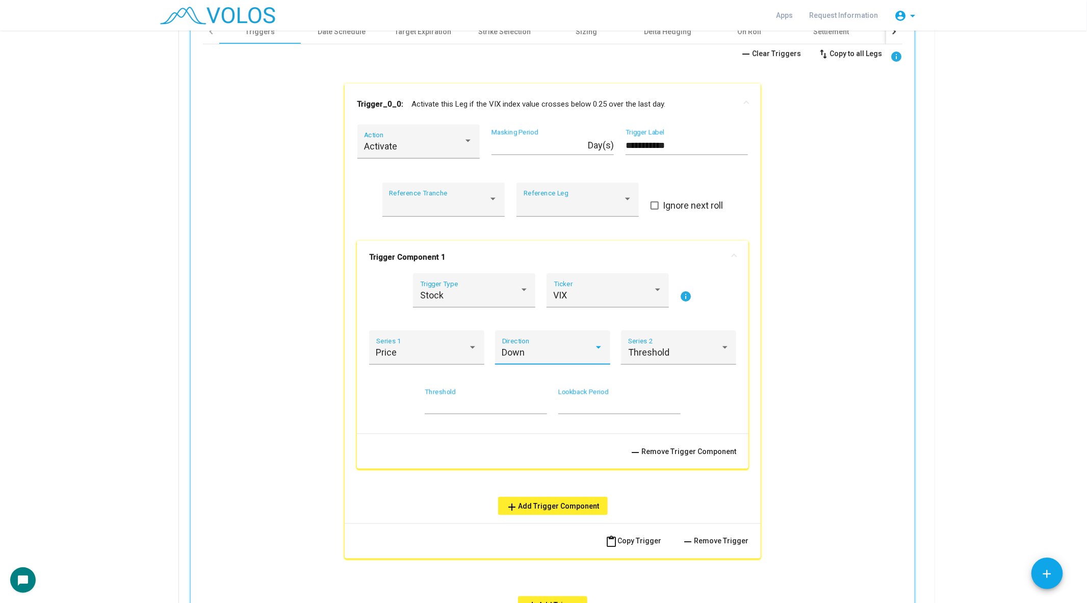
click at [537, 350] on div "Down" at bounding box center [548, 352] width 92 height 10
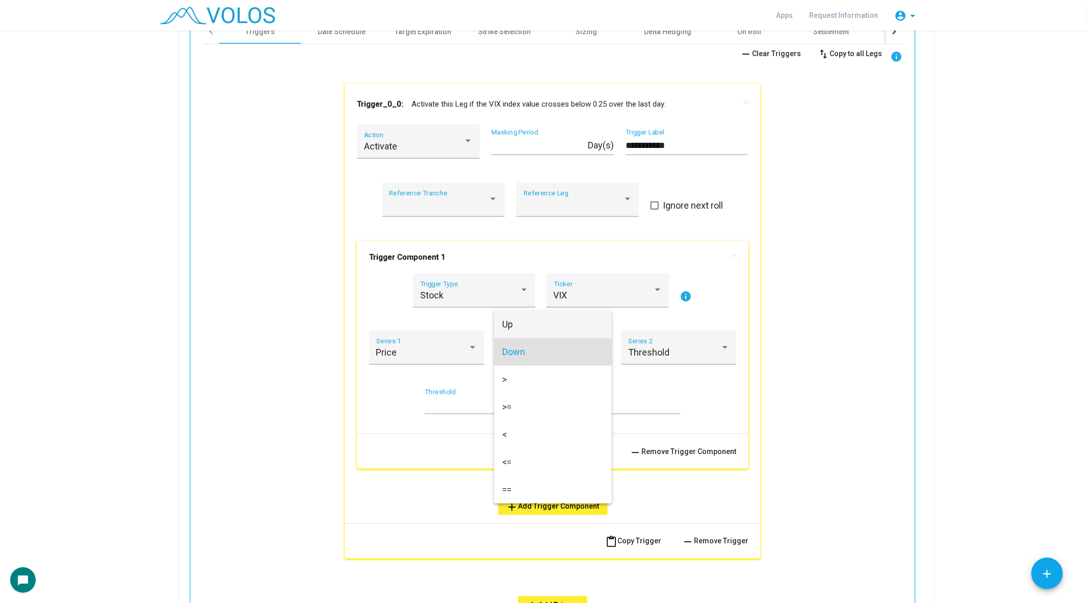
click at [530, 337] on span "Up" at bounding box center [553, 325] width 102 height 28
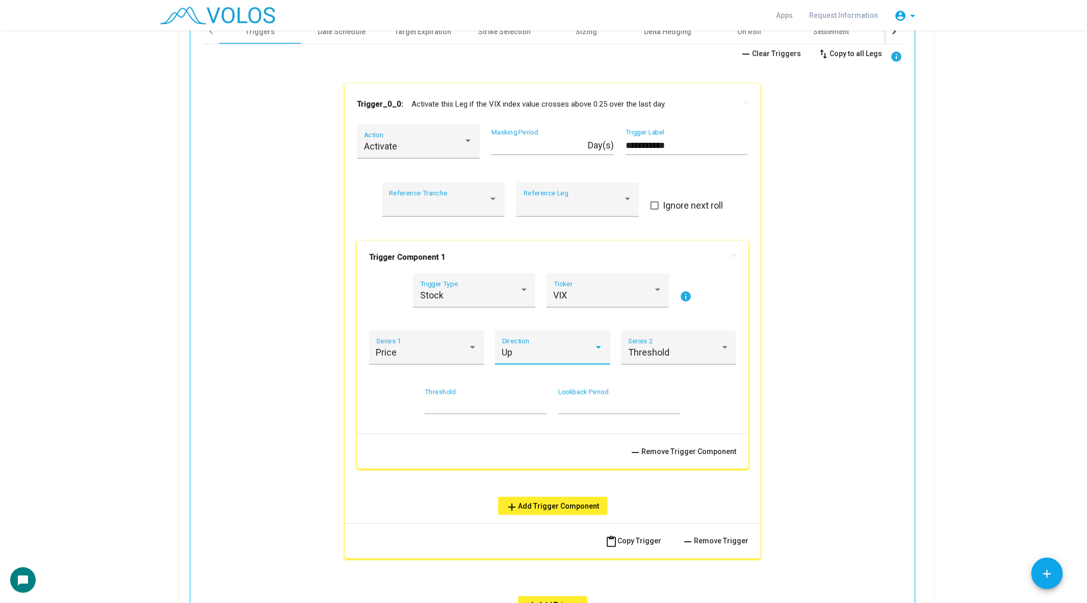
scroll to position [0, 0]
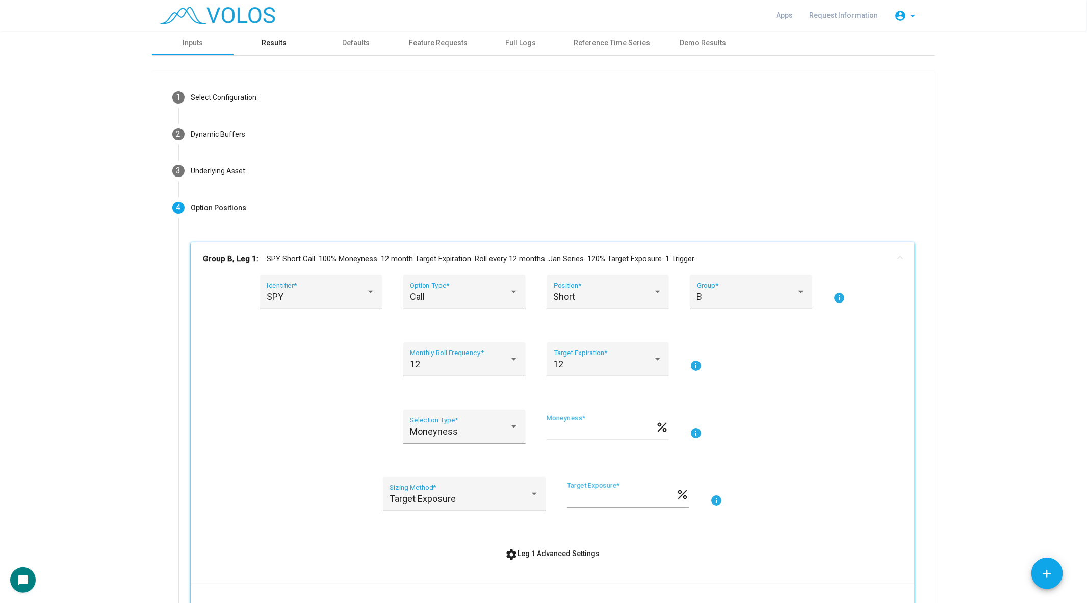
click at [280, 35] on div "Results" at bounding box center [275, 43] width 82 height 24
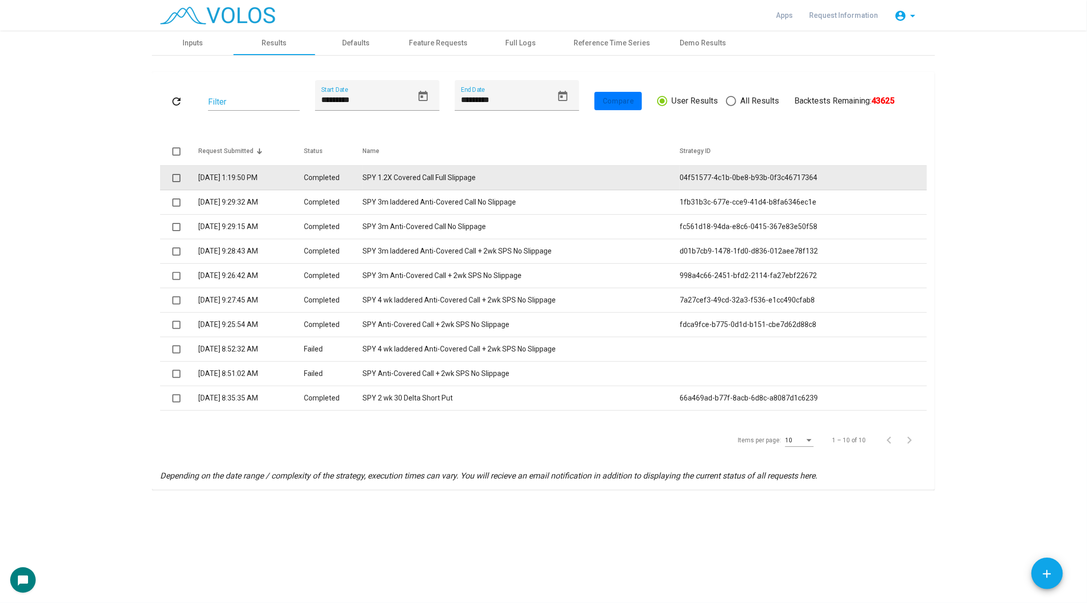
click at [441, 179] on td "SPY 1.2X Covered Call Full Slippage" at bounding box center [521, 178] width 317 height 24
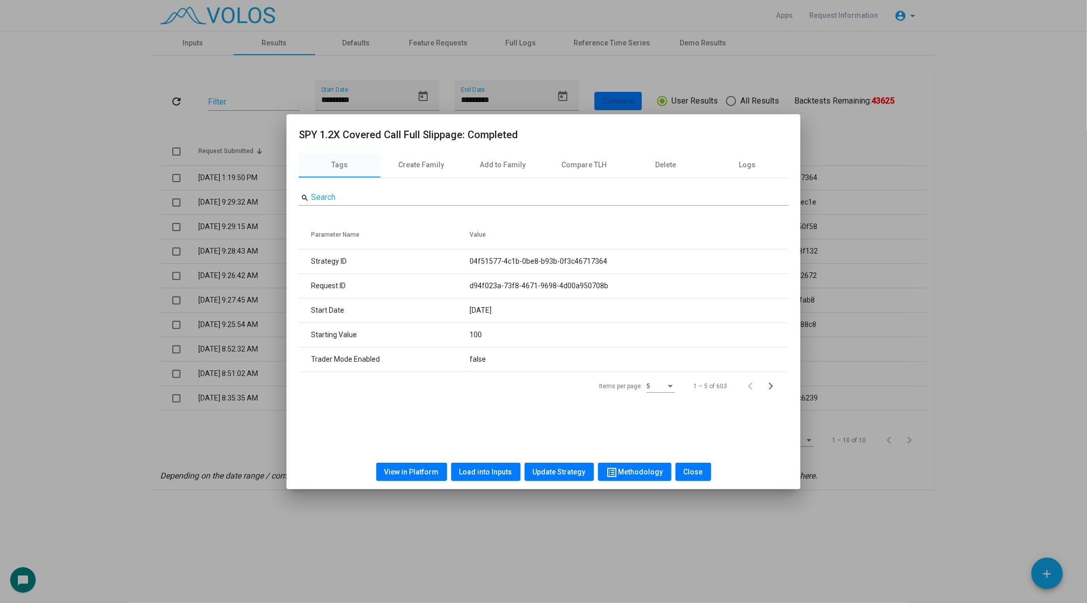
click at [254, 308] on div at bounding box center [543, 301] width 1087 height 603
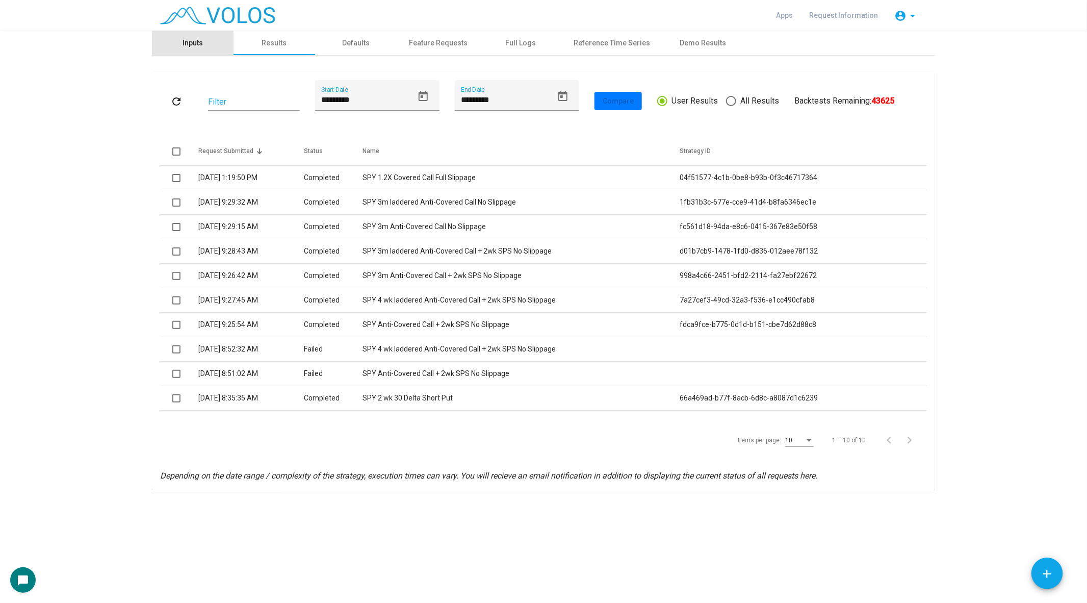
click at [201, 47] on div "Inputs" at bounding box center [193, 43] width 20 height 11
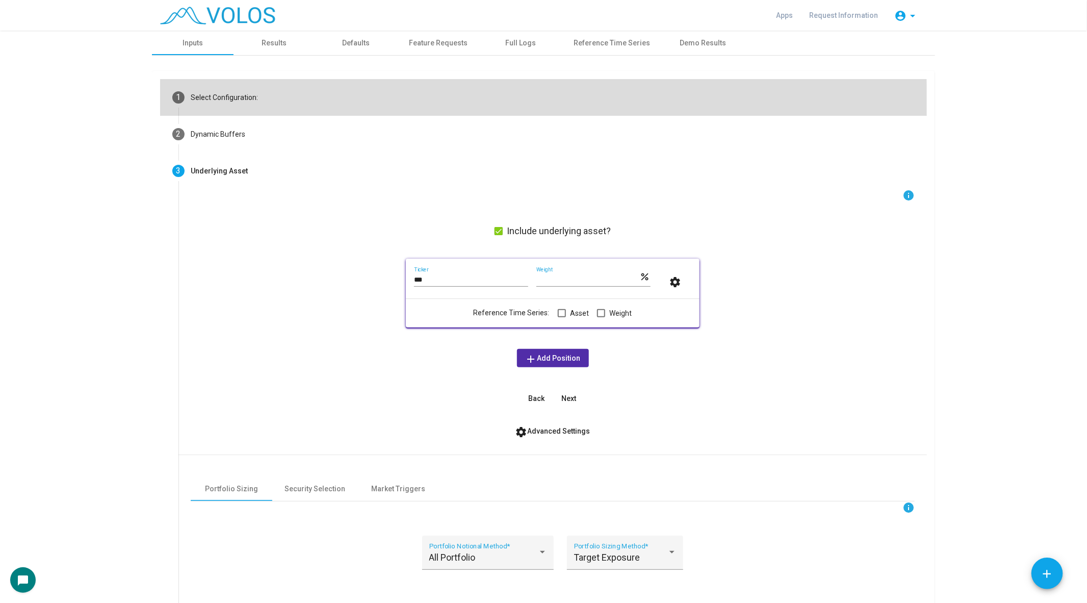
click at [255, 107] on mat-step-header "1 Select Configuration:" at bounding box center [543, 97] width 767 height 37
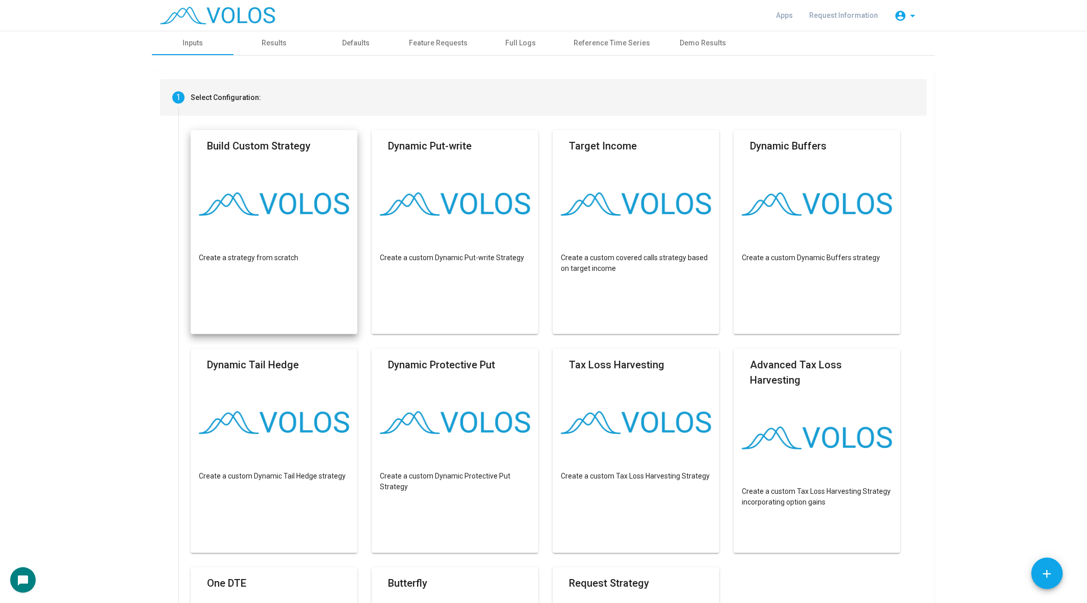
click at [293, 169] on mat-card "Build Custom Strategy Create a strategy from scratch" at bounding box center [274, 232] width 167 height 204
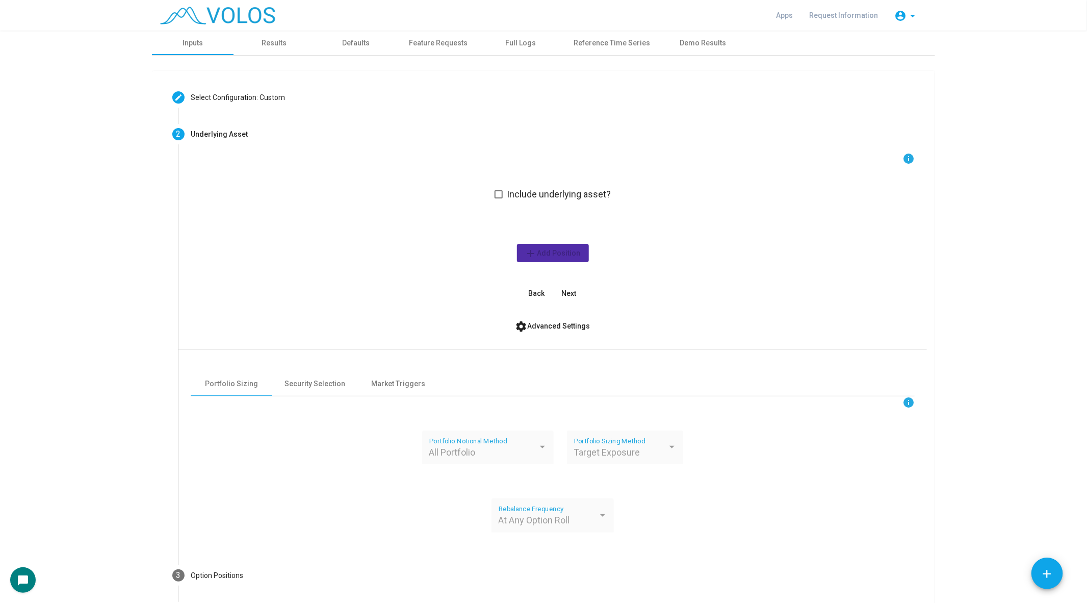
click at [494, 197] on div "info Include underlying asset? add Add Position Back Next" at bounding box center [553, 228] width 724 height 150
click at [509, 185] on div "info Include underlying asset? add Add Position Back Next" at bounding box center [553, 228] width 724 height 150
click at [502, 190] on span at bounding box center [499, 194] width 8 height 8
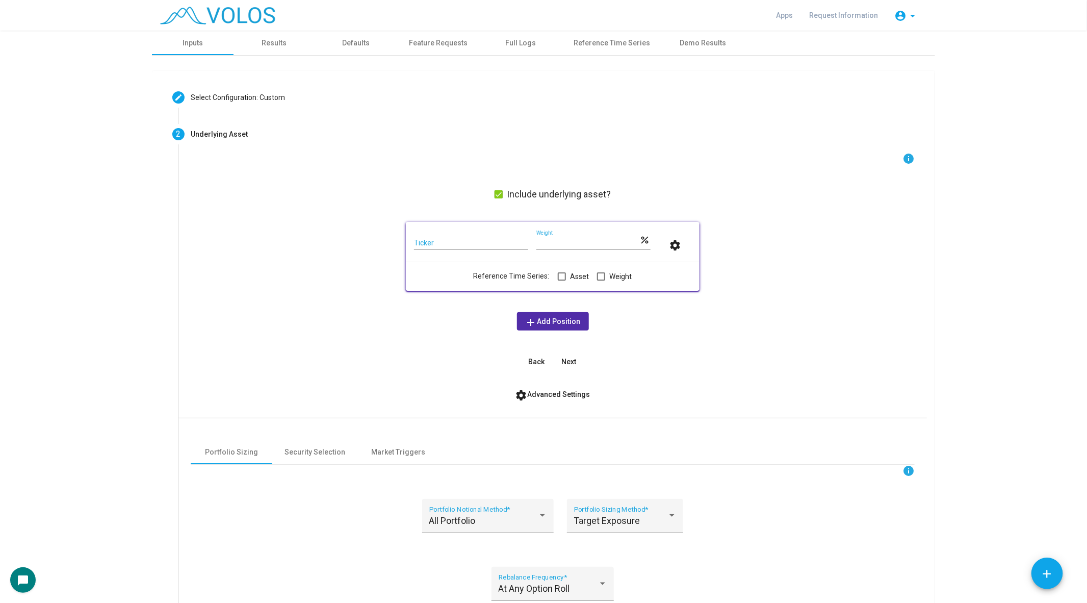
click at [474, 244] on input "Ticker" at bounding box center [471, 243] width 114 height 8
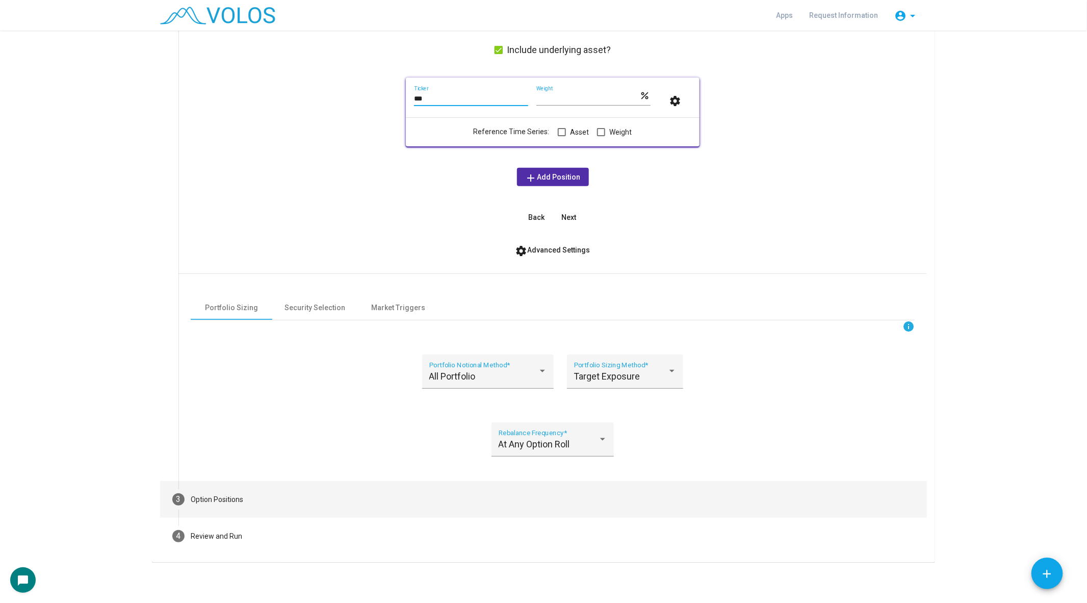
type input "***"
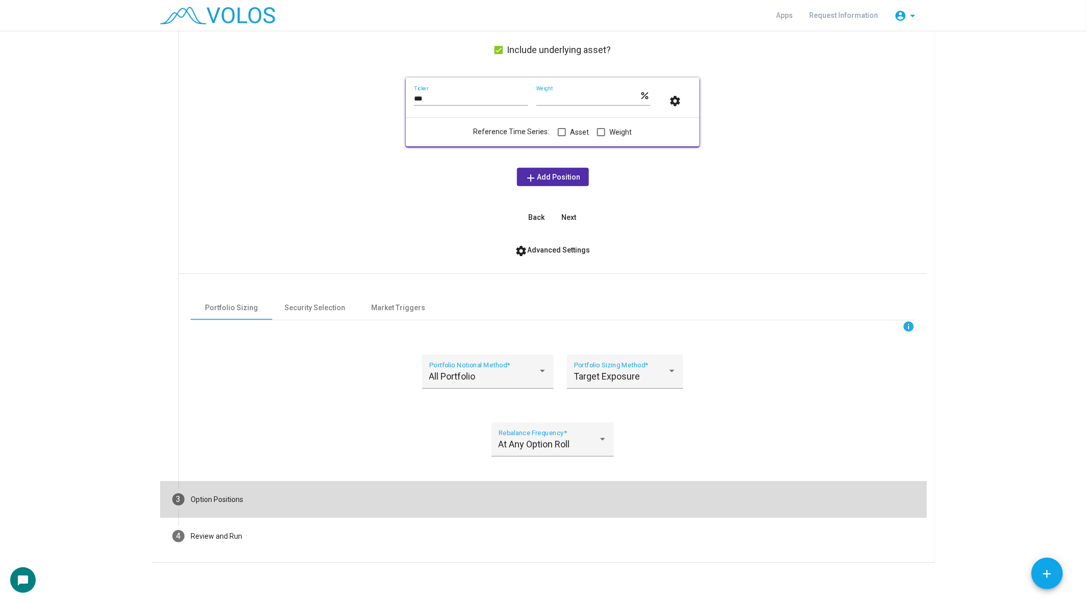
click at [213, 484] on mat-step-header "3 Option Positions" at bounding box center [543, 499] width 767 height 37
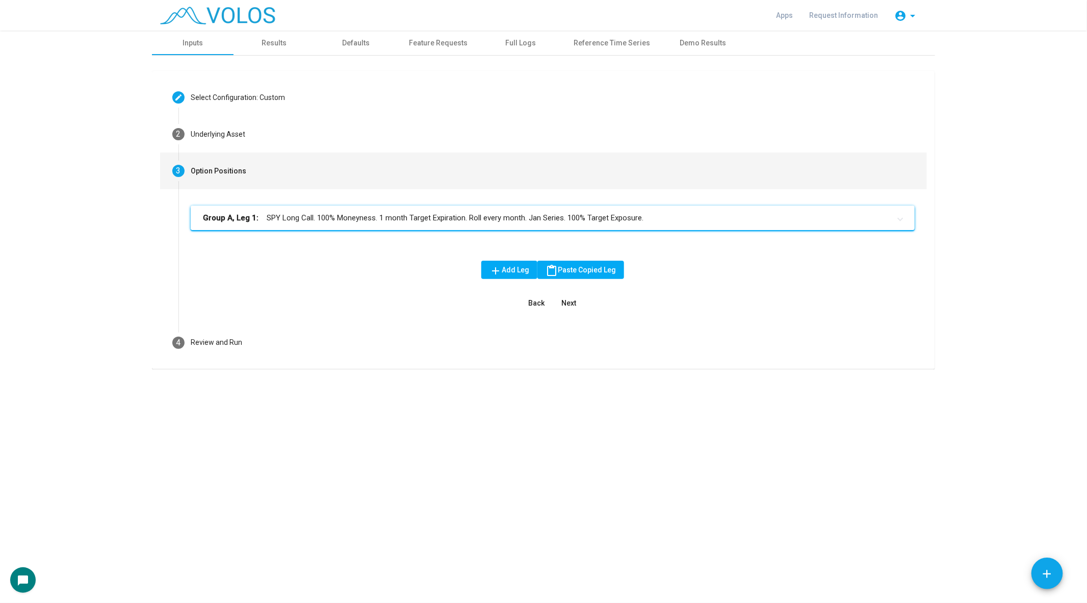
click at [302, 217] on mat-panel-title "Group A, Leg 1: SPY Long Call. 100% Moneyness. 1 month Target Expiration. Roll …" at bounding box center [547, 218] width 688 height 12
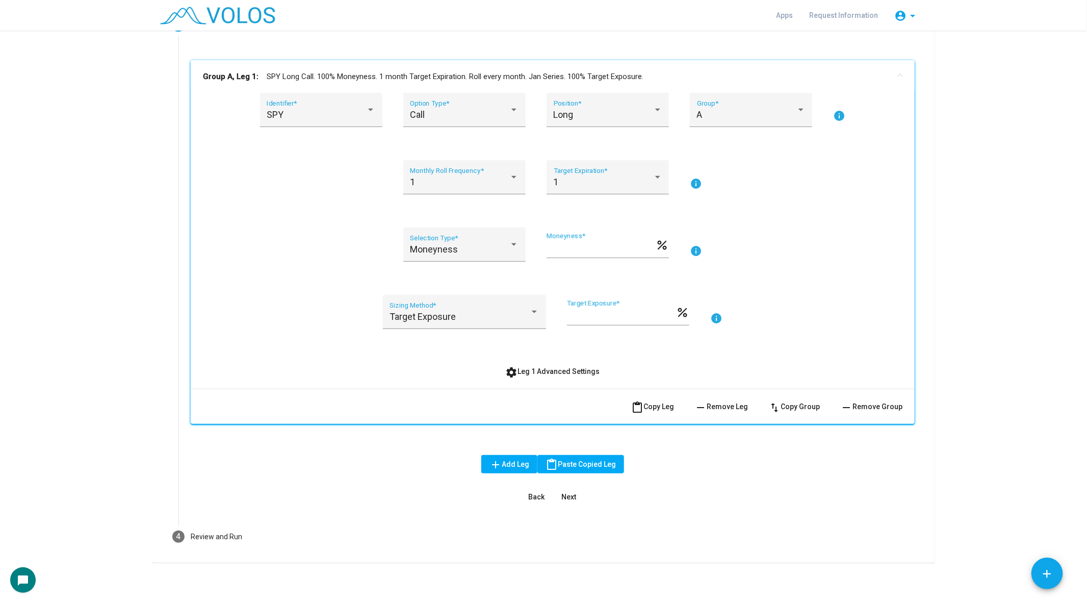
scroll to position [144, 0]
click at [572, 98] on div "Long Position *" at bounding box center [608, 111] width 122 height 34
click at [577, 127] on span "Long" at bounding box center [608, 116] width 109 height 28
click at [578, 120] on div "Long" at bounding box center [603, 116] width 99 height 10
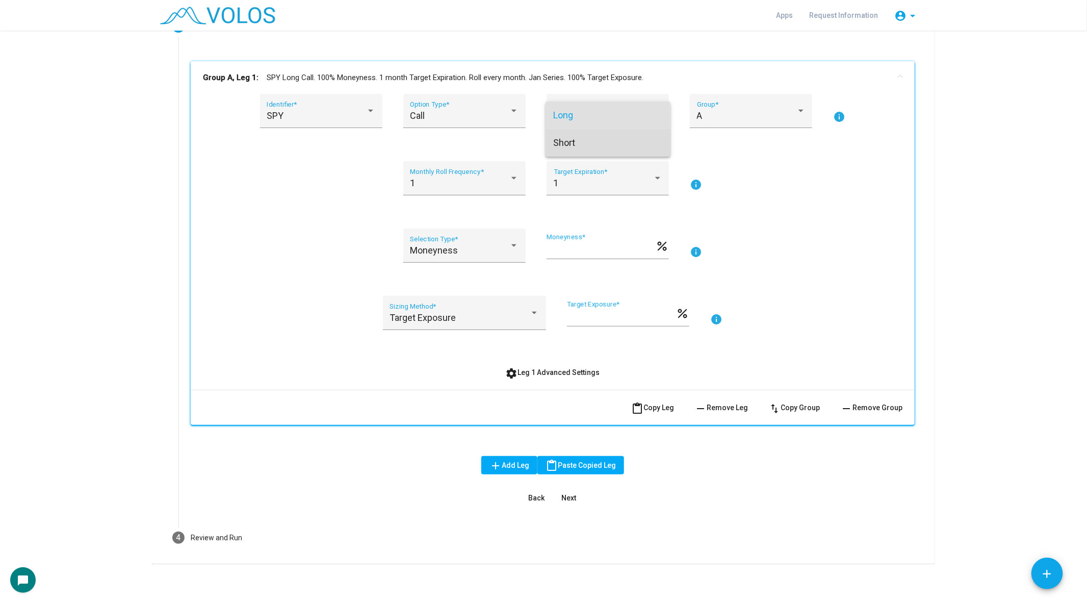
click at [585, 149] on span "Short" at bounding box center [608, 143] width 109 height 28
click at [578, 248] on input "***" at bounding box center [601, 250] width 109 height 10
type input "***"
click at [833, 288] on div "SPY Identifier * Call Option Type * Short Position * A Group * info 1 Monthly R…" at bounding box center [553, 238] width 700 height 288
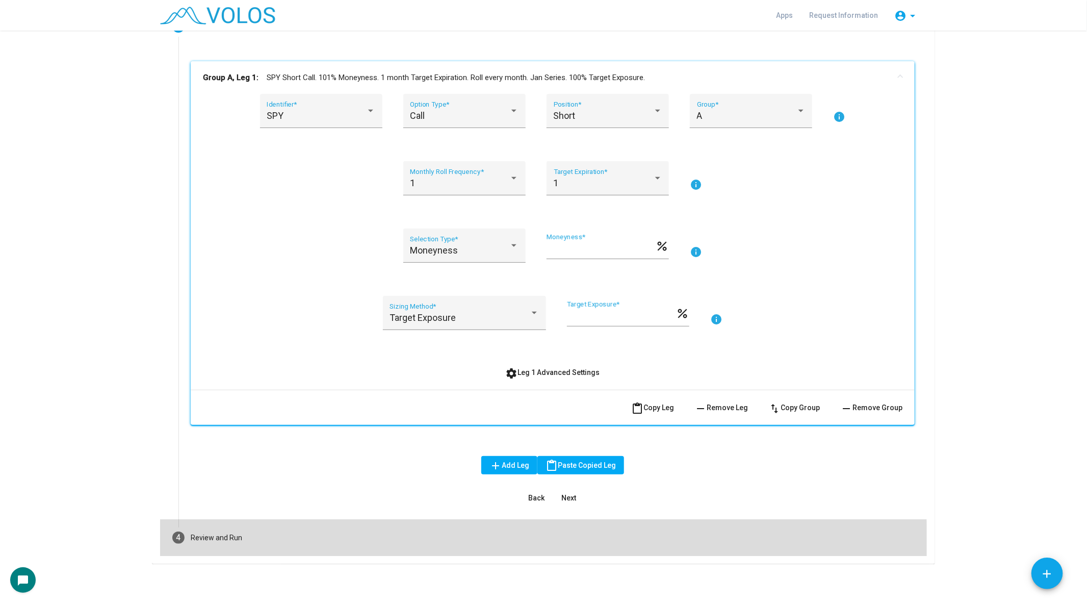
click at [174, 548] on mat-step-header "4 Review and Run" at bounding box center [543, 537] width 767 height 37
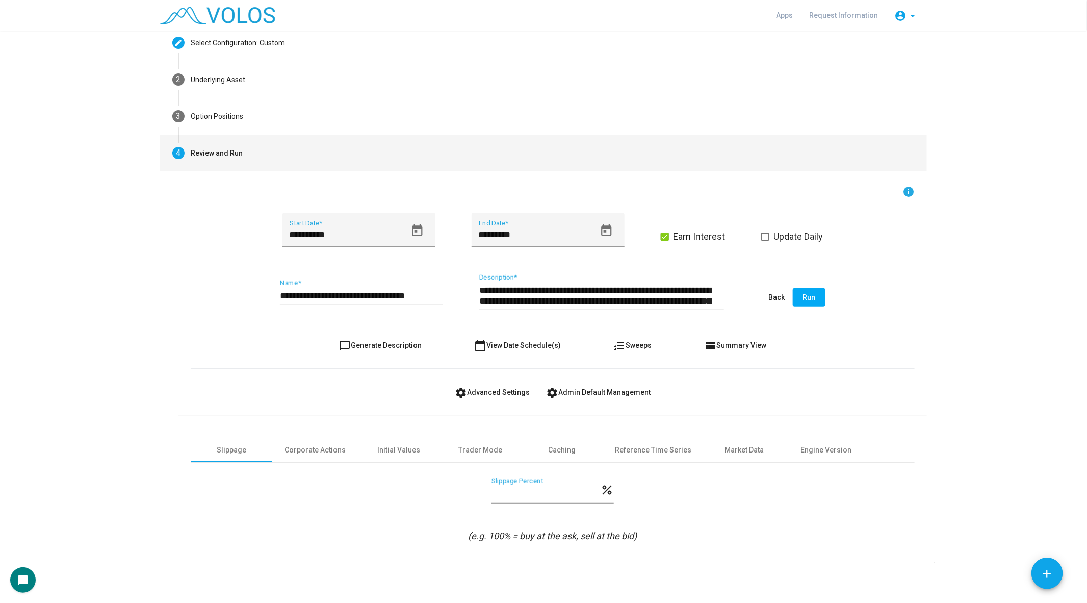
click at [366, 336] on button "chat_bubble_outline Generate Description" at bounding box center [380, 345] width 99 height 18
type textarea "**********"
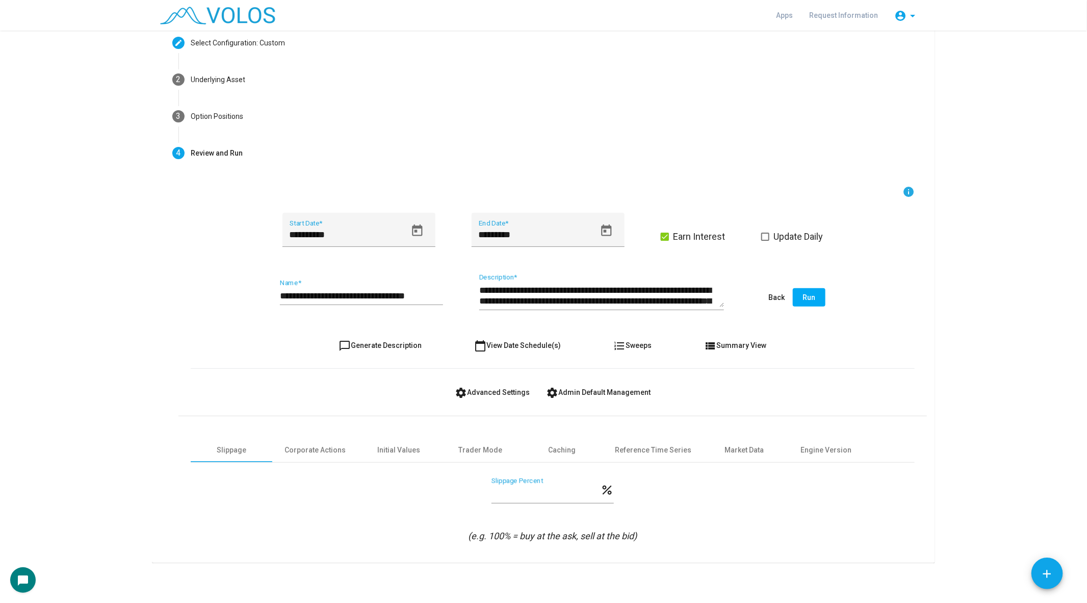
click at [366, 336] on button "chat_bubble_outline Generate Description" at bounding box center [380, 345] width 99 height 18
click at [339, 293] on input "**********" at bounding box center [361, 296] width 163 height 10
drag, startPoint x: 335, startPoint y: 294, endPoint x: 301, endPoint y: 293, distance: 33.2
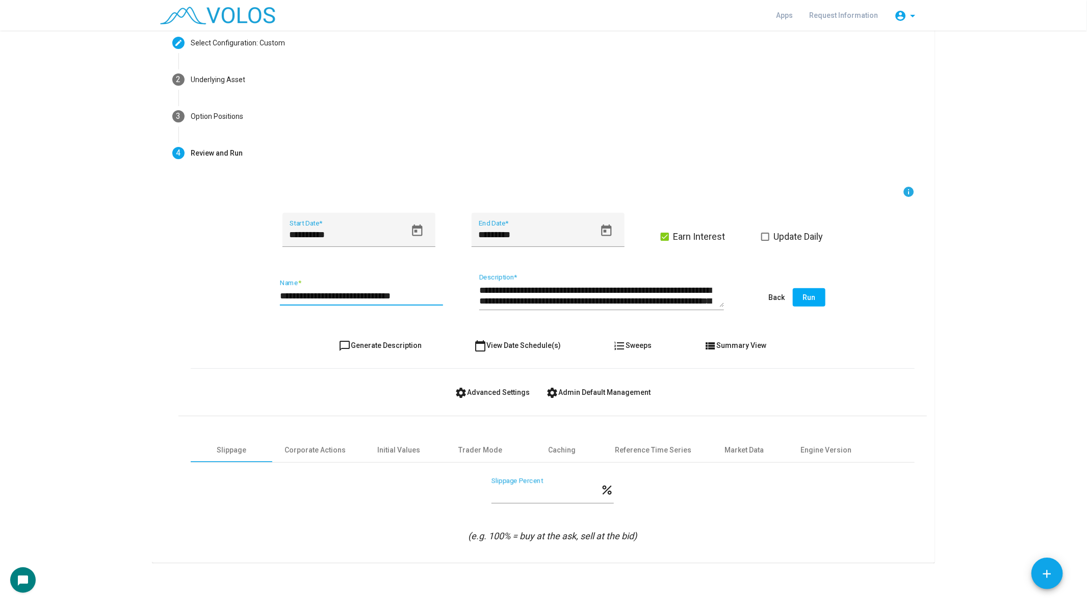
click at [301, 293] on input "**********" at bounding box center [361, 296] width 163 height 10
type input "**********"
click at [624, 348] on mat-icon "format_list_numbered" at bounding box center [620, 346] width 12 height 12
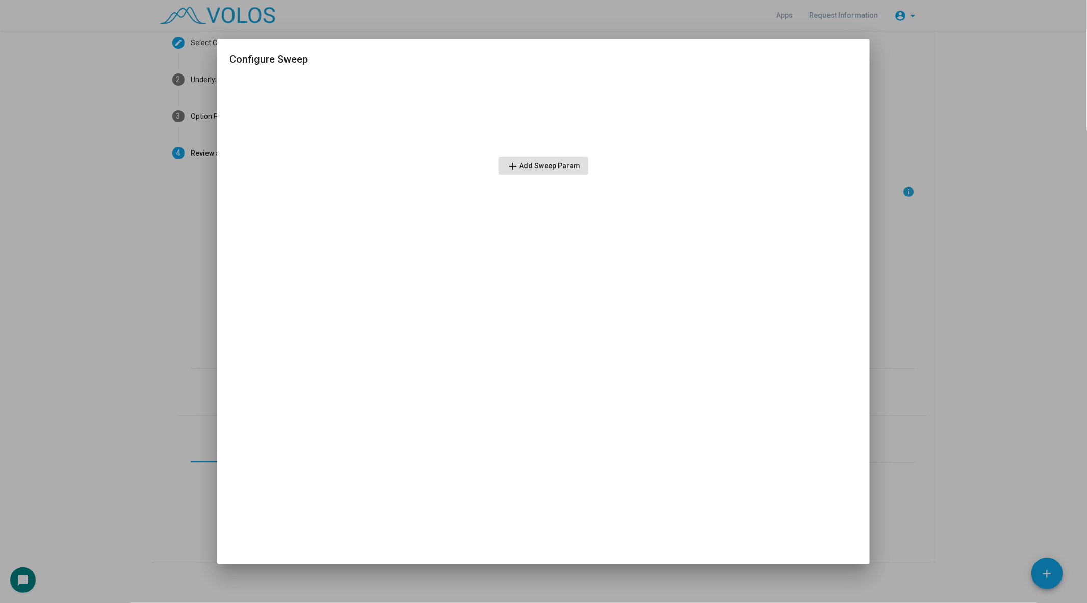
click at [513, 149] on div "add Add Sweep Param" at bounding box center [544, 126] width 628 height 97
click at [513, 164] on mat-icon "add" at bounding box center [513, 166] width 12 height 12
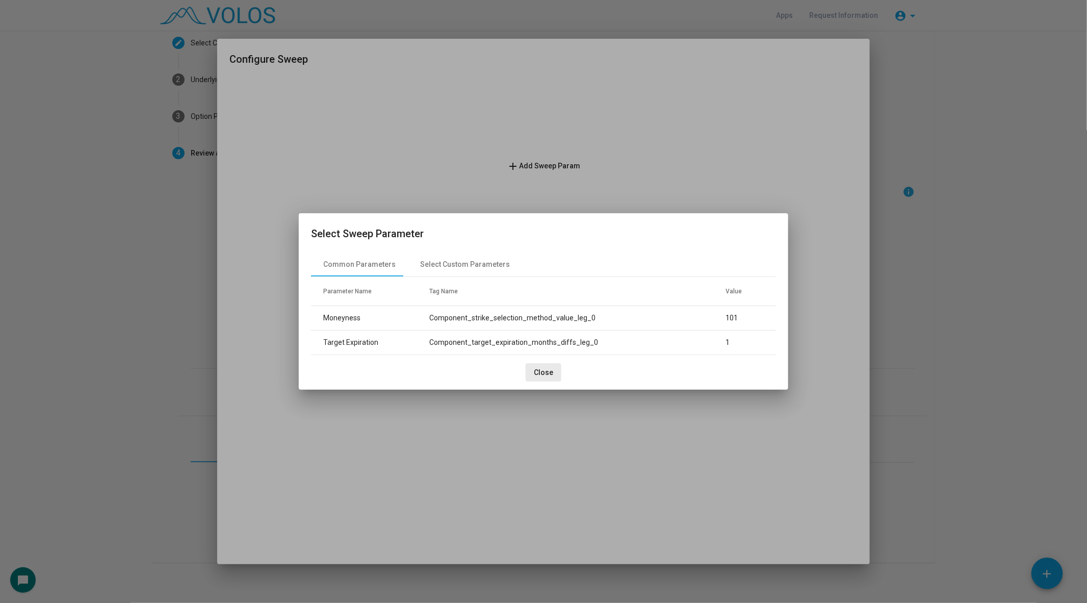
click at [547, 365] on button "Close" at bounding box center [544, 372] width 36 height 18
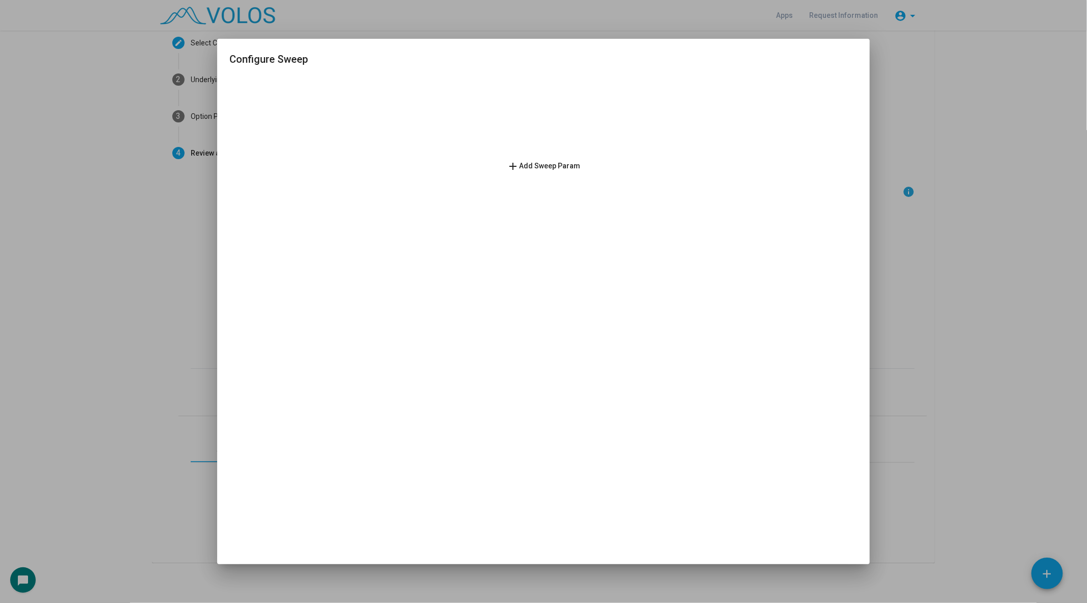
click at [174, 141] on div at bounding box center [543, 301] width 1087 height 603
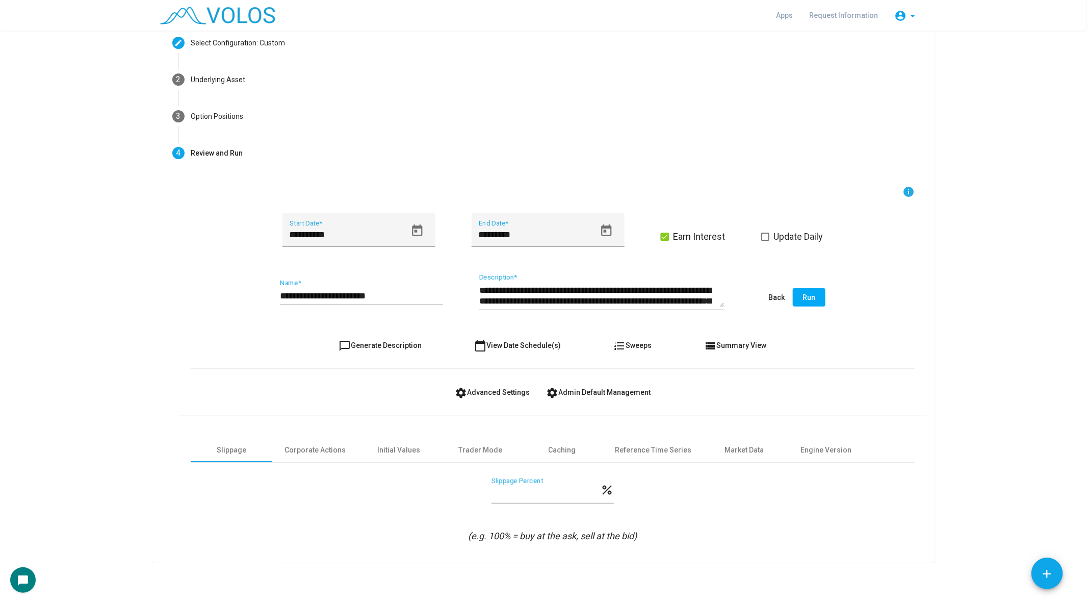
click at [387, 345] on span "chat_bubble_outline Generate Description" at bounding box center [380, 345] width 83 height 8
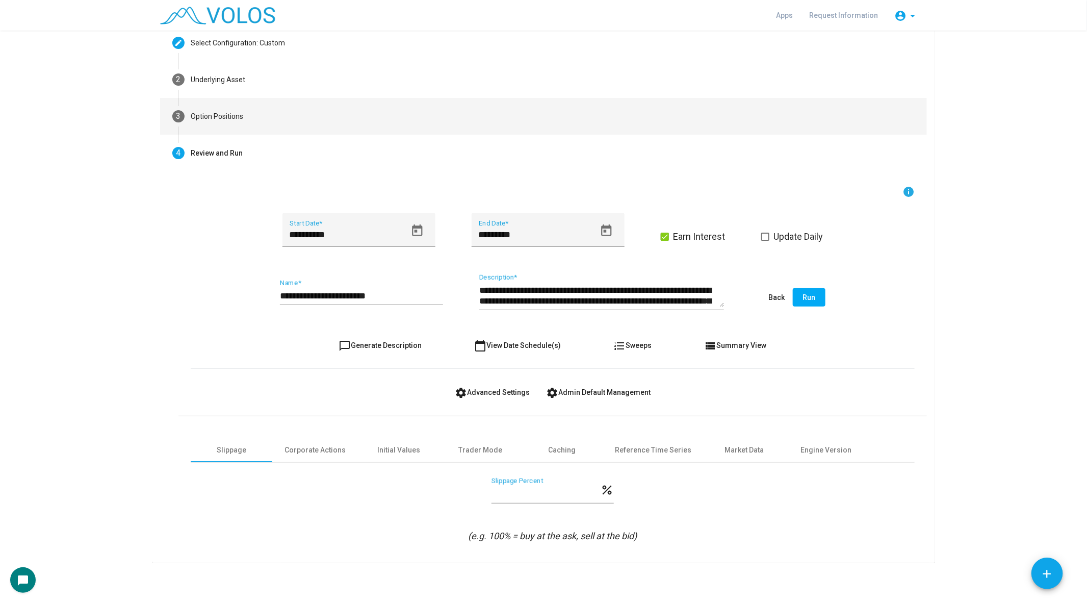
click at [319, 125] on mat-step-header "3 Option Positions" at bounding box center [543, 116] width 767 height 37
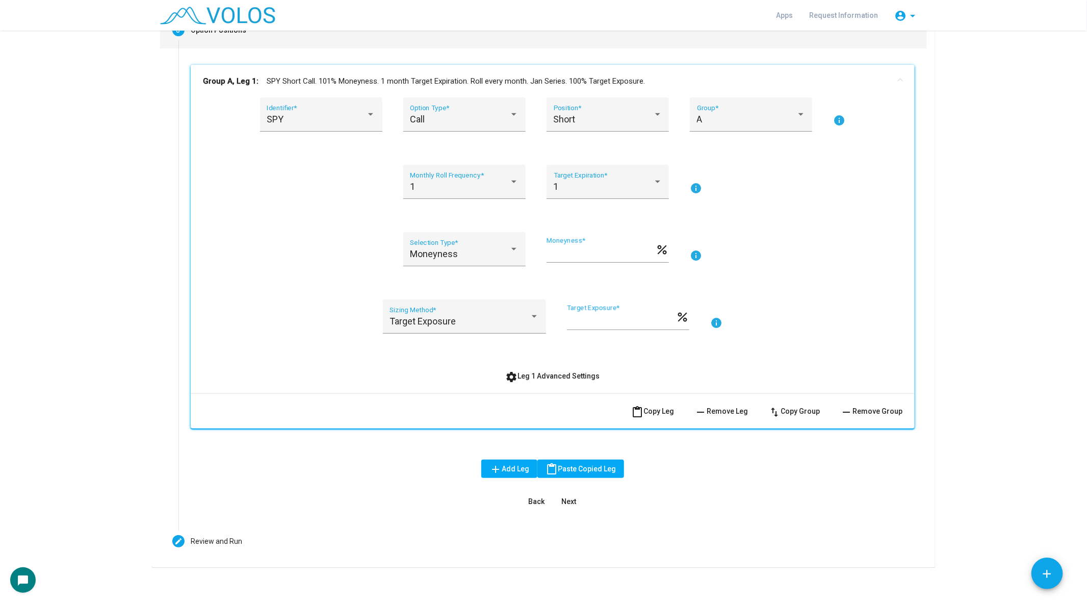
scroll to position [145, 0]
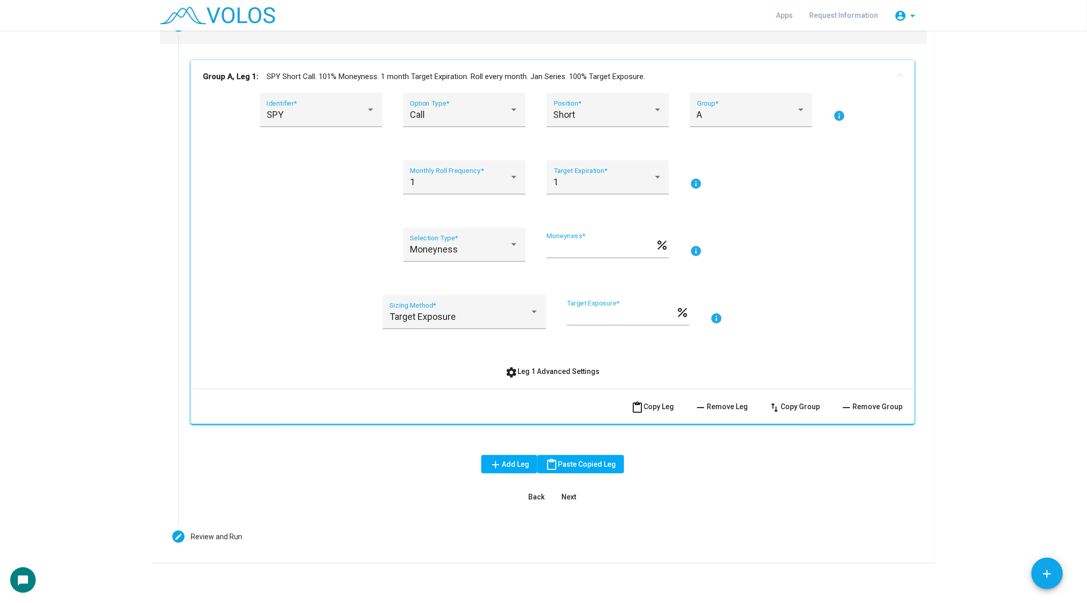
click at [654, 406] on span "content_paste Copy Leg" at bounding box center [652, 406] width 43 height 8
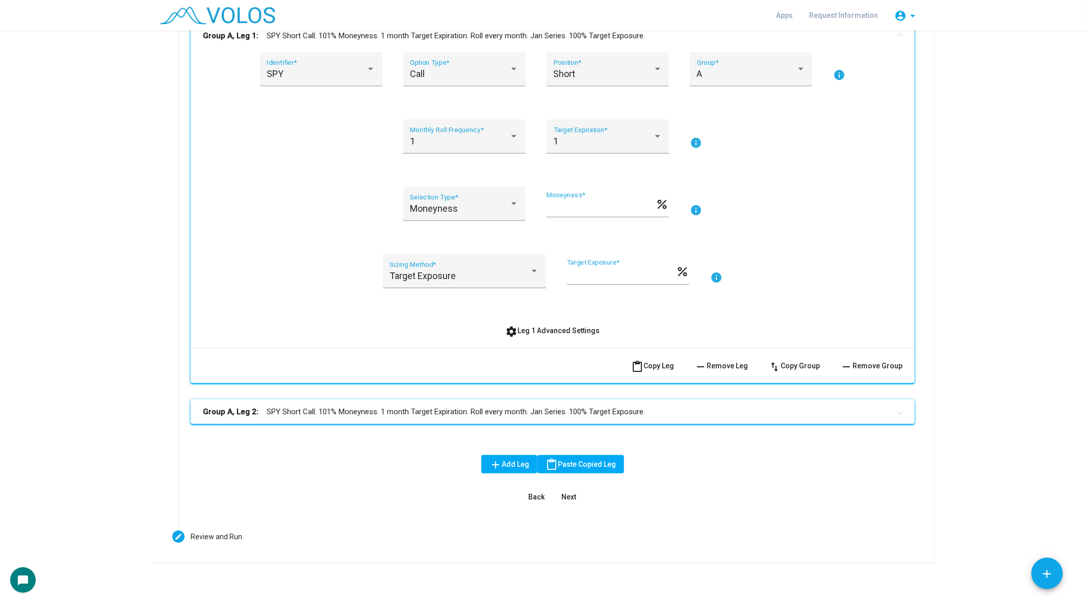
click at [639, 412] on mat-panel-title "Group A, Leg 2: SPY Short Call. 101% Moneyness. 1 month Target Expiration. Roll…" at bounding box center [547, 412] width 688 height 12
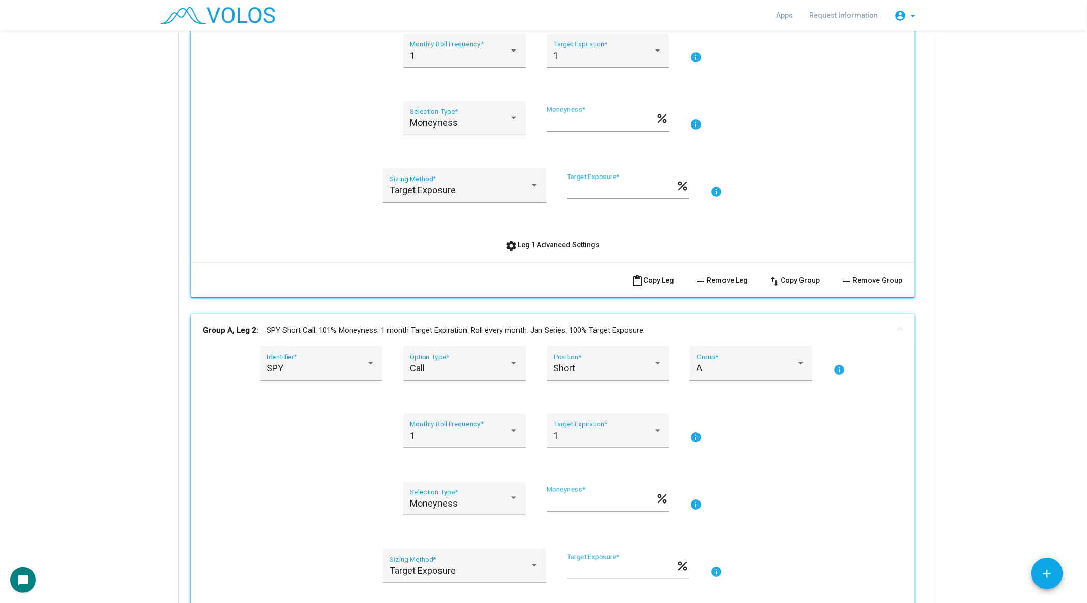
scroll to position [355, 0]
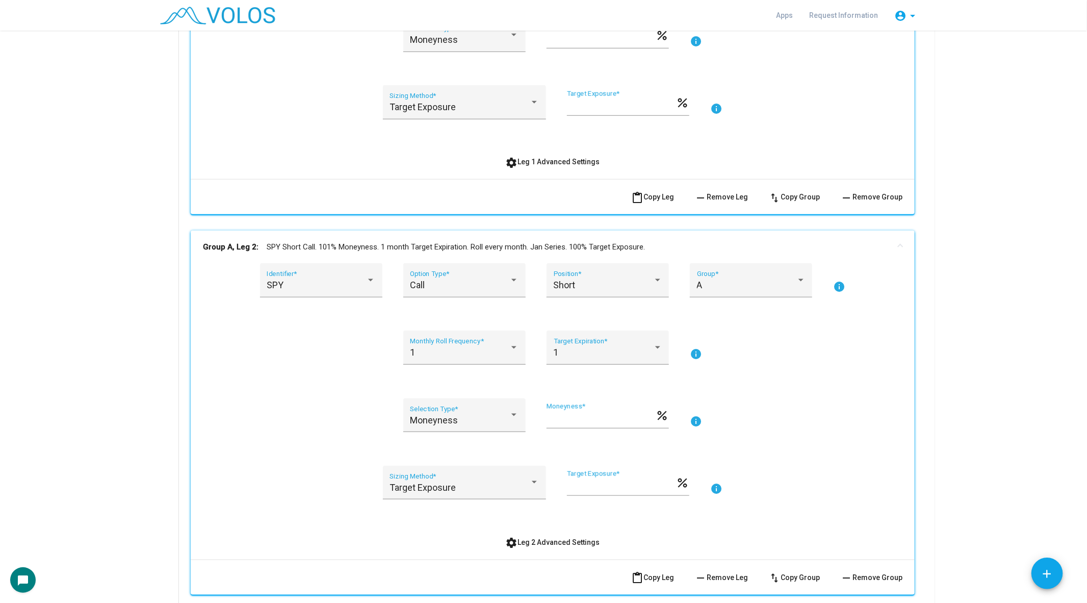
click at [592, 413] on div "*** Moneyness *" at bounding box center [601, 415] width 109 height 26
type input "***"
click at [590, 105] on input "***" at bounding box center [621, 107] width 109 height 10
type input "*"
type input "**"
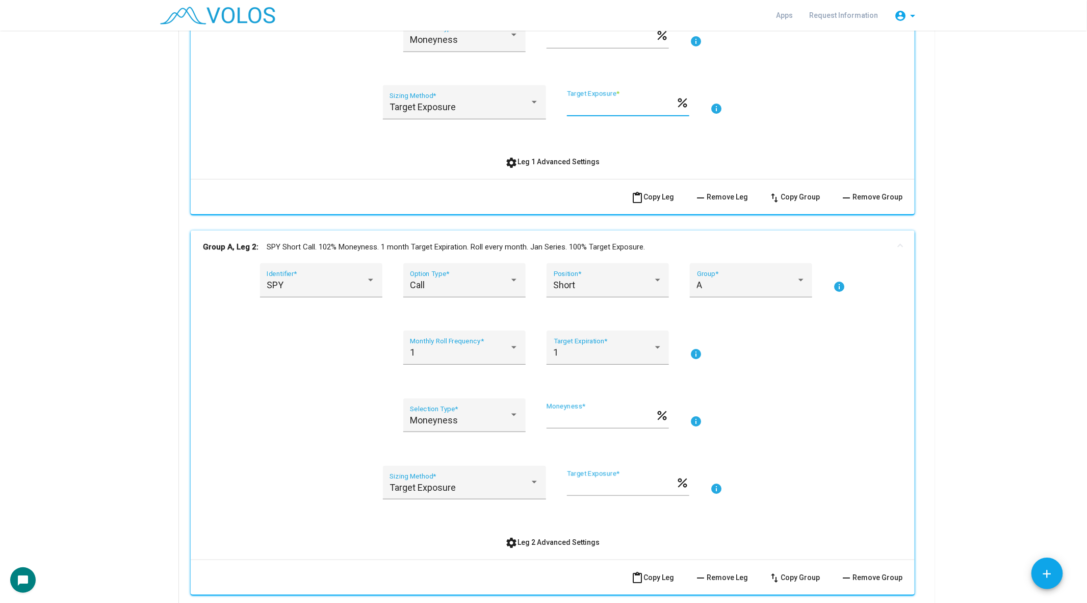
click at [758, 107] on div "Target Exposure Sizing Method * ** Target Exposure * percent info" at bounding box center [553, 108] width 700 height 46
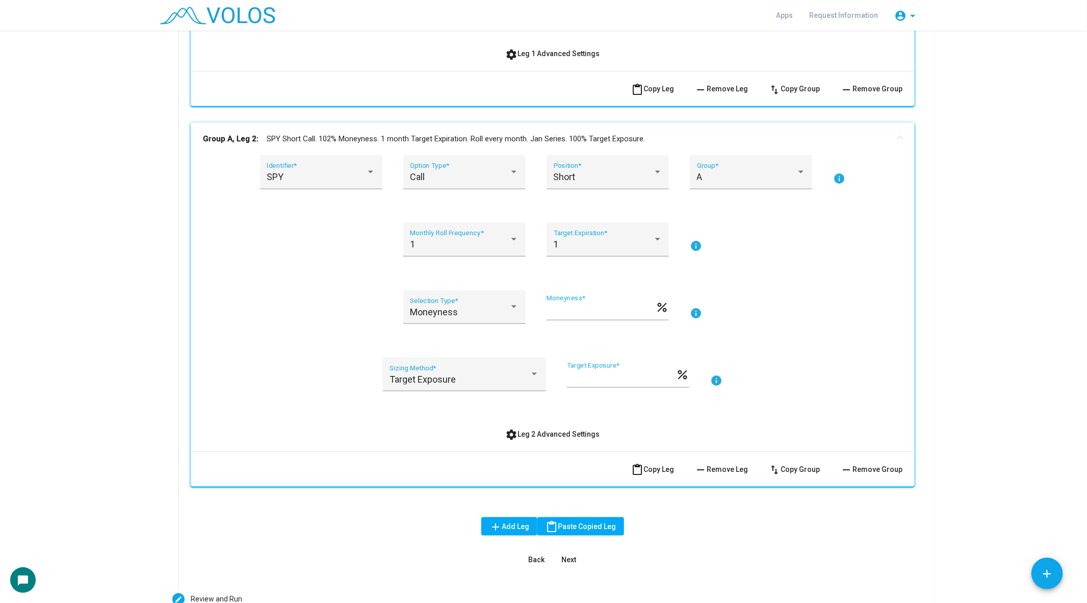
scroll to position [525, 0]
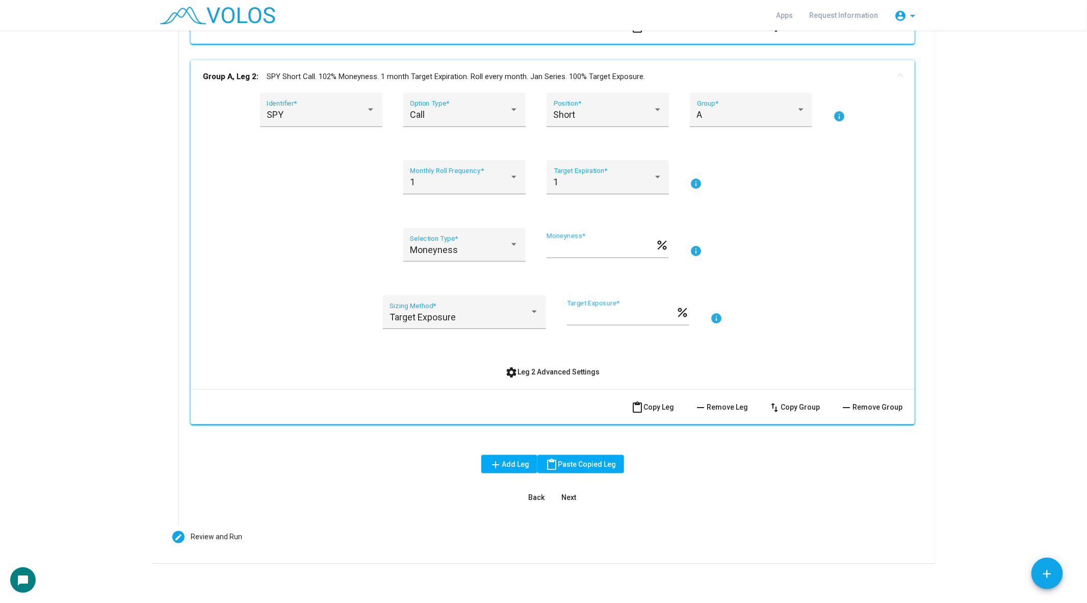
click at [602, 314] on input "***" at bounding box center [621, 316] width 109 height 10
type input "*"
type input "**"
click at [652, 398] on button "content_paste Copy Leg" at bounding box center [652, 407] width 59 height 18
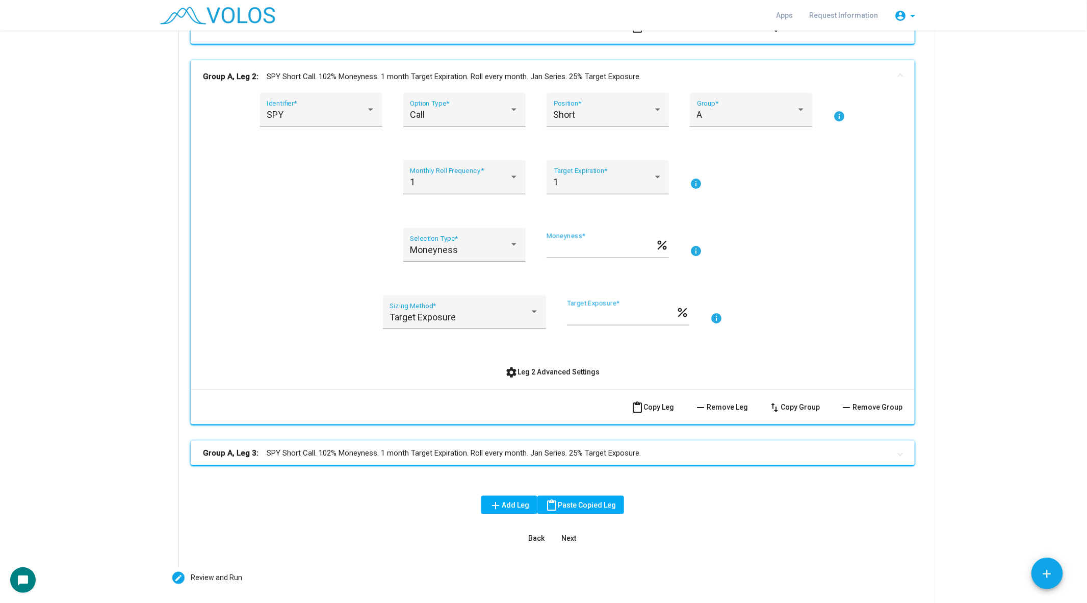
click at [543, 459] on mat-expansion-panel-header "Group A, Leg 3: SPY Short Call. 102% Moneyness. 1 month Target Expiration. Roll…" at bounding box center [553, 453] width 724 height 24
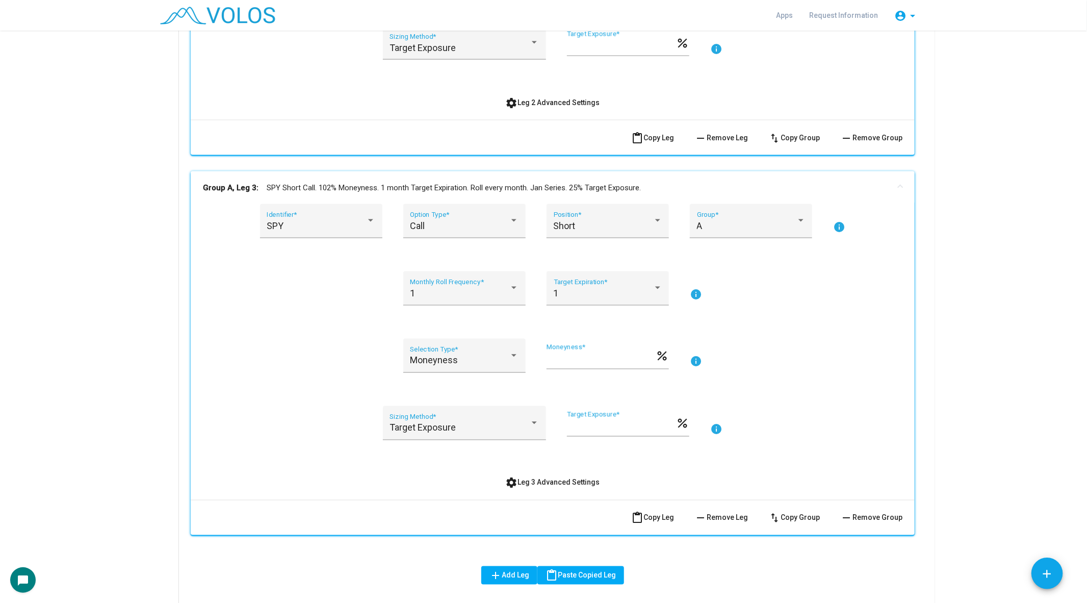
scroll to position [905, 0]
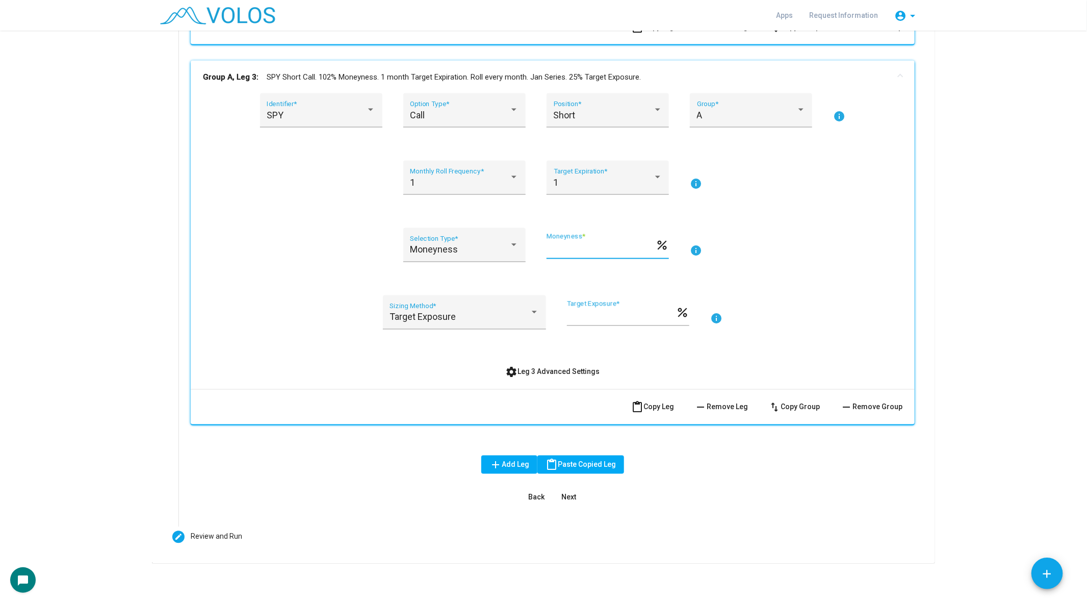
click at [576, 250] on input "***" at bounding box center [601, 249] width 109 height 10
type input "***"
click at [648, 403] on span "content_paste Copy Leg" at bounding box center [652, 407] width 43 height 8
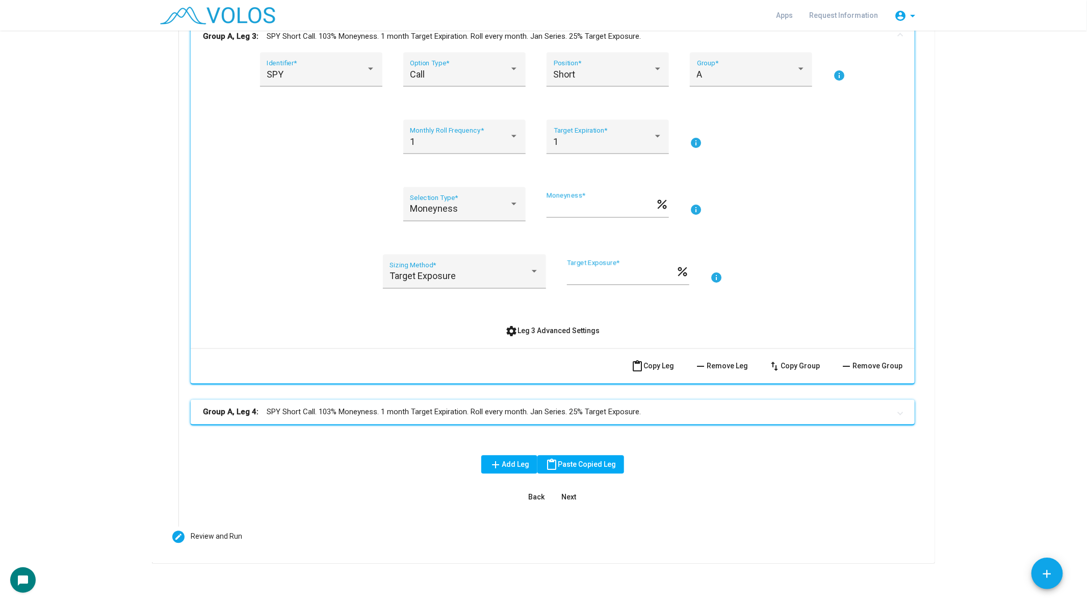
click at [567, 407] on mat-panel-title "Group A, Leg 4: SPY Short Call. 103% Moneyness. 1 month Target Expiration. Roll…" at bounding box center [547, 413] width 688 height 12
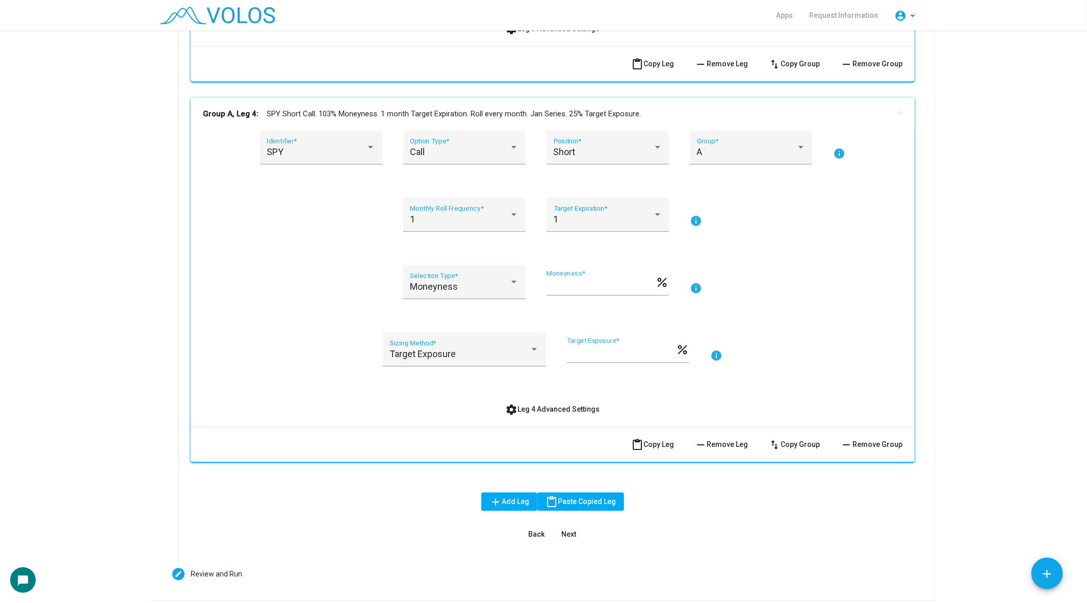
scroll to position [1285, 0]
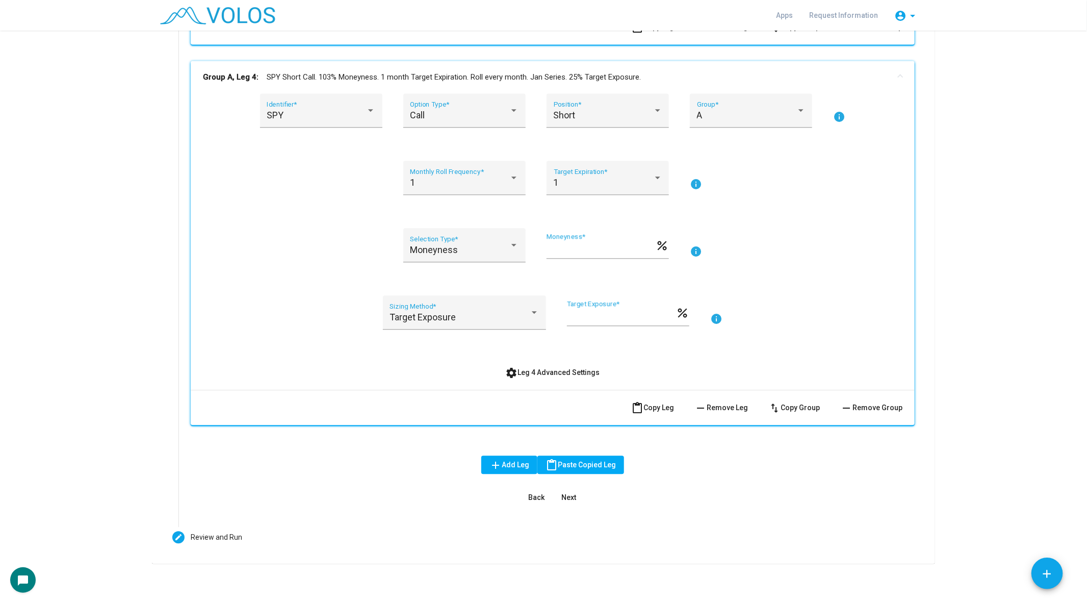
click at [577, 255] on div "*** Moneyness *" at bounding box center [601, 246] width 109 height 26
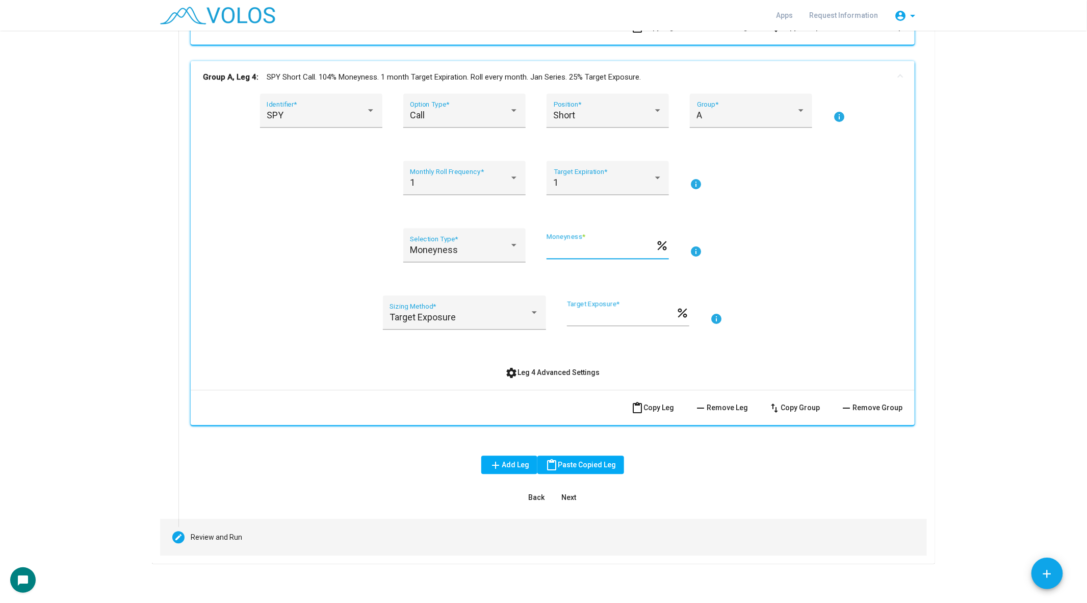
type input "***"
click at [178, 536] on mat-icon "create" at bounding box center [178, 537] width 8 height 8
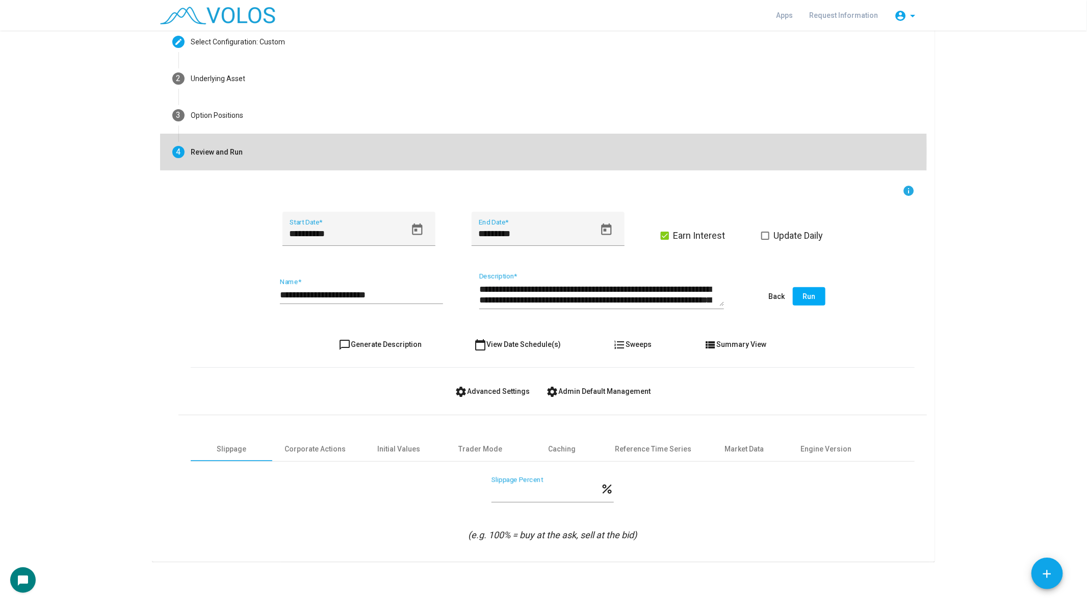
scroll to position [55, 0]
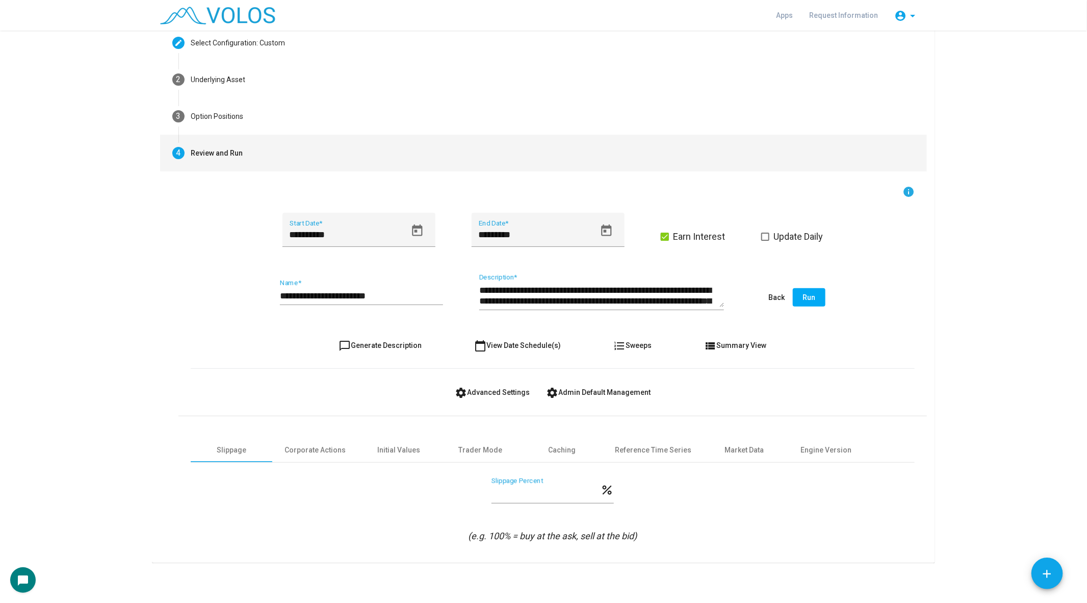
click at [623, 342] on mat-icon "format_list_numbered" at bounding box center [620, 346] width 12 height 12
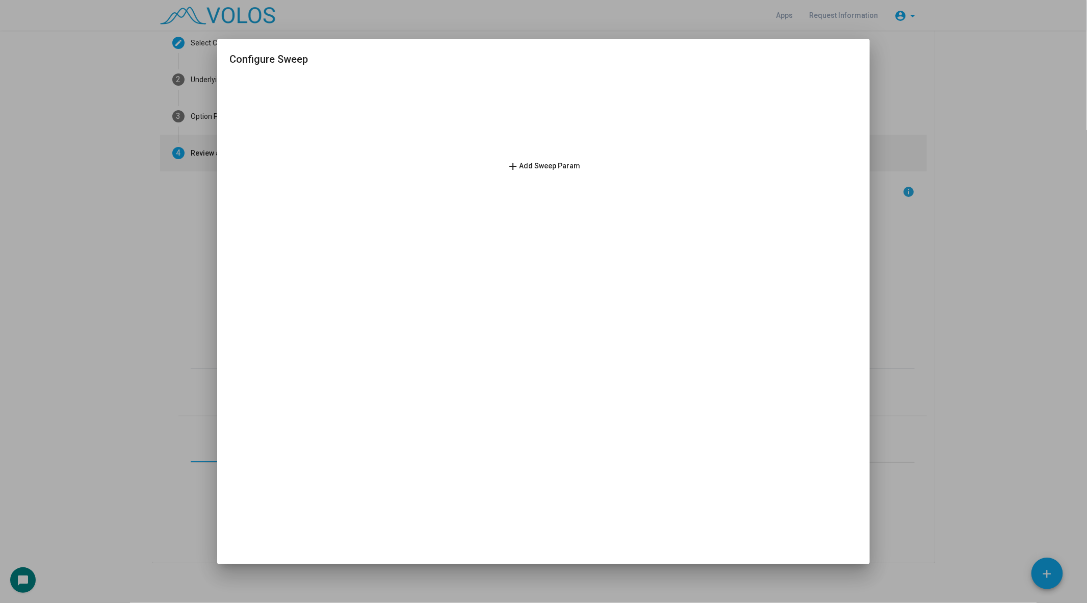
click at [526, 172] on button "add Add Sweep Param" at bounding box center [544, 166] width 90 height 18
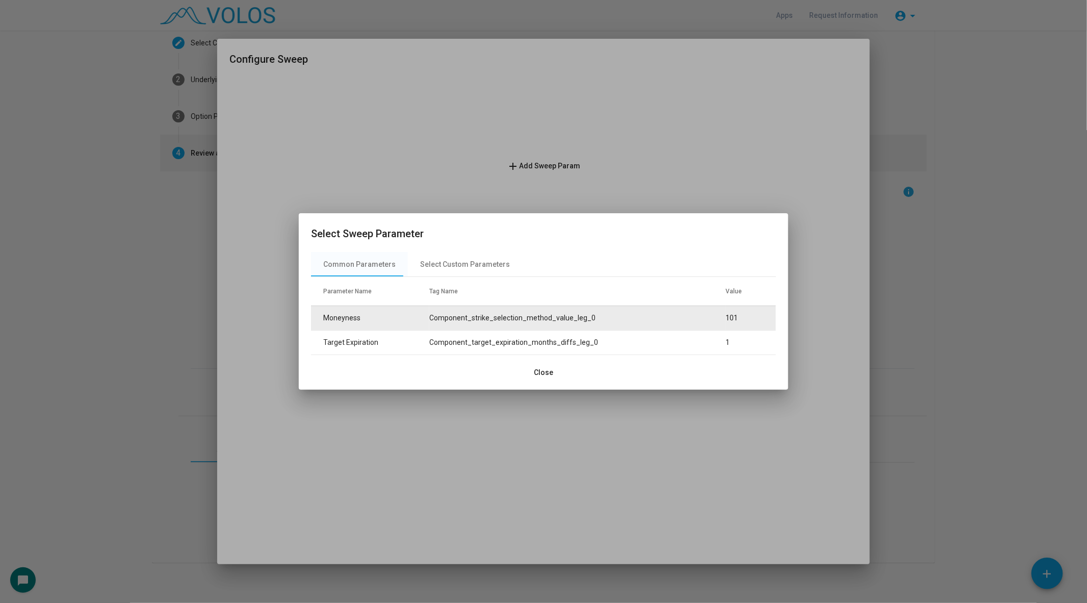
click at [553, 312] on td "Component_strike_selection_method_value_leg_0" at bounding box center [577, 318] width 297 height 24
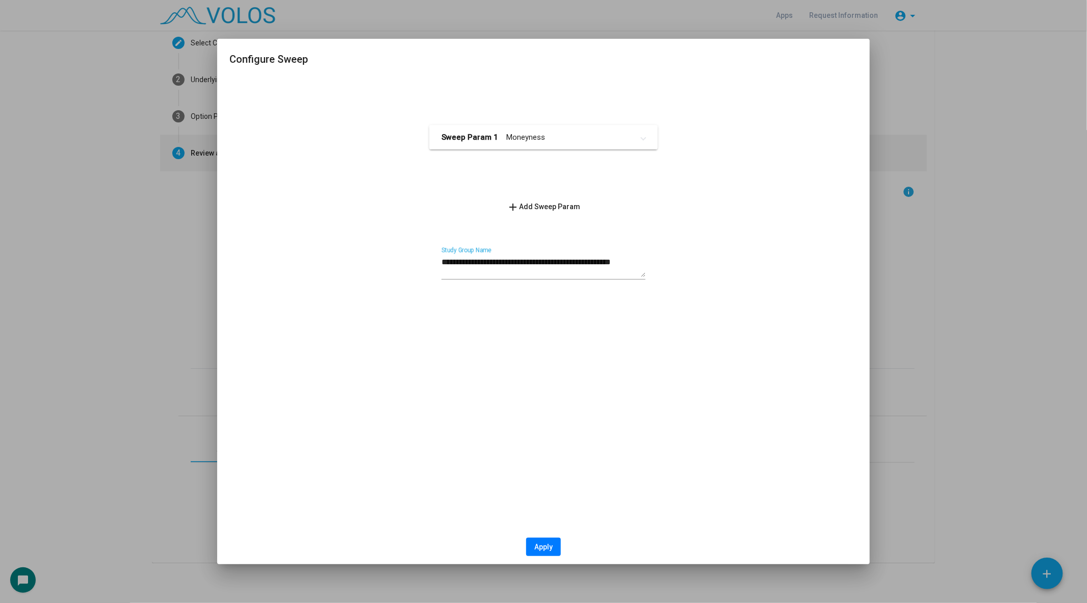
click at [477, 146] on mat-expansion-panel-header "Sweep Param 1 Moneyness" at bounding box center [543, 137] width 229 height 24
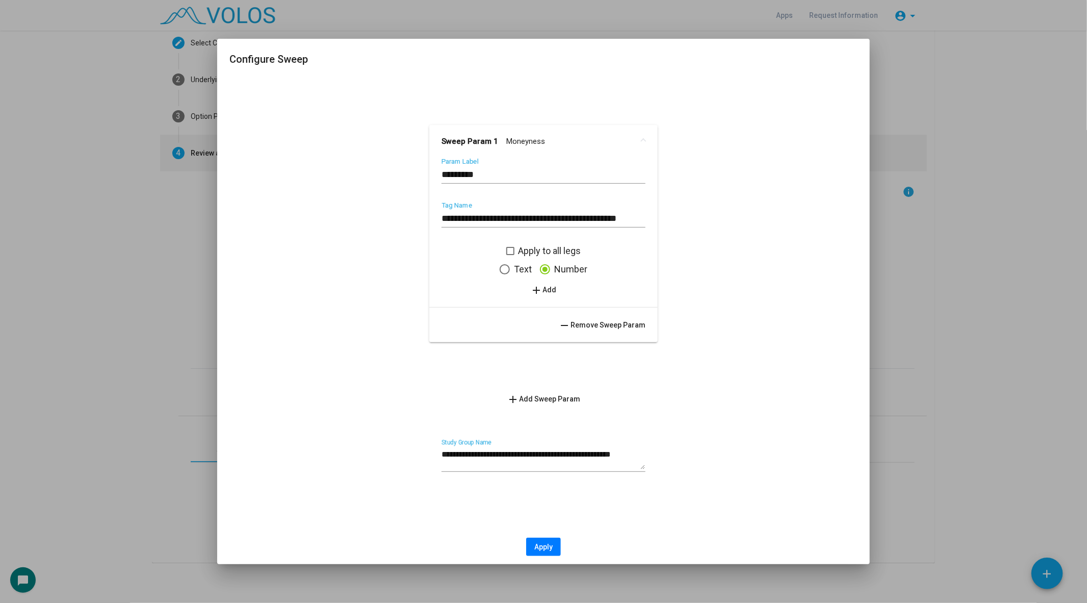
click at [498, 174] on input "*********" at bounding box center [544, 174] width 204 height 10
click at [443, 175] on input "*********" at bounding box center [544, 174] width 204 height 10
type input "**********"
click at [534, 299] on div "**********" at bounding box center [543, 232] width 229 height 149
click at [544, 290] on span "add Add" at bounding box center [544, 290] width 26 height 8
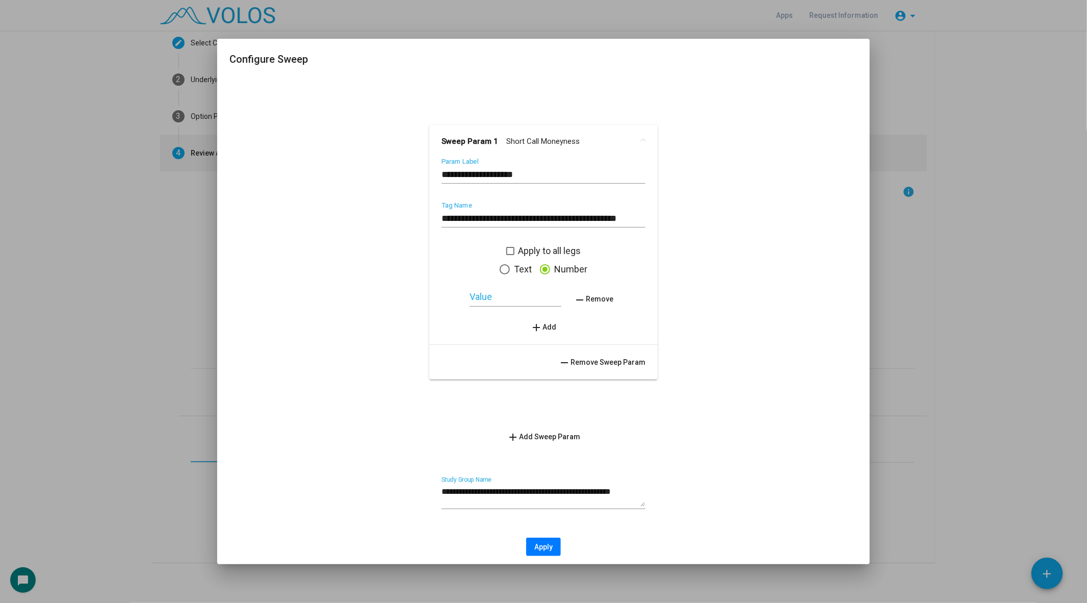
click at [515, 293] on input "Value" at bounding box center [516, 297] width 92 height 10
type input "***"
click at [548, 321] on button "add Add" at bounding box center [544, 327] width 42 height 18
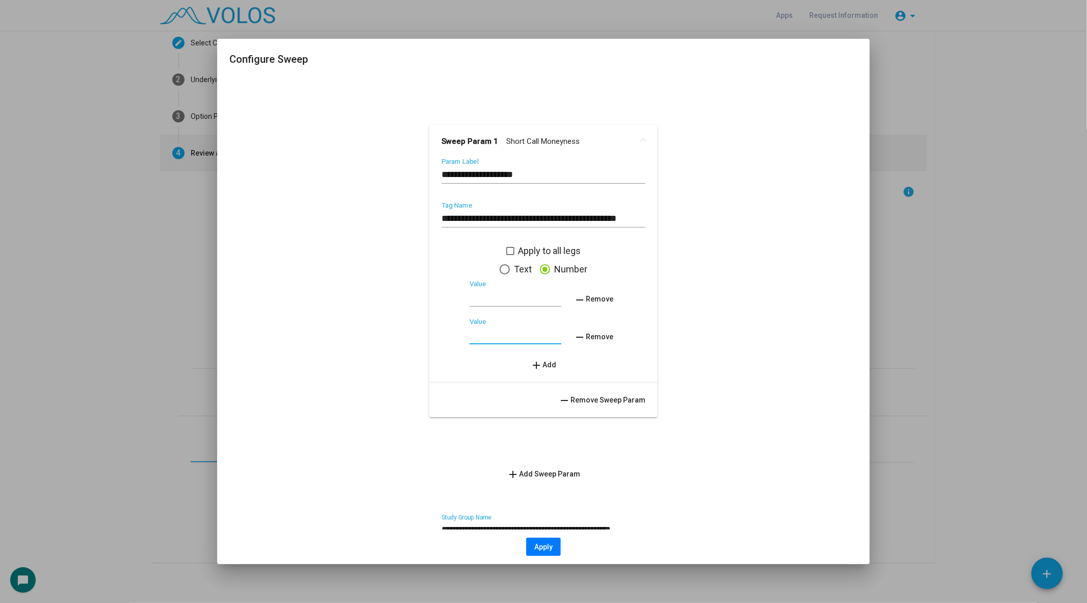
click at [513, 334] on input "Value" at bounding box center [516, 335] width 92 height 10
type input "***"
click at [534, 358] on button "add Add" at bounding box center [544, 365] width 42 height 18
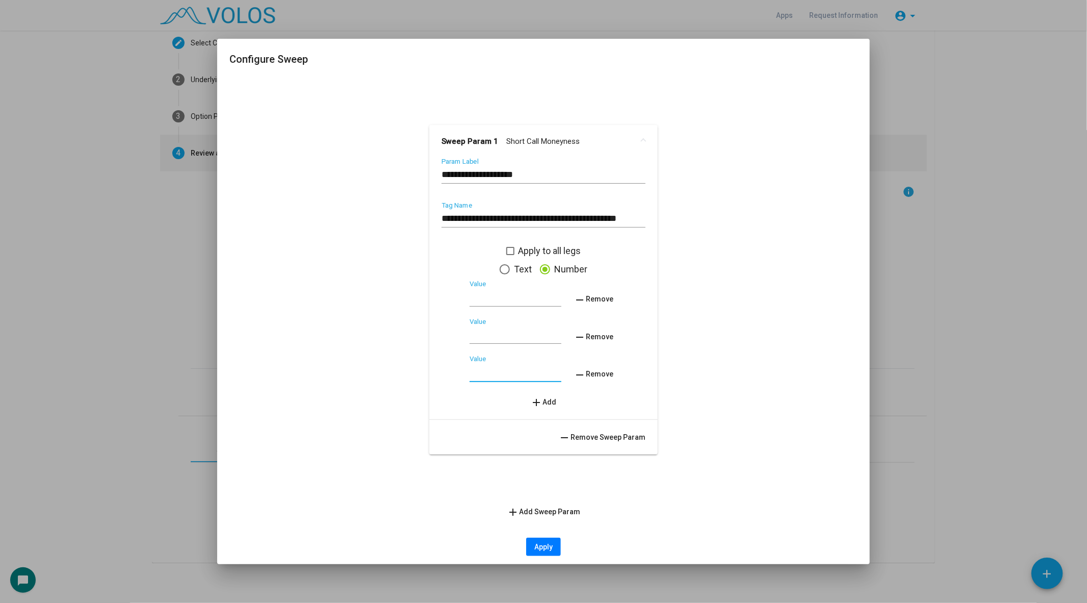
click at [502, 369] on input "Value" at bounding box center [516, 372] width 92 height 10
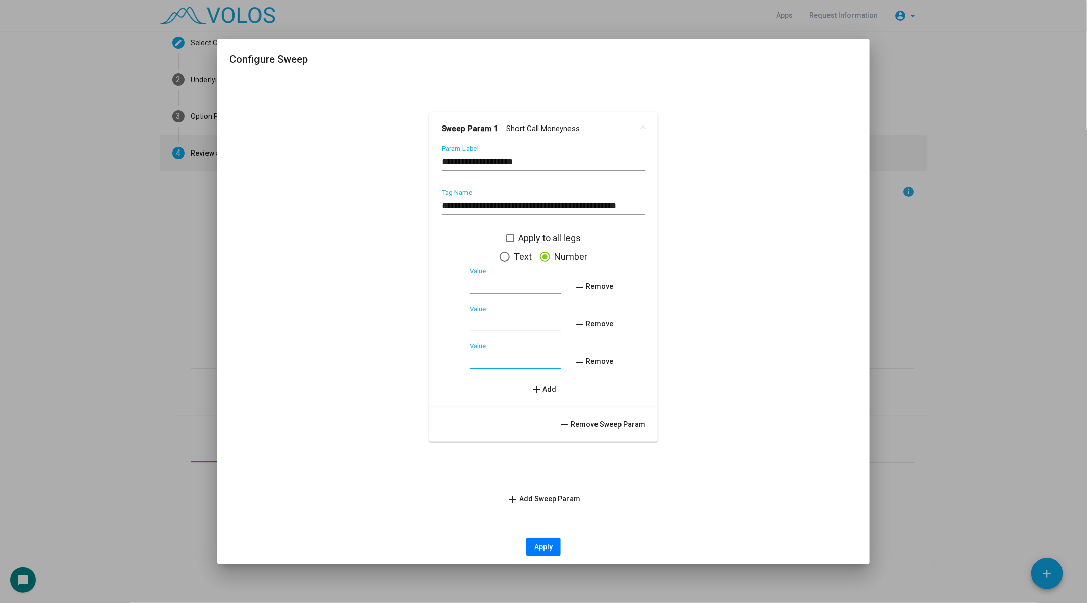
type input "***"
click at [539, 544] on span "Apply" at bounding box center [544, 547] width 18 height 8
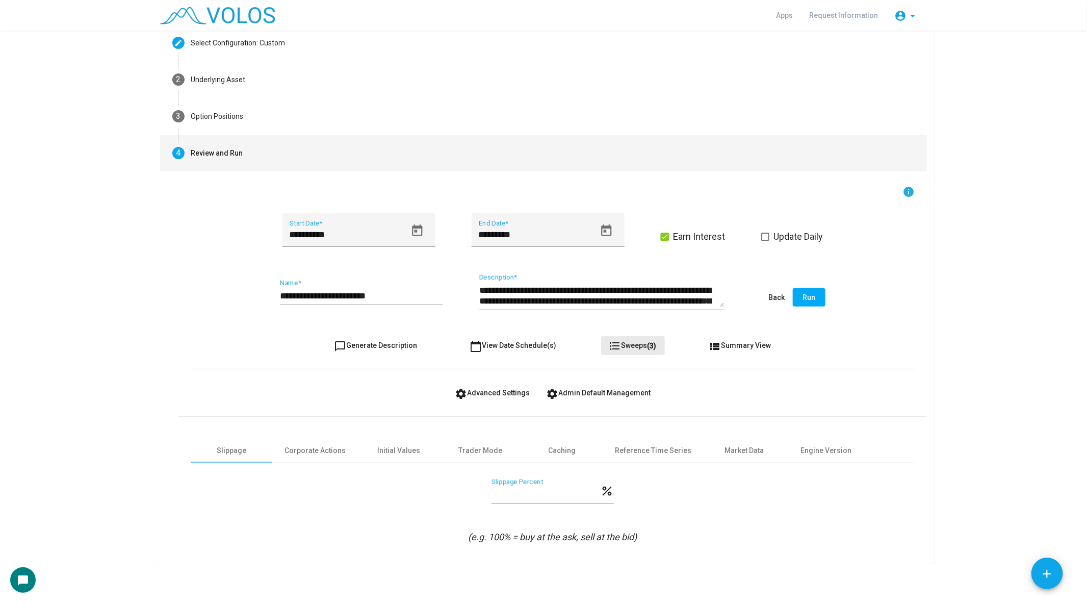
click at [646, 345] on span "format_list_numbered Sweeps (3)" at bounding box center [633, 345] width 47 height 8
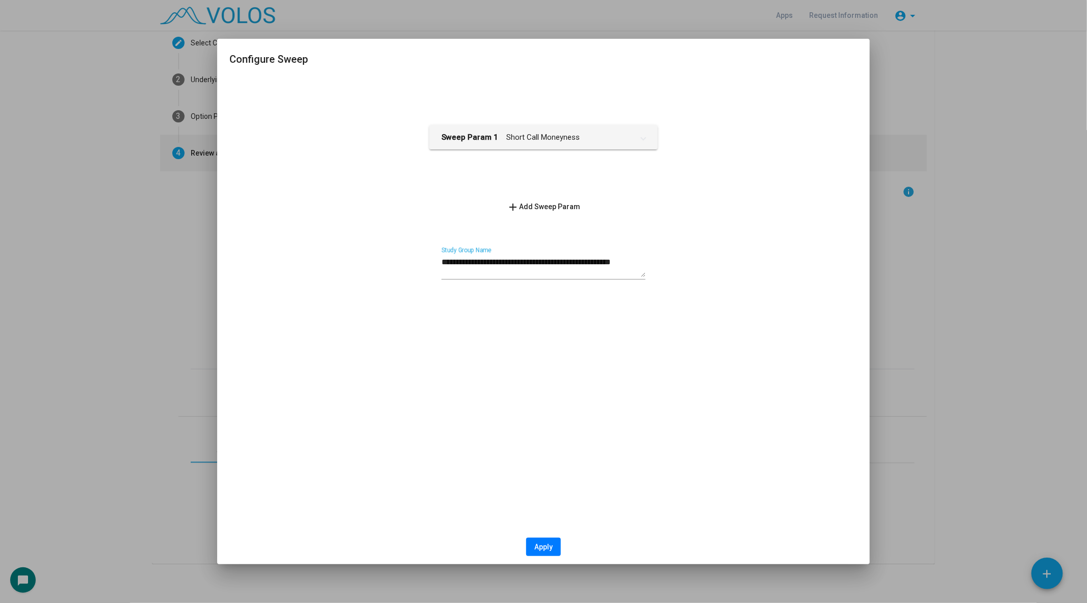
click at [592, 119] on form "**********" at bounding box center [543, 137] width 229 height 57
click at [592, 135] on mat-panel-title "Sweep Param 1 Short Call Moneyness" at bounding box center [538, 138] width 192 height 12
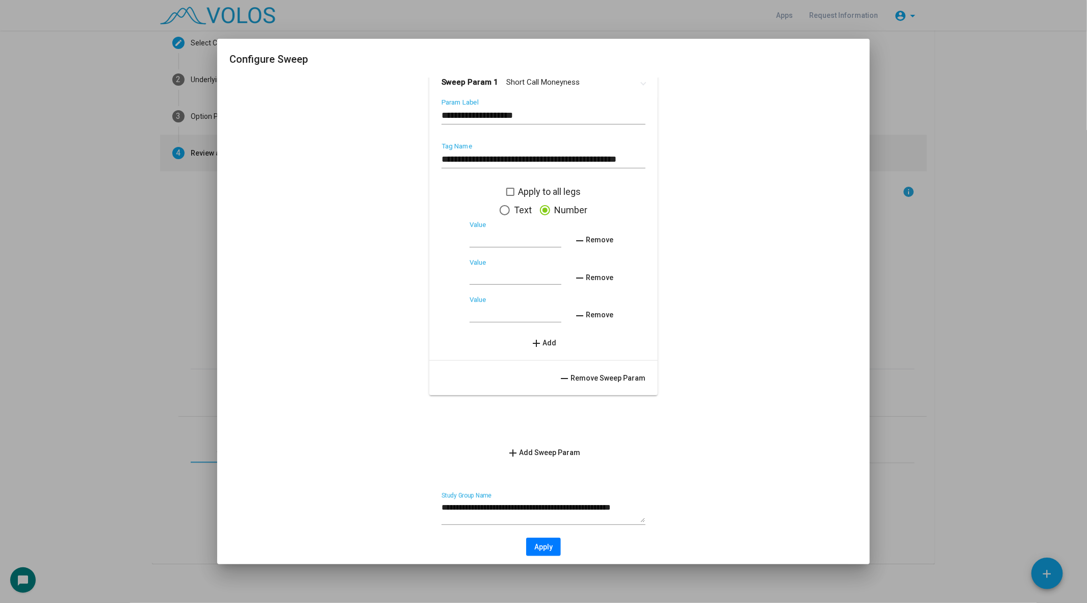
scroll to position [64, 0]
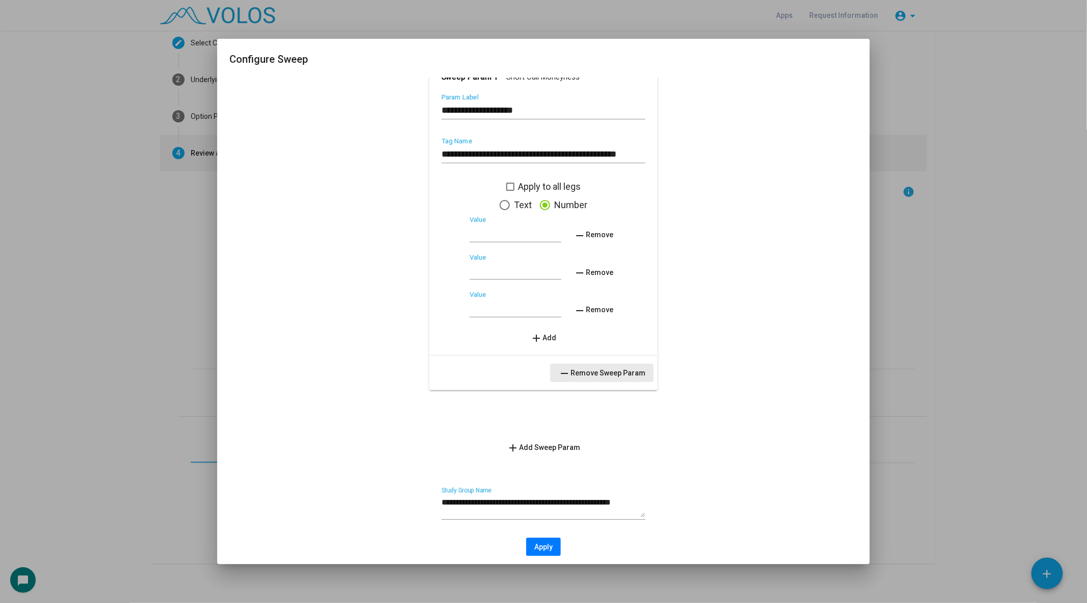
click at [630, 379] on button "remove Remove Sweep Param" at bounding box center [602, 373] width 104 height 18
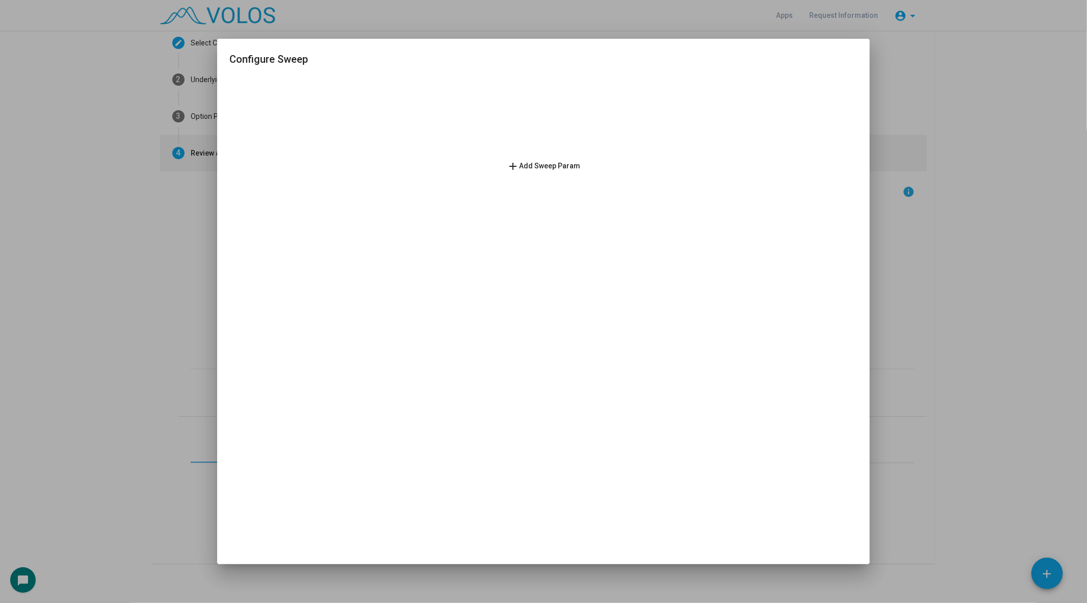
click at [168, 501] on div at bounding box center [543, 301] width 1087 height 603
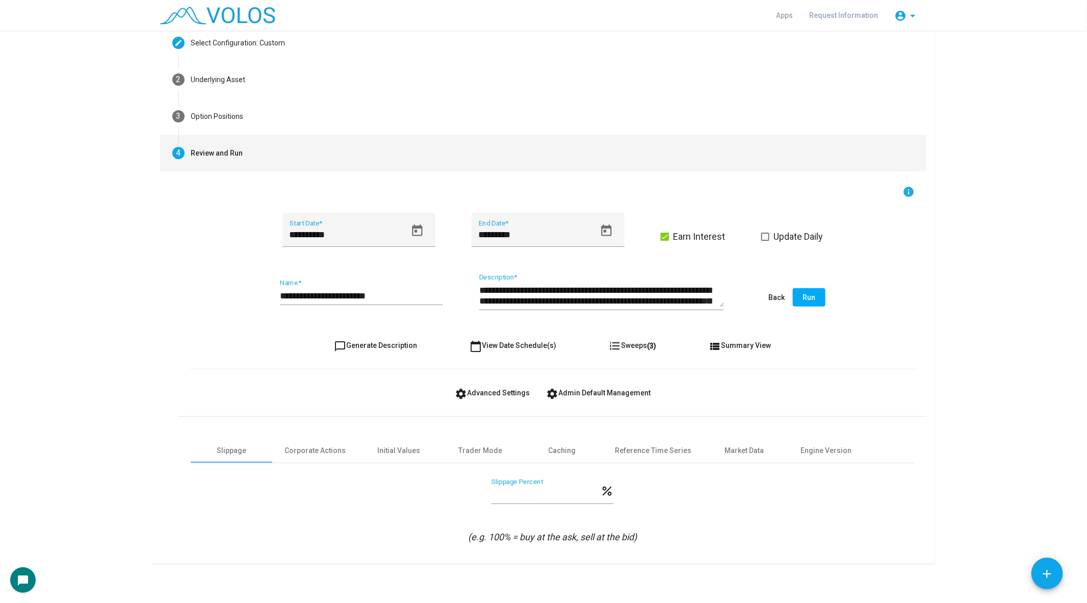
click at [379, 348] on span "chat_bubble_outline Generate Description" at bounding box center [376, 345] width 83 height 8
type textarea "**********"
click at [395, 297] on input "**********" at bounding box center [361, 296] width 163 height 10
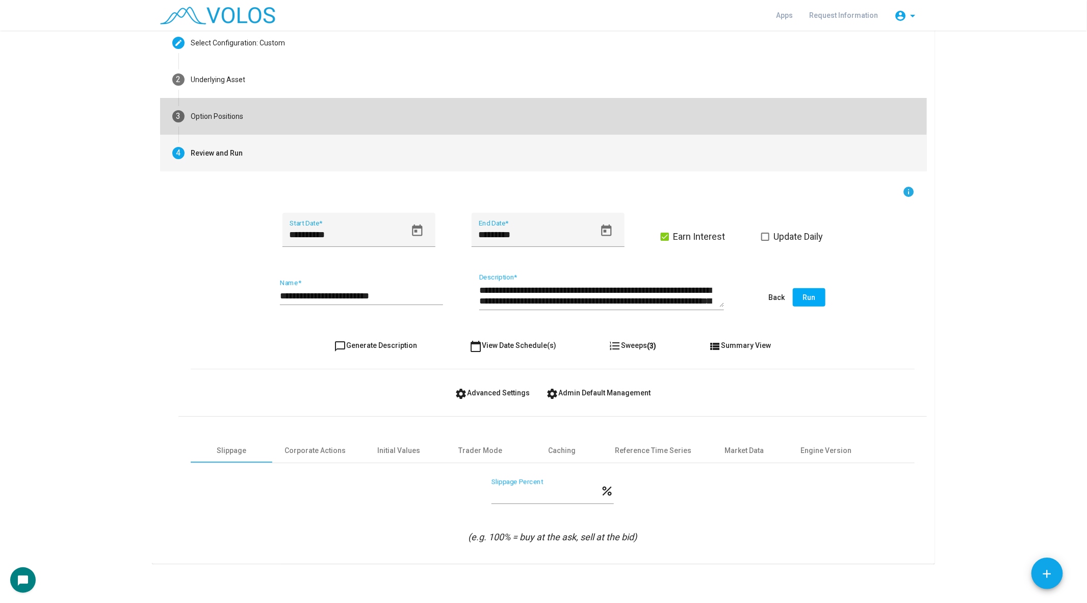
click at [355, 110] on mat-step-header "3 Option Positions" at bounding box center [543, 116] width 767 height 37
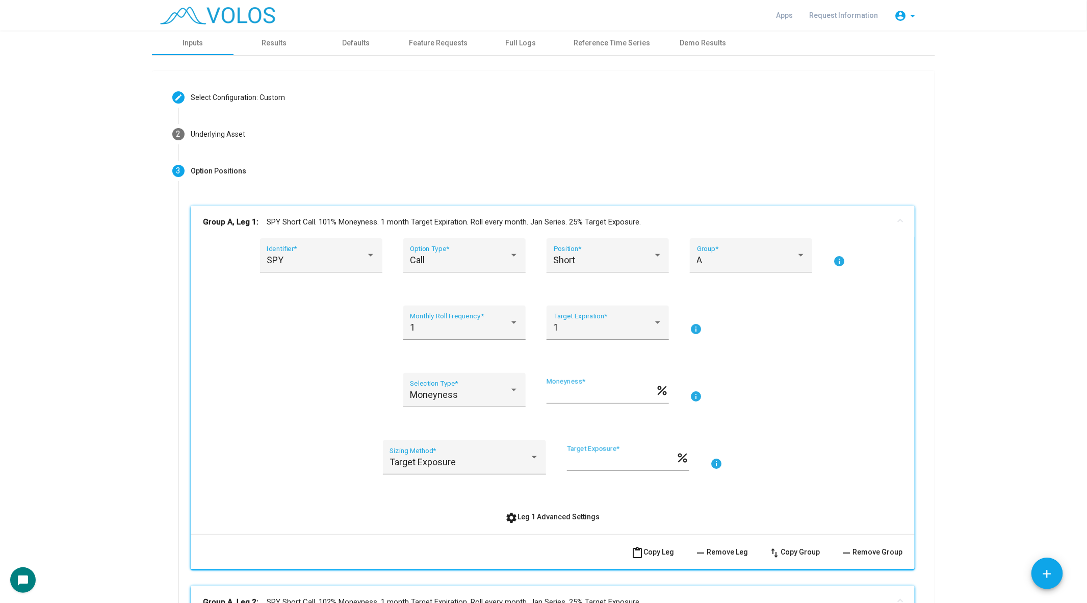
click at [311, 209] on mat-expansion-panel-header "Group A, Leg 1: SPY Short Call. 101% Moneyness. 1 month Target Expiration. Roll…" at bounding box center [553, 222] width 724 height 33
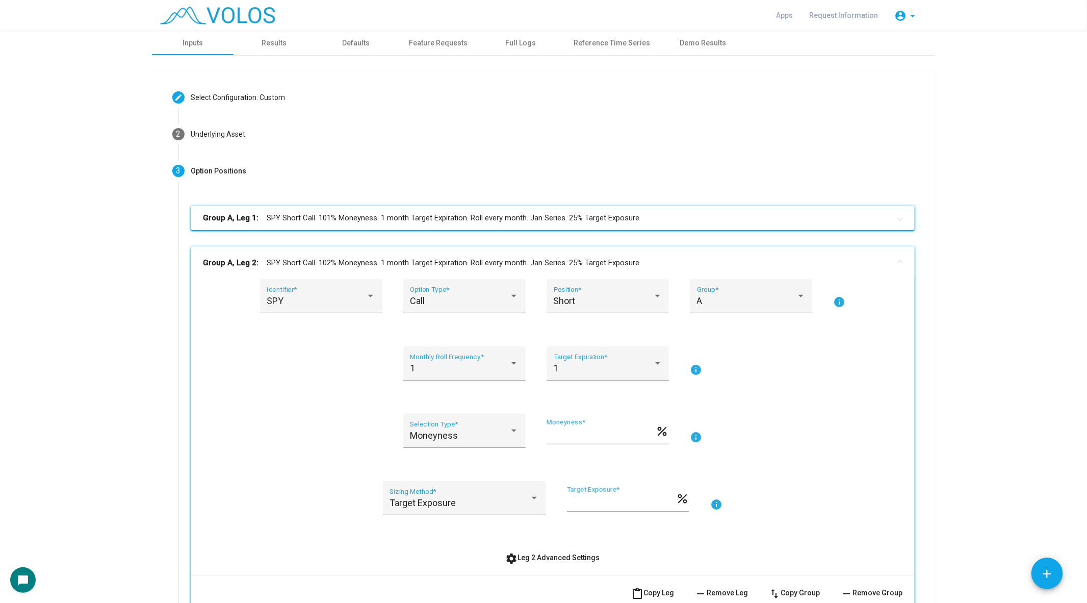
click at [279, 253] on mat-expansion-panel-header "Group A, Leg 2: SPY Short Call. 102% Moneyness. 1 month Target Expiration. Roll…" at bounding box center [553, 262] width 724 height 33
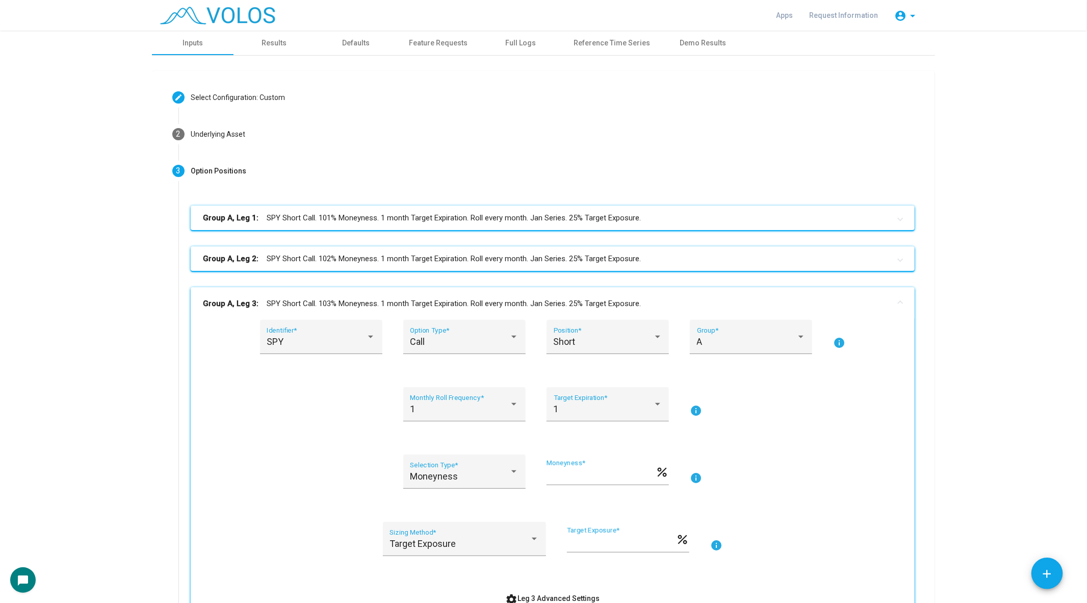
click at [283, 301] on mat-panel-title "Group A, Leg 3: SPY Short Call. 103% Moneyness. 1 month Target Expiration. Roll…" at bounding box center [547, 304] width 688 height 12
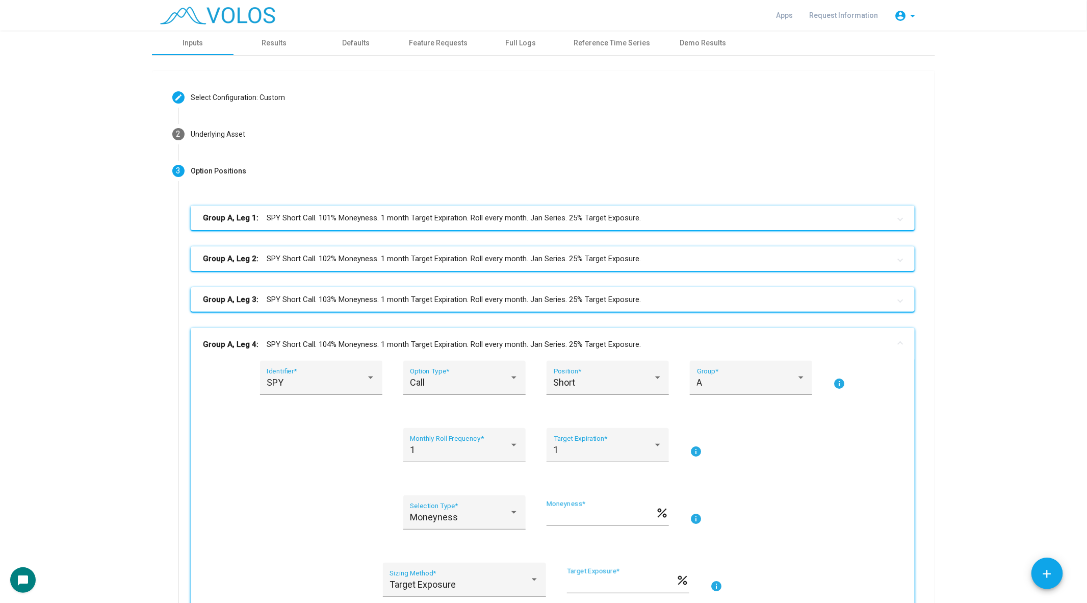
click at [285, 339] on mat-panel-title "Group A, Leg 4: SPY Short Call. 104% Moneyness. 1 month Target Expiration. Roll…" at bounding box center [547, 345] width 688 height 12
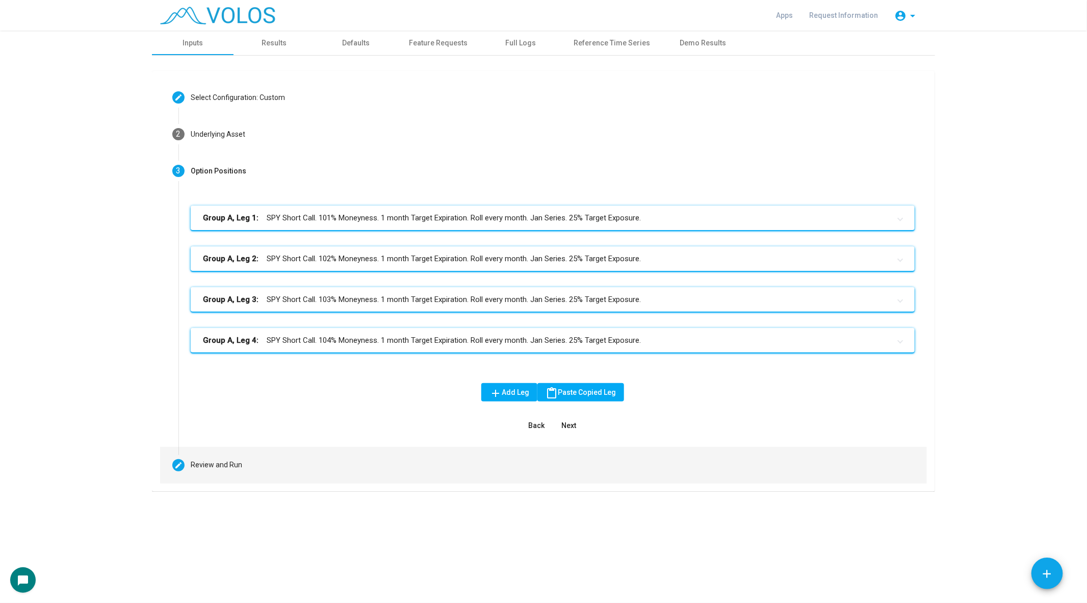
click at [200, 476] on mat-step-header "Editable create Review and Run" at bounding box center [543, 465] width 767 height 37
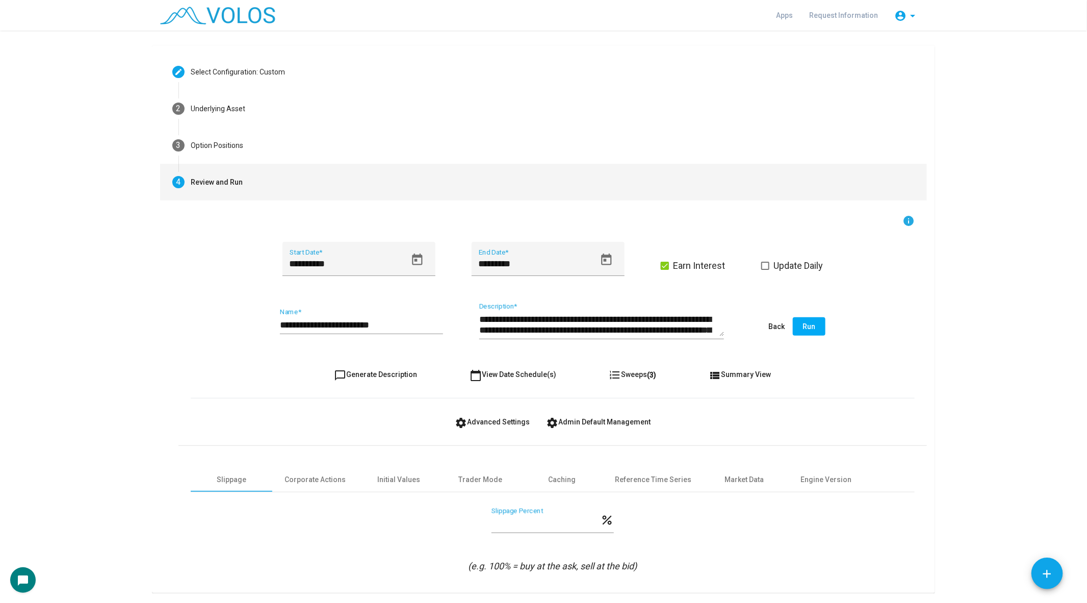
scroll to position [31, 0]
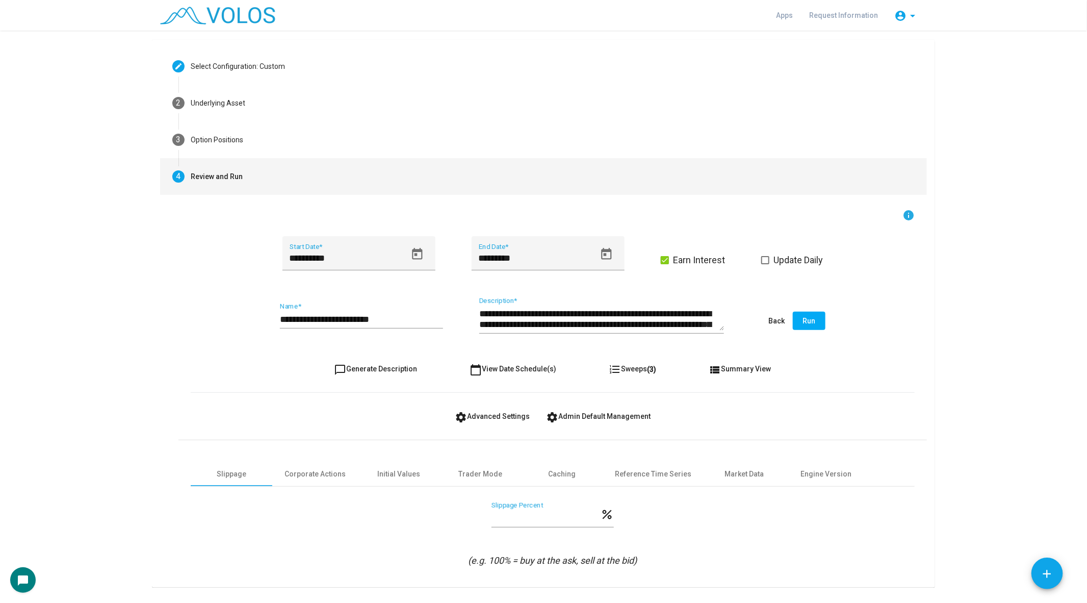
click at [409, 314] on input "**********" at bounding box center [361, 319] width 163 height 10
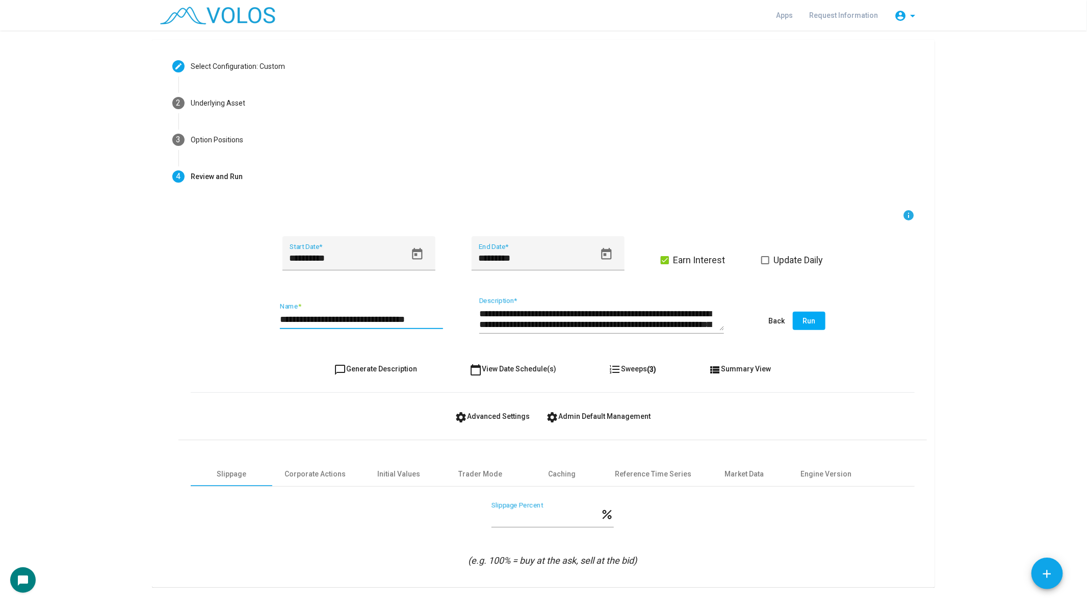
type input "**********"
click at [812, 317] on span "Run" at bounding box center [809, 321] width 13 height 8
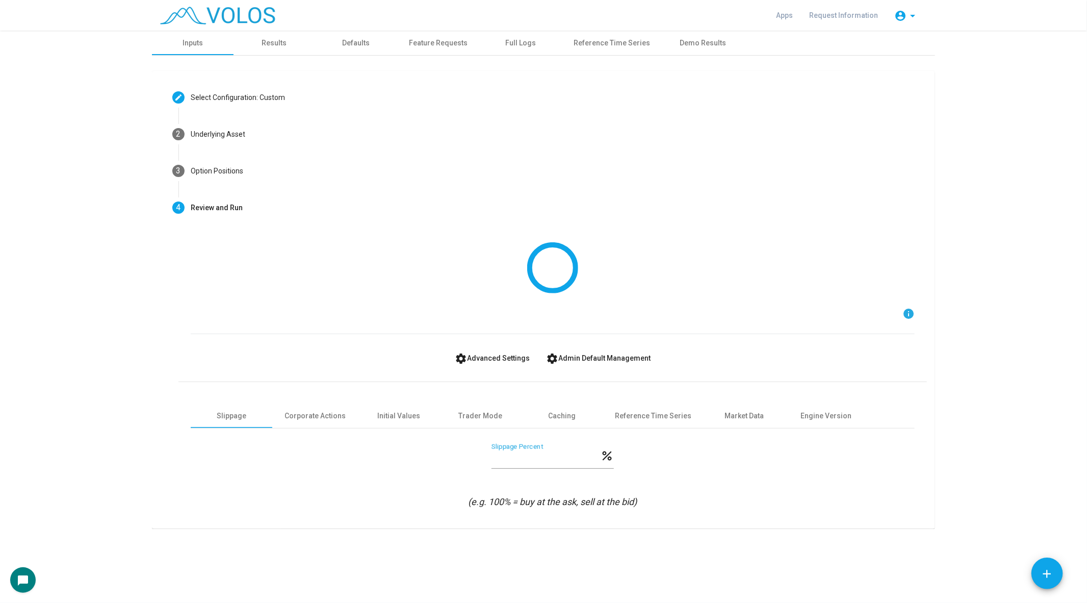
scroll to position [0, 0]
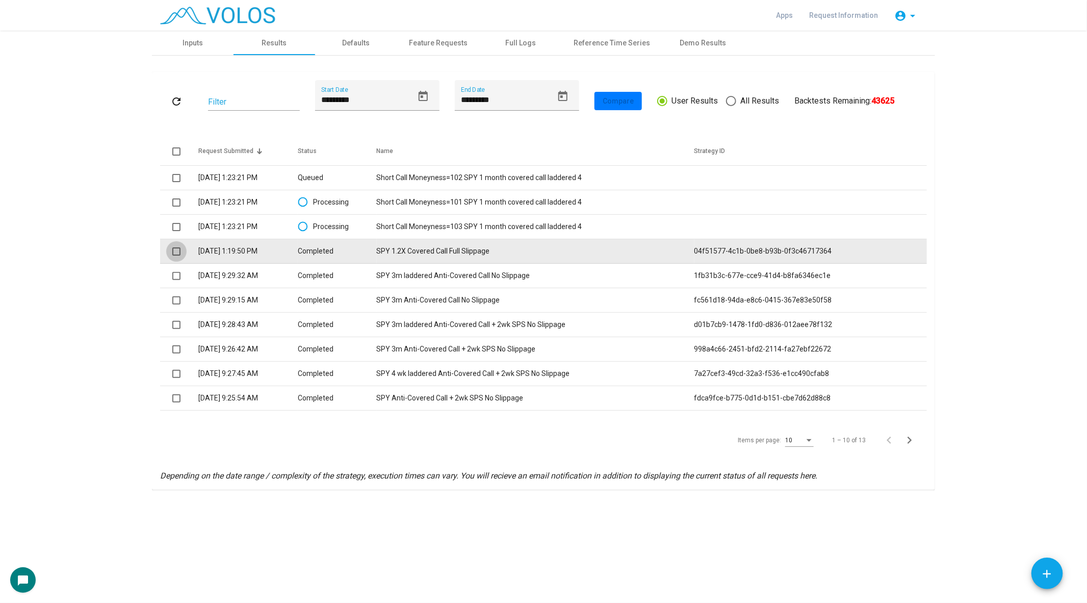
click at [176, 252] on span at bounding box center [176, 251] width 8 height 8
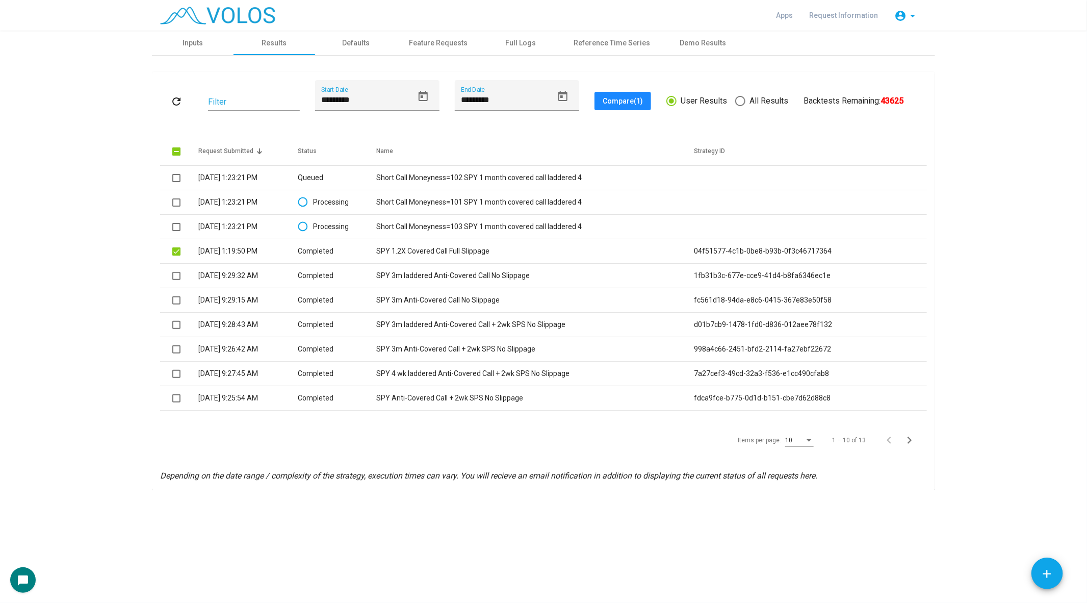
click at [627, 95] on button "Compare (1)" at bounding box center [623, 101] width 57 height 18
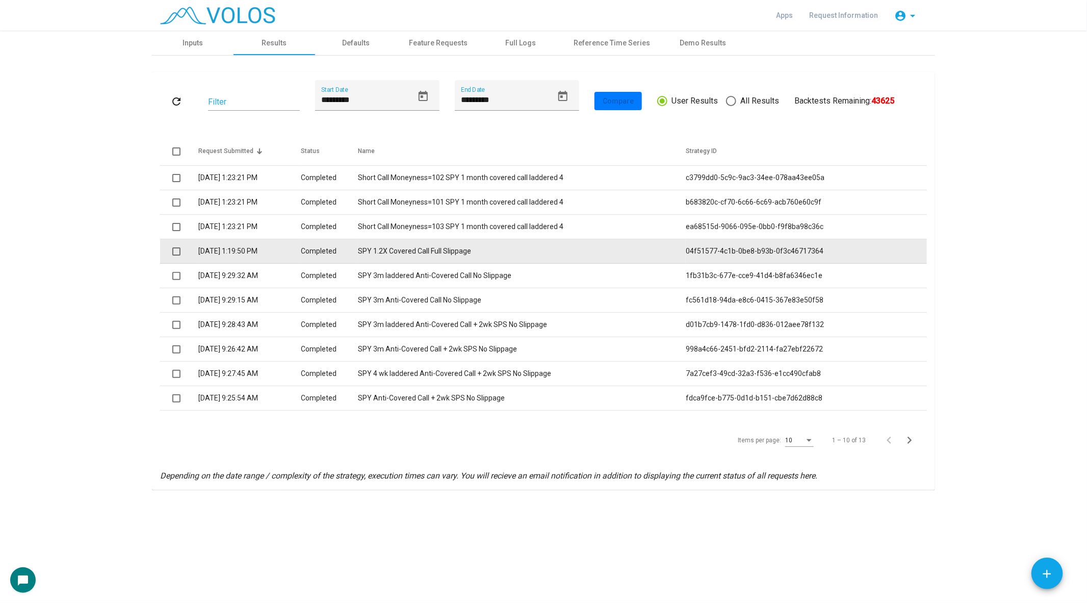
click at [447, 253] on td "SPY 1.2X Covered Call Full Slippage" at bounding box center [522, 251] width 328 height 24
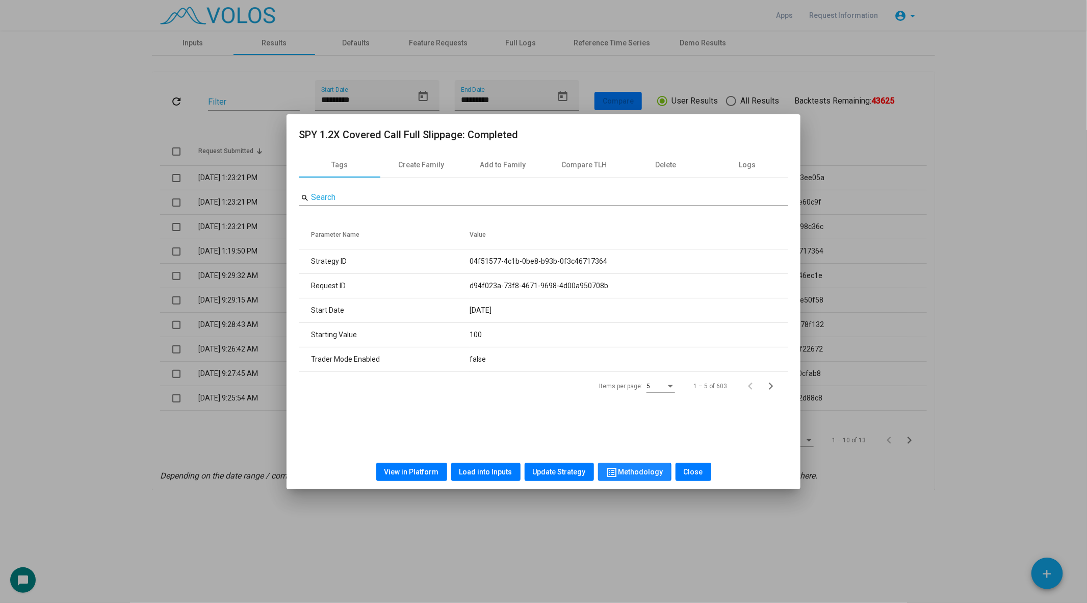
click at [628, 471] on span "list_alt Methodology" at bounding box center [634, 472] width 57 height 8
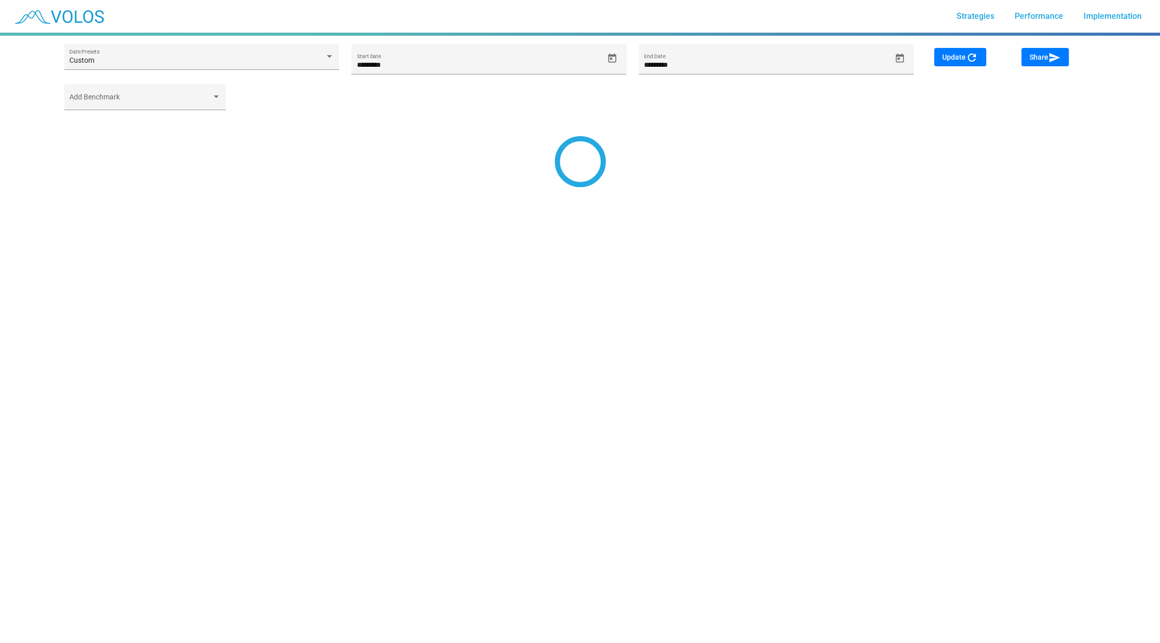
type input "*********"
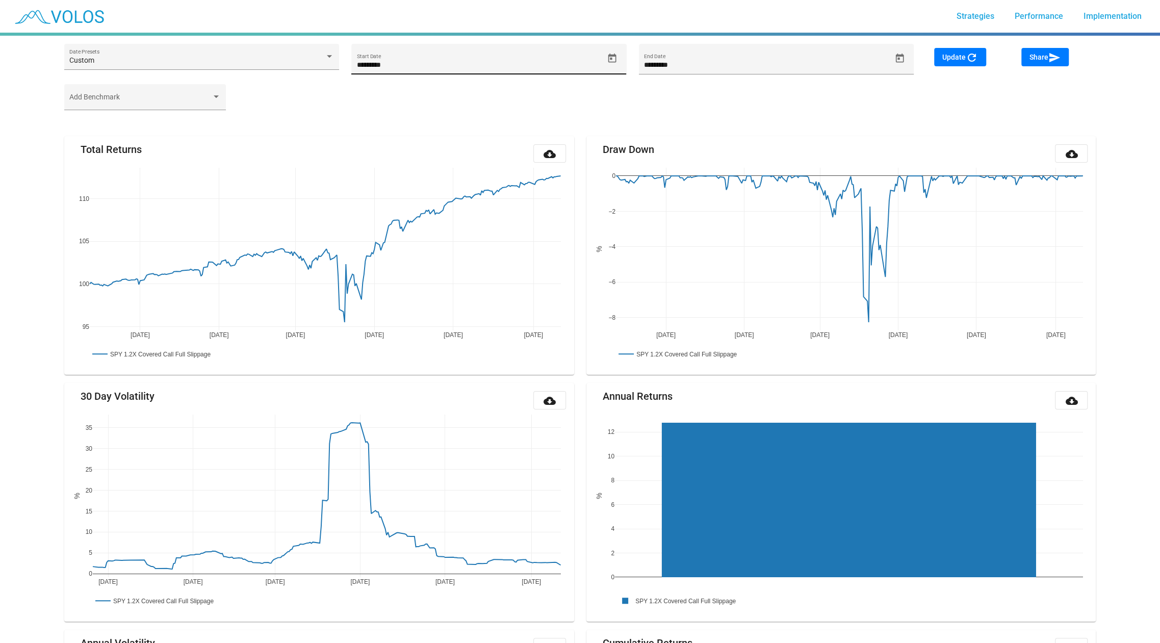
click at [612, 60] on icon "Open calendar" at bounding box center [612, 58] width 11 height 11
click at [372, 91] on button "SEP 2024" at bounding box center [376, 96] width 45 height 20
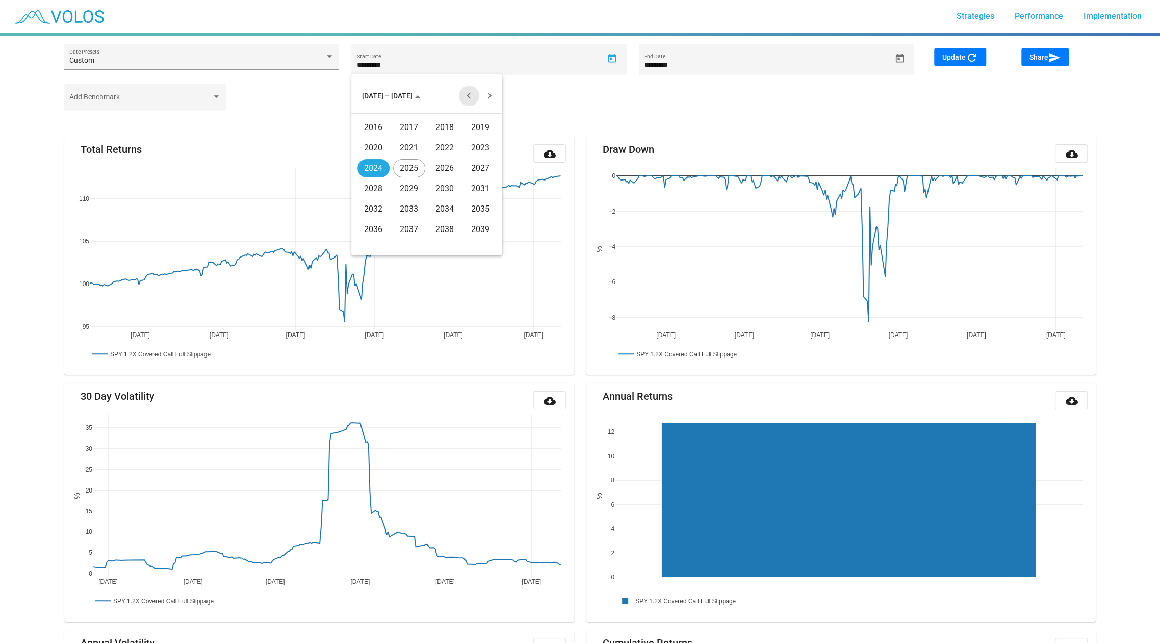
click at [465, 94] on button "Previous 20 years" at bounding box center [469, 96] width 20 height 20
click at [397, 167] on div "2001" at bounding box center [409, 168] width 32 height 18
click at [386, 166] on div "MAY" at bounding box center [374, 168] width 32 height 18
click at [412, 163] on div "1" at bounding box center [406, 162] width 18 height 18
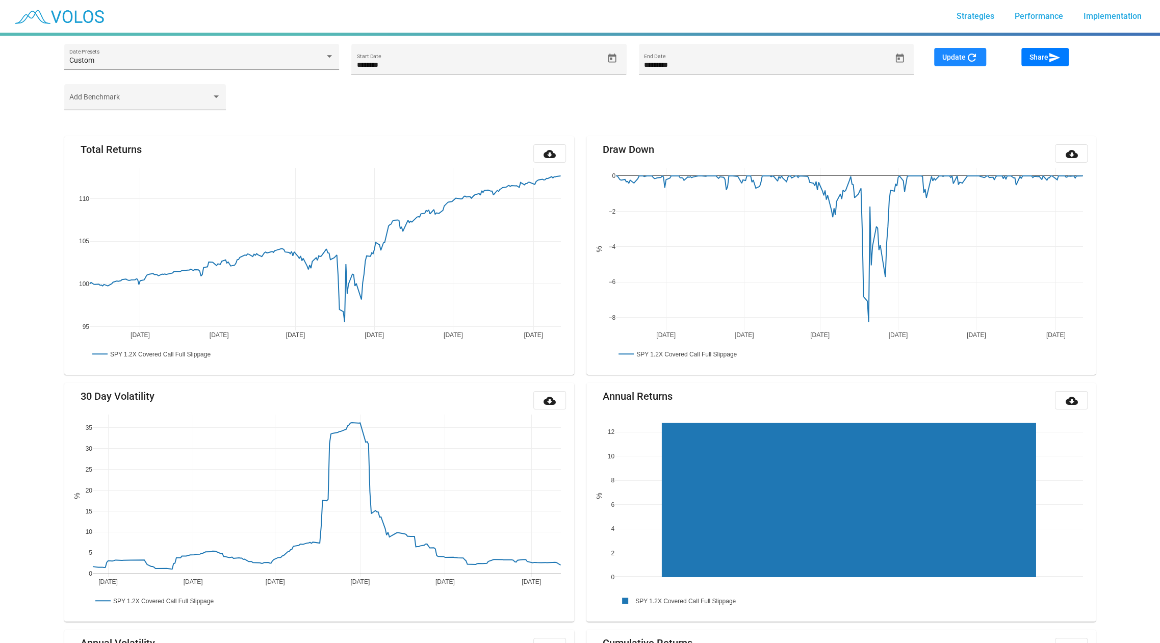
click at [950, 55] on span "Update refresh" at bounding box center [961, 57] width 36 height 8
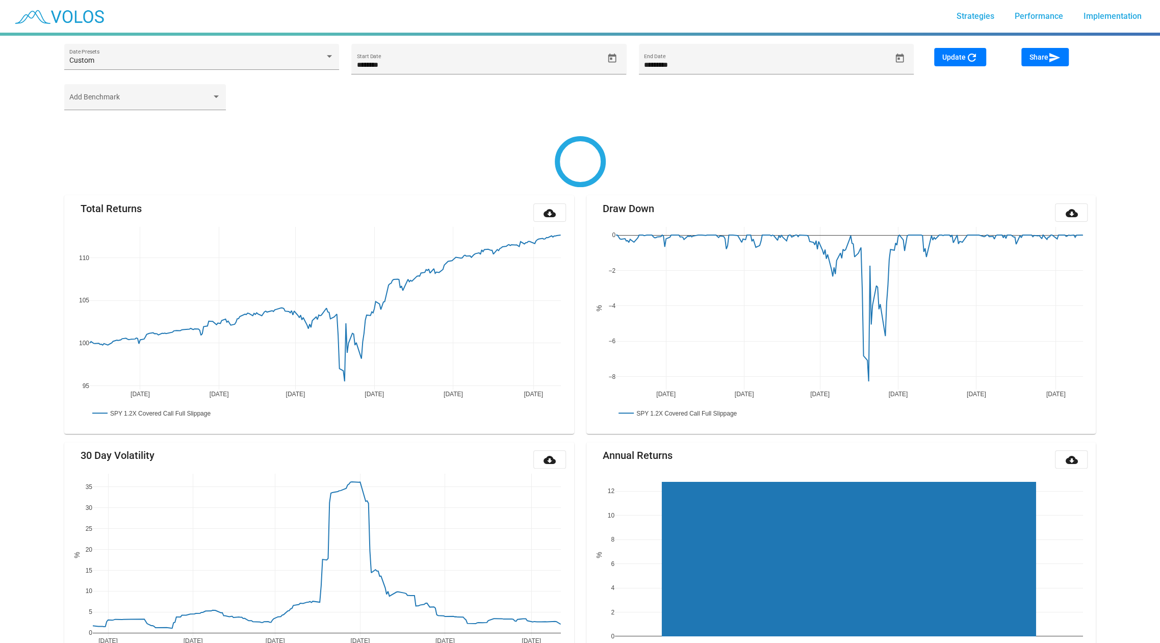
type input "**********"
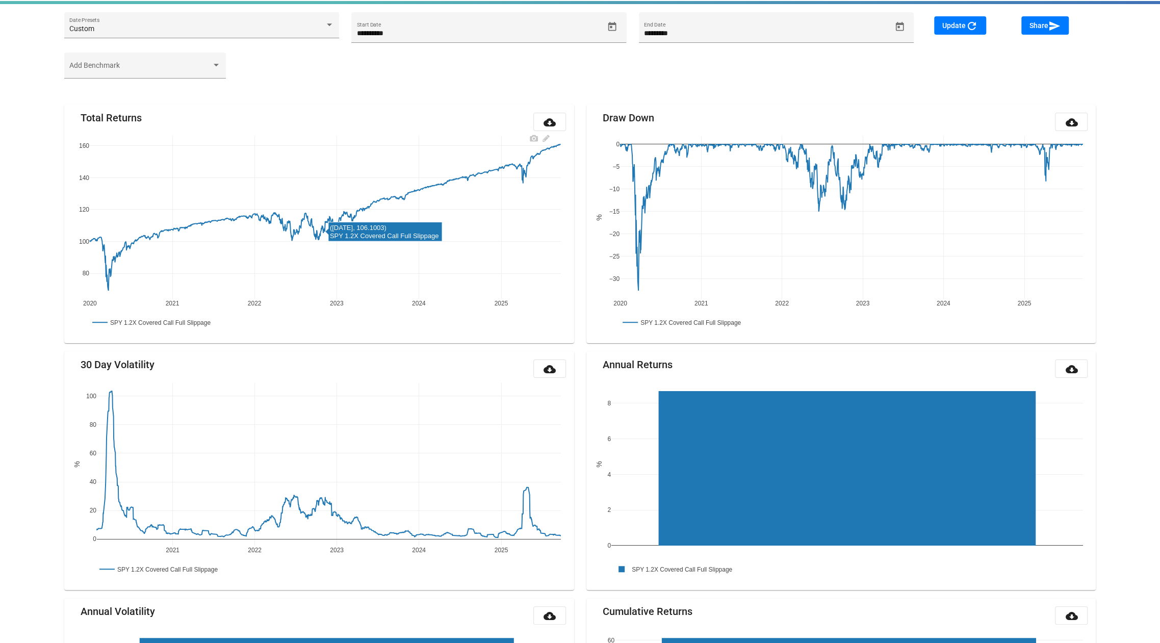
scroll to position [34, 0]
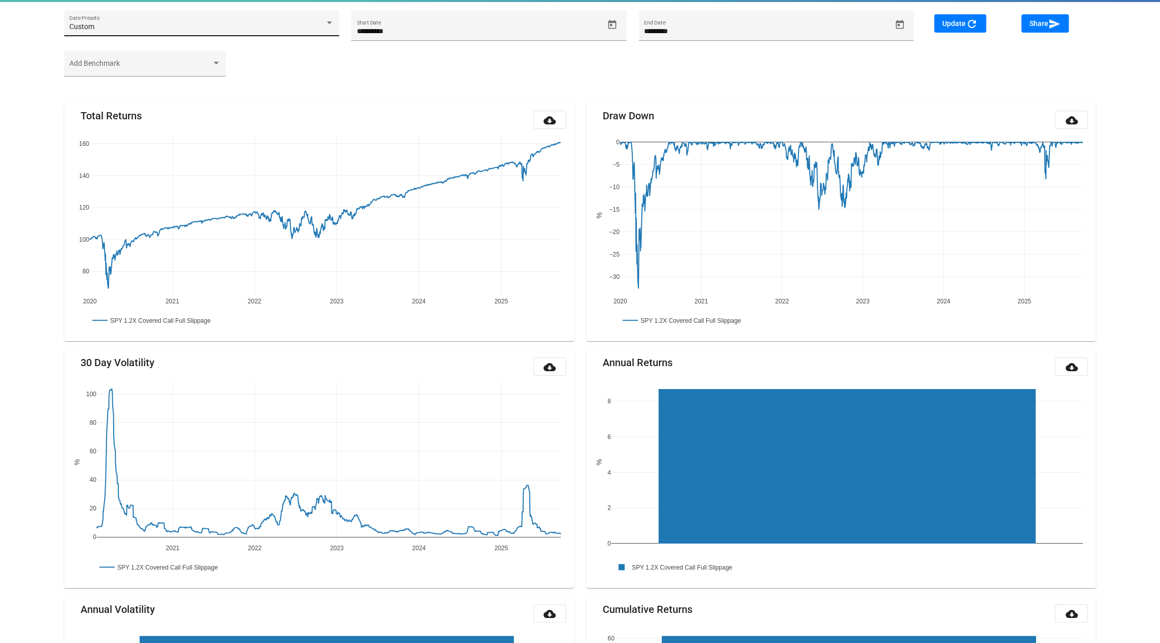
click at [168, 16] on div "Custom Date Presets" at bounding box center [201, 26] width 264 height 21
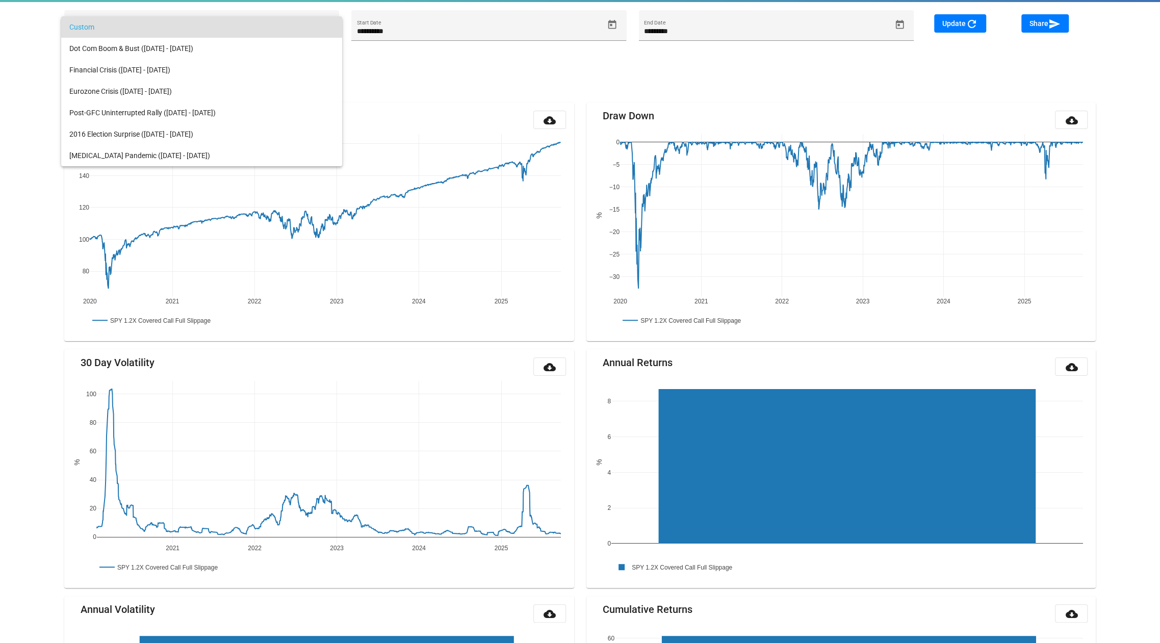
click at [20, 133] on div at bounding box center [580, 321] width 1160 height 643
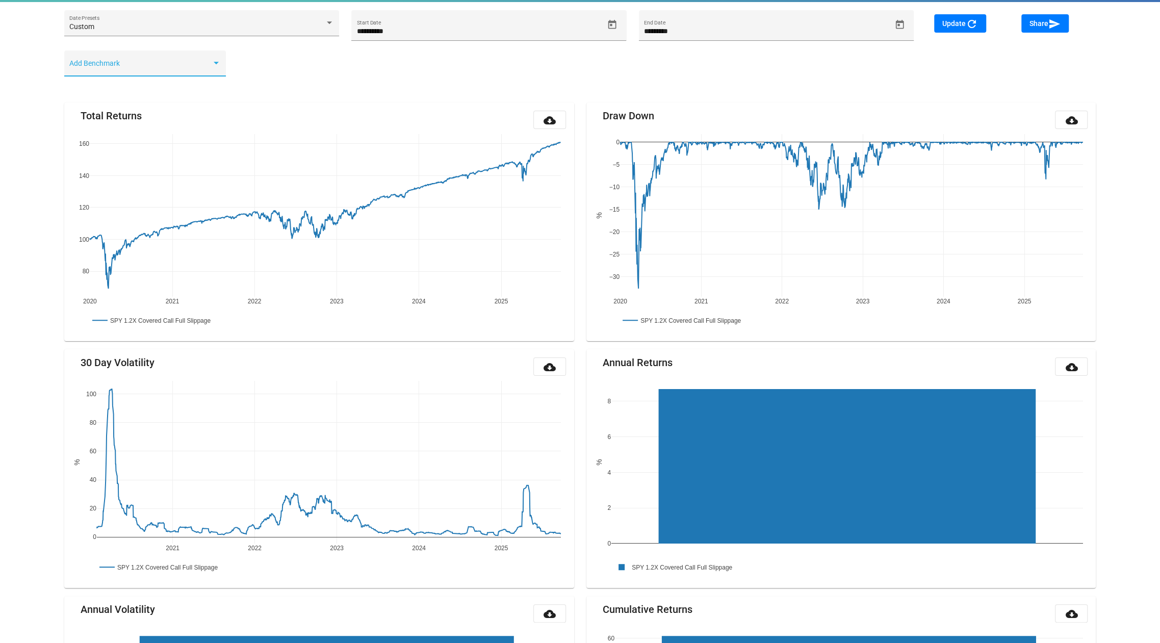
click at [161, 68] on span at bounding box center [140, 67] width 142 height 8
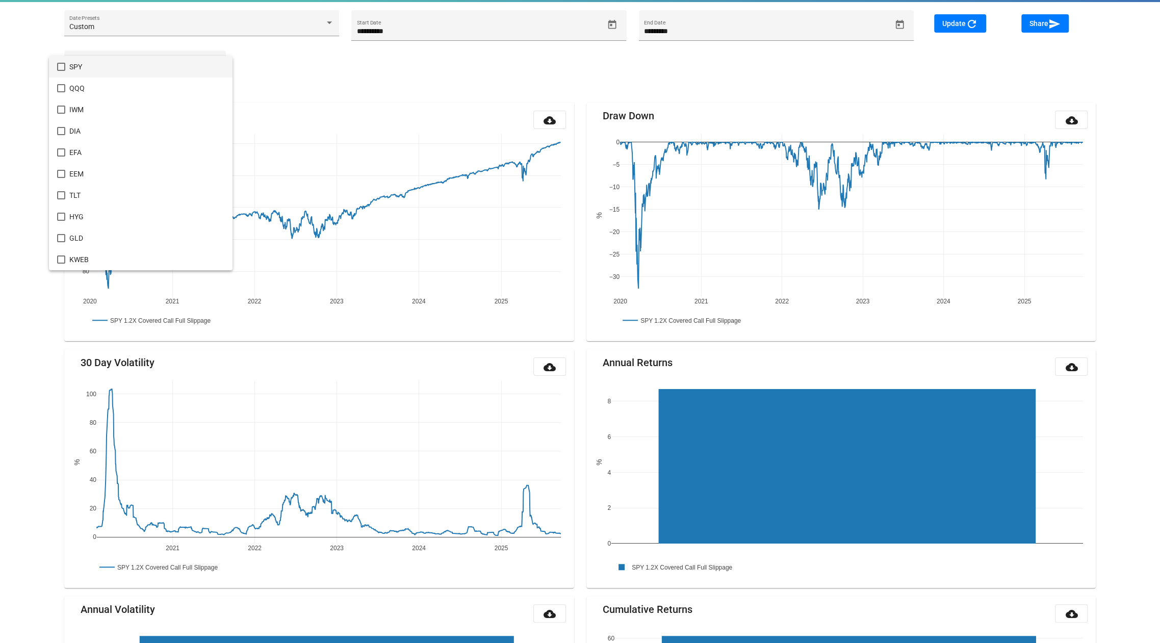
click at [127, 68] on span "SPY" at bounding box center [146, 66] width 155 height 21
click at [935, 30] on div at bounding box center [580, 321] width 1160 height 643
click at [961, 20] on span "Update refresh" at bounding box center [961, 23] width 36 height 8
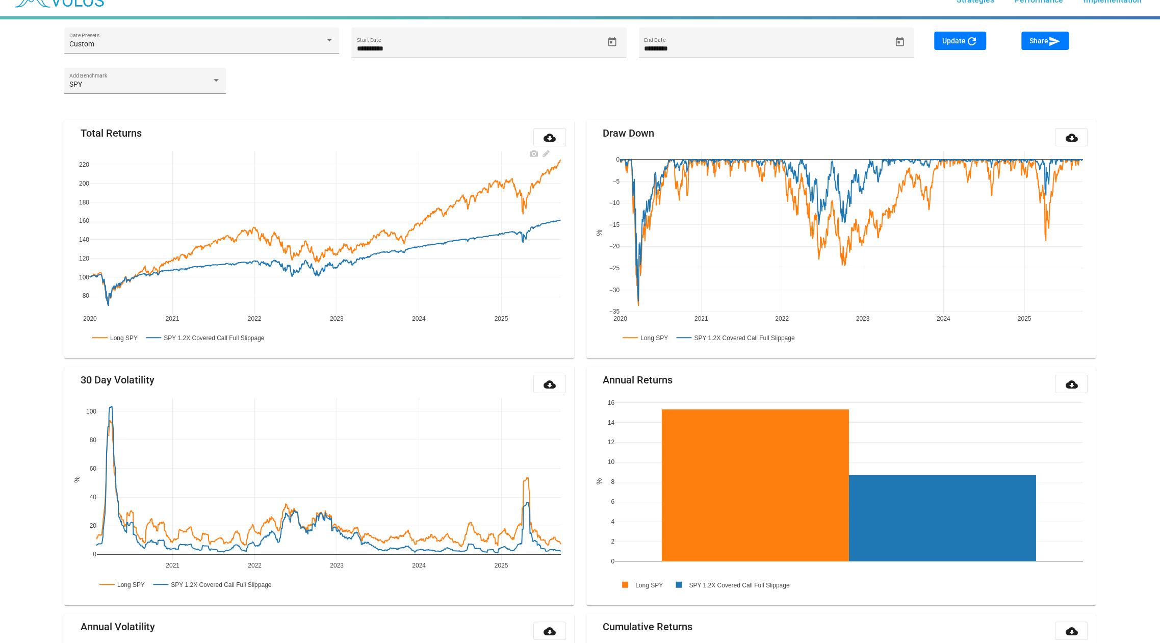
scroll to position [0, 0]
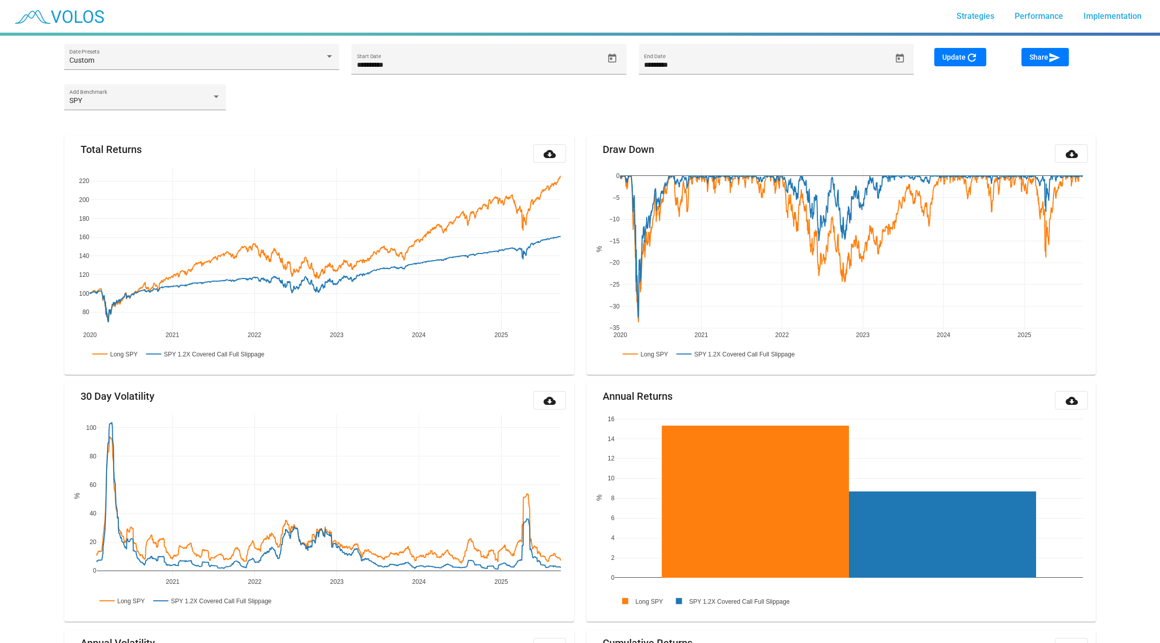
click at [315, 110] on div "SPY Add Benchmark" at bounding box center [580, 102] width 1045 height 36
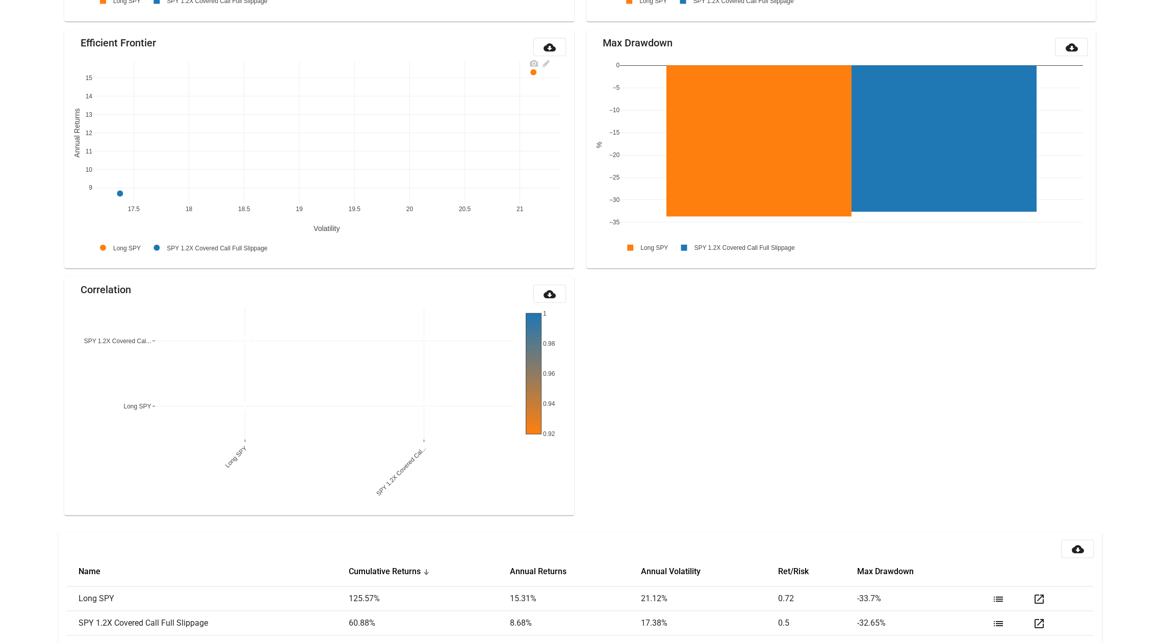
scroll to position [854, 0]
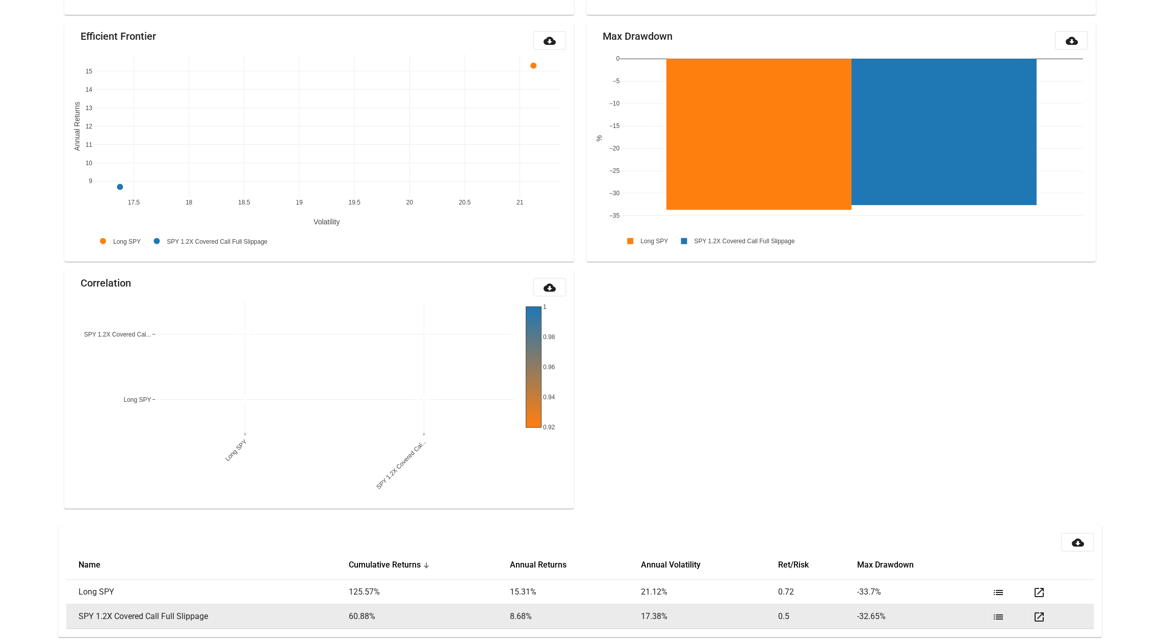
click at [998, 616] on mat-icon "list" at bounding box center [999, 617] width 12 height 12
click at [1039, 618] on mat-icon "open_in_new" at bounding box center [1039, 617] width 12 height 12
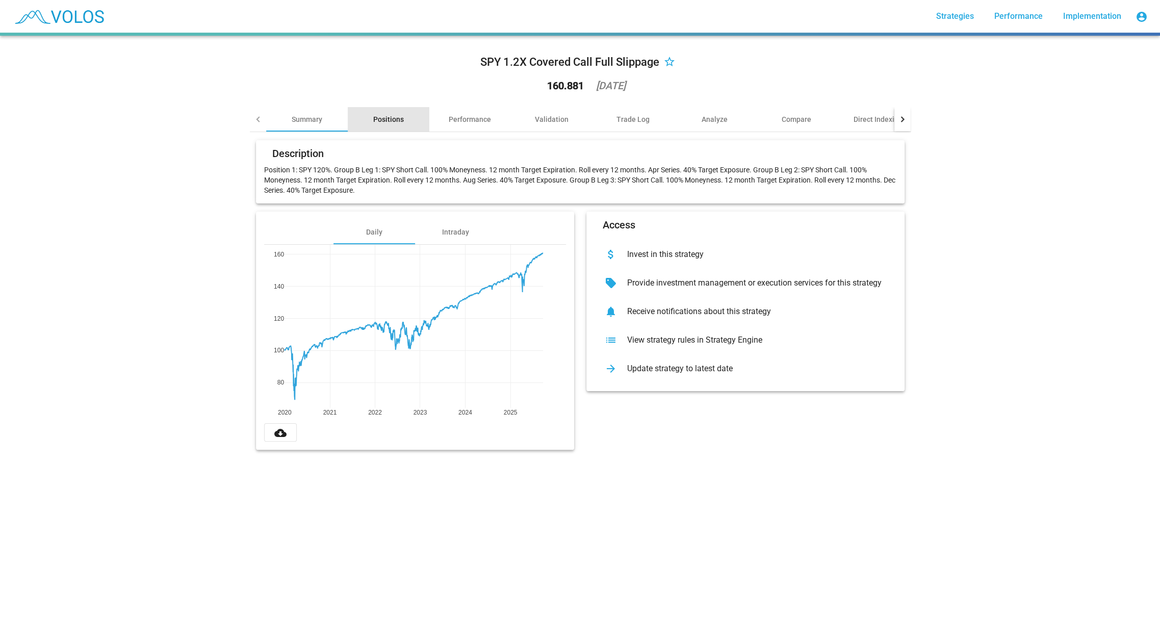
click at [397, 117] on div "Positions" at bounding box center [388, 119] width 31 height 10
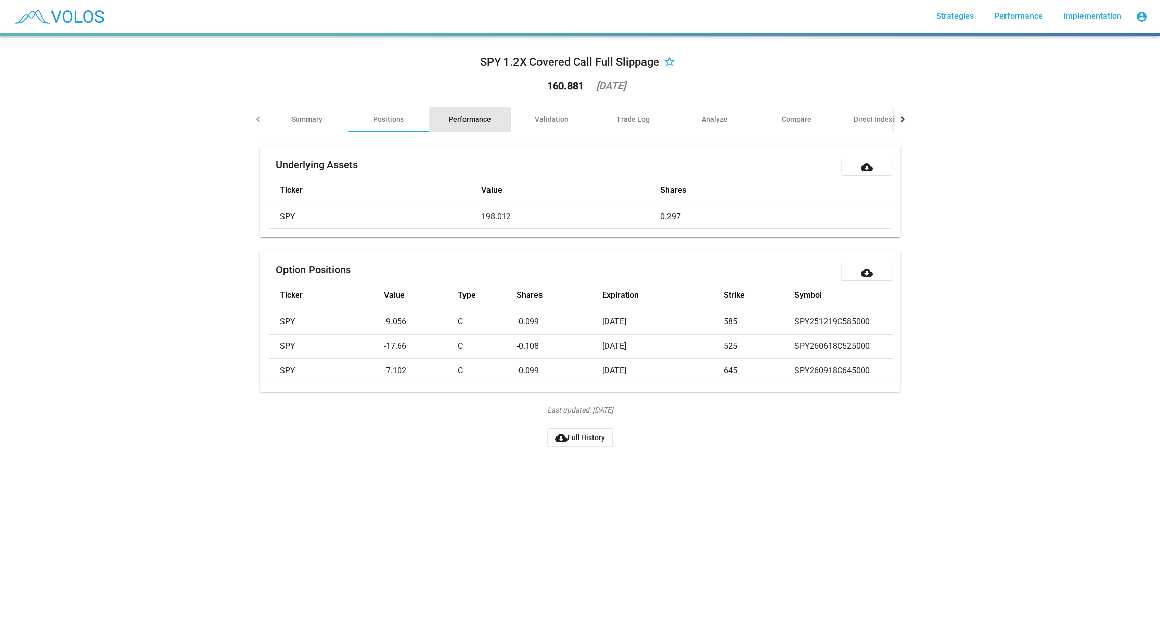
click at [470, 123] on div "Performance" at bounding box center [470, 119] width 42 height 10
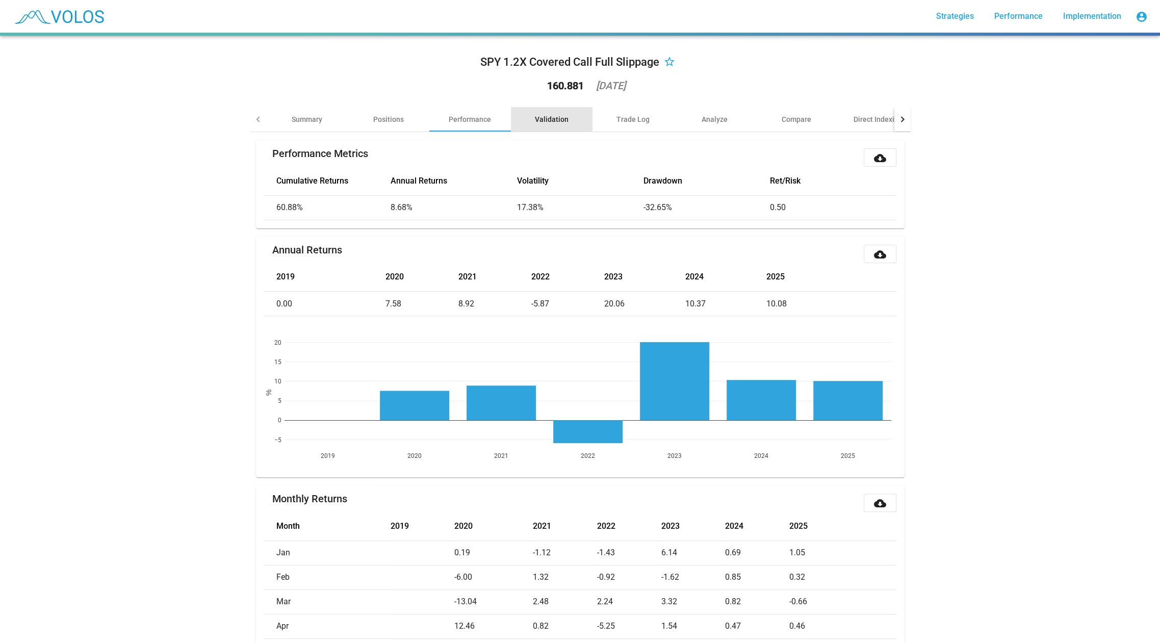
click at [549, 117] on div "Validation" at bounding box center [552, 119] width 34 height 10
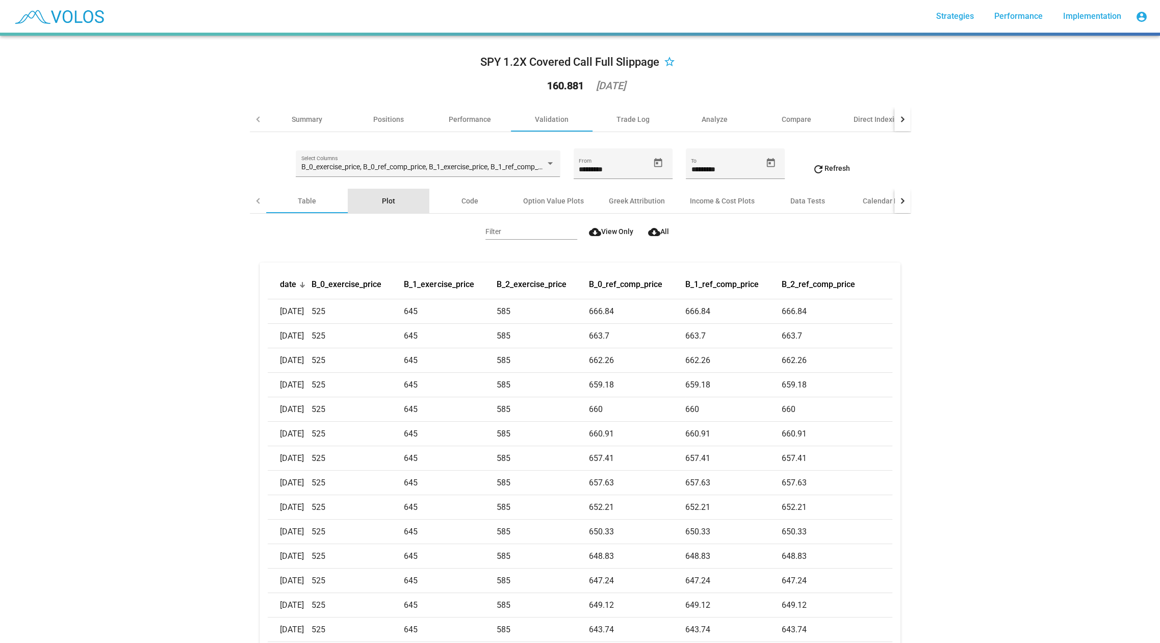
click at [392, 196] on div "Plot" at bounding box center [388, 201] width 13 height 10
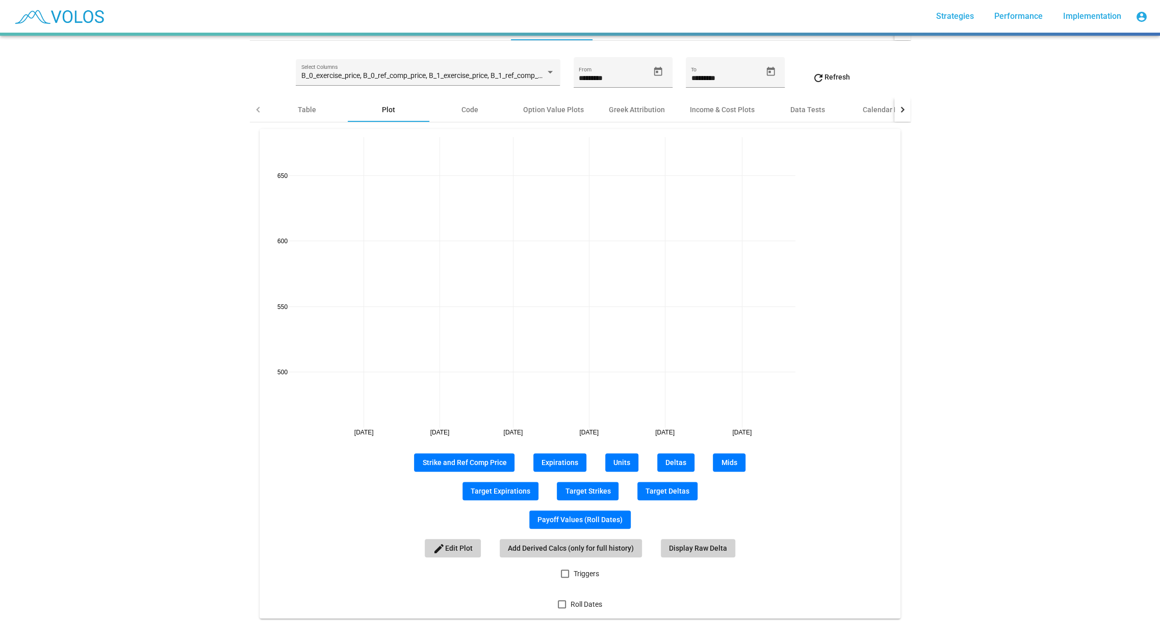
scroll to position [93, 0]
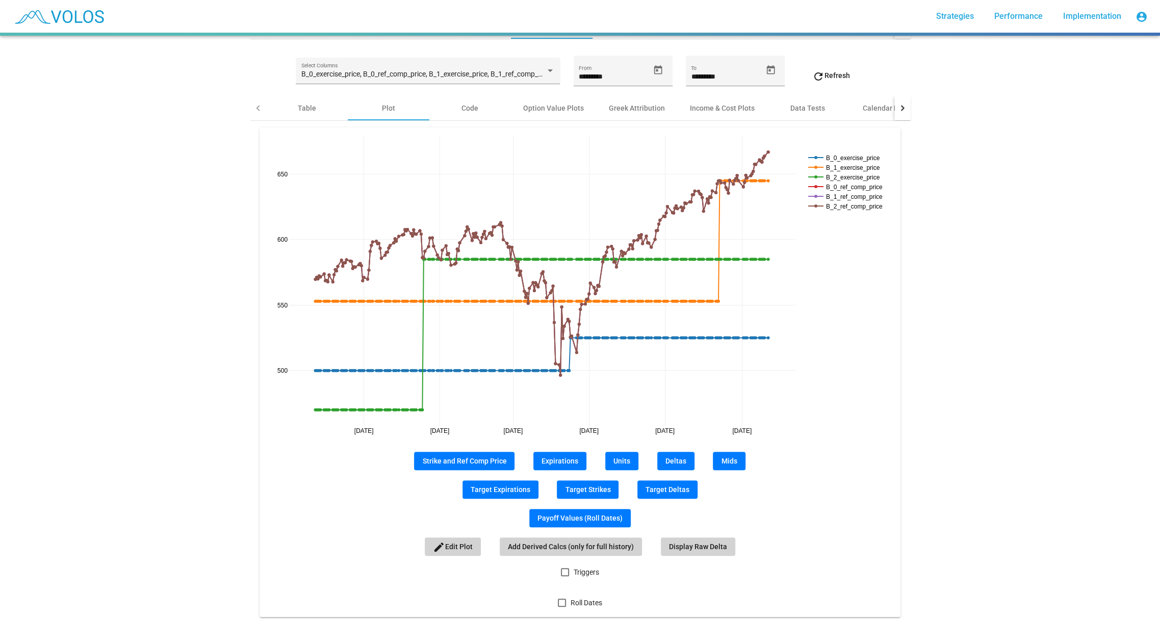
click at [570, 467] on button "Expirations" at bounding box center [560, 461] width 53 height 18
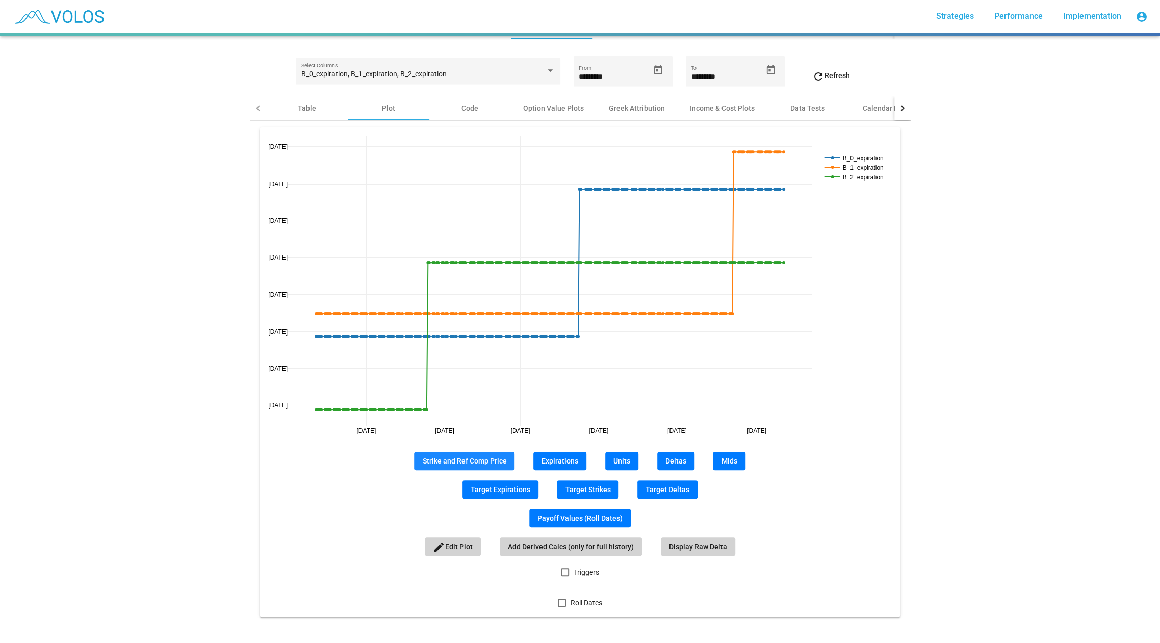
click at [476, 462] on span "Strike and Ref Comp Price" at bounding box center [464, 461] width 84 height 8
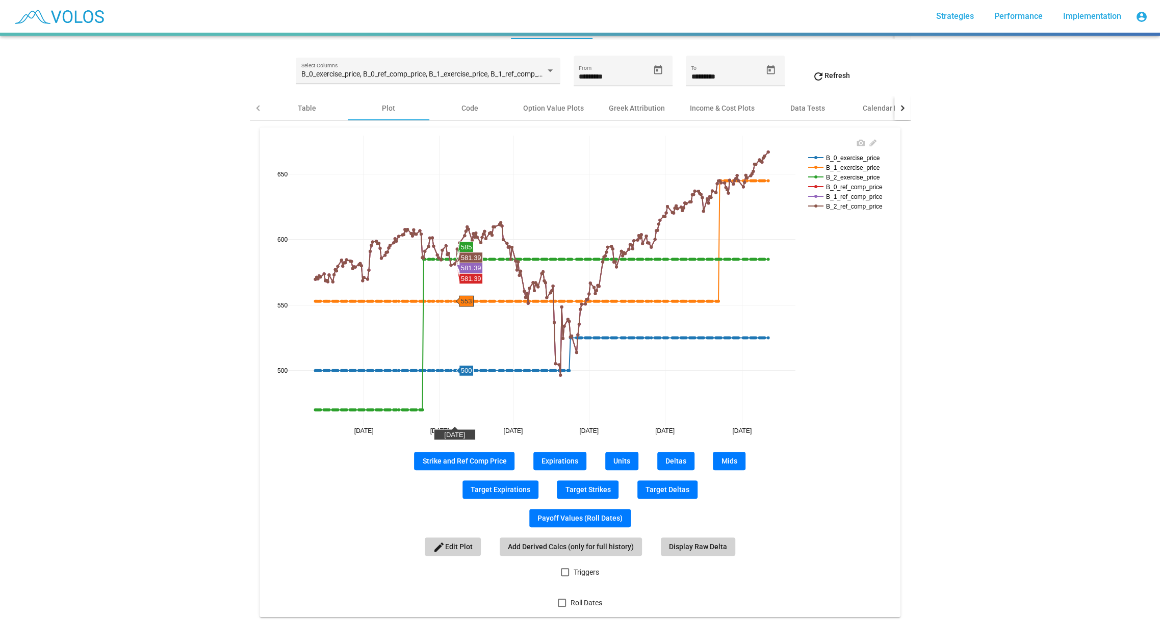
scroll to position [97, 0]
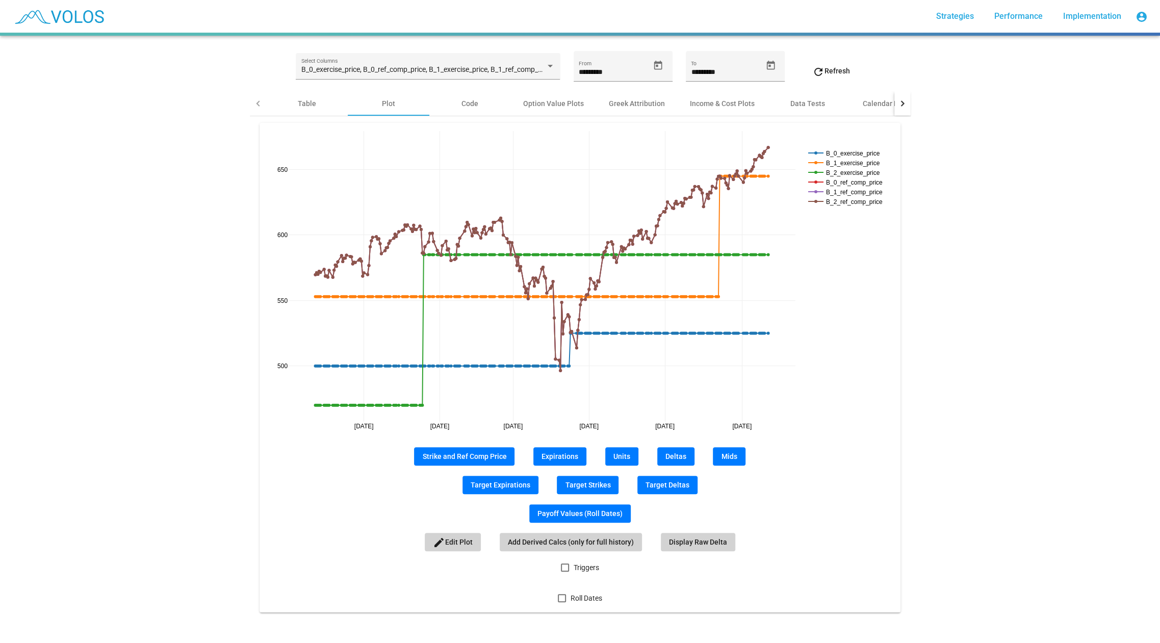
click at [583, 570] on span "Triggers" at bounding box center [586, 568] width 26 height 12
click at [584, 569] on span "Triggers" at bounding box center [586, 568] width 26 height 12
click at [588, 600] on span "Roll Dates" at bounding box center [586, 598] width 32 height 12
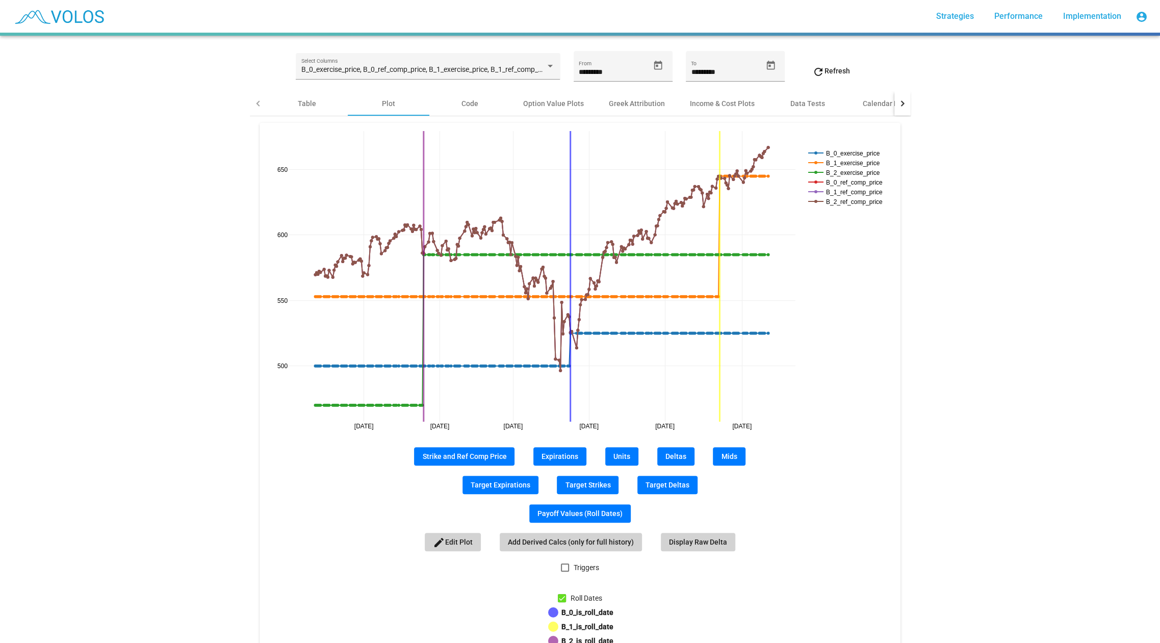
click at [586, 594] on span "Roll Dates" at bounding box center [586, 598] width 32 height 12
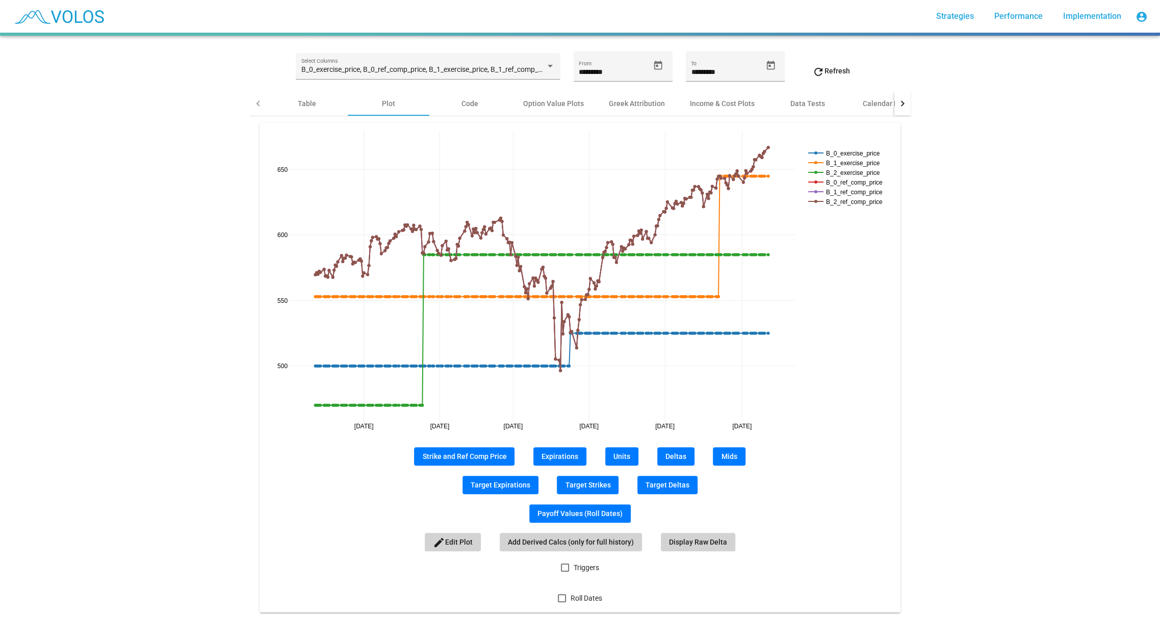
click at [569, 458] on span "Expirations" at bounding box center [560, 456] width 37 height 8
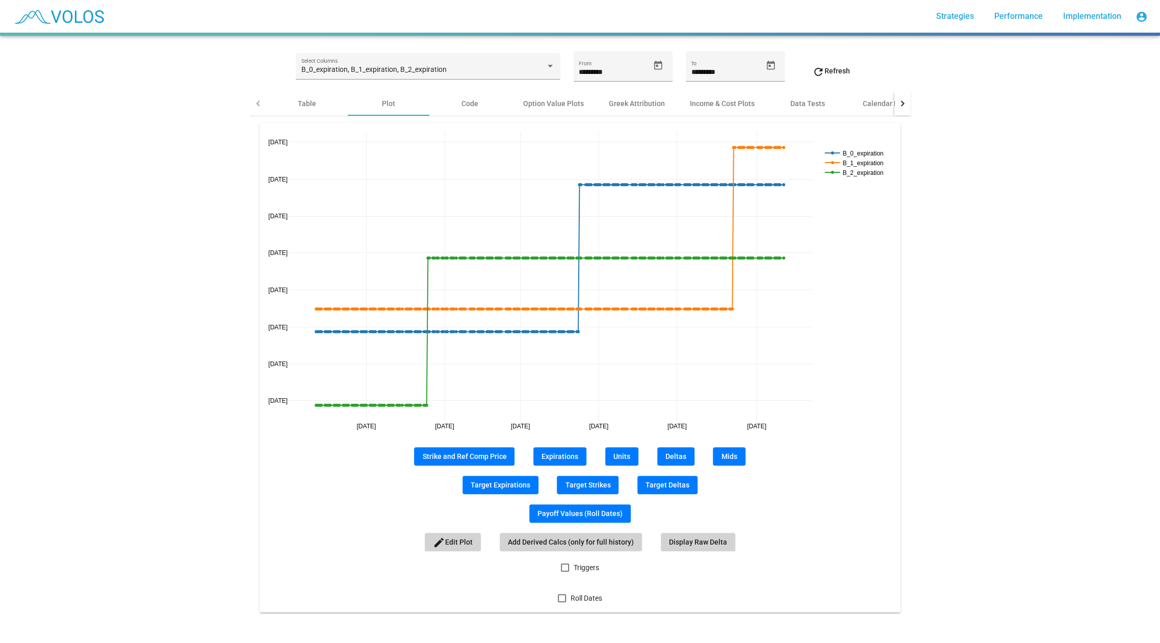
click at [677, 457] on span "Deltas" at bounding box center [676, 456] width 21 height 8
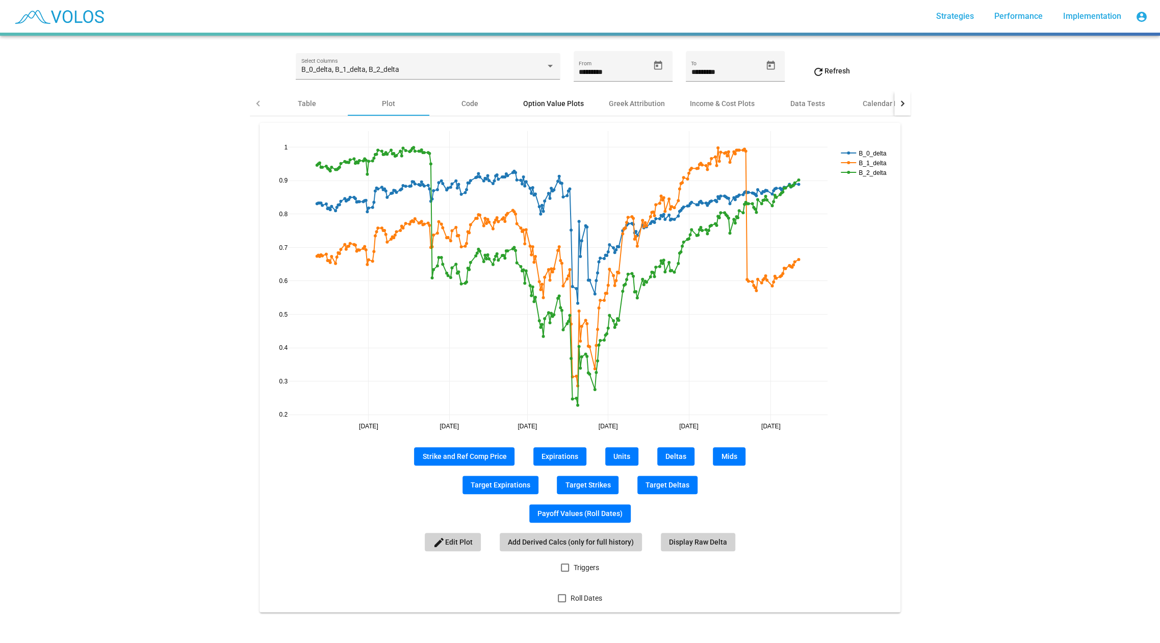
click at [538, 103] on div "Option Value Plots" at bounding box center [553, 103] width 61 height 10
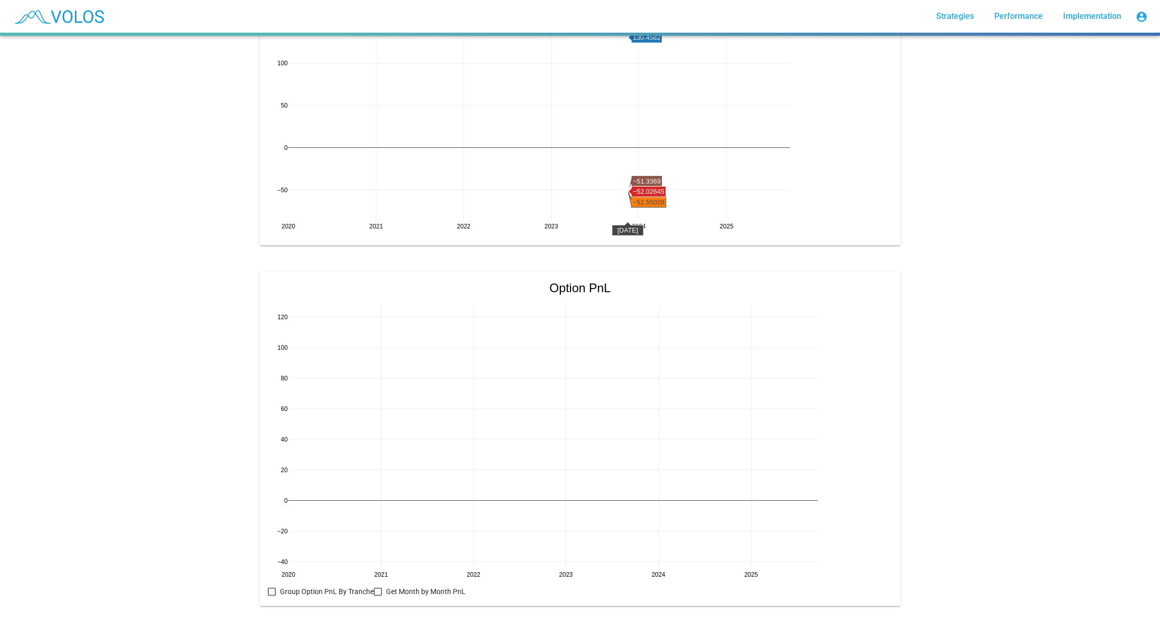
scroll to position [824, 0]
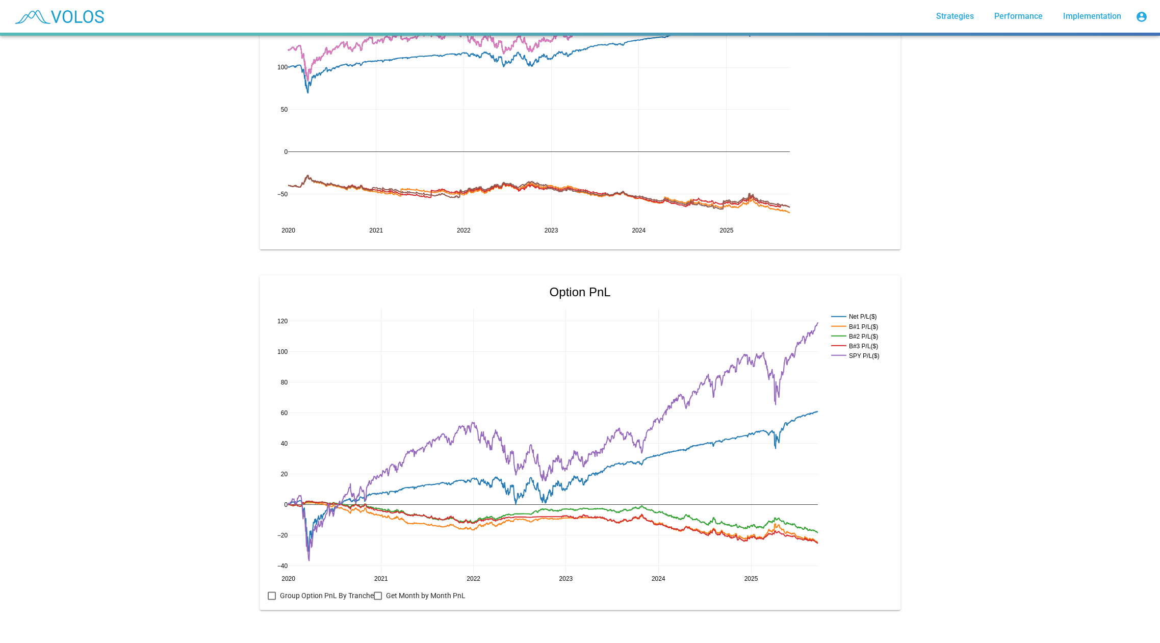
click at [272, 592] on div at bounding box center [272, 596] width 8 height 8
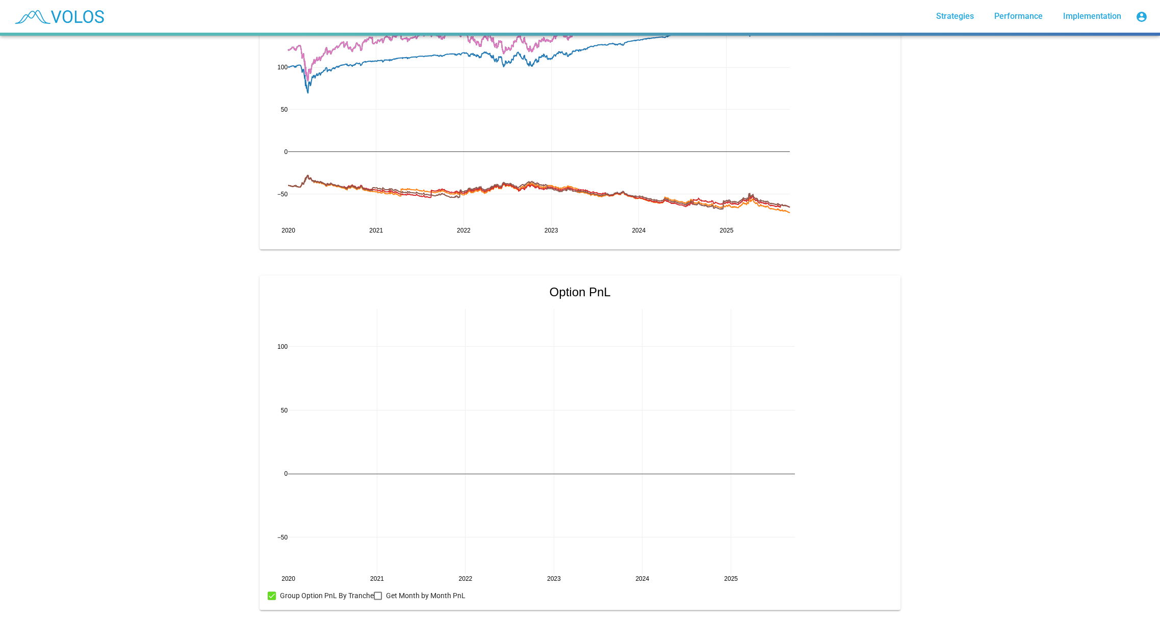
scroll to position [828, 0]
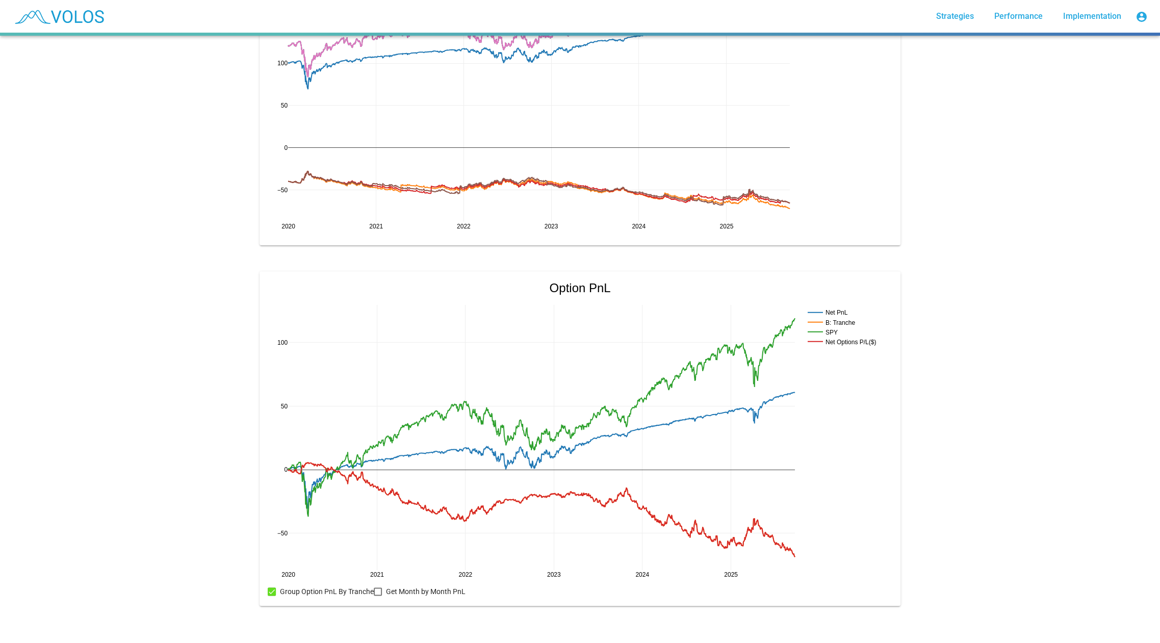
click at [379, 591] on div at bounding box center [378, 592] width 8 height 8
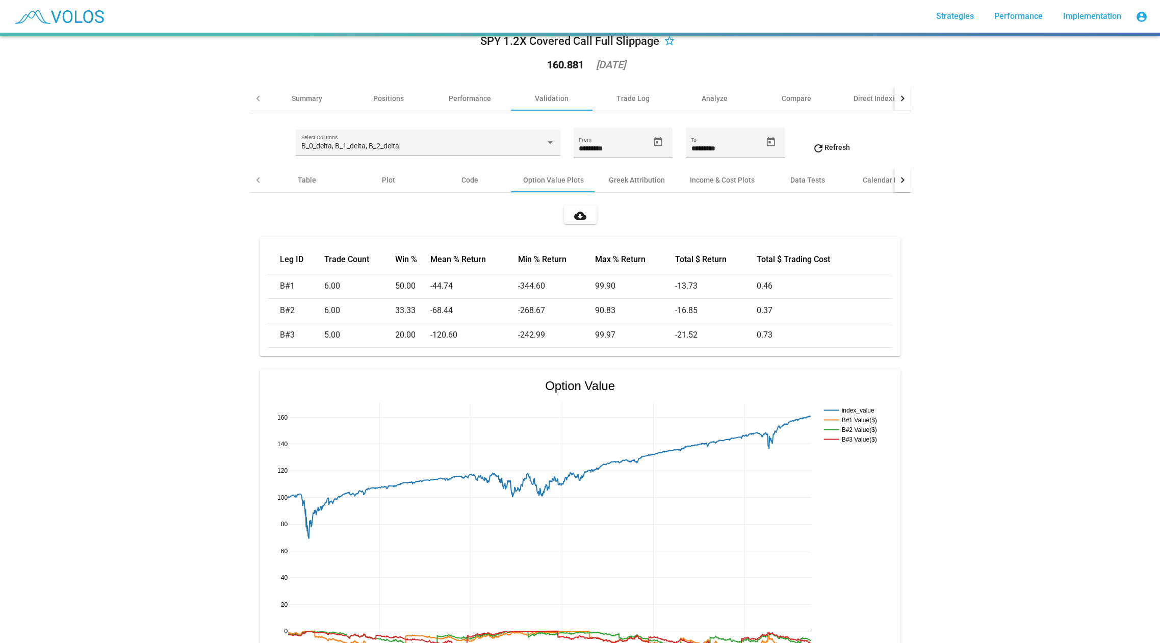
scroll to position [0, 0]
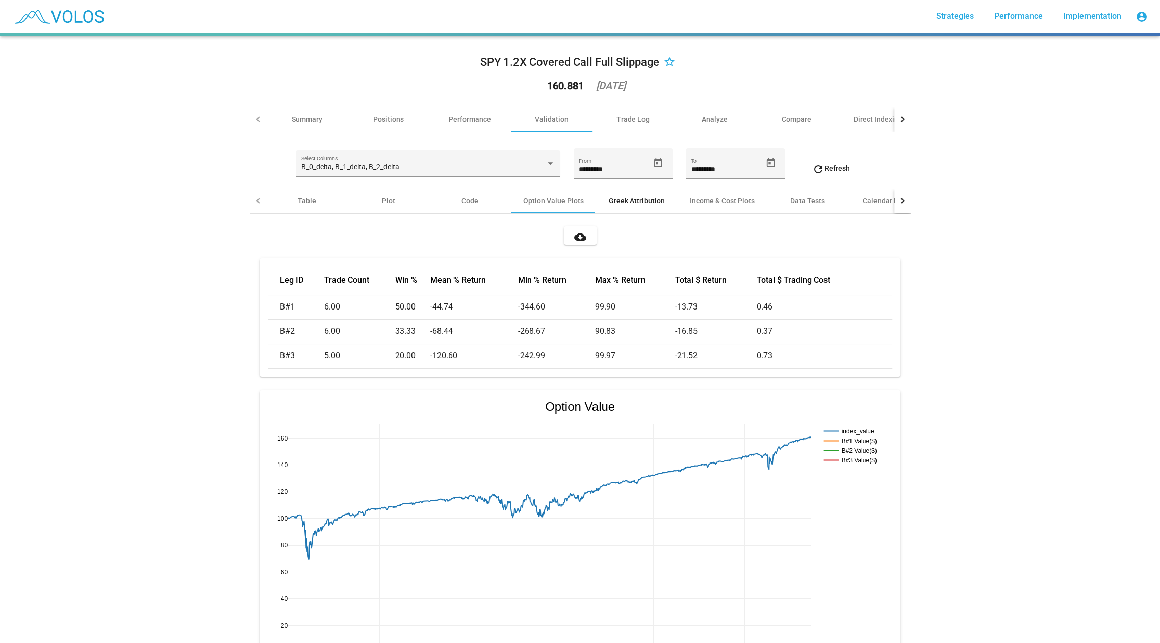
click at [636, 198] on div "Greek Attribution" at bounding box center [637, 201] width 56 height 10
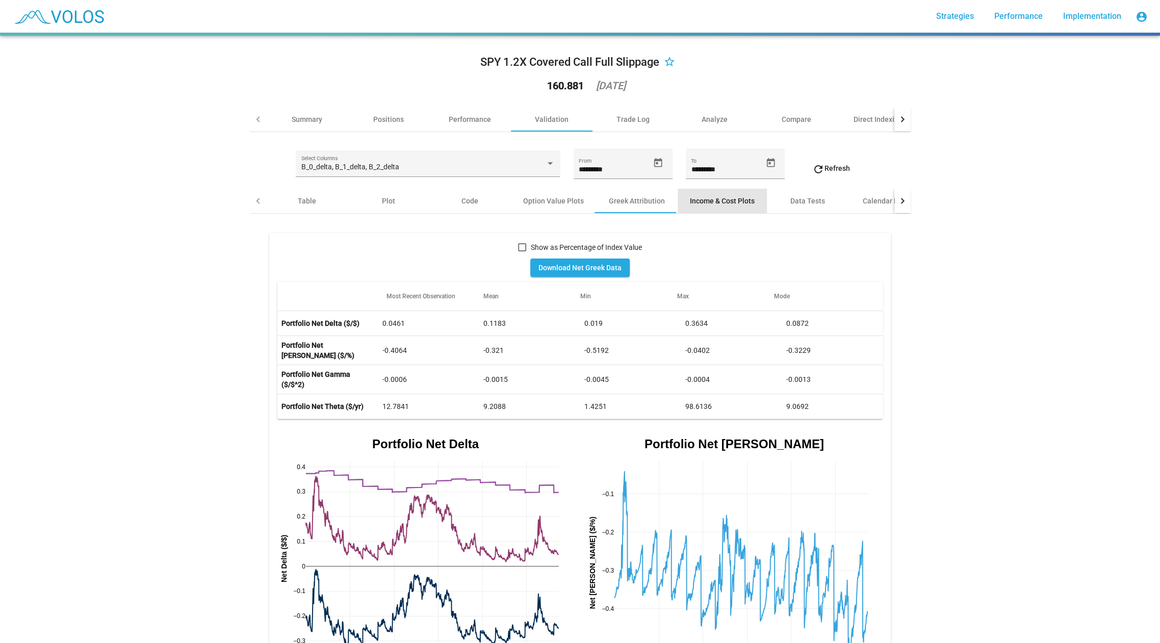
click at [732, 201] on div "Income & Cost Plots" at bounding box center [722, 201] width 65 height 10
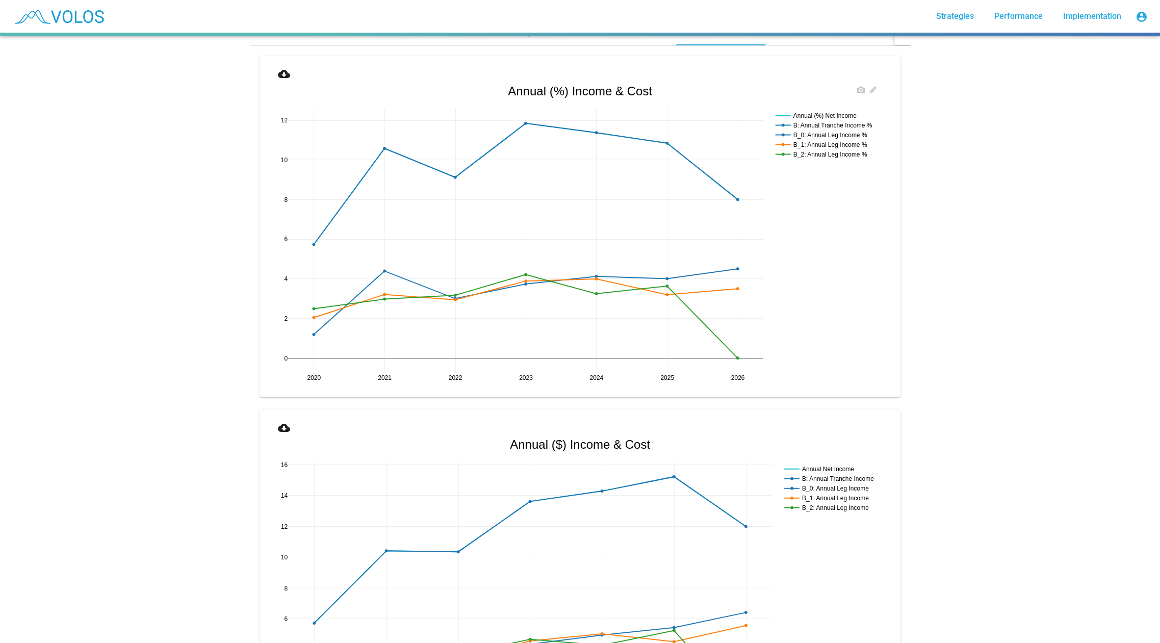
scroll to position [164, 0]
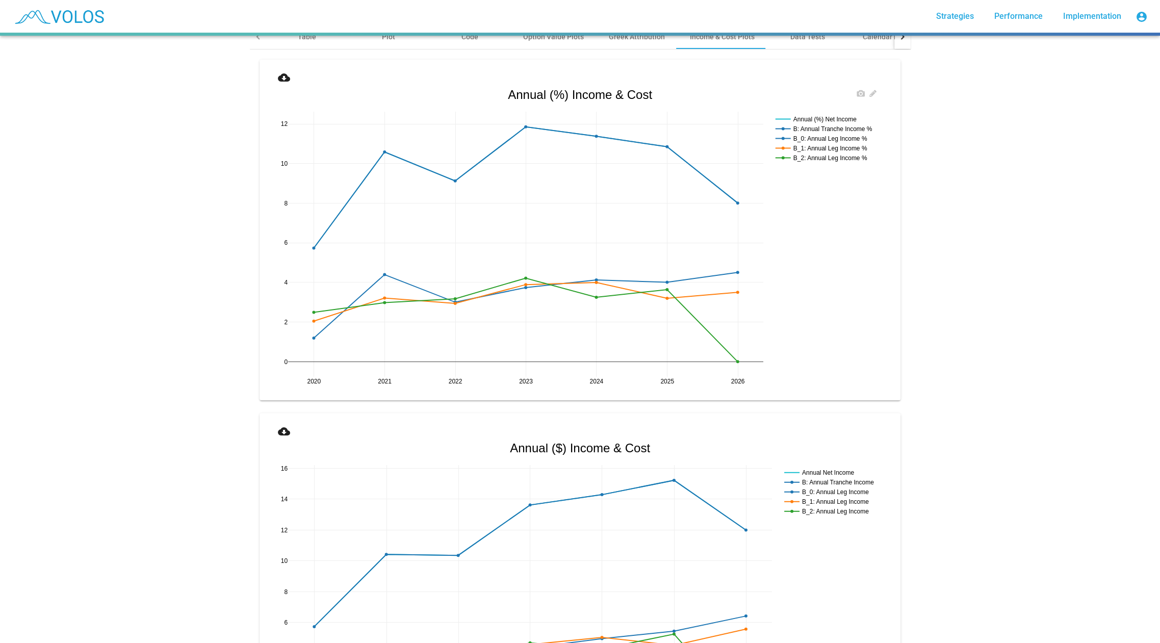
click at [813, 126] on rect at bounding box center [828, 129] width 111 height 10
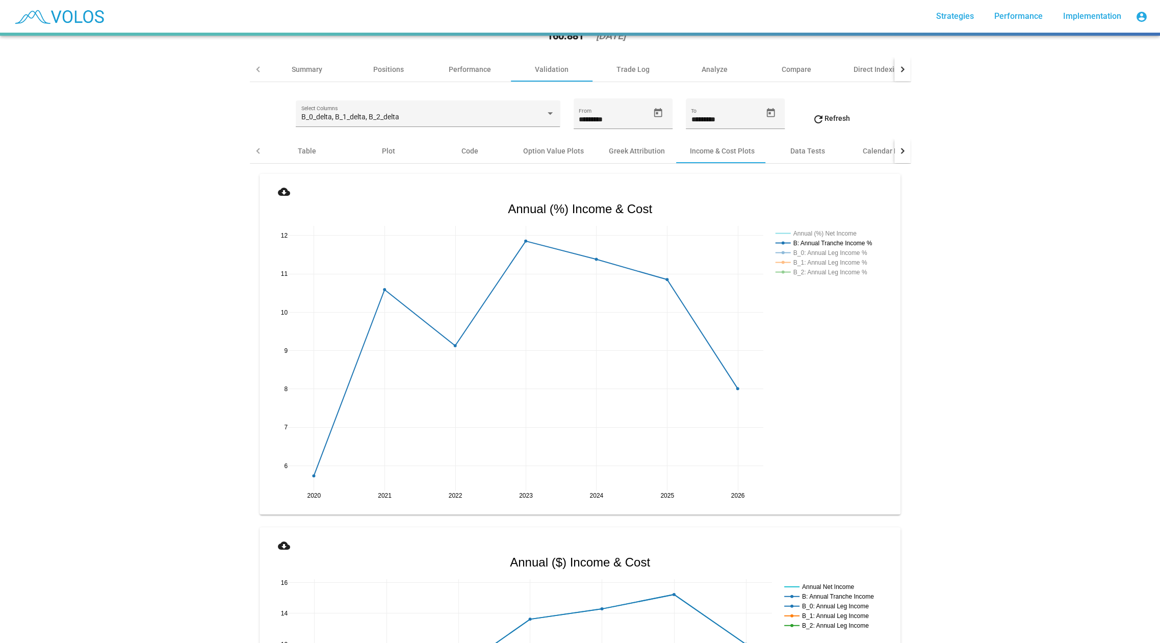
scroll to position [0, 0]
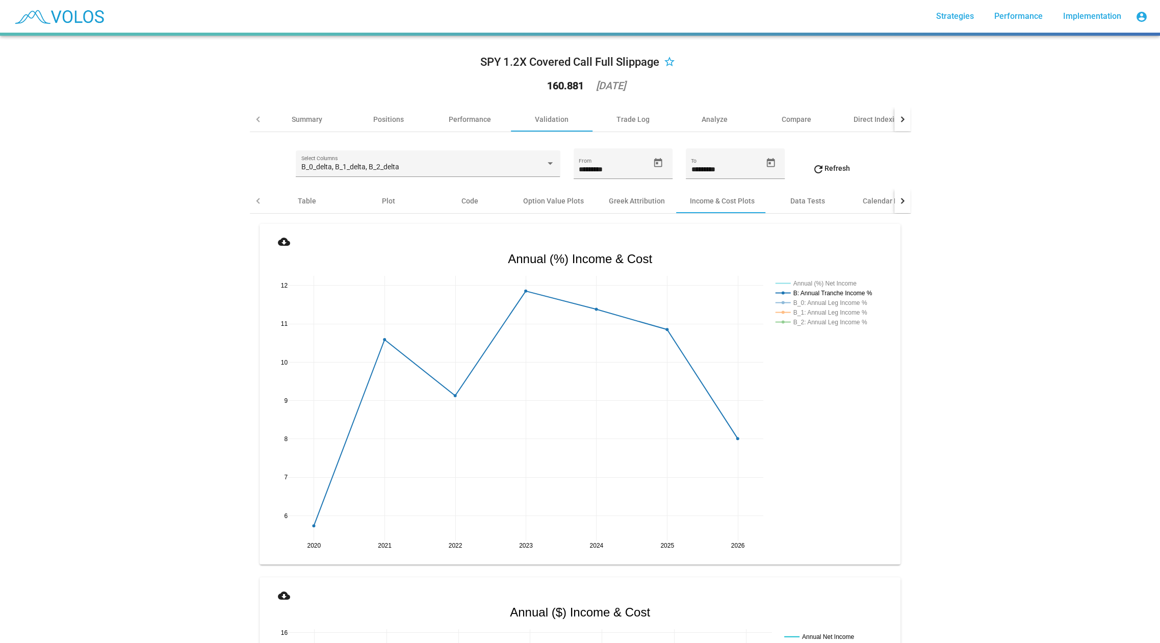
click at [903, 202] on div at bounding box center [903, 201] width 16 height 24
click at [749, 201] on div "Contract Availability" at bounding box center [766, 201] width 66 height 10
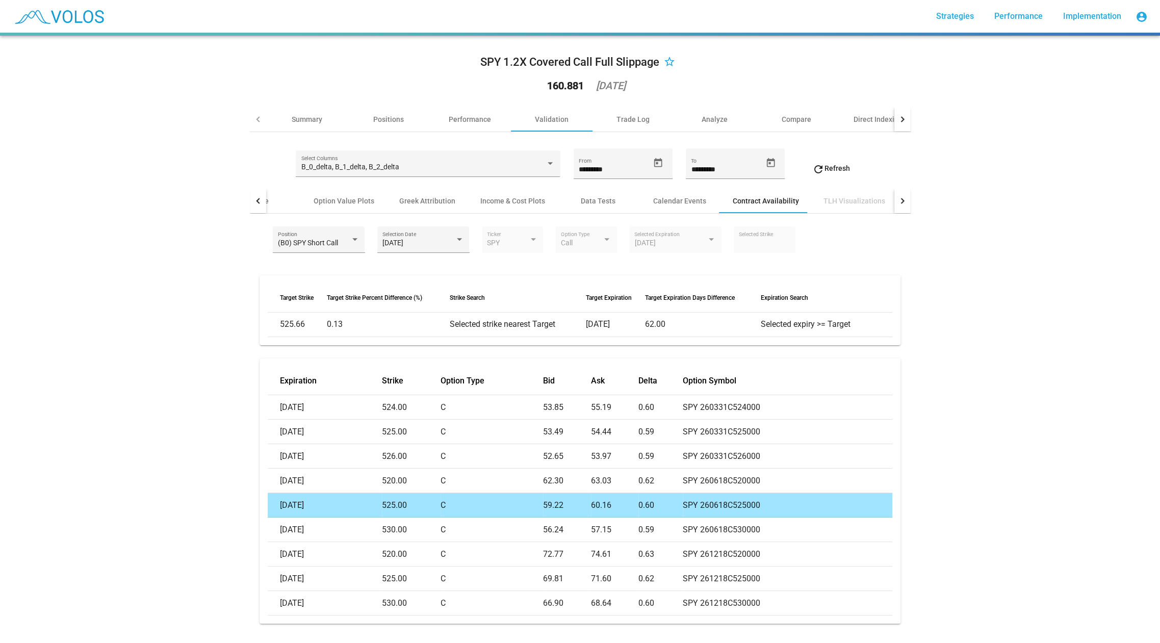
scroll to position [18, 0]
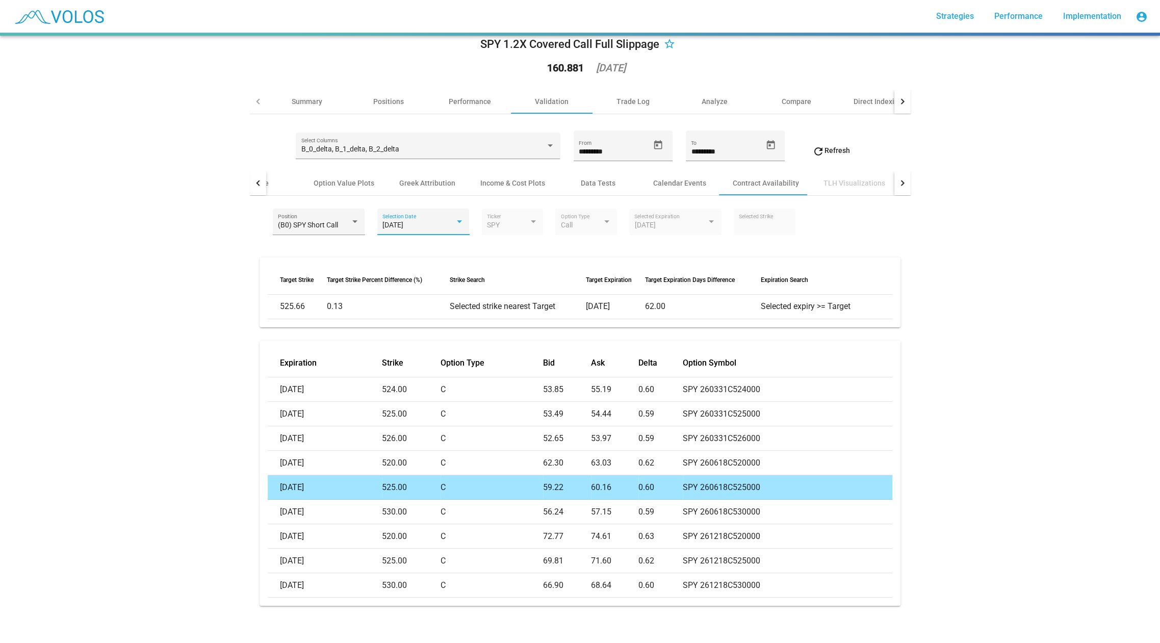
click at [396, 222] on span "[DATE]" at bounding box center [393, 225] width 21 height 8
click at [309, 225] on div at bounding box center [580, 321] width 1160 height 643
click at [305, 227] on span "(B0) SPY Short Call" at bounding box center [308, 225] width 60 height 8
click at [367, 276] on mat-option "(B2) SPY Short Call" at bounding box center [319, 268] width 98 height 21
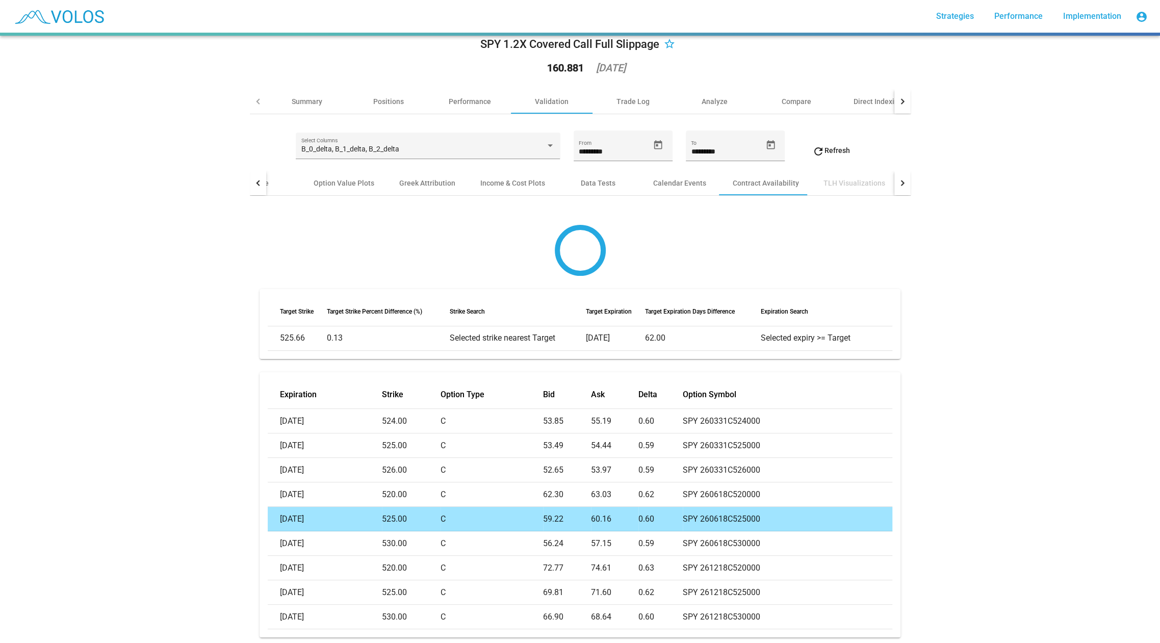
scroll to position [0, 0]
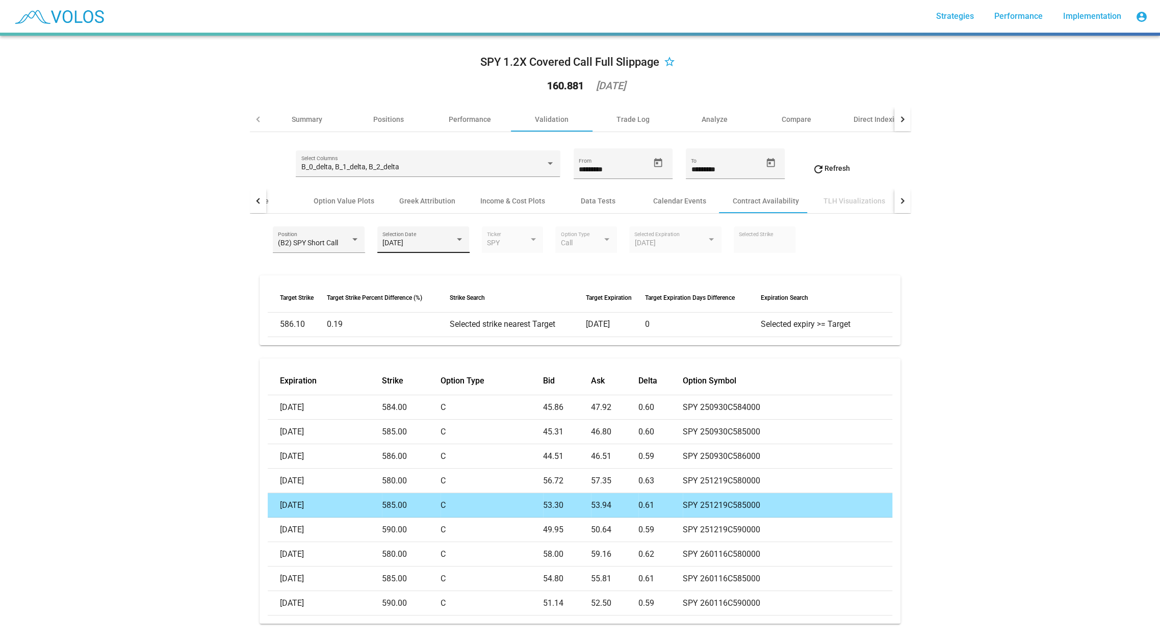
click at [390, 239] on span "[DATE]" at bounding box center [393, 243] width 21 height 8
click at [387, 243] on span "[DATE]" at bounding box center [424, 243] width 82 height 21
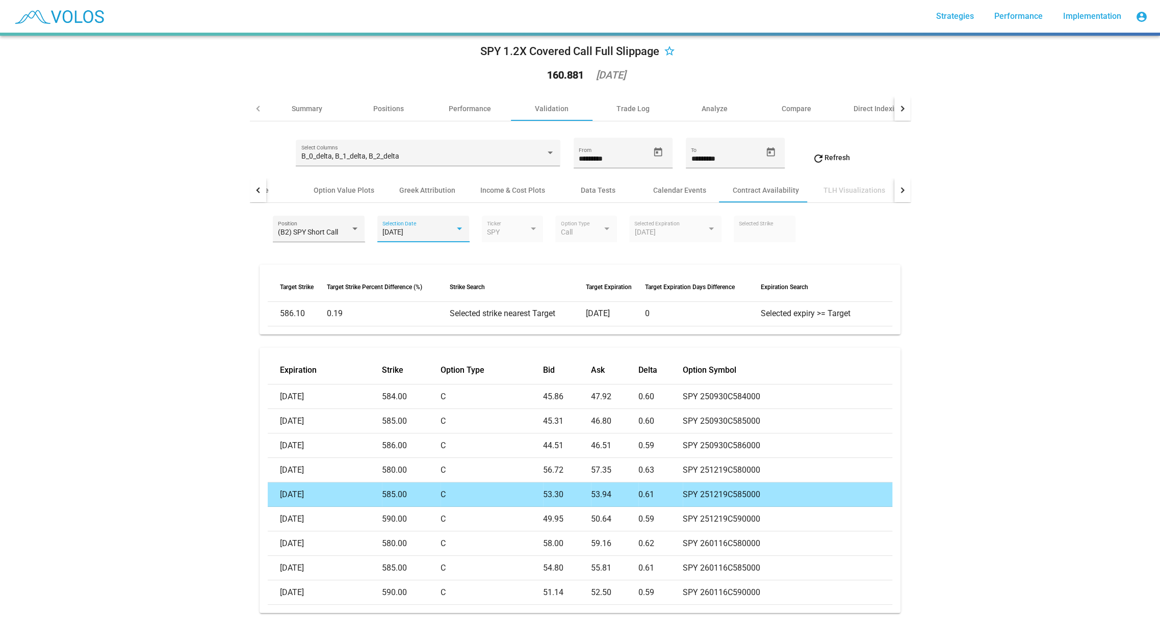
scroll to position [18, 0]
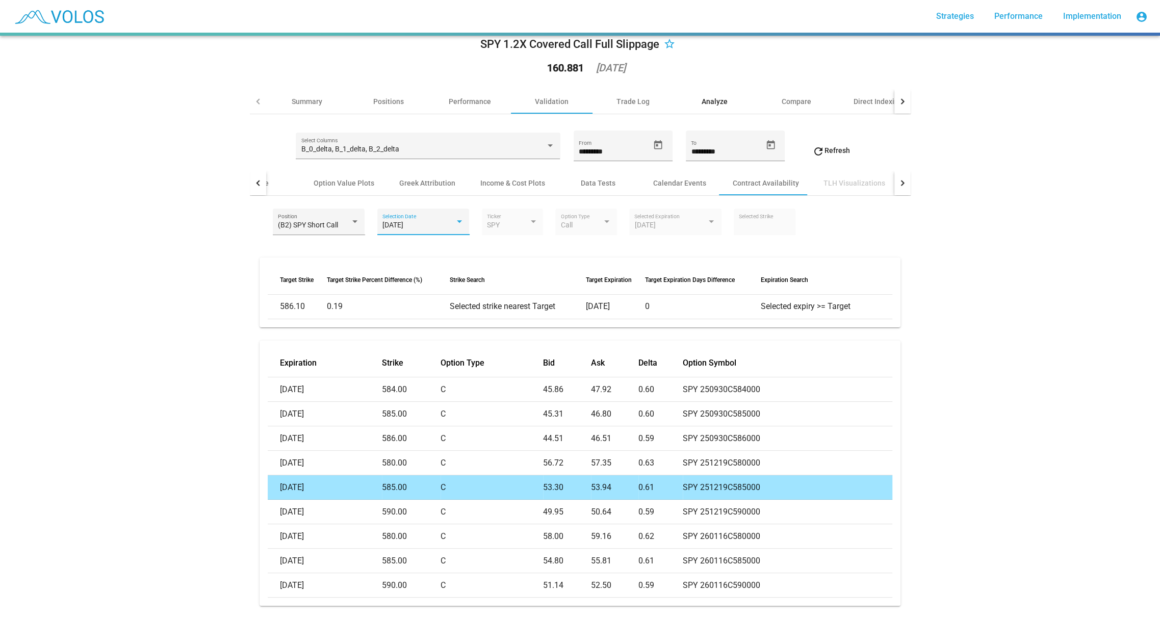
click at [731, 106] on div "Analyze" at bounding box center [715, 101] width 82 height 24
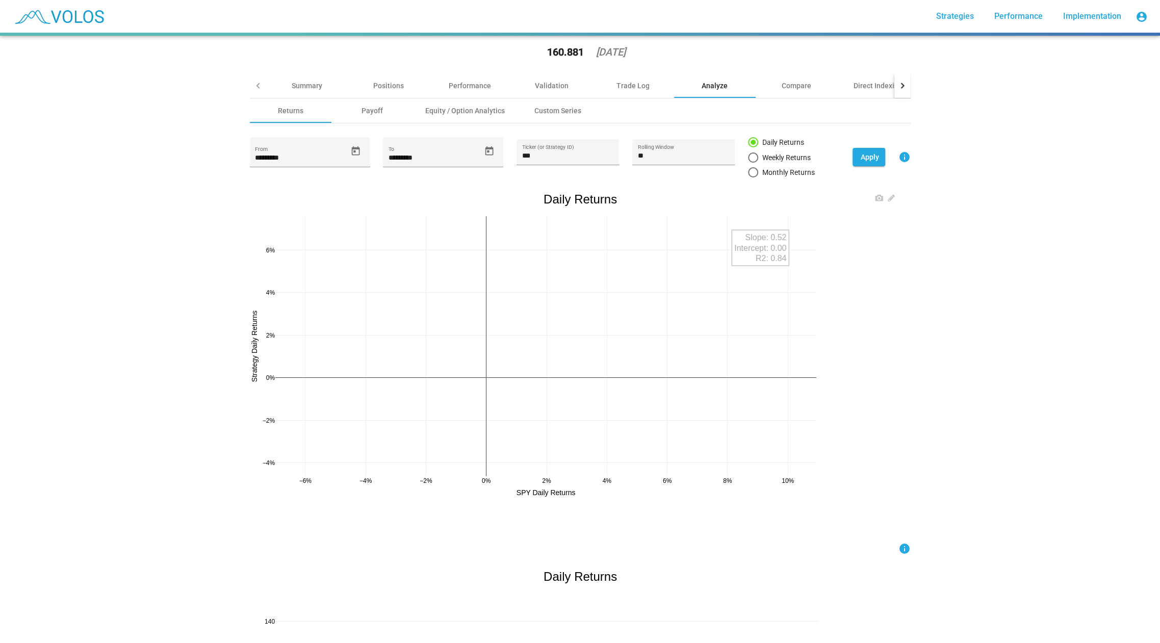
scroll to position [58, 0]
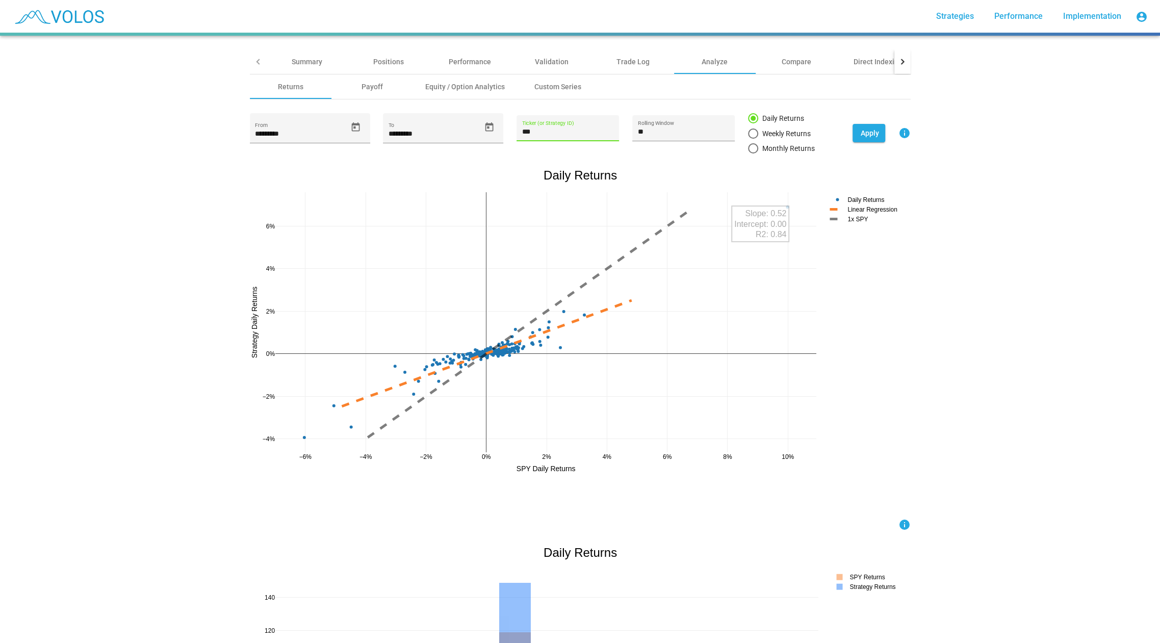
click at [586, 130] on input "***" at bounding box center [568, 132] width 92 height 8
paste input "**********"
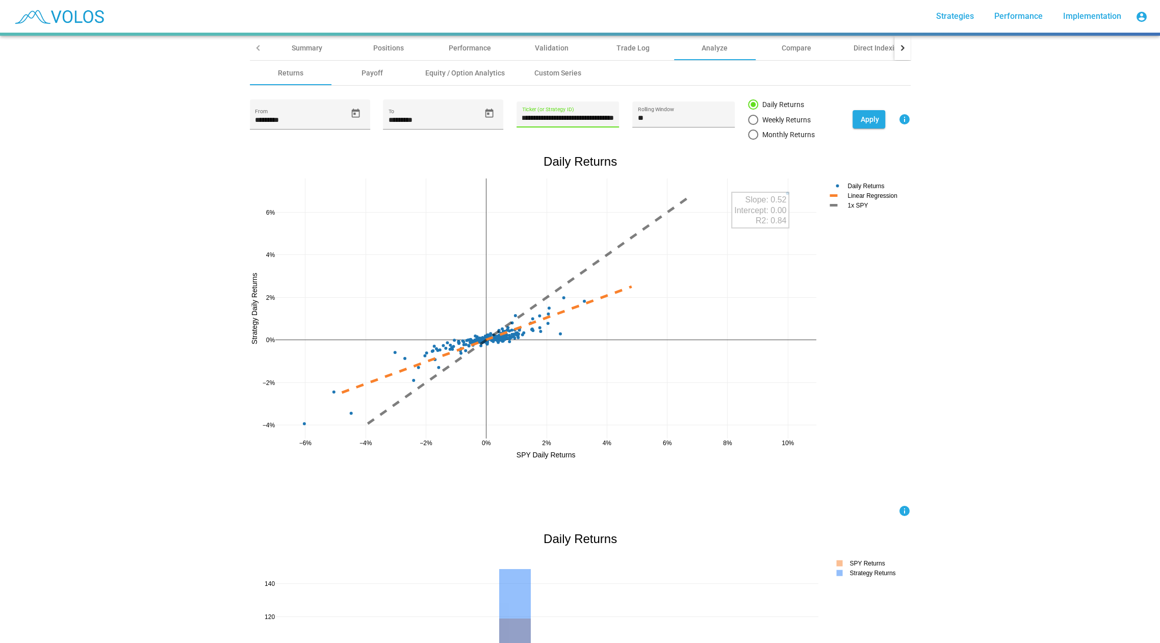
scroll to position [0, 0]
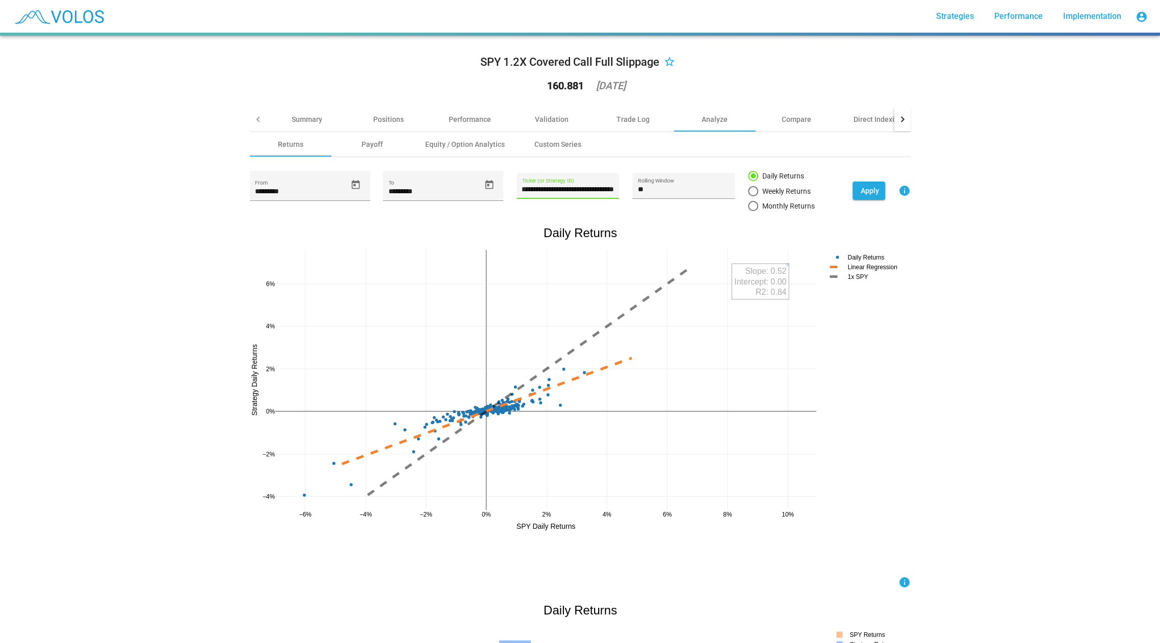
type input "**********"
click at [448, 150] on div "Equity / Option Analytics" at bounding box center [465, 144] width 104 height 24
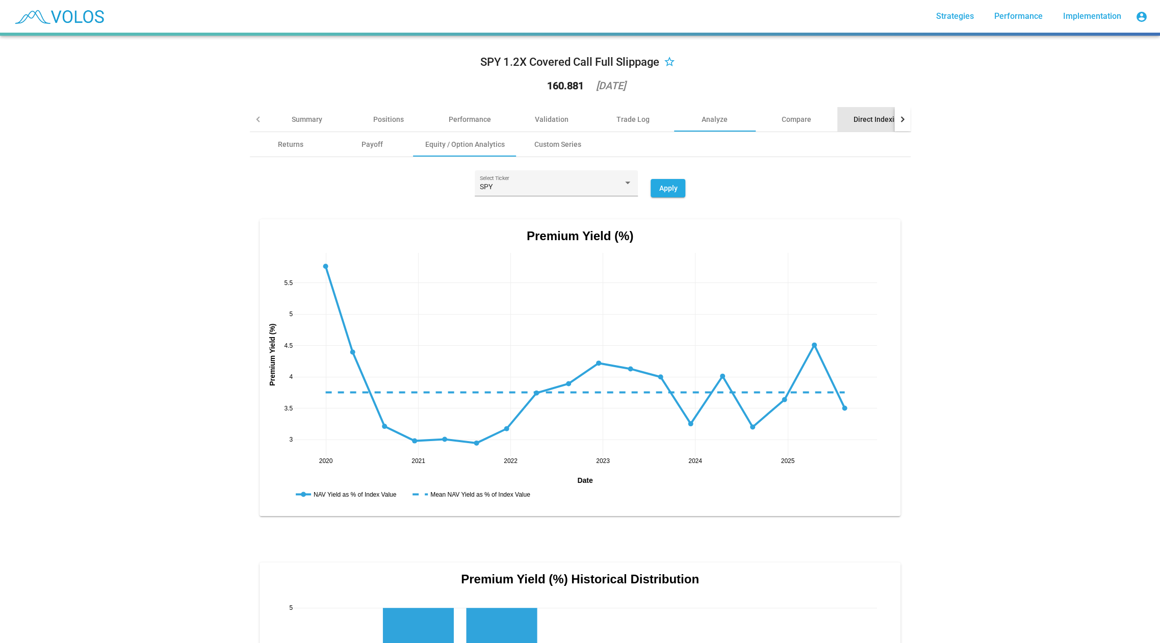
click at [876, 120] on div "Direct Indexing" at bounding box center [878, 119] width 49 height 10
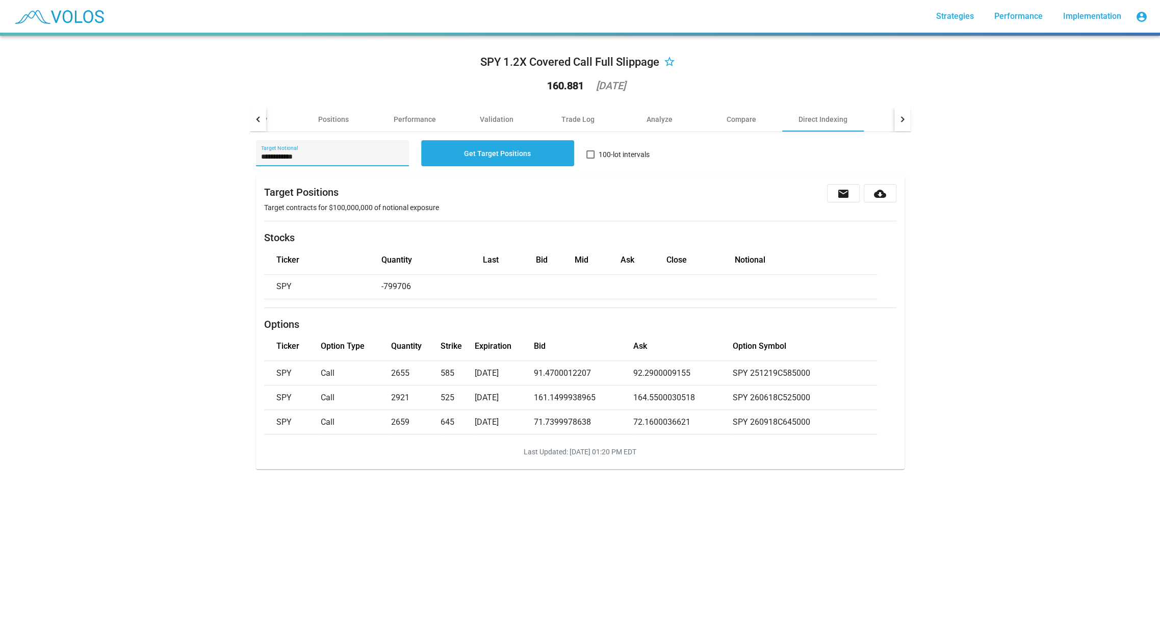
drag, startPoint x: 335, startPoint y: 158, endPoint x: 210, endPoint y: 159, distance: 124.5
click at [210, 159] on div "**********" at bounding box center [580, 339] width 1160 height 607
type input "**********"
click at [146, 183] on div "**********" at bounding box center [580, 339] width 1160 height 607
click at [514, 149] on span "Get Target Positions" at bounding box center [497, 153] width 67 height 8
